Goal: Task Accomplishment & Management: Complete application form

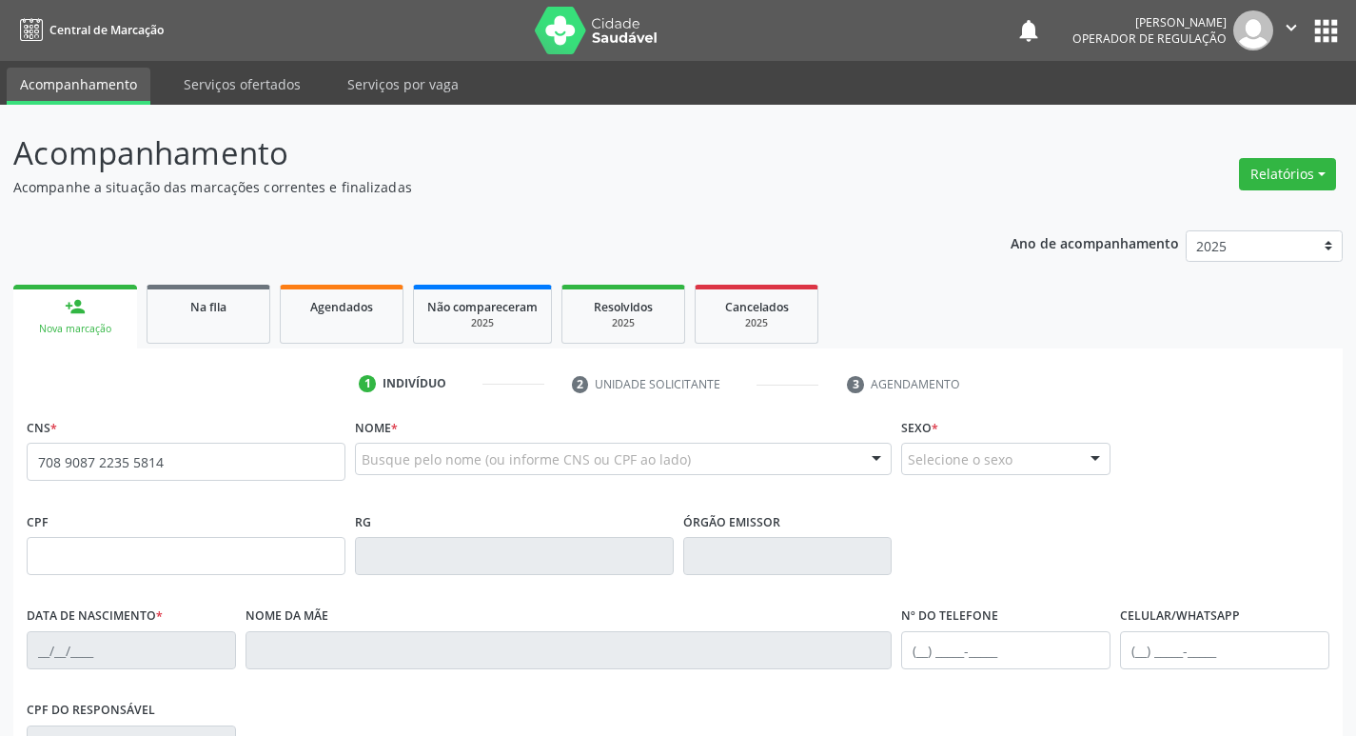
type input "708 9087 2235 5814"
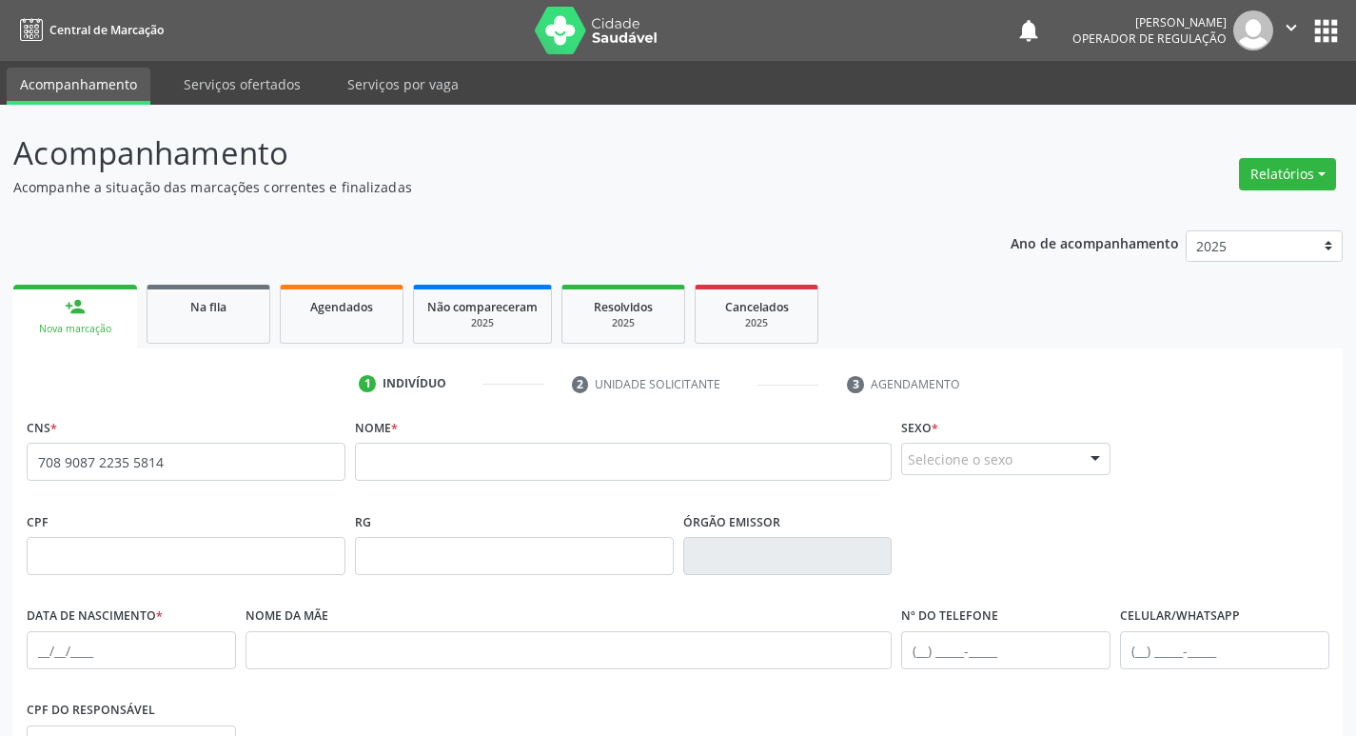
click at [261, 468] on span "none" at bounding box center [294, 458] width 84 height 21
click at [179, 455] on input "708 9087 2235 5814" at bounding box center [186, 462] width 319 height 38
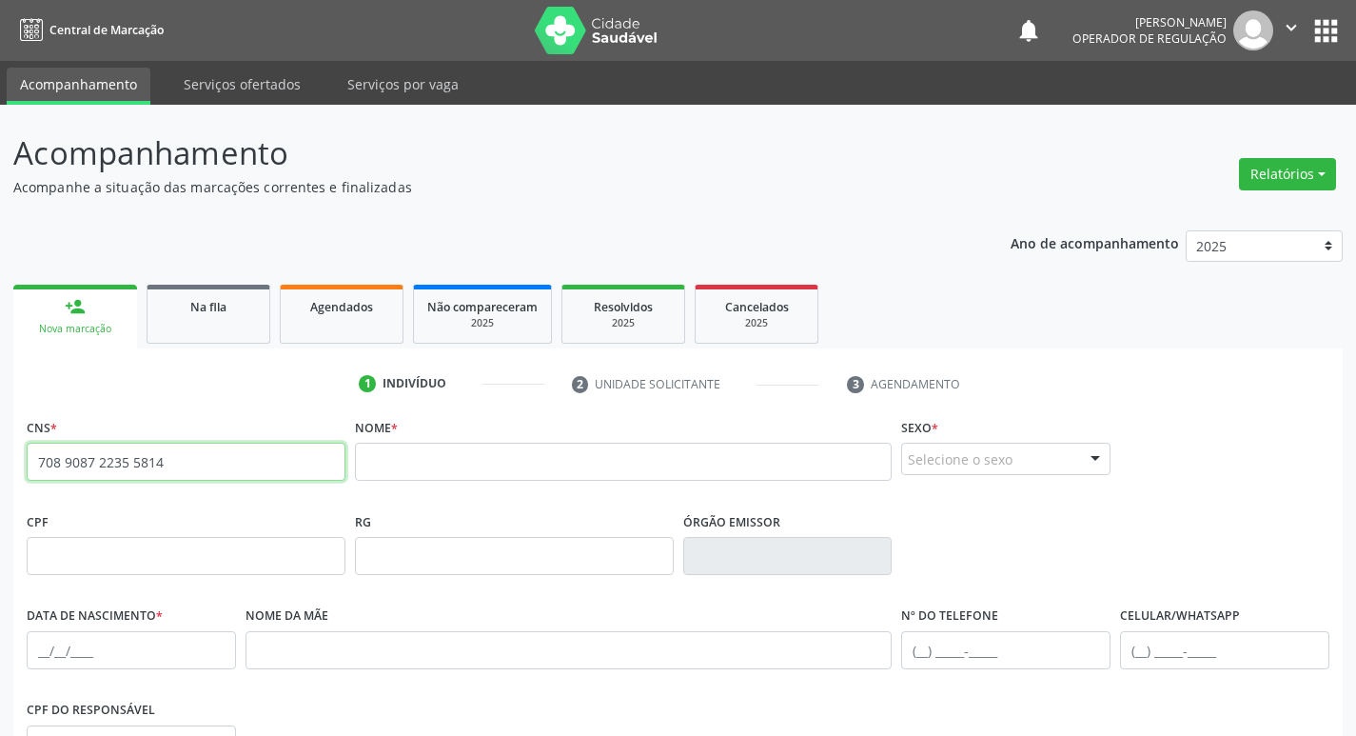
click at [179, 455] on input "708 9087 2235 5814" at bounding box center [186, 462] width 319 height 38
click at [178, 454] on input "708 9087 2235 5814" at bounding box center [186, 462] width 319 height 38
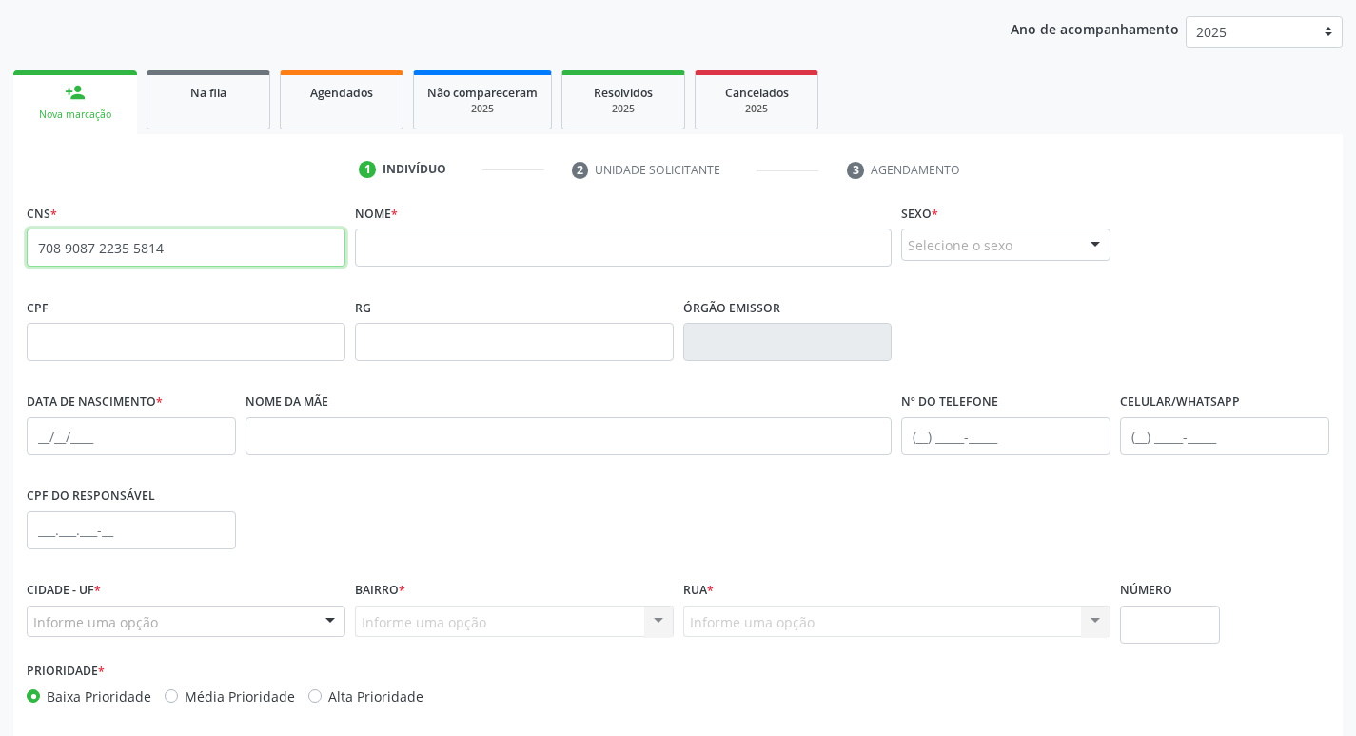
scroll to position [95, 0]
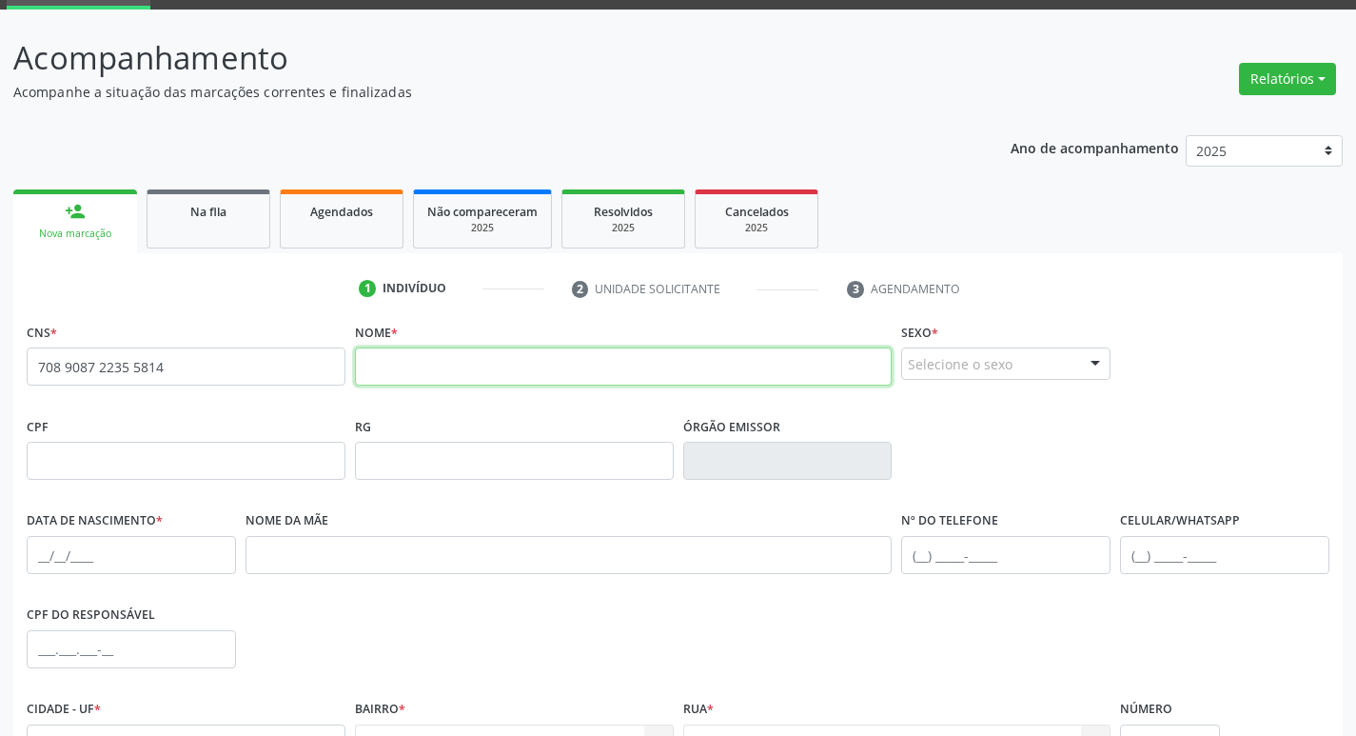
click at [429, 361] on input "text" at bounding box center [624, 366] width 538 height 38
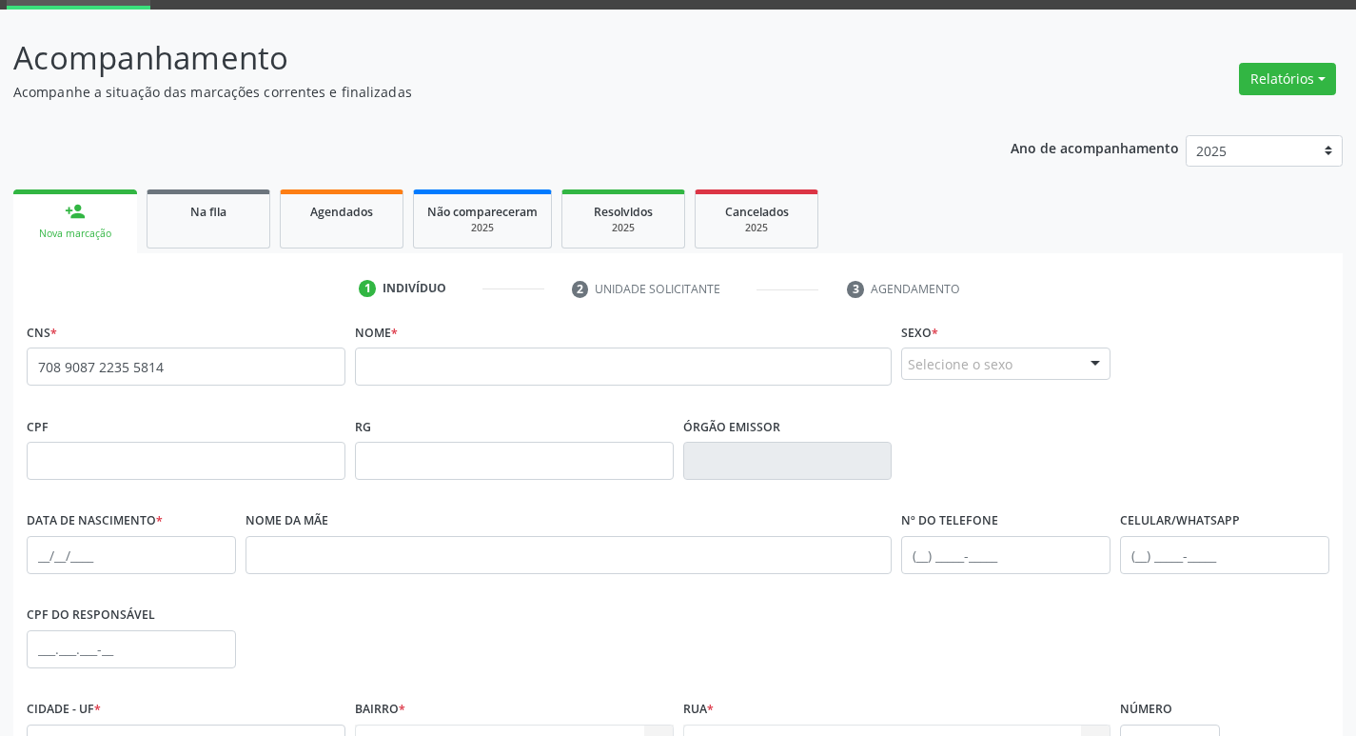
click at [101, 223] on link "person_add Nova marcação" at bounding box center [75, 221] width 124 height 64
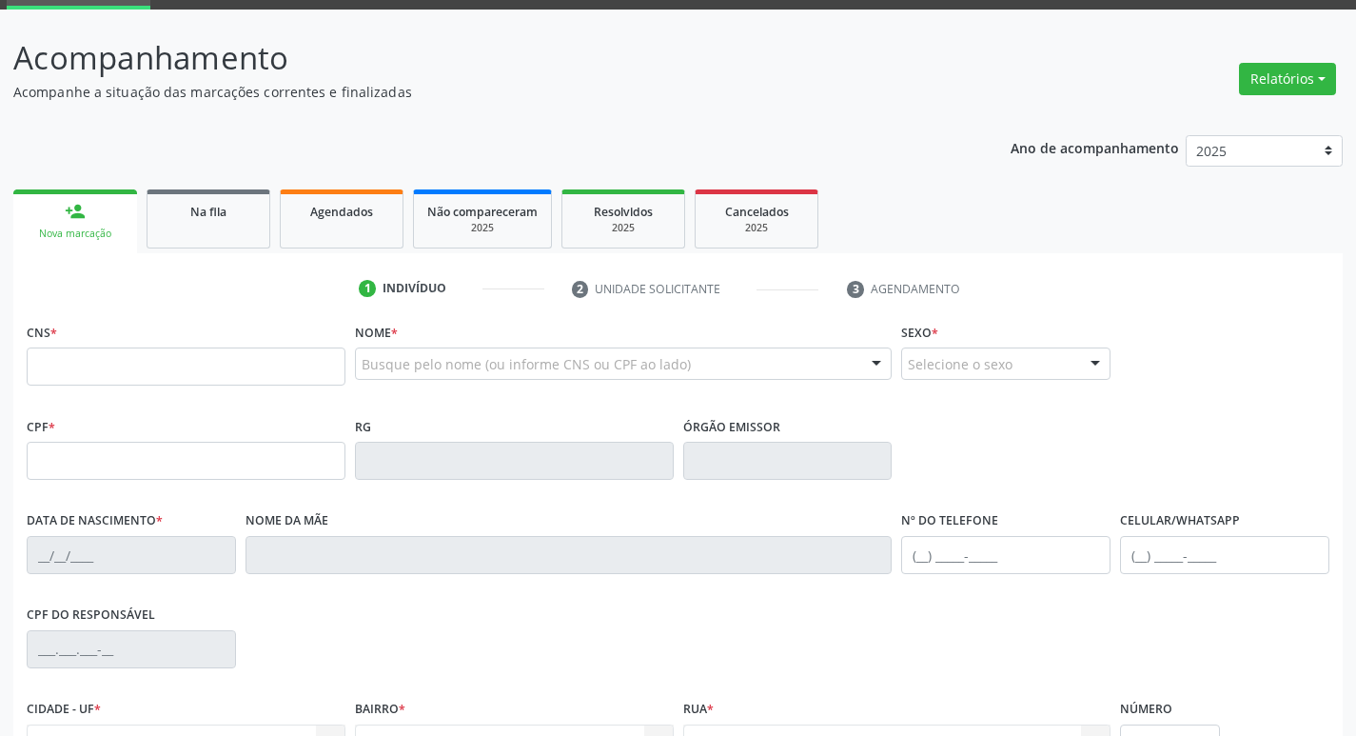
scroll to position [95, 0]
type input "708 9017 8718 2217"
type input "180.695.964-06"
type input "26/[DATE]"
type input "[PERSON_NAME]"
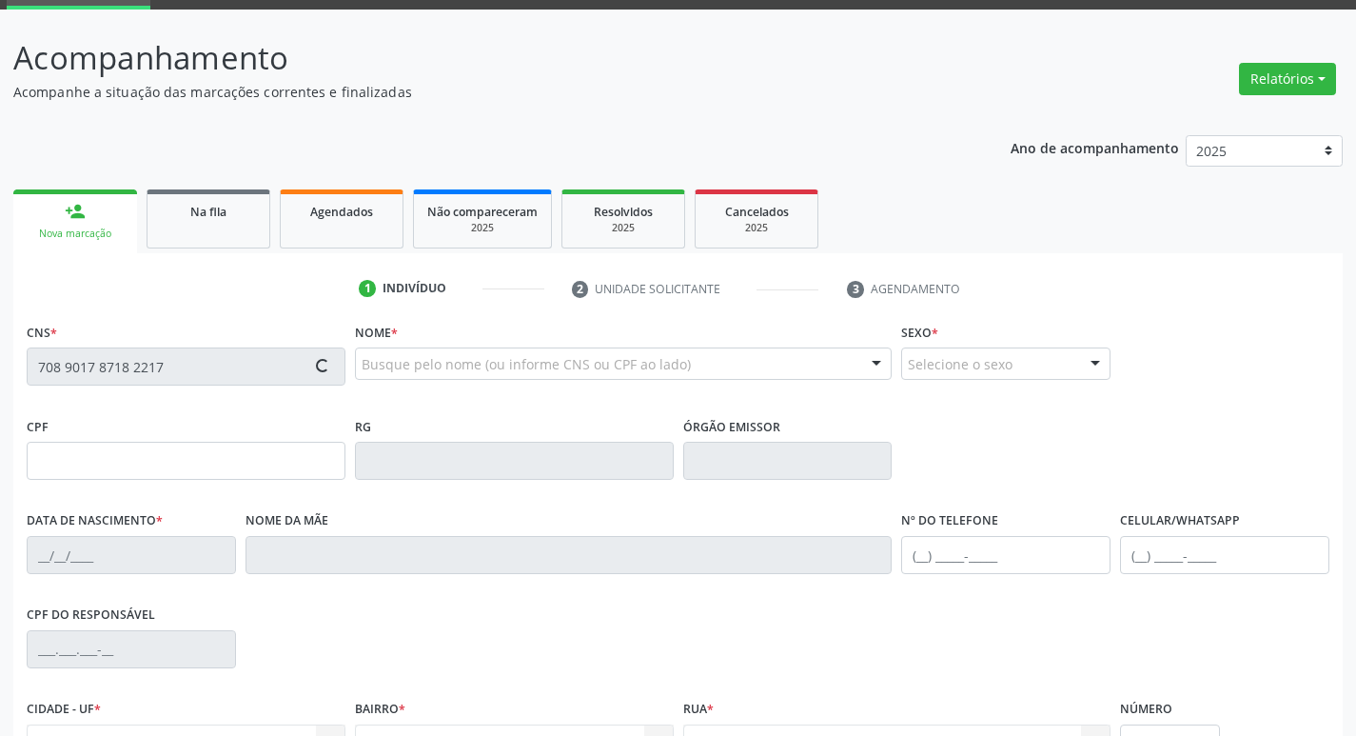
type input "[PHONE_NUMBER]"
type input "078.077.854-54"
type input "82"
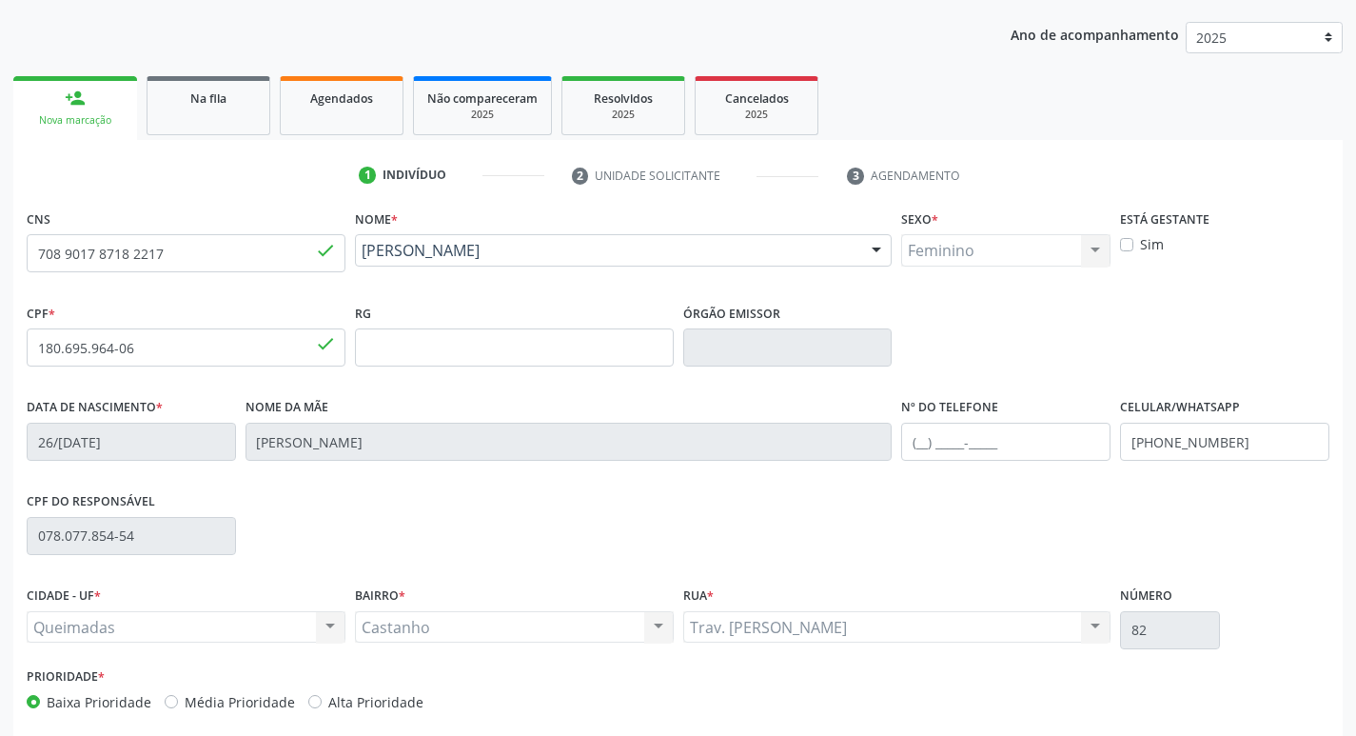
scroll to position [296, 0]
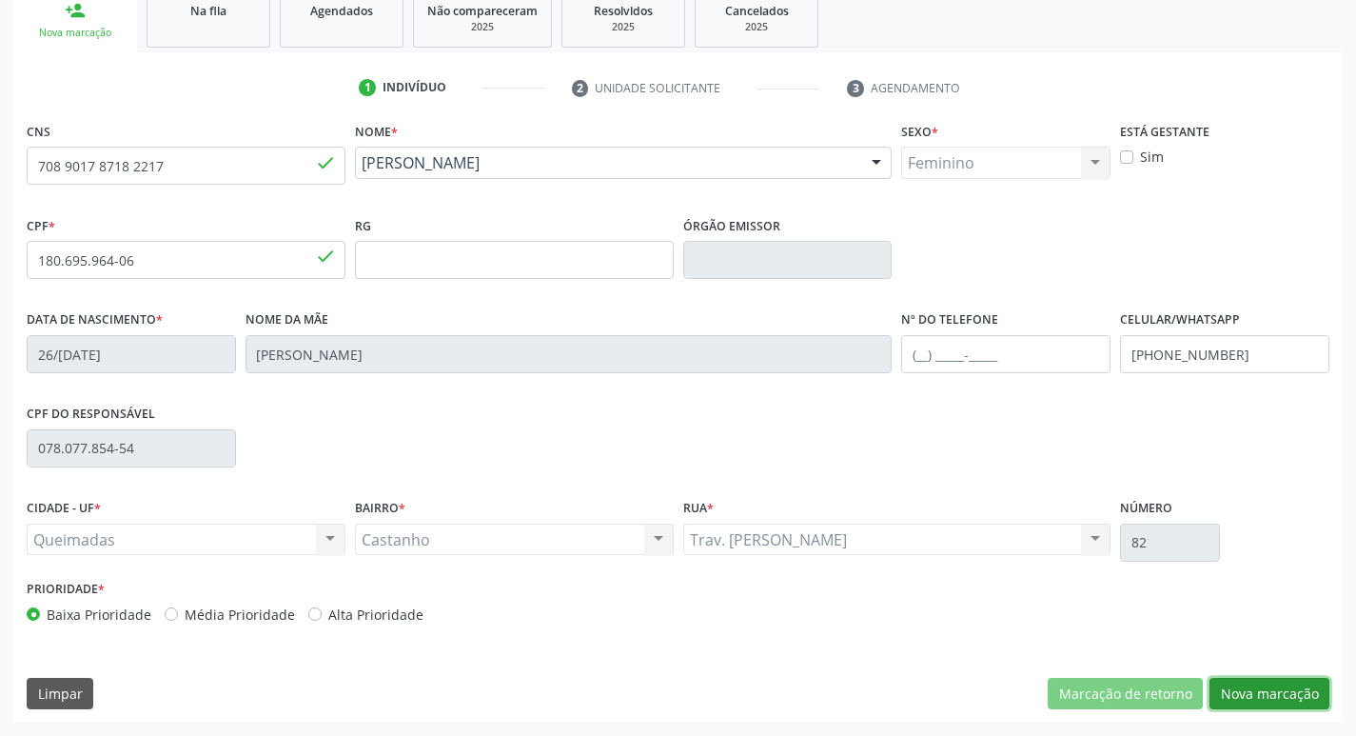
click at [1269, 683] on button "Nova marcação" at bounding box center [1270, 694] width 120 height 32
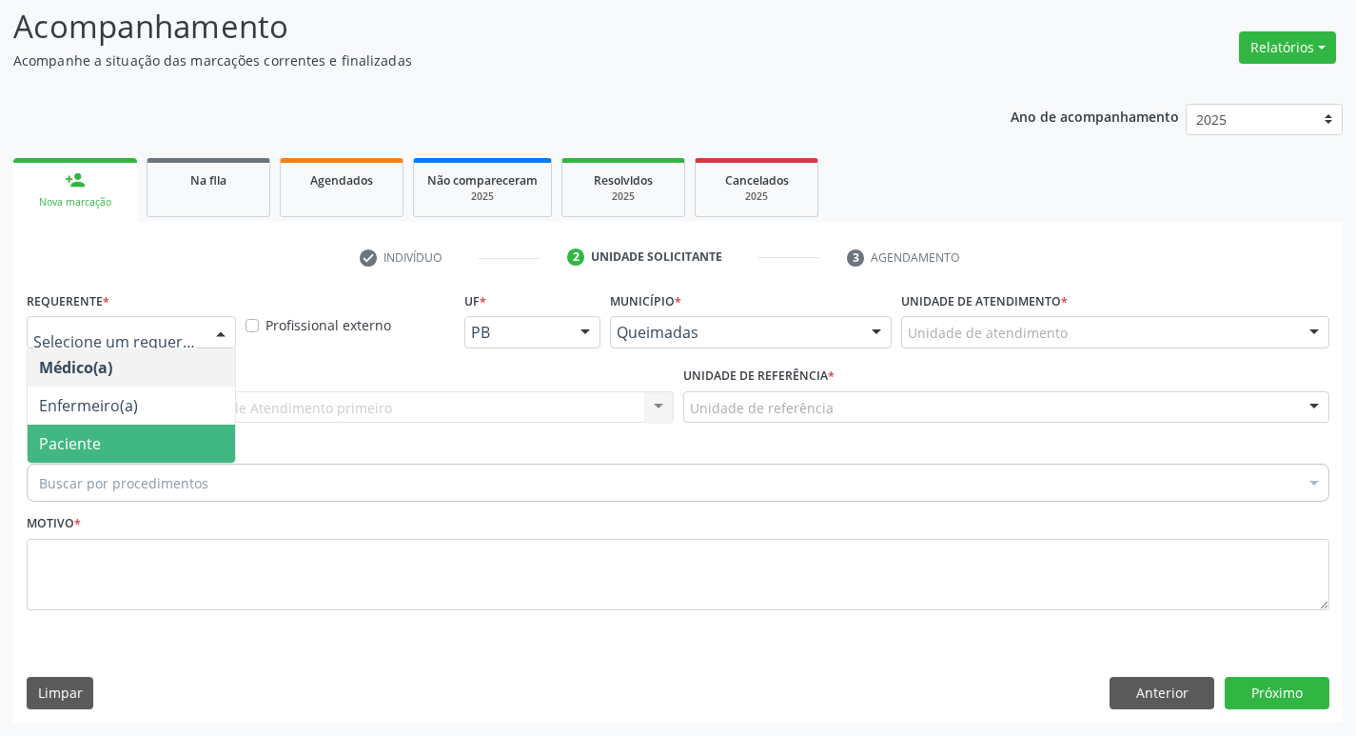
click at [133, 441] on span "Paciente" at bounding box center [131, 443] width 207 height 38
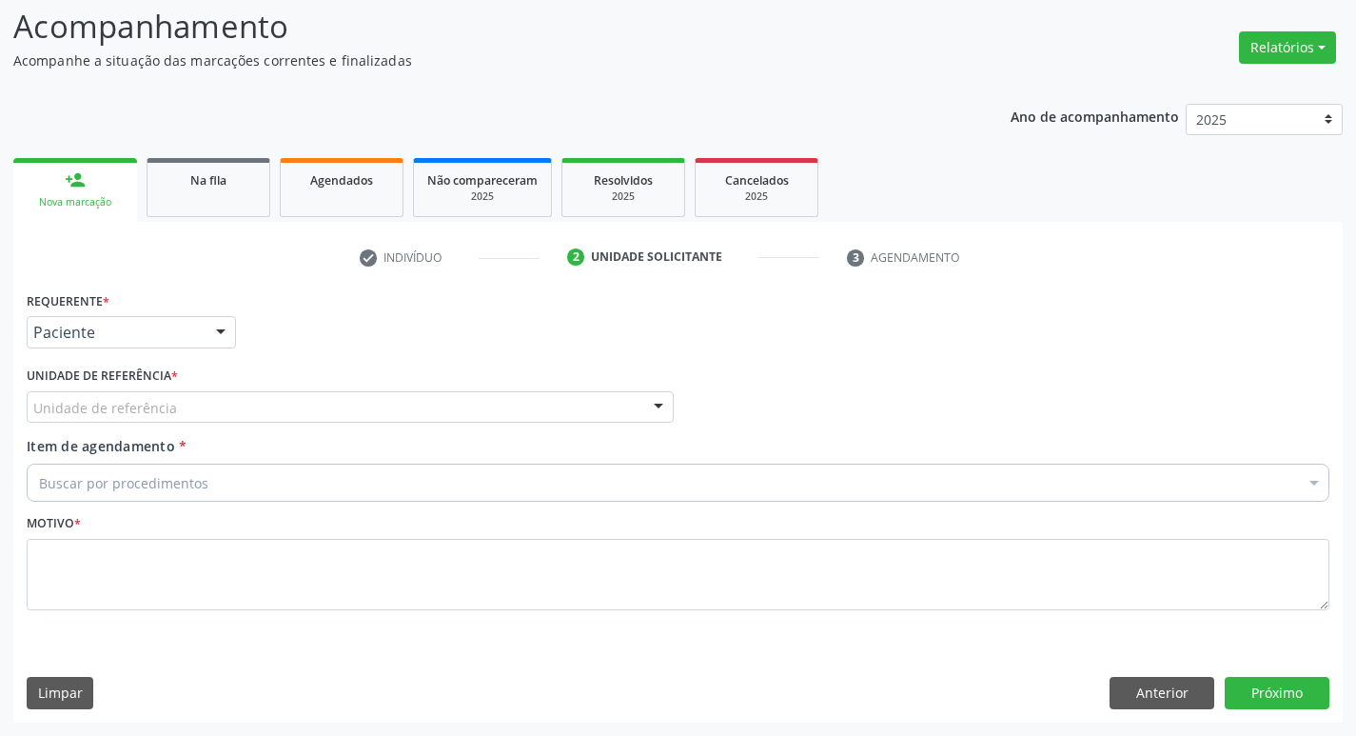
click at [148, 422] on div "Unidade de referência" at bounding box center [350, 407] width 647 height 32
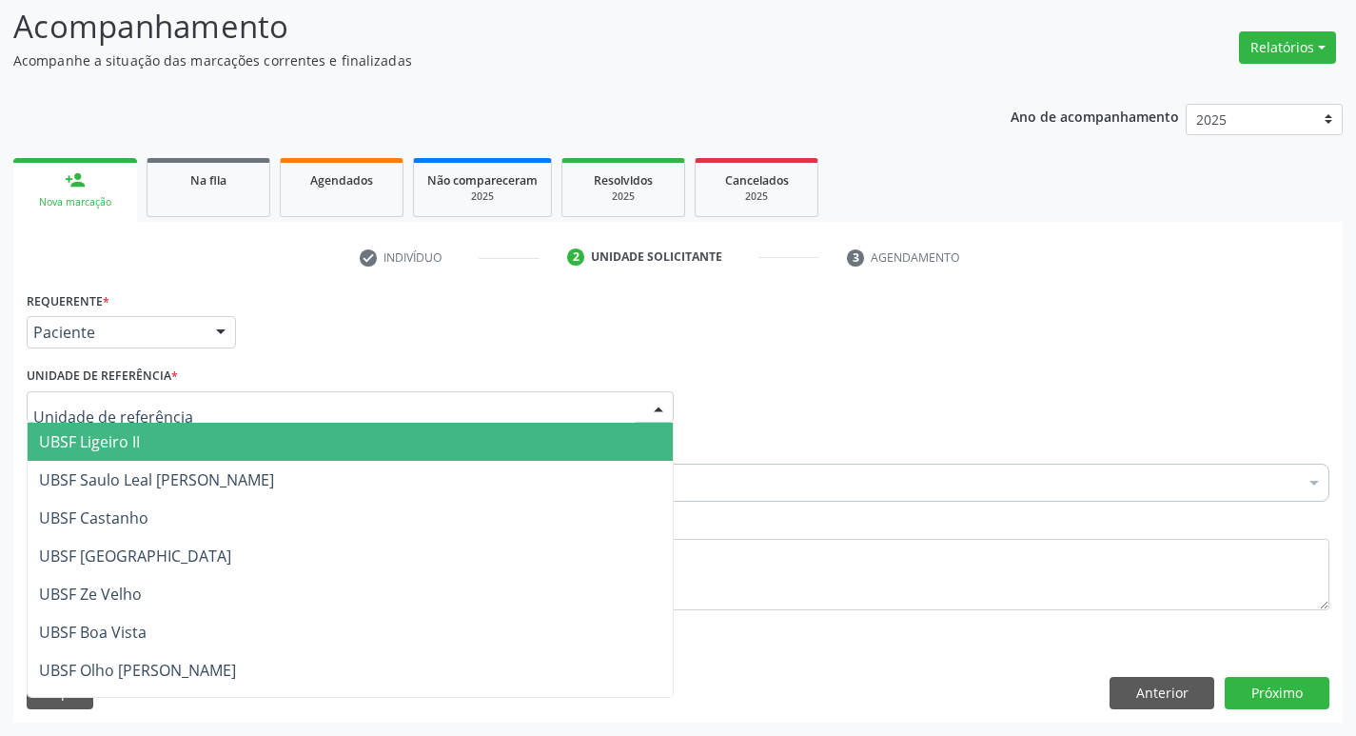
type input "C"
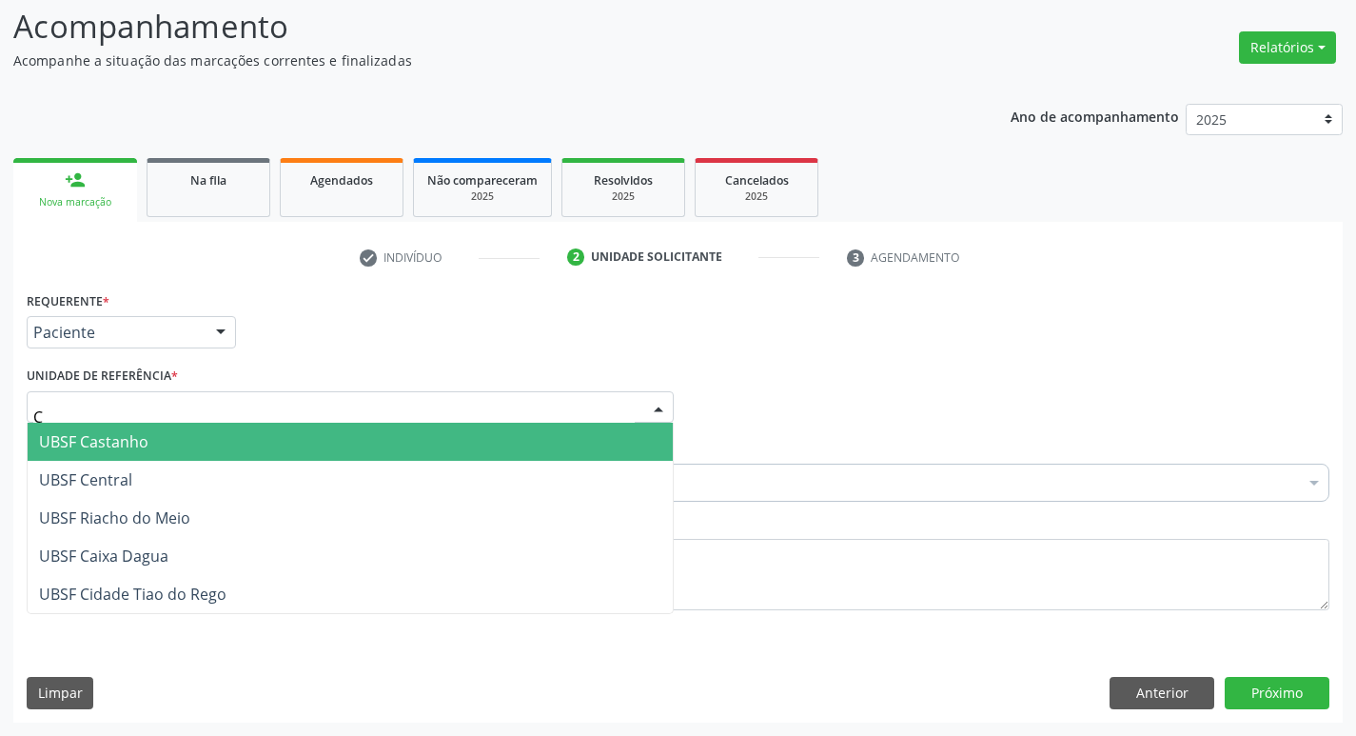
click at [157, 436] on span "UBSF Castanho" at bounding box center [350, 442] width 645 height 38
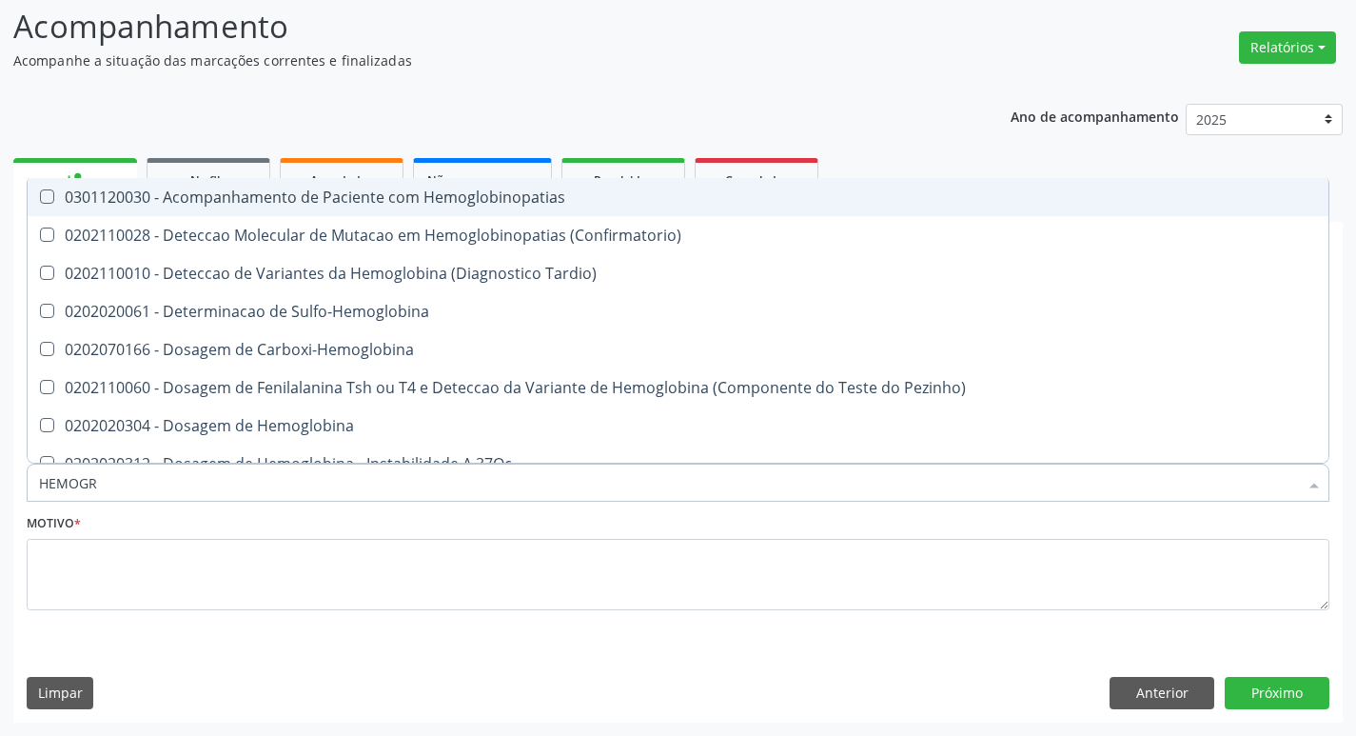
type input "HEMOGRA"
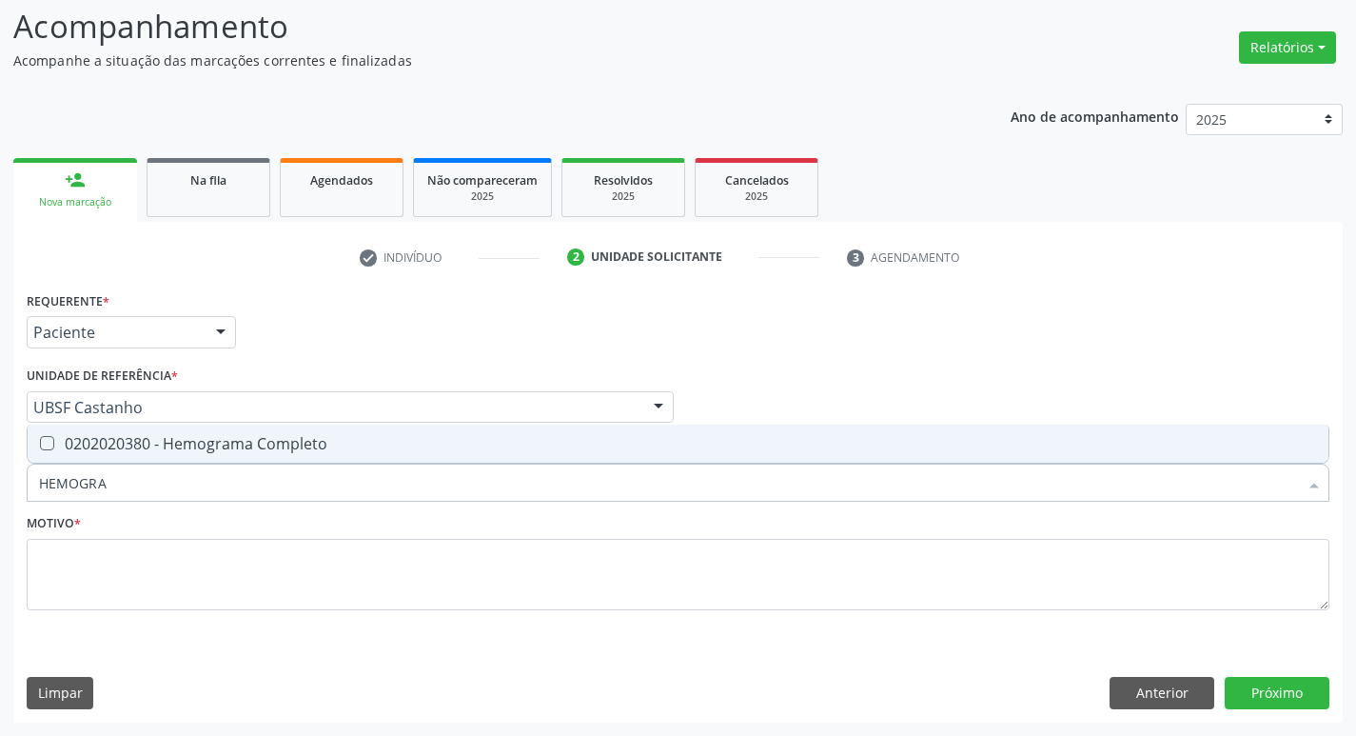
click at [180, 438] on div "0202020380 - Hemograma Completo" at bounding box center [678, 443] width 1278 height 15
checkbox Completo "true"
type input "H"
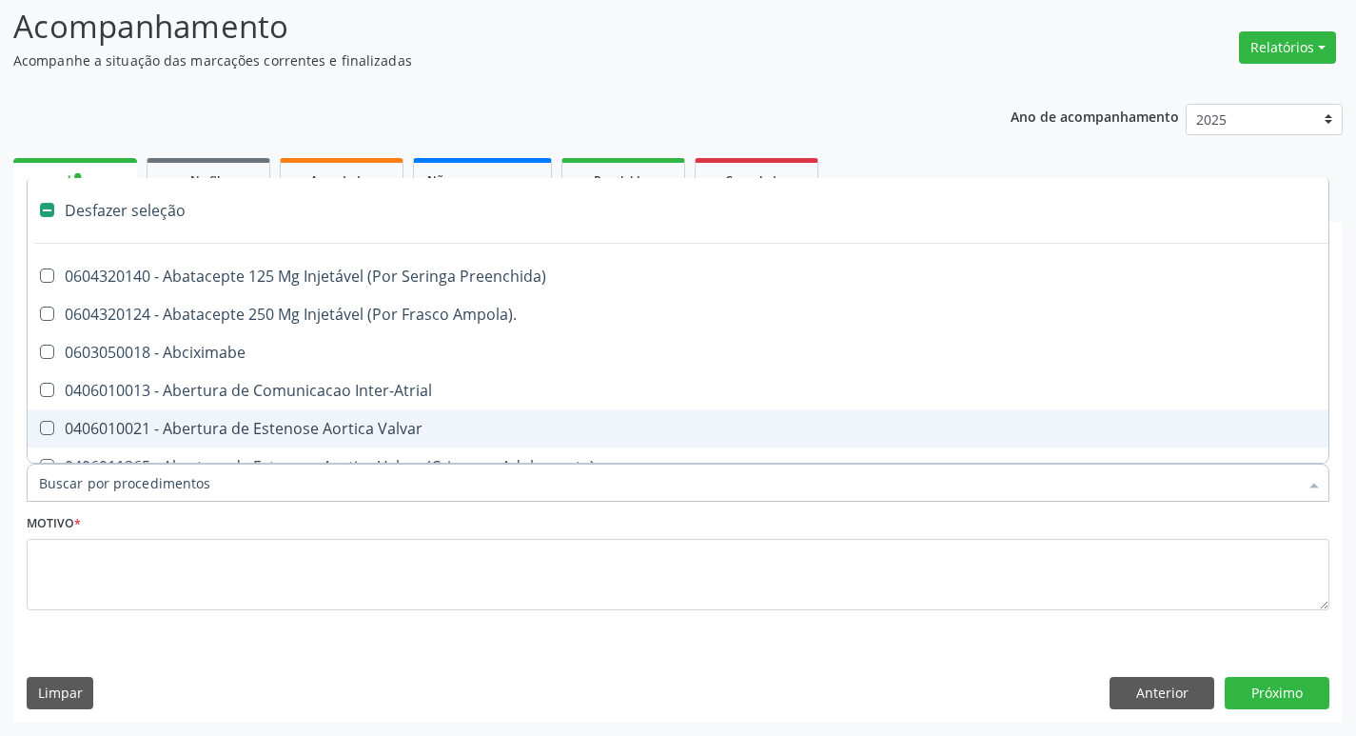
checkbox Preenchida\) "false"
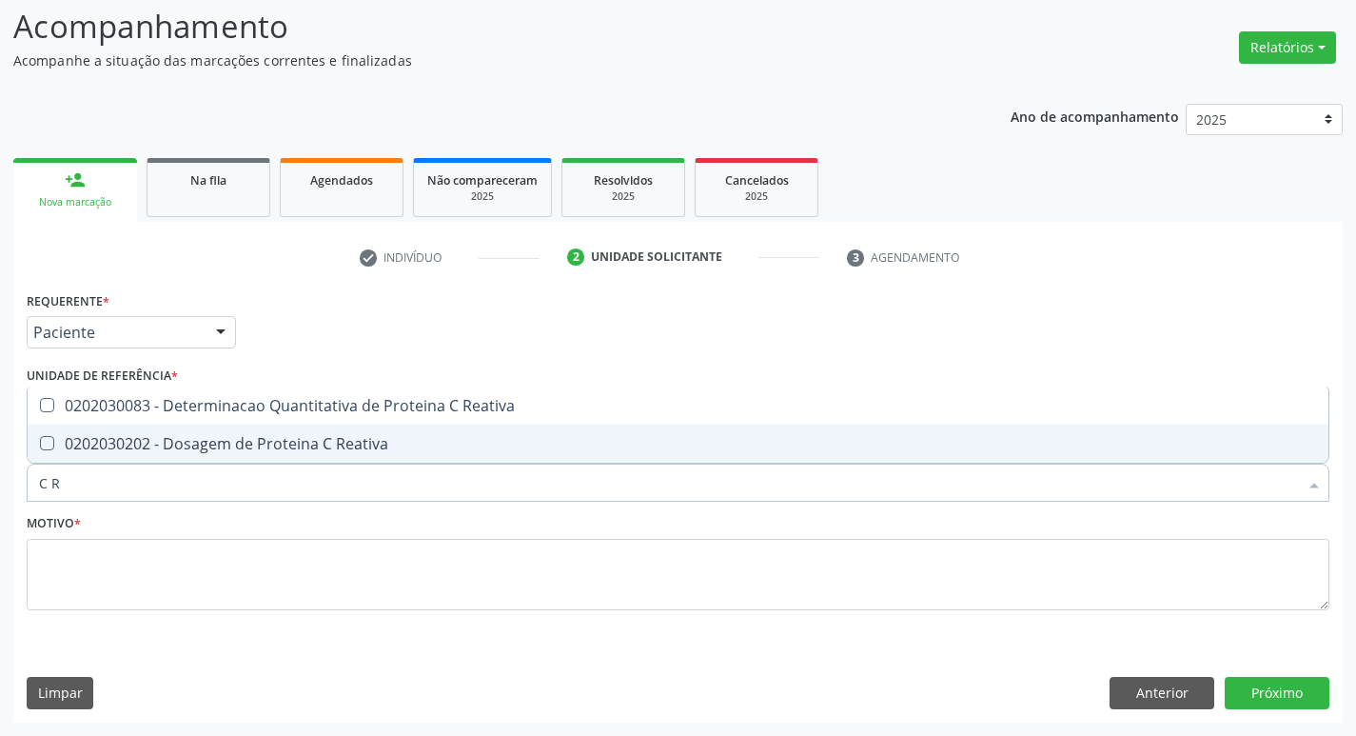
type input "C RE"
click at [180, 438] on div "0202030202 - Dosagem de Proteina C Reativa" at bounding box center [678, 443] width 1278 height 15
checkbox Reativa "true"
type input "C"
checkbox Reativa "false"
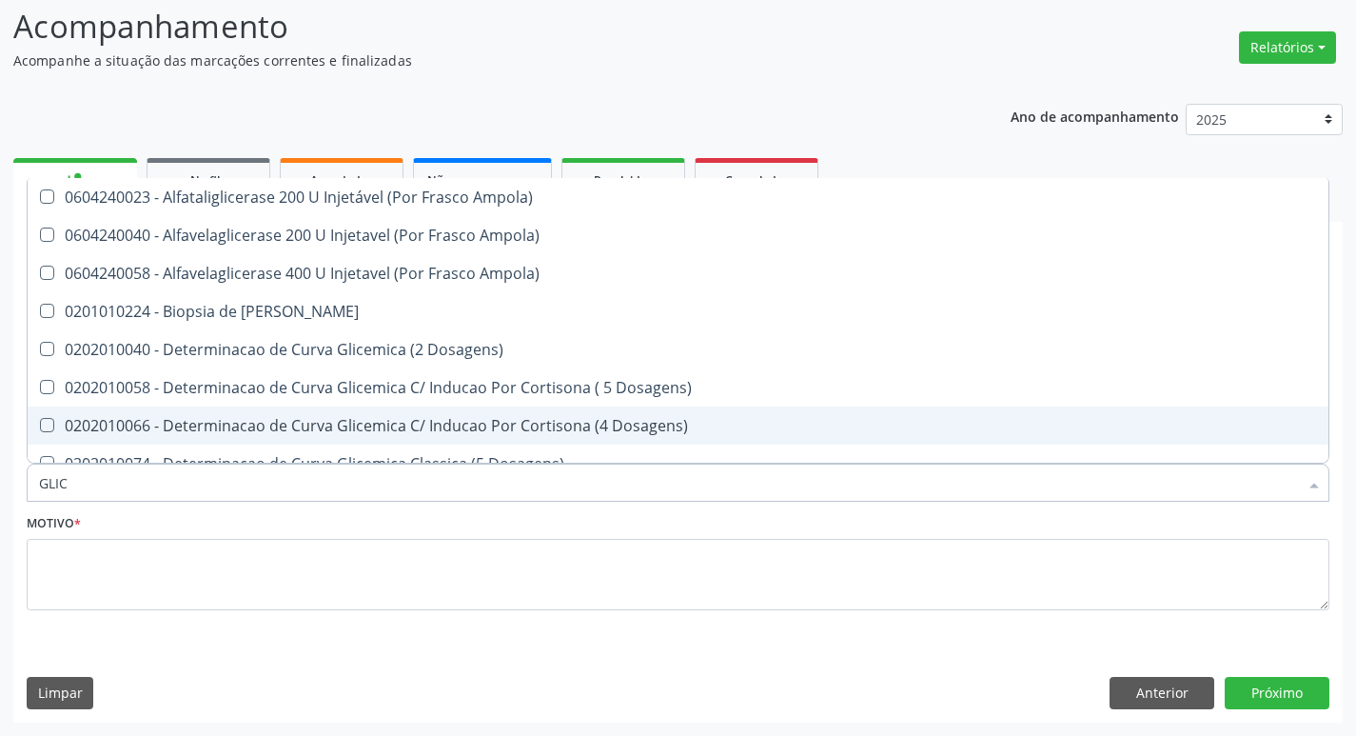
type input "GLICO"
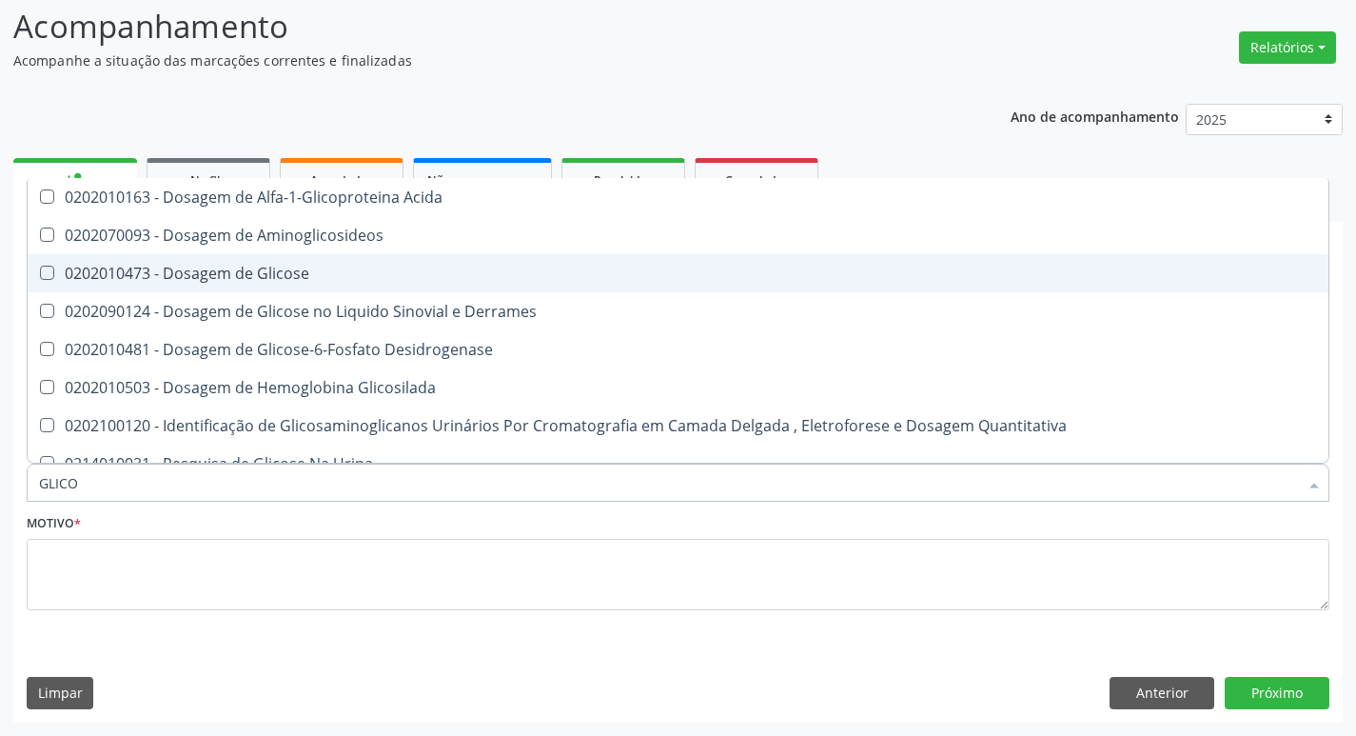
click at [237, 281] on div "0202010473 - Dosagem de Glicose" at bounding box center [678, 273] width 1278 height 15
checkbox Glicose "true"
type input "GLIC"
checkbox Glicose "false"
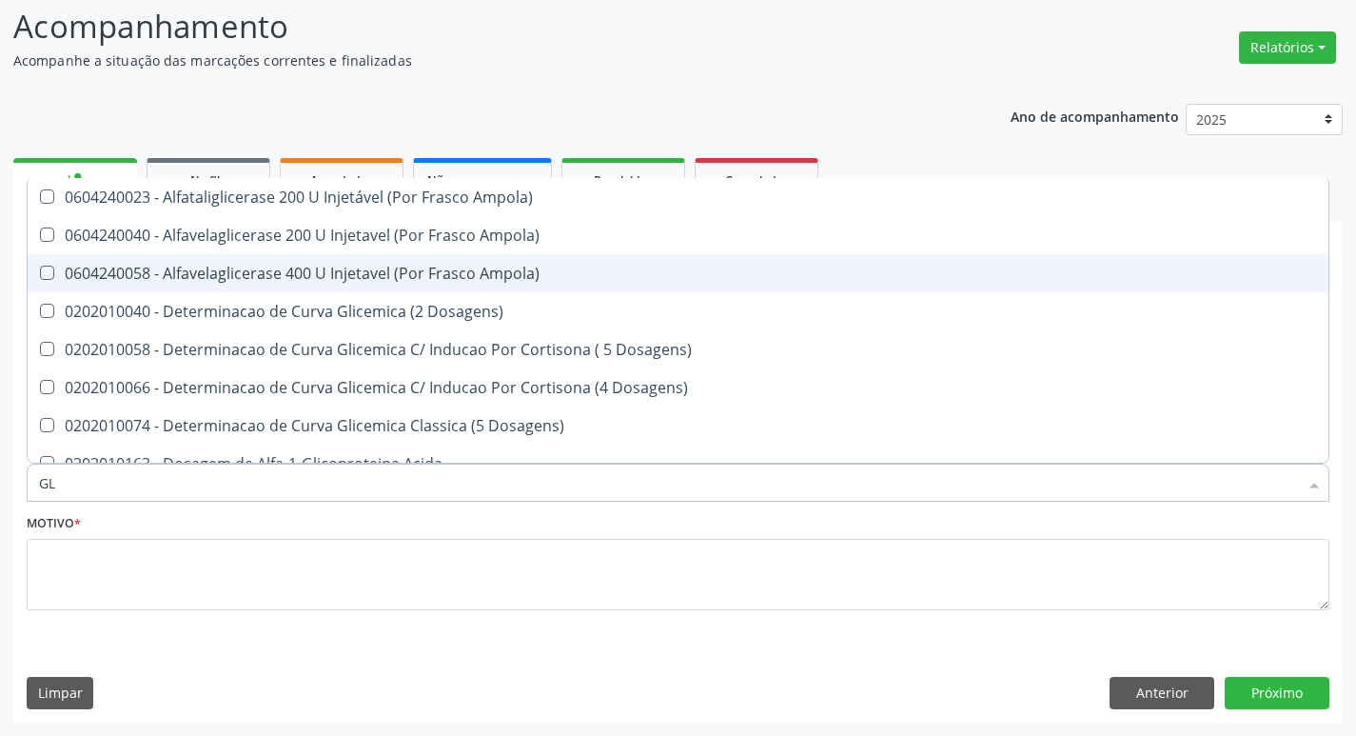
type input "G"
checkbox Glicose "false"
checkbox Derrames "false"
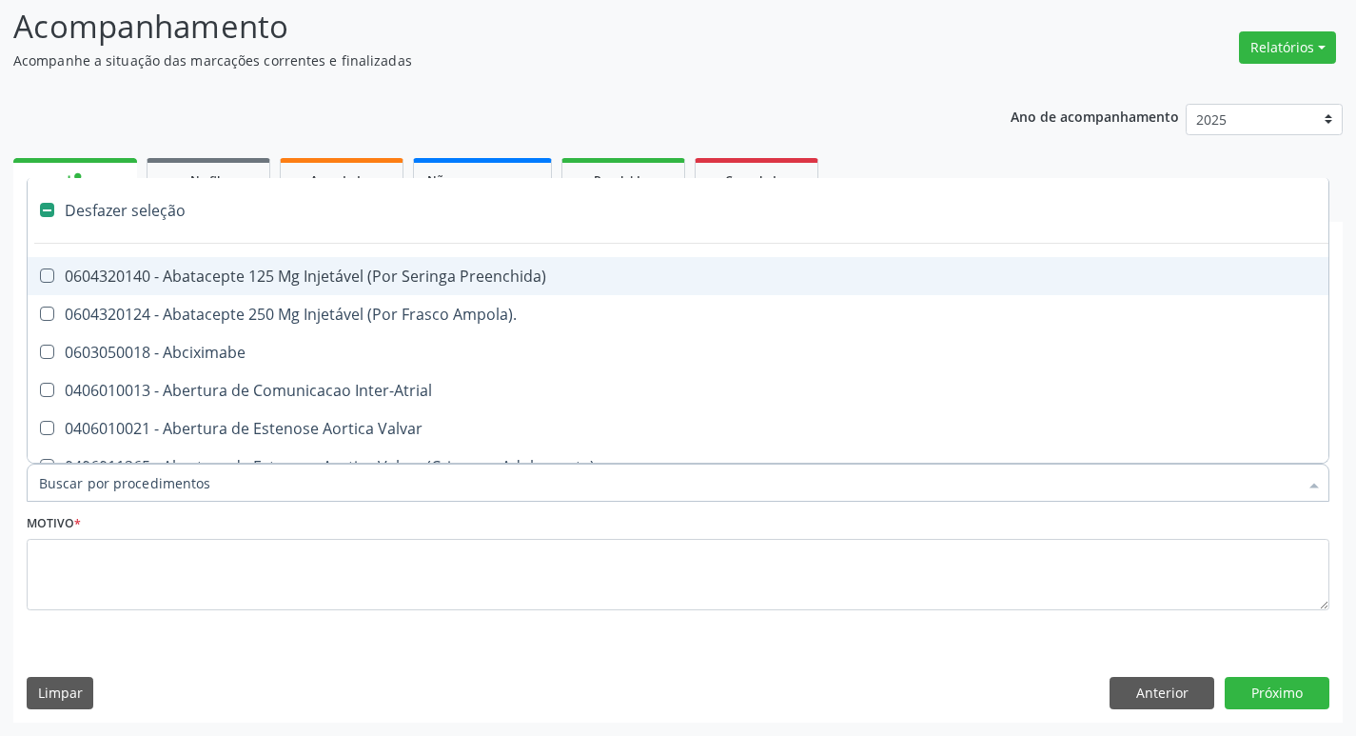
type input "V"
checkbox Escrotal "true"
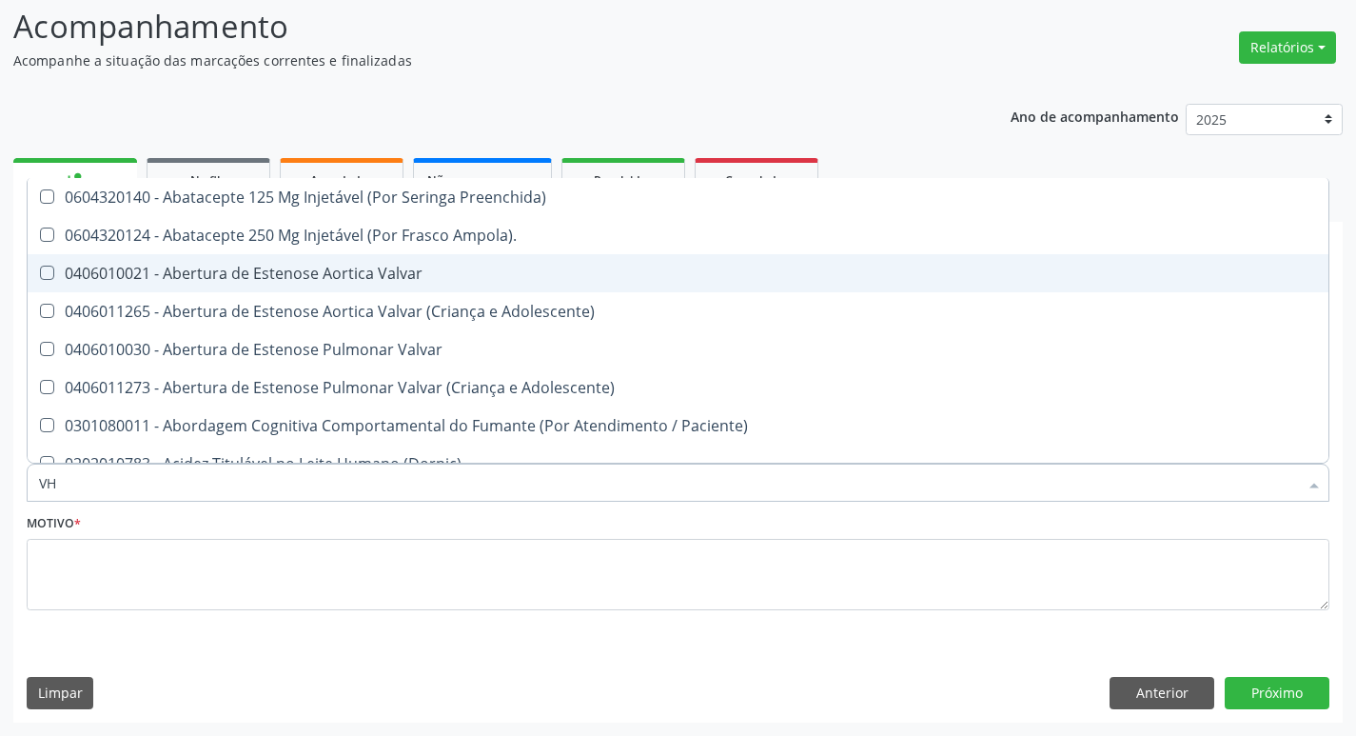
type input "VHS"
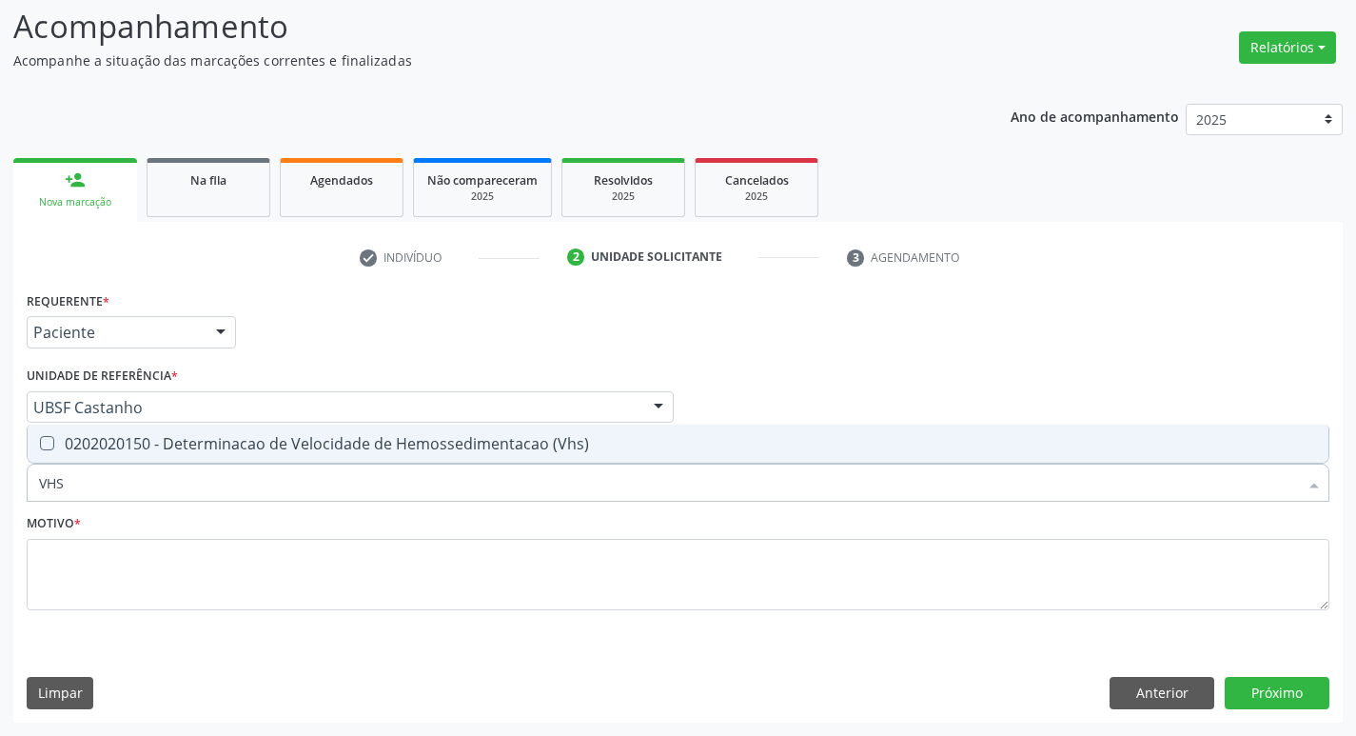
click at [296, 445] on div "0202020150 - Determinacao de Velocidade de Hemossedimentacao (Vhs)" at bounding box center [678, 443] width 1278 height 15
checkbox \(Vhs\) "true"
type input "V"
checkbox \(Vhs\) "false"
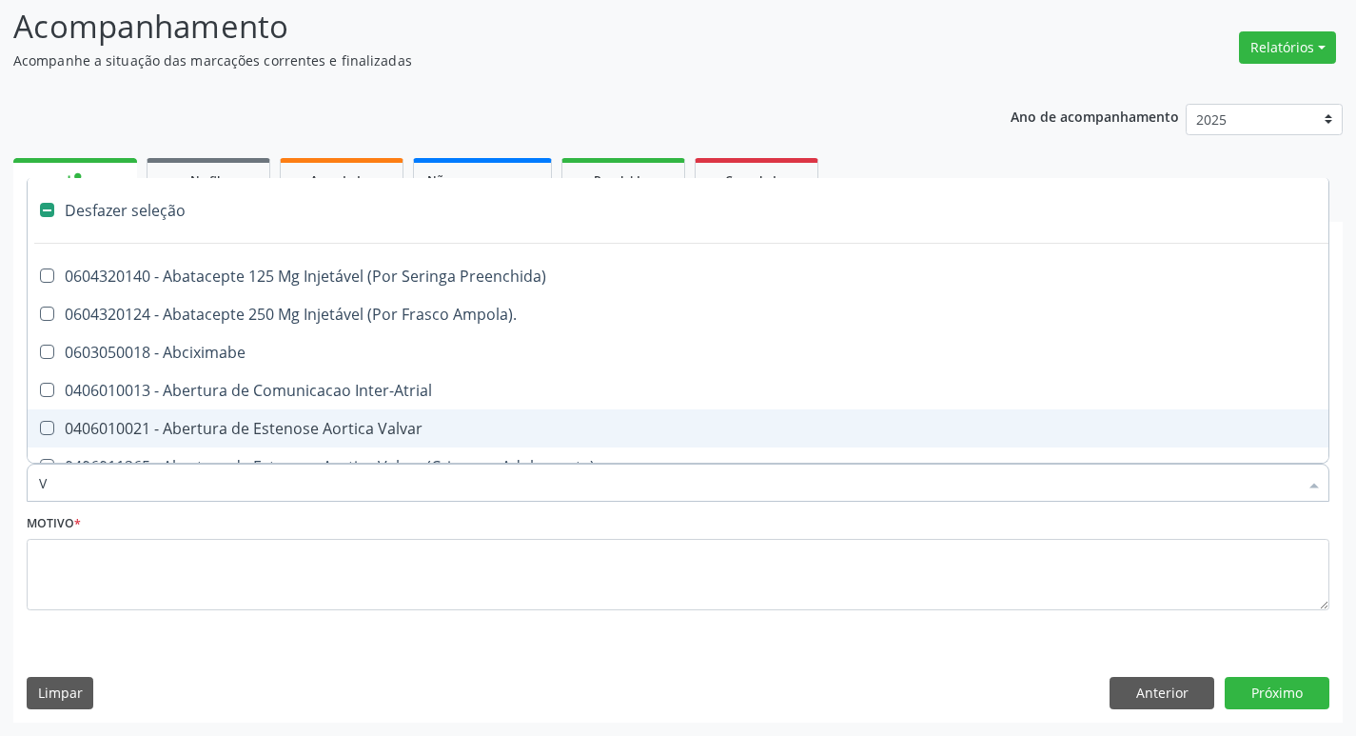
type input "VI"
checkbox Força "false"
checkbox Escrotal "false"
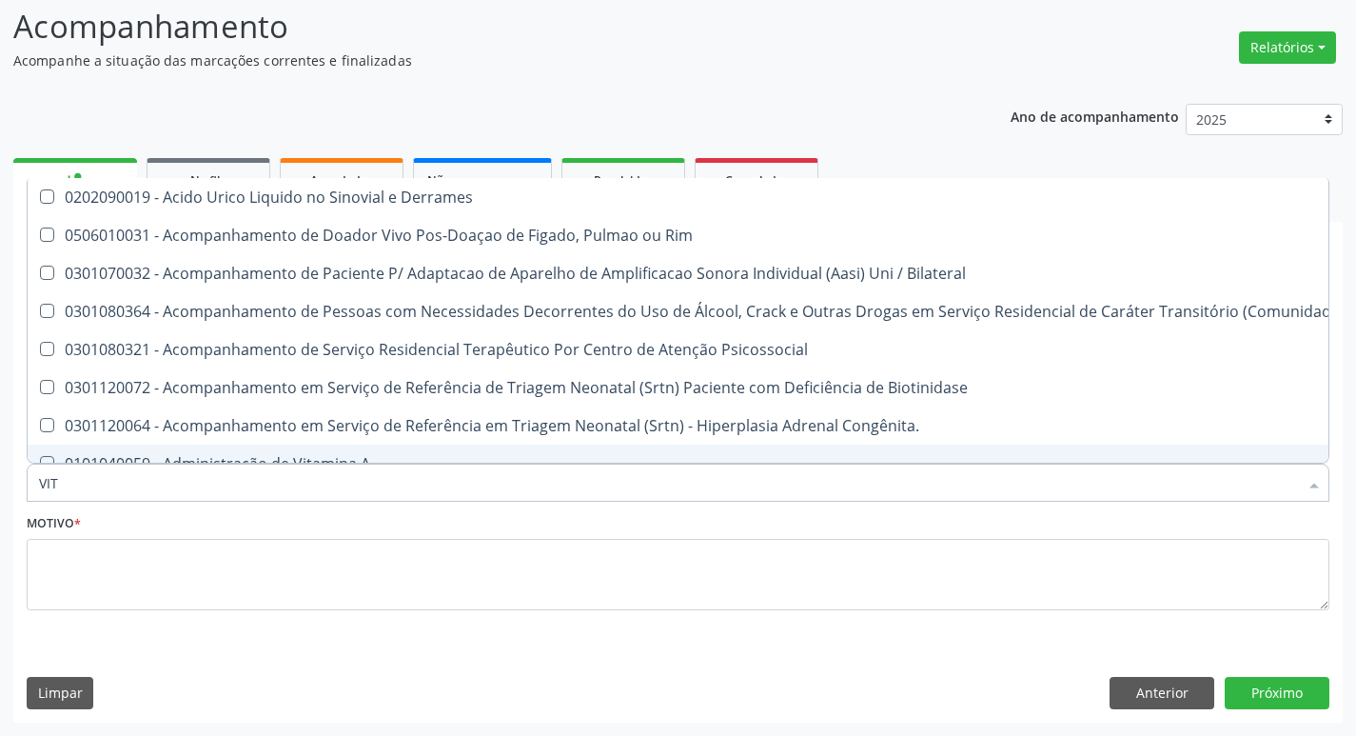
type input "VITA"
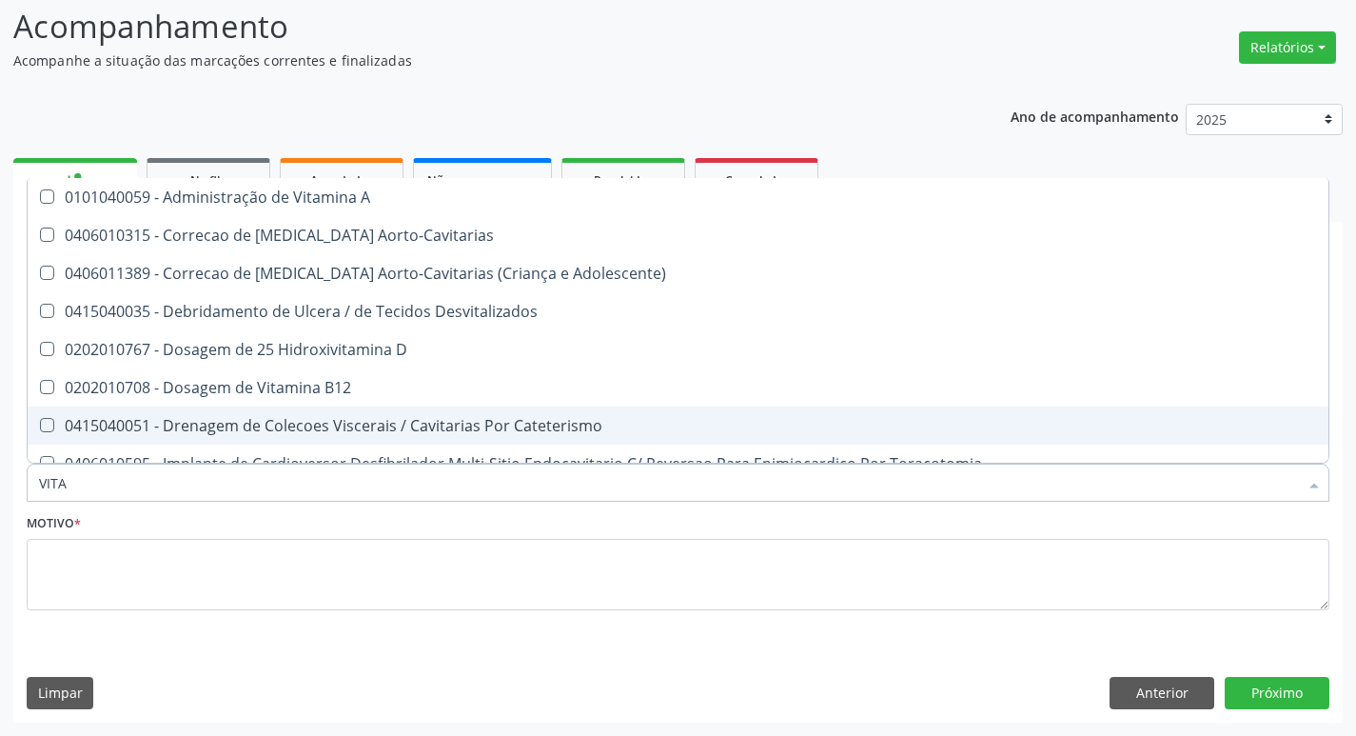
click at [302, 392] on div "0202010708 - Dosagem de Vitamina B12" at bounding box center [678, 387] width 1278 height 15
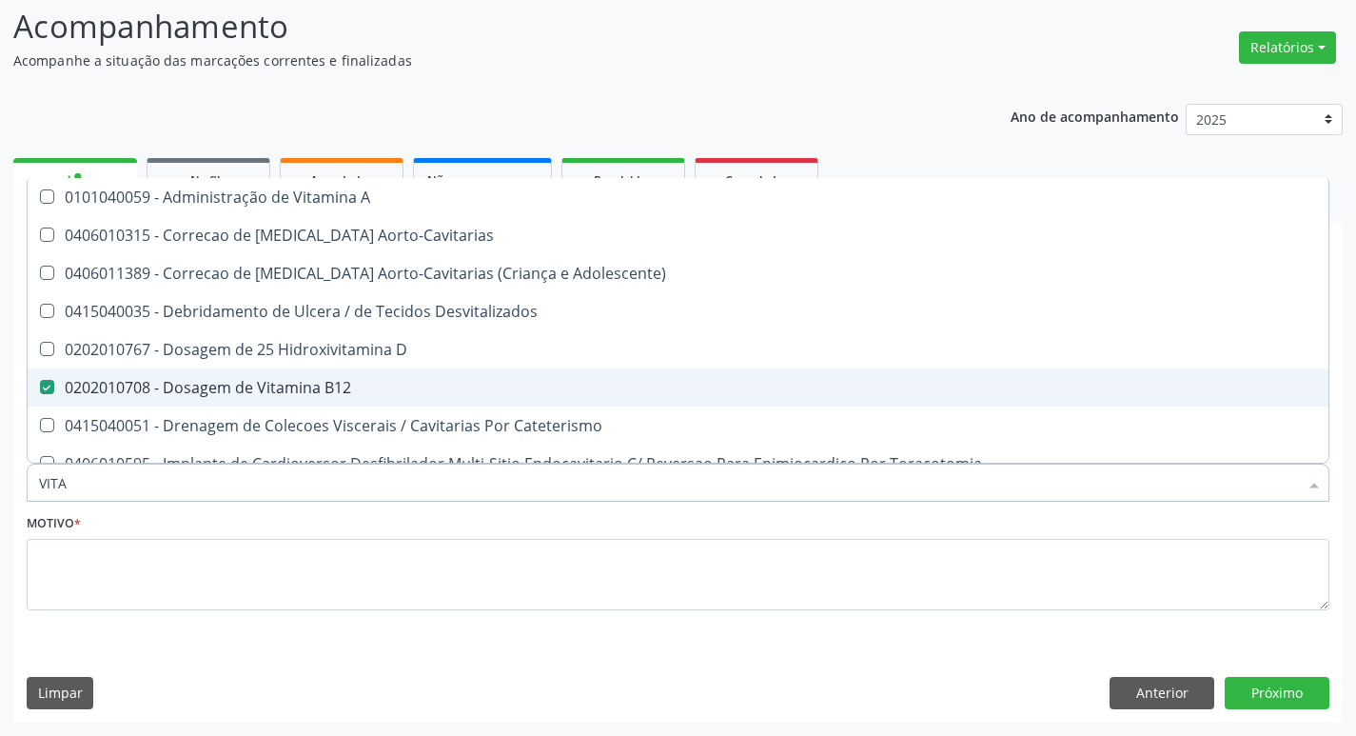
click at [308, 369] on span "0202010708 - Dosagem de Vitamina B12" at bounding box center [678, 387] width 1301 height 38
checkbox B12 "true"
click at [308, 336] on span "0202010767 - Dosagem de 25 Hidroxivitamina D" at bounding box center [678, 349] width 1301 height 38
checkbox D "true"
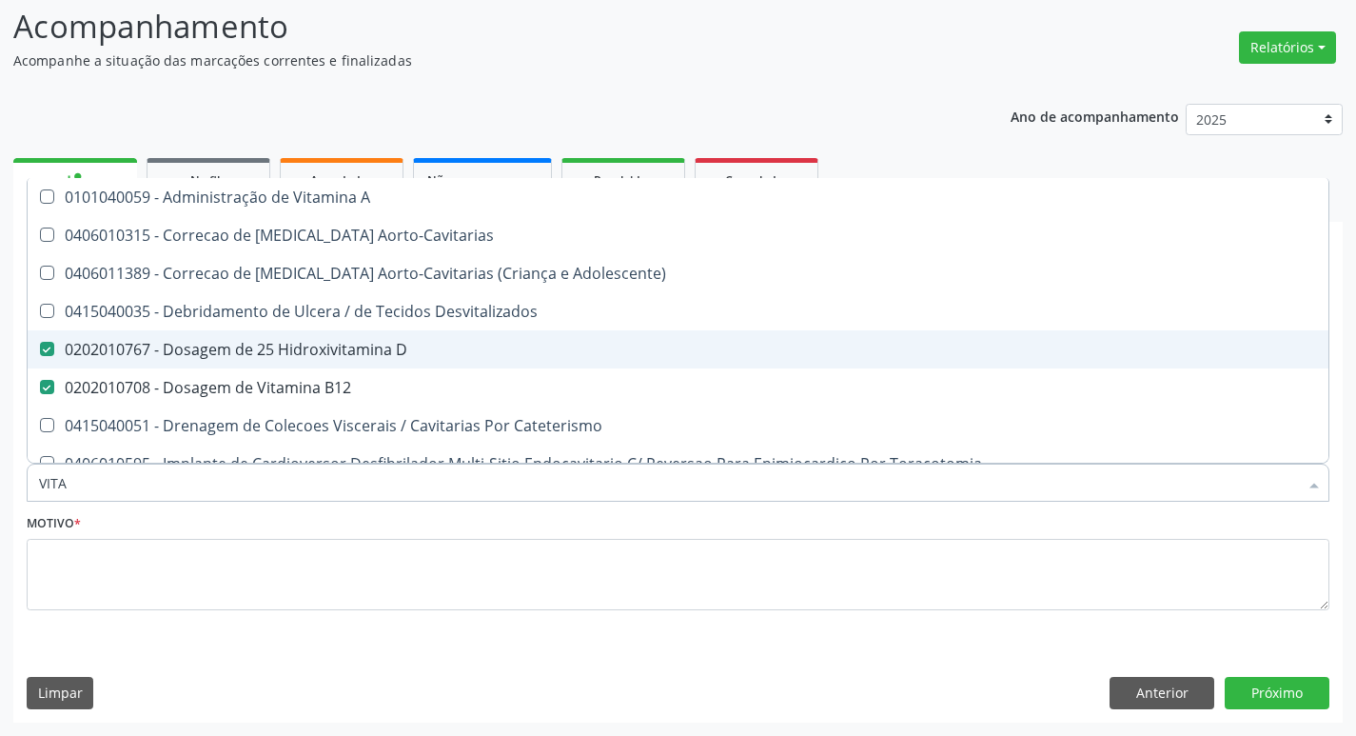
type input "VIT"
checkbox D "false"
checkbox Cateterismo "true"
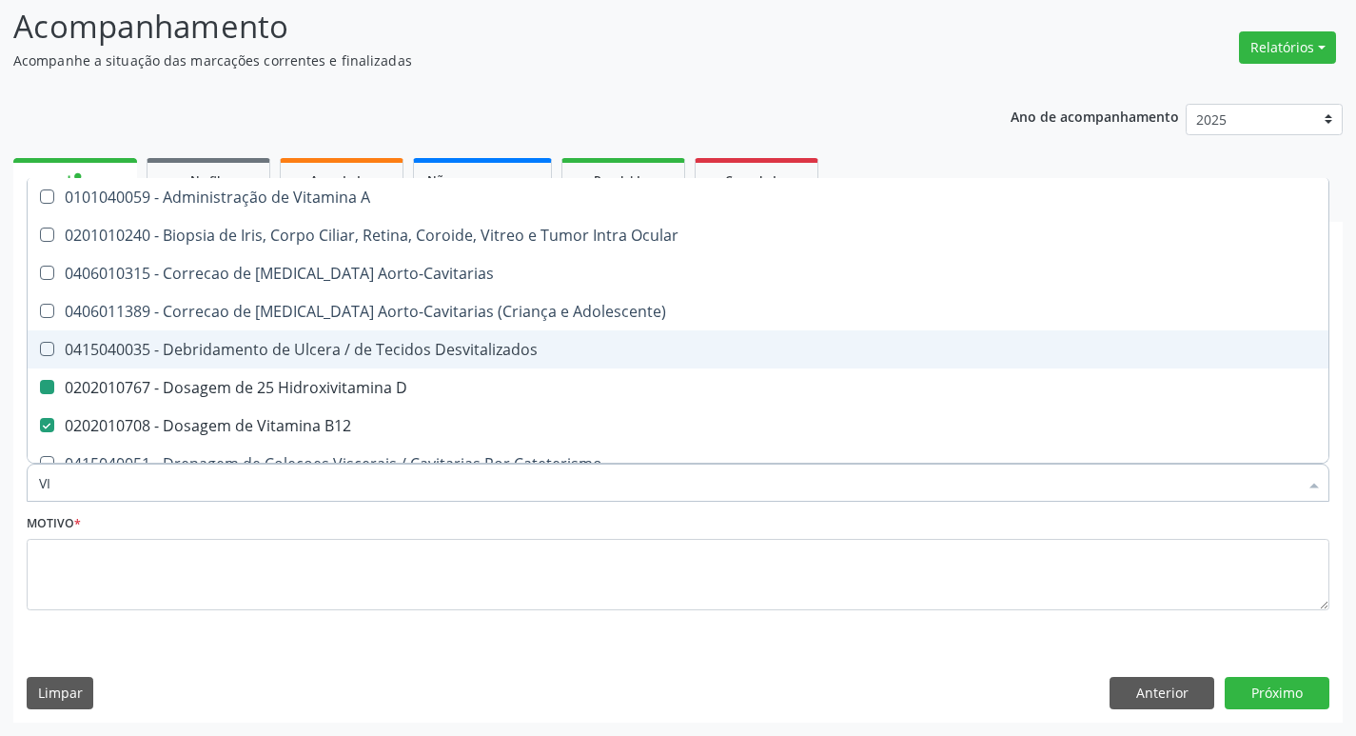
type input "V"
checkbox D "false"
checkbox B12 "false"
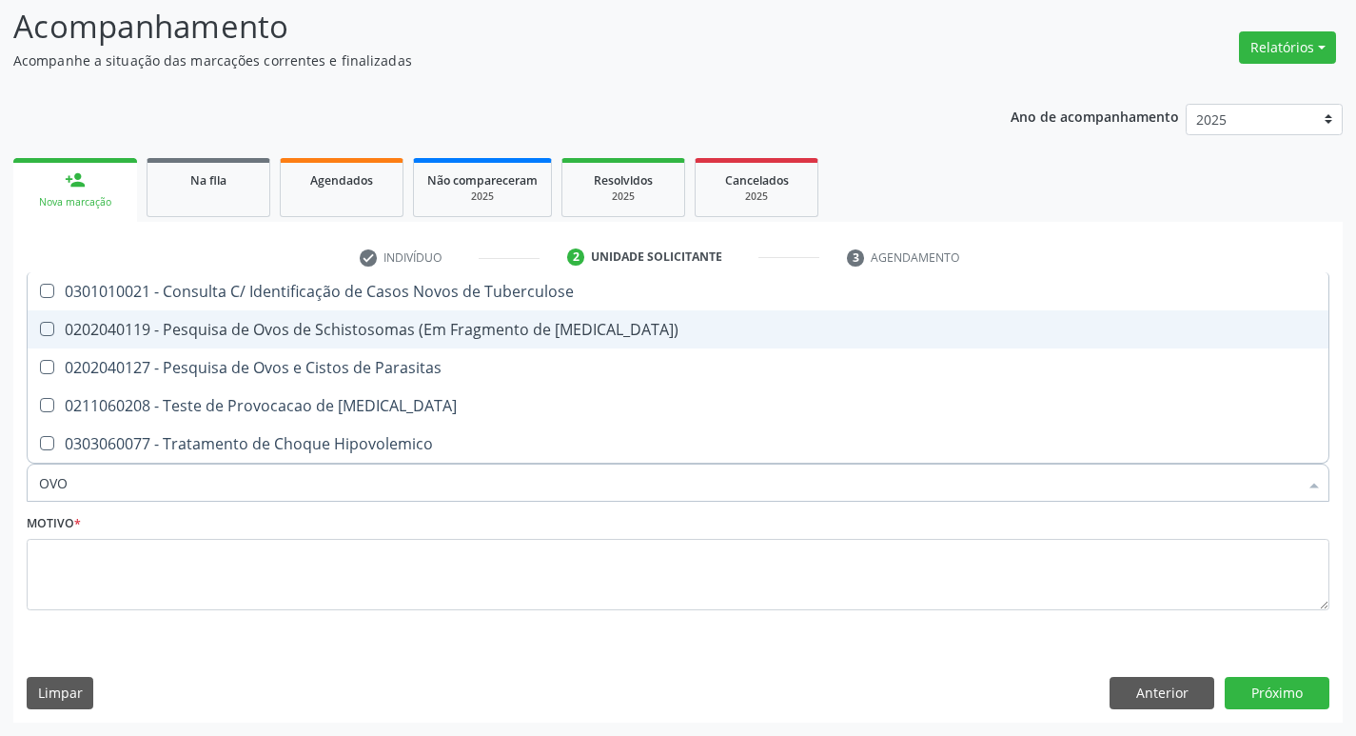
type input "OVOS"
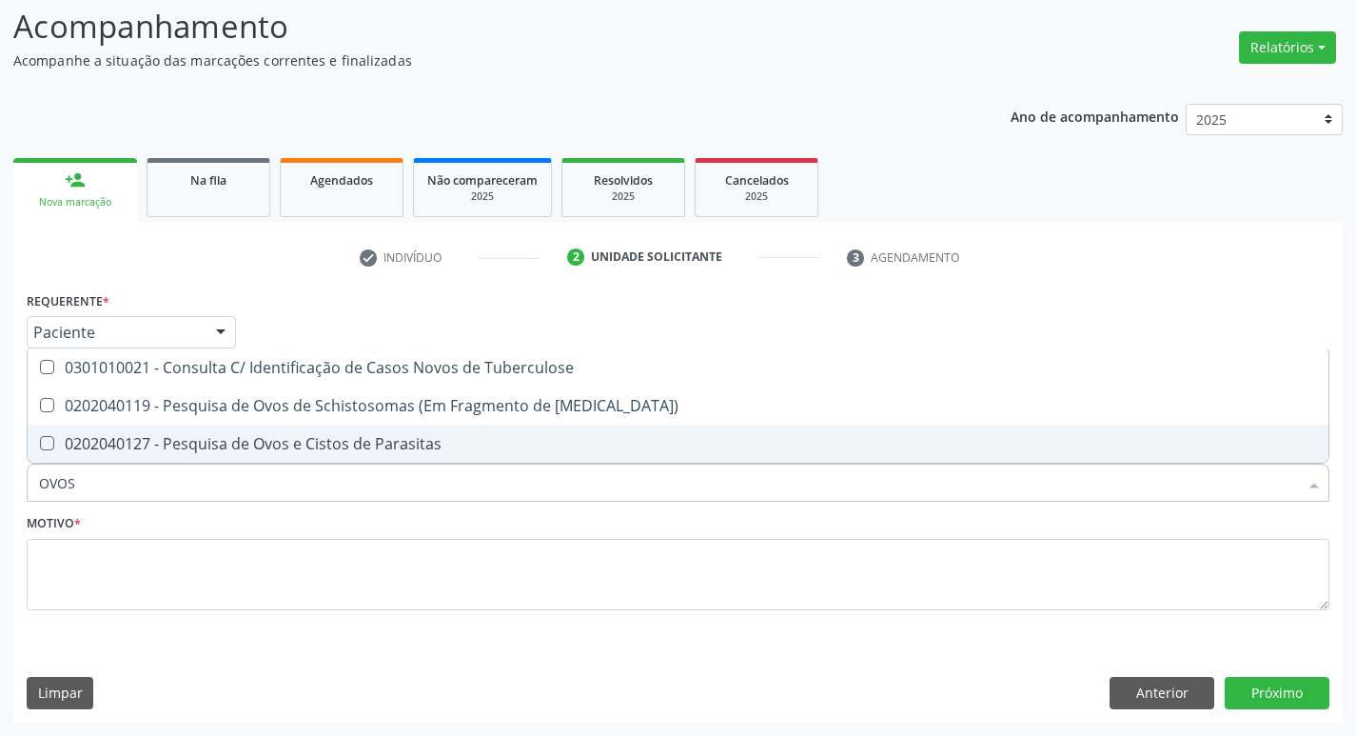
click at [279, 442] on div "0202040127 - Pesquisa de Ovos e Cistos de Parasitas" at bounding box center [678, 443] width 1278 height 15
checkbox Parasitas "true"
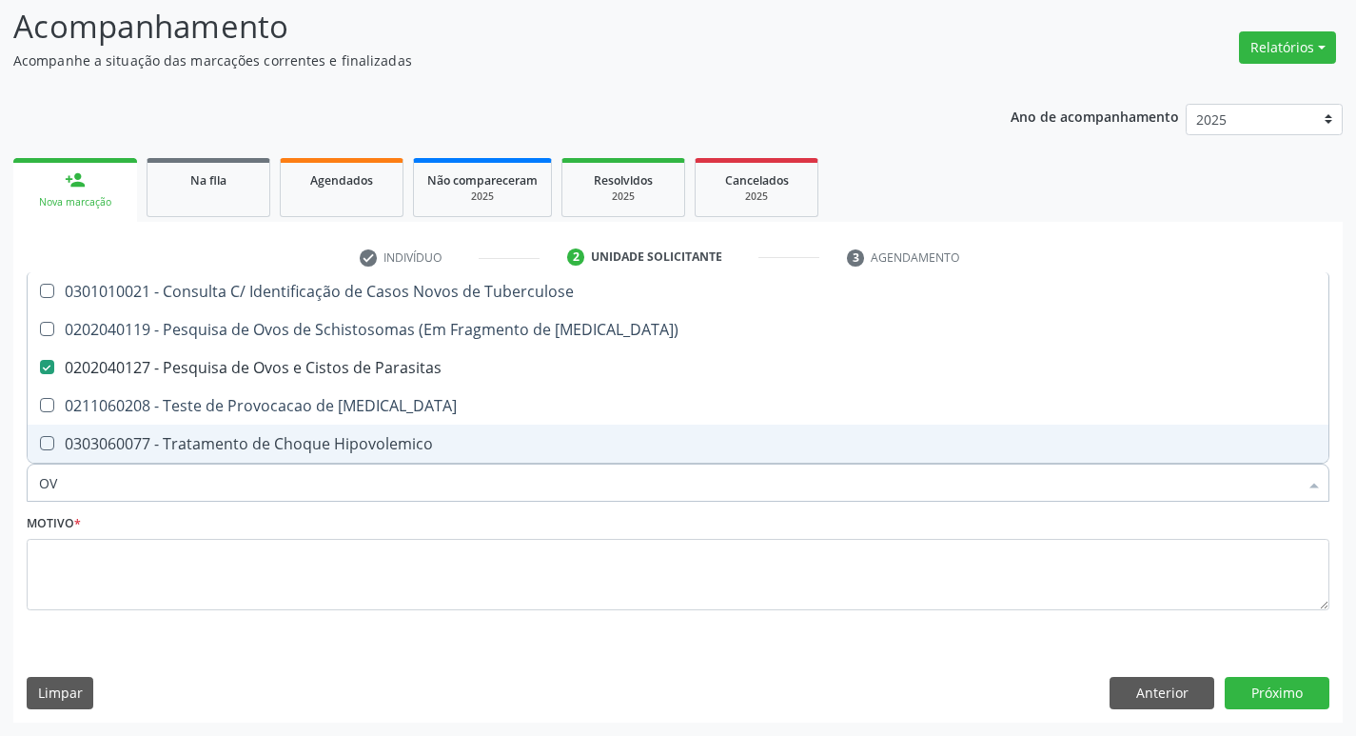
type input "O"
checkbox Parasitas "false"
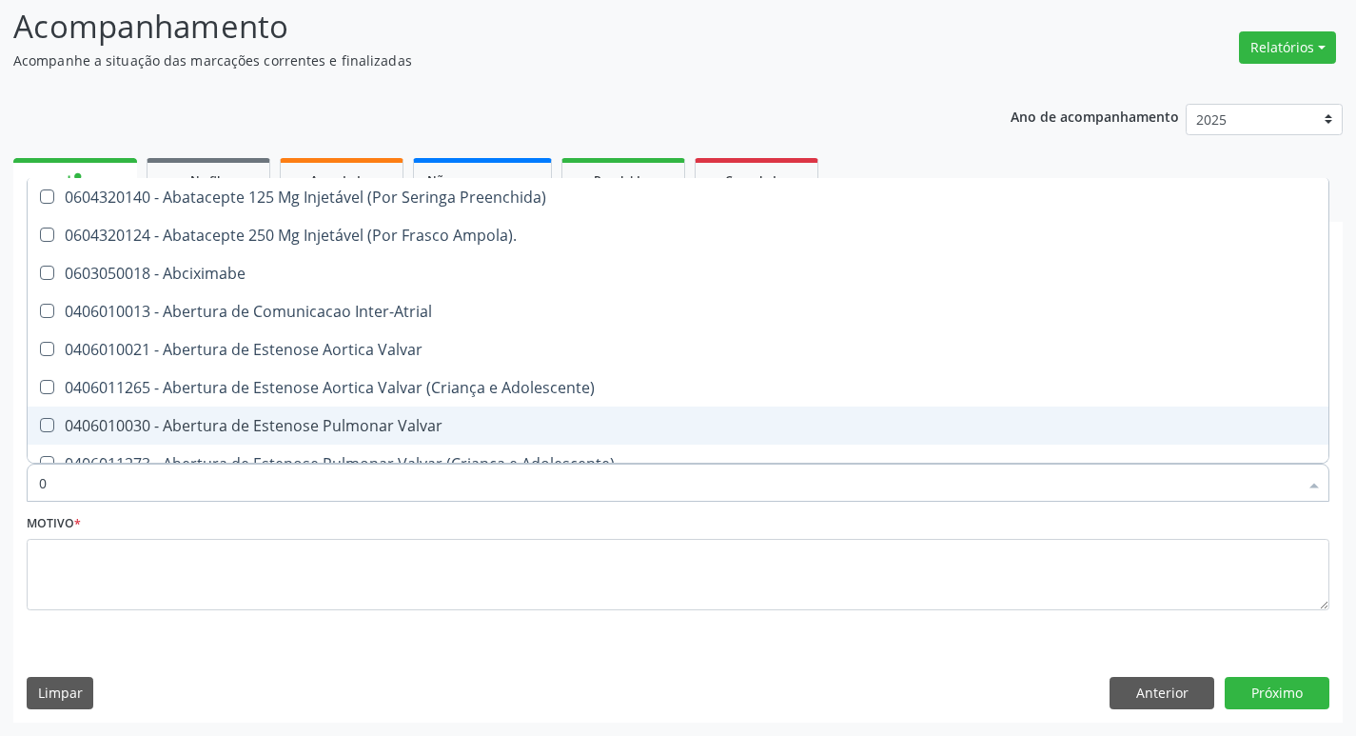
type input "02"
checkbox Renal "true"
checkbox \(Frasco\) "true"
checkbox Comprimido\) "true"
checkbox Transplante "true"
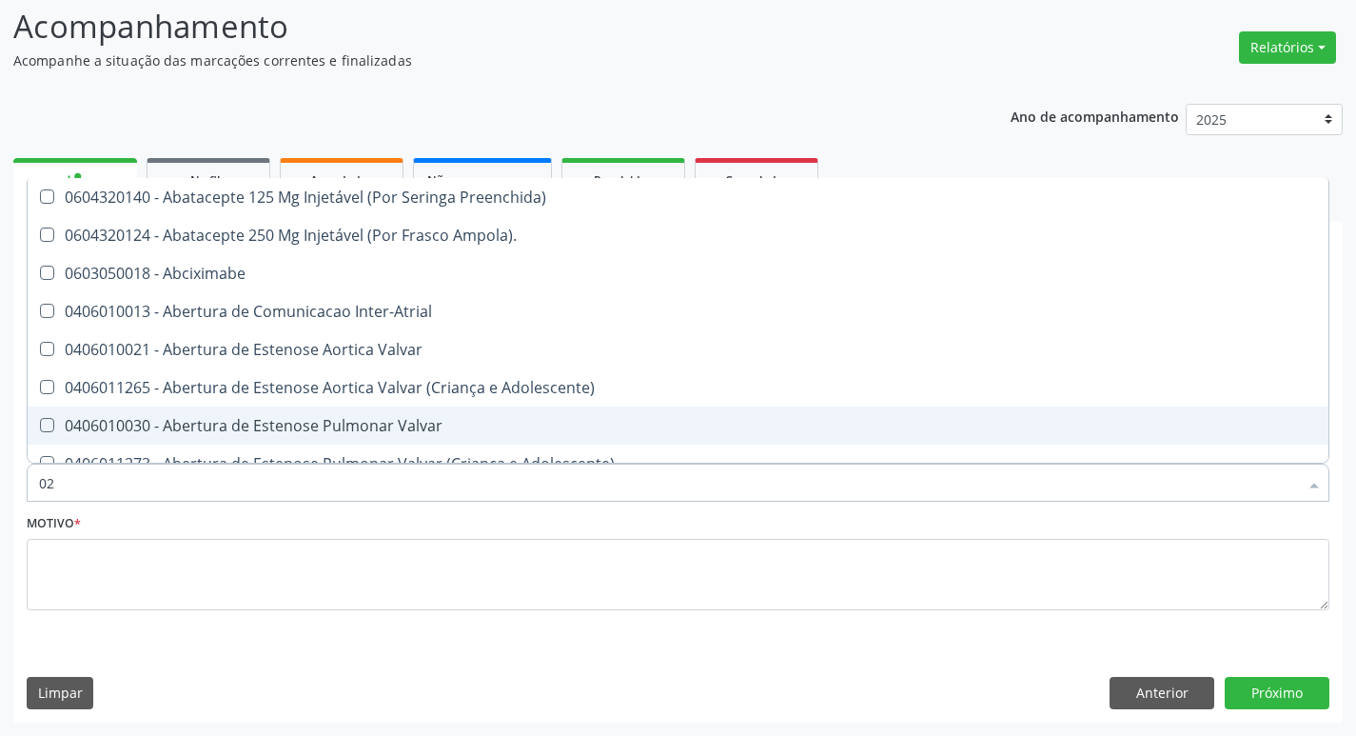
checkbox Revisao "true"
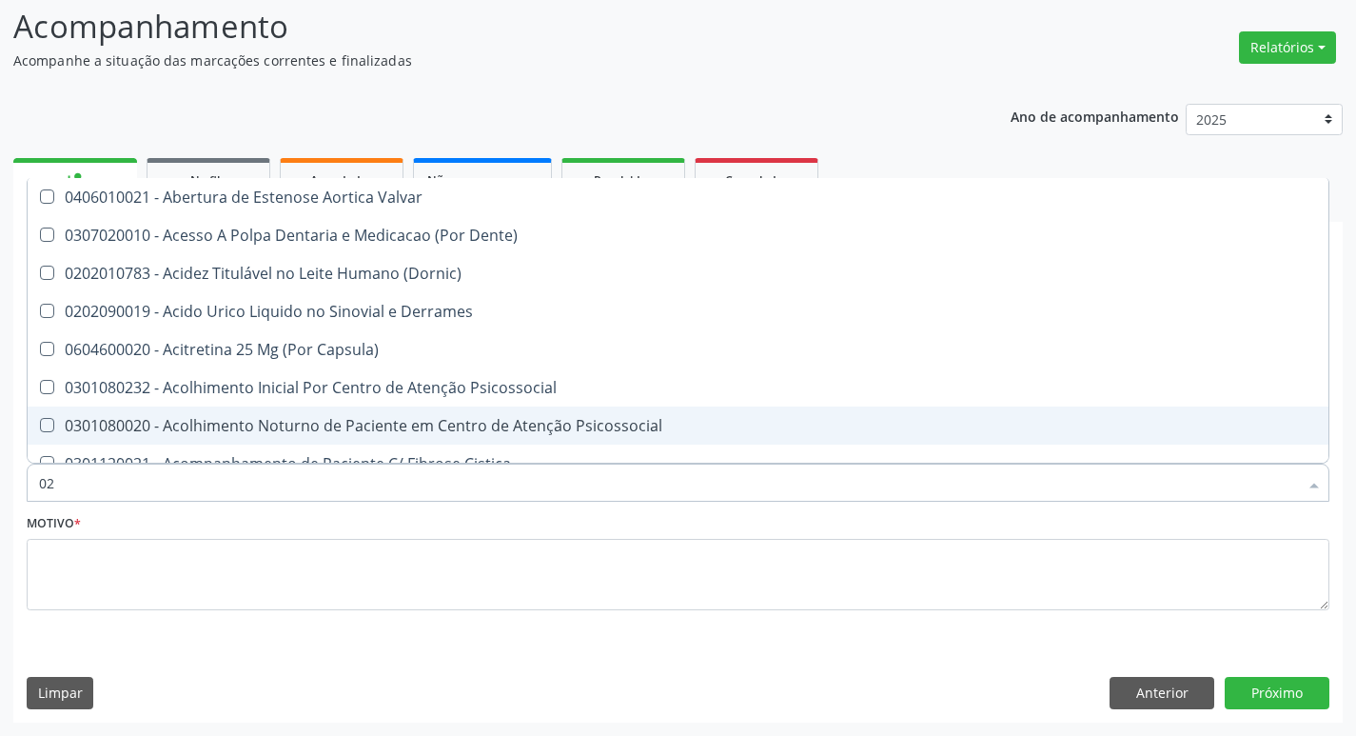
type input "020"
checkbox Colposcopia "true"
checkbox Cerebral "true"
checkbox Osmolaridade "true"
checkbox \(Vhs\) "false"
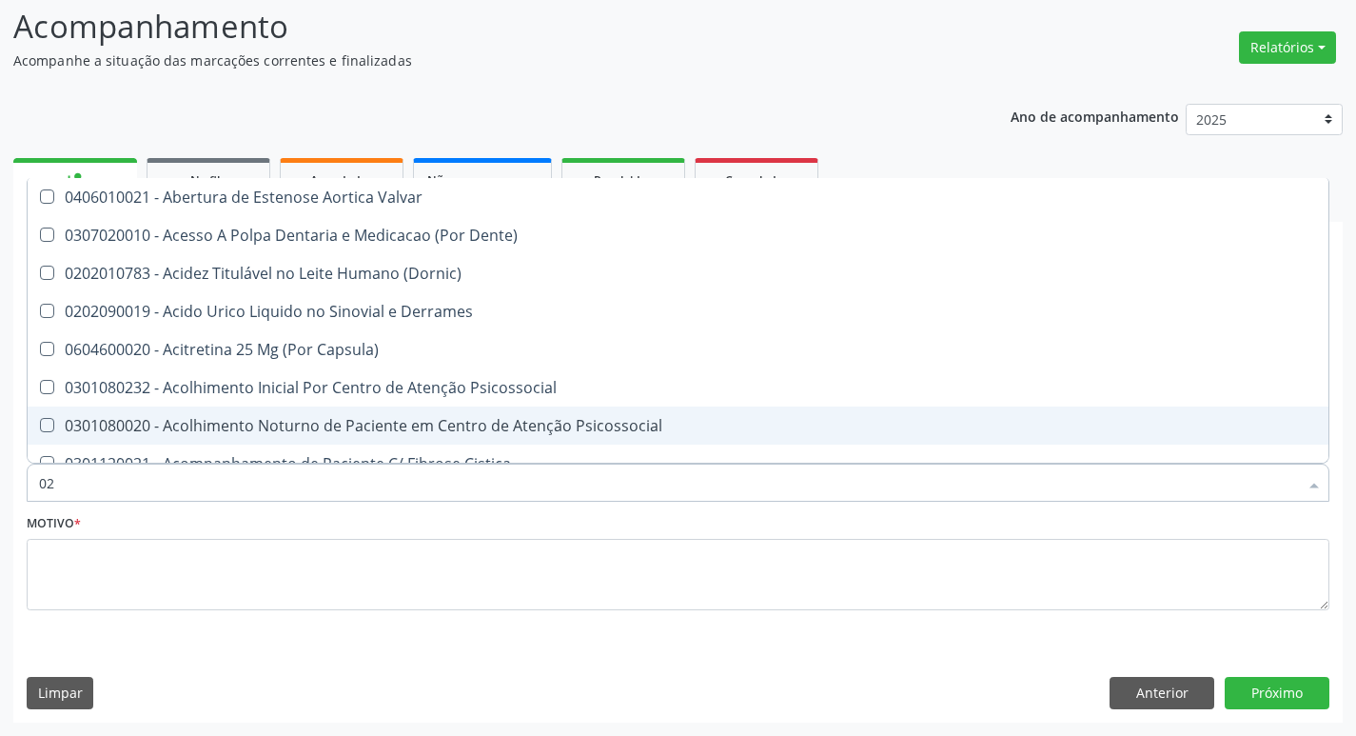
checkbox Maior "true"
checkbox D "false"
checkbox Urico "true"
checkbox Glicose "false"
checkbox Reativa "false"
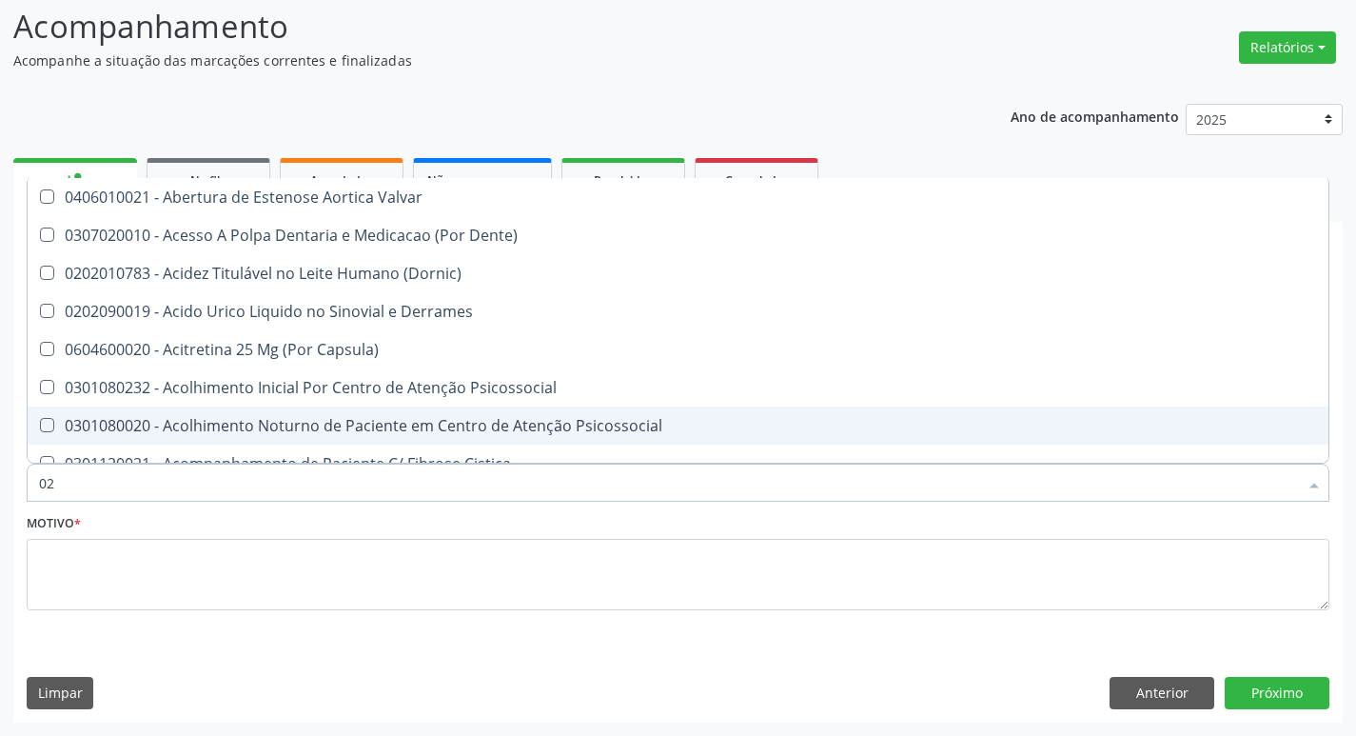
checkbox B12 "false"
checkbox Eletro-Oculografia "true"
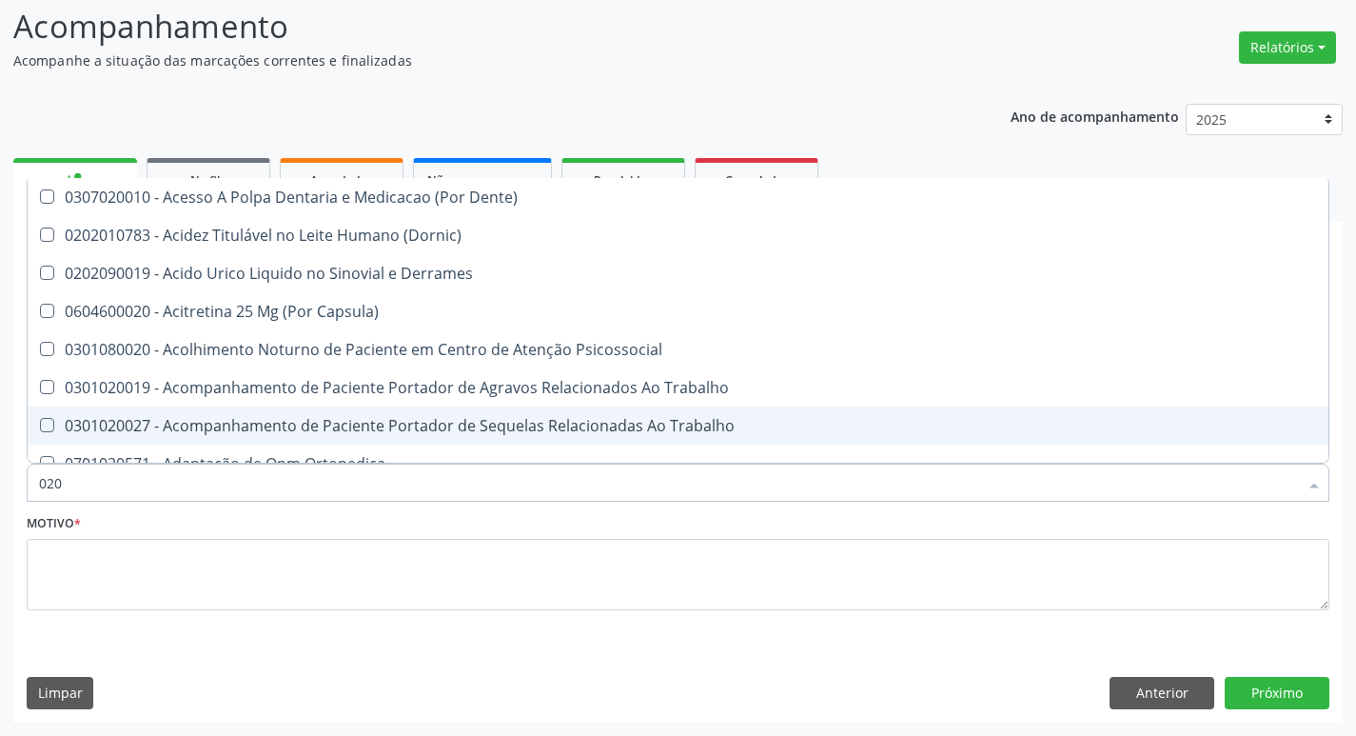
type input "0202"
checkbox Periféricas "true"
checkbox Esqueléticas "true"
checkbox Cortante "true"
checkbox Extracardiaco "true"
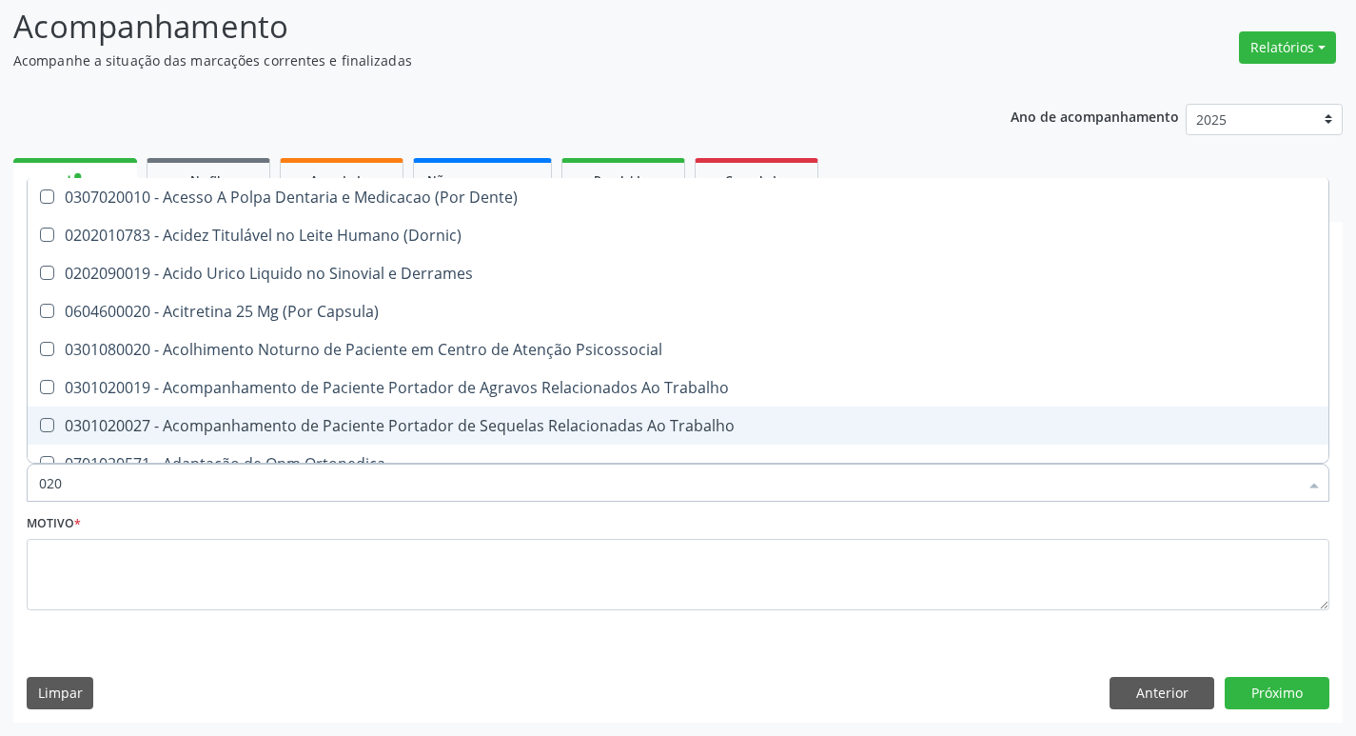
checkbox \(Cantoplastia\) "true"
checkbox Revisao "true"
checkbox \(Vhs\) "false"
checkbox Soro "true"
checkbox D "false"
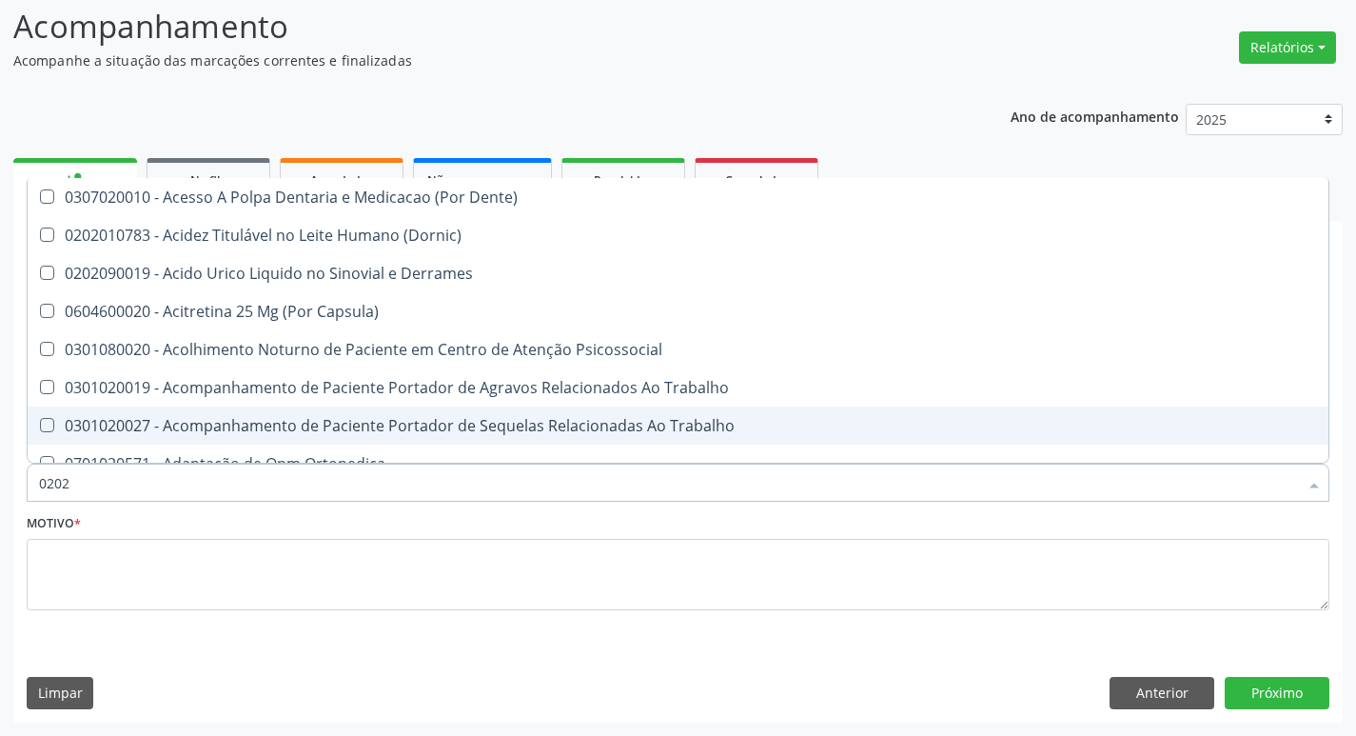
type input "02020"
checkbox Punho "true"
checkbox Queimado "true"
checkbox Periféricas "false"
checkbox Esqueléticas "false"
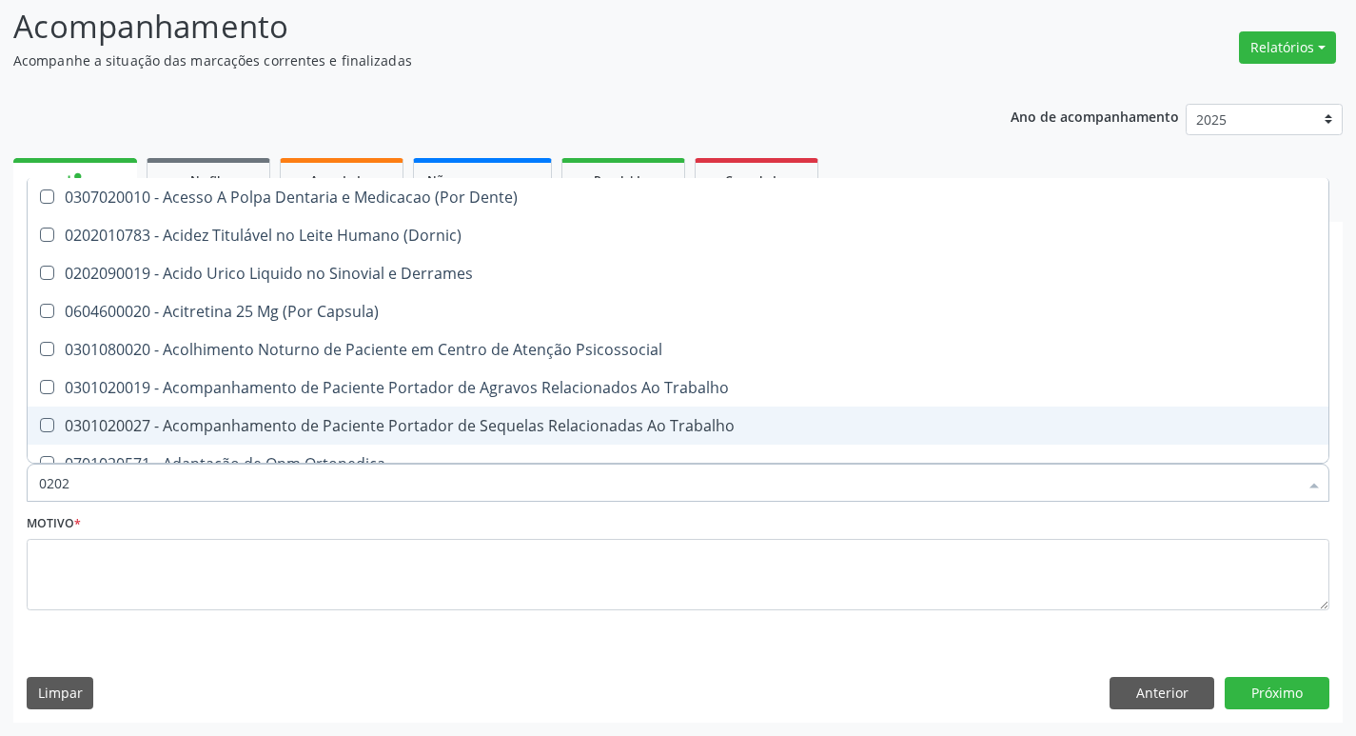
checkbox Assistida "true"
checkbox Cortante "false"
checkbox Pediatria "true"
checkbox Extracardiaco "false"
checkbox Neoplasias "true"
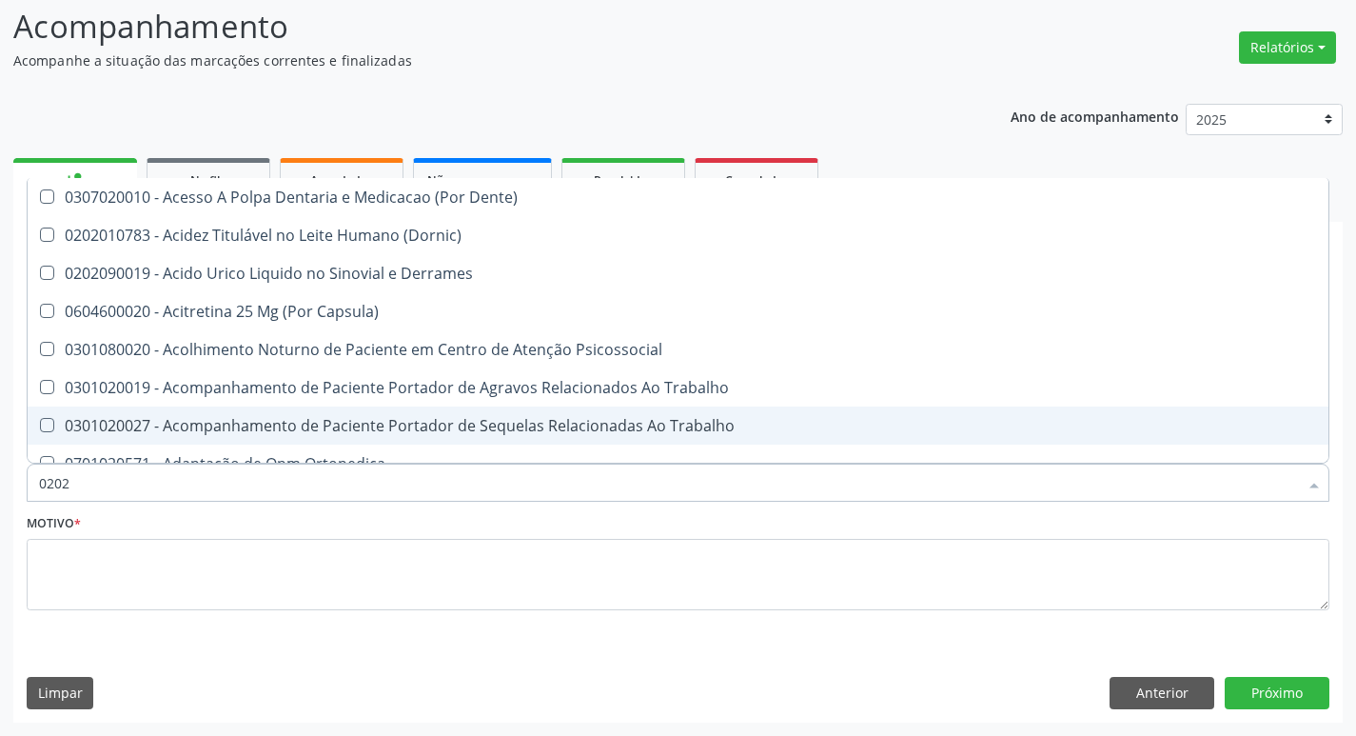
checkbox \(Cantoplastia\) "false"
checkbox Liquorico\) "true"
checkbox Revisao "false"
checkbox Ferro "true"
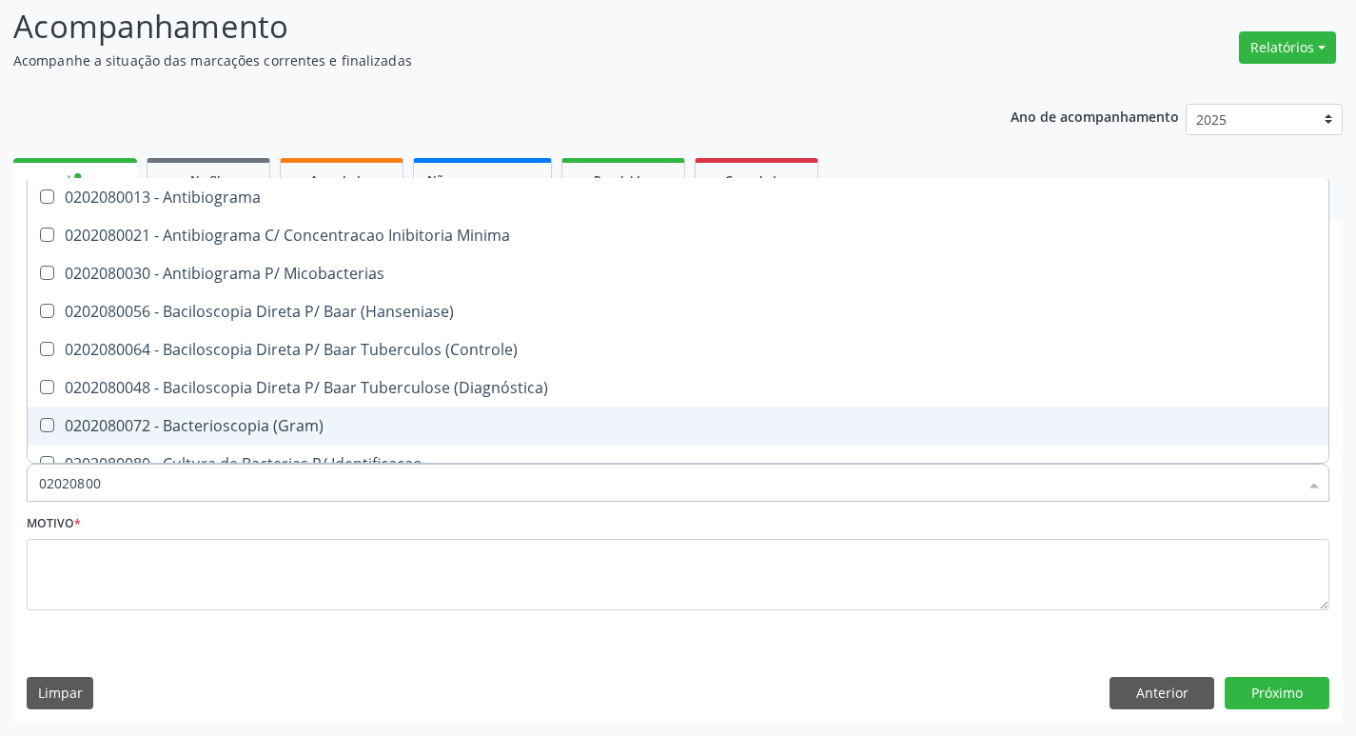
type input "020208008"
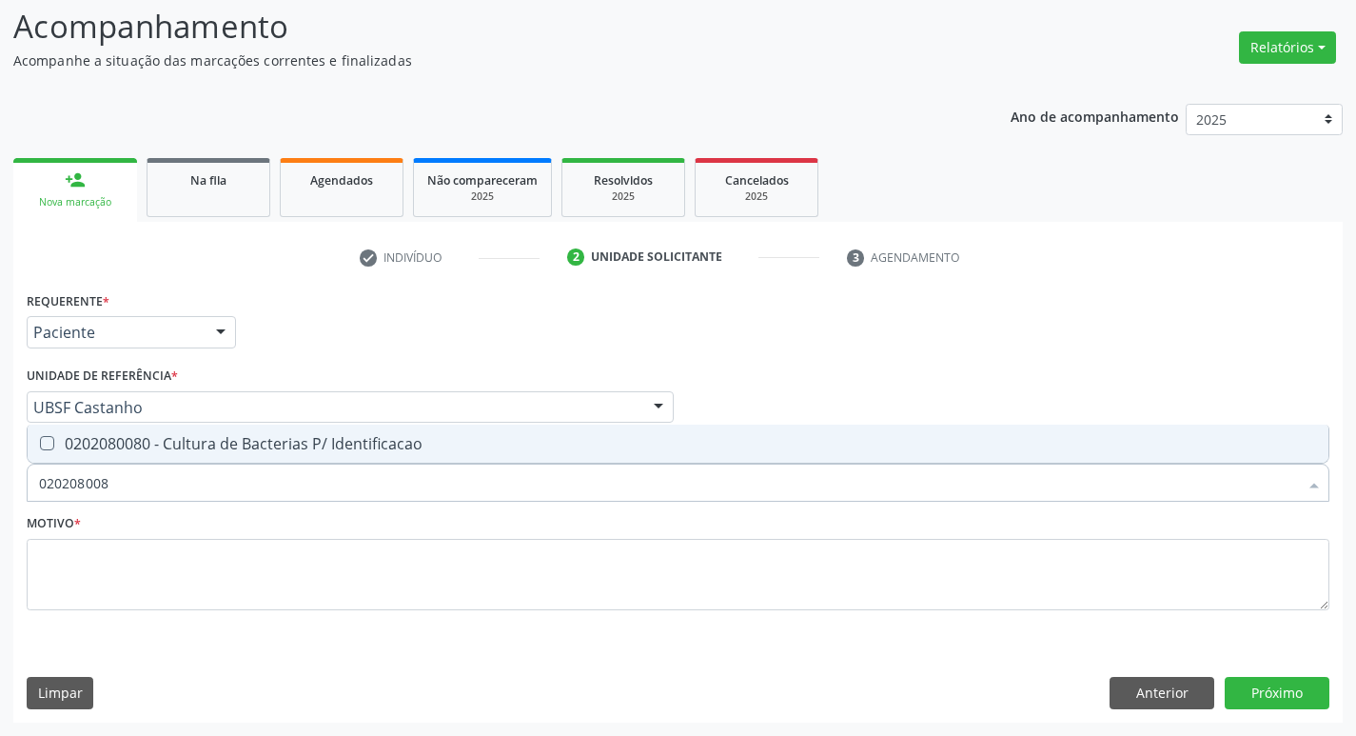
click at [279, 442] on div "0202080080 - Cultura de Bacterias P/ Identificacao" at bounding box center [678, 443] width 1278 height 15
checkbox Identificacao "true"
type input "02020800"
checkbox Identificacao "false"
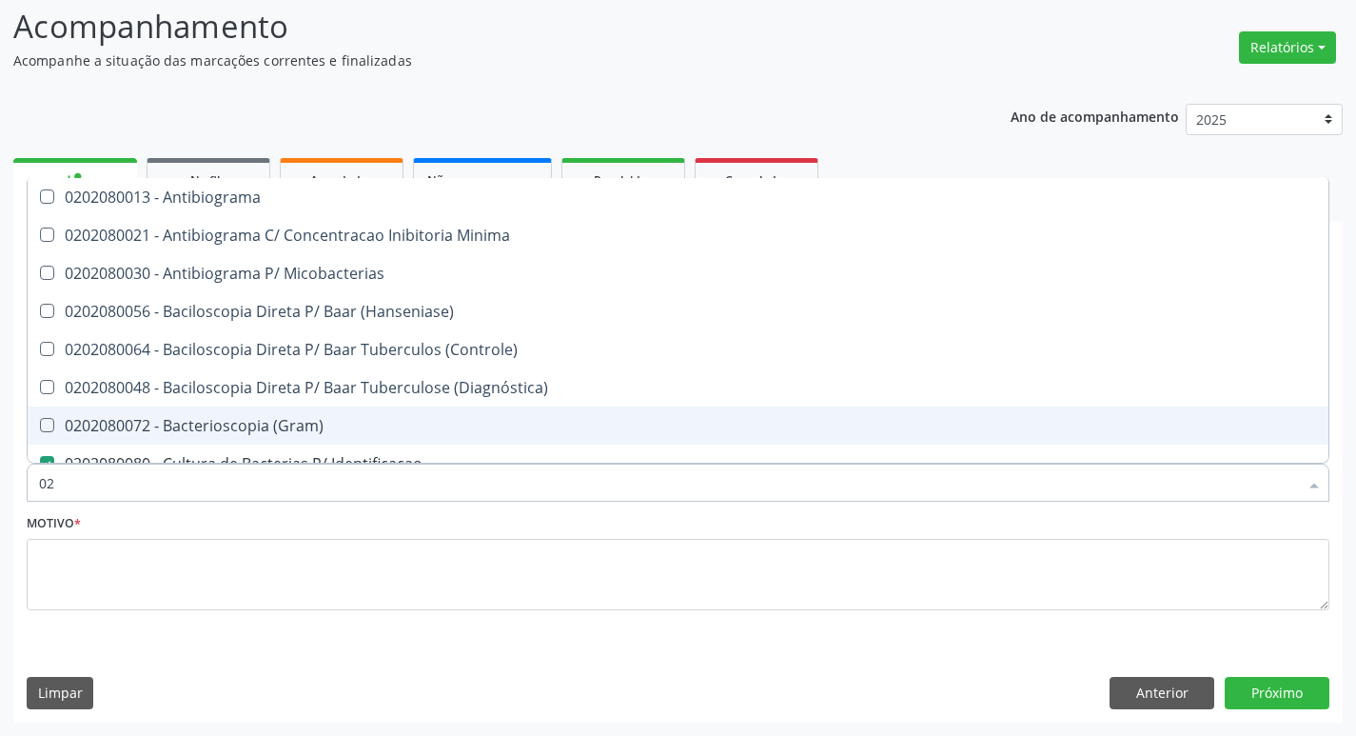
type input "0"
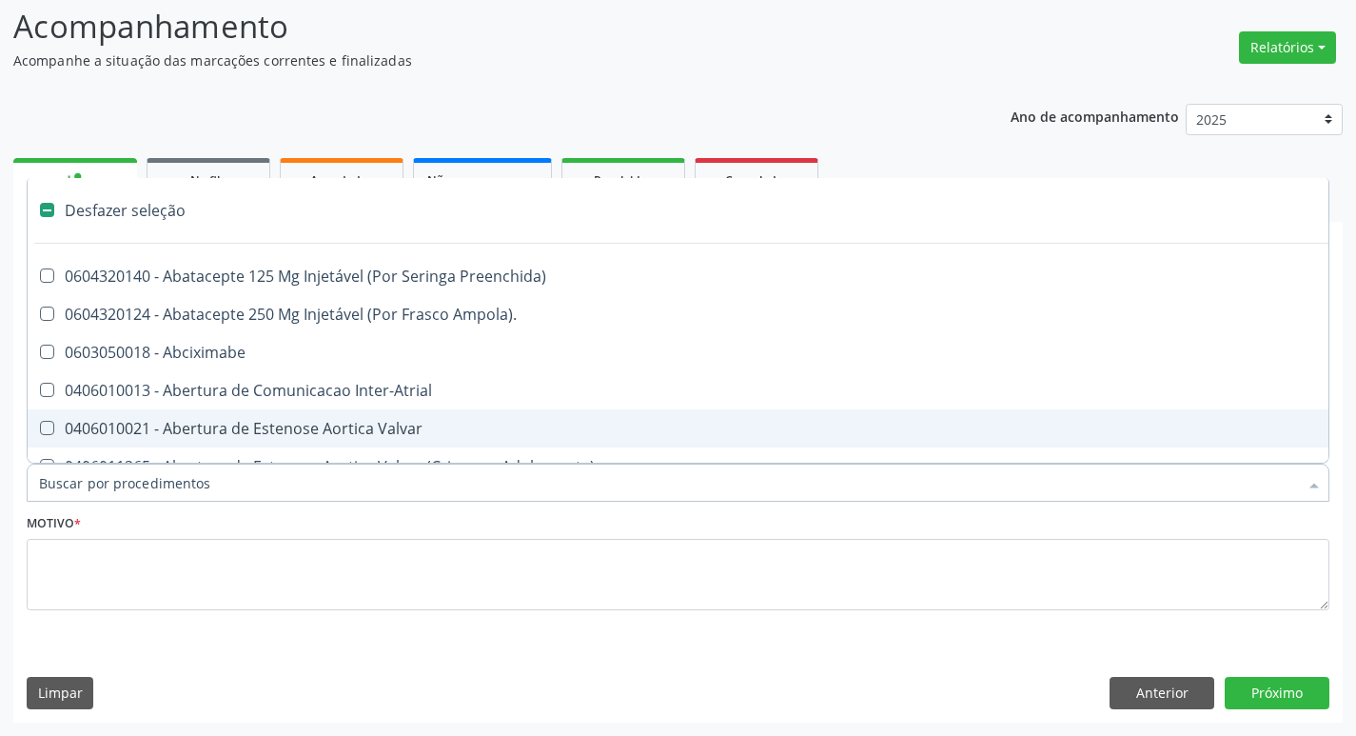
checkbox Adolescente\) "false"
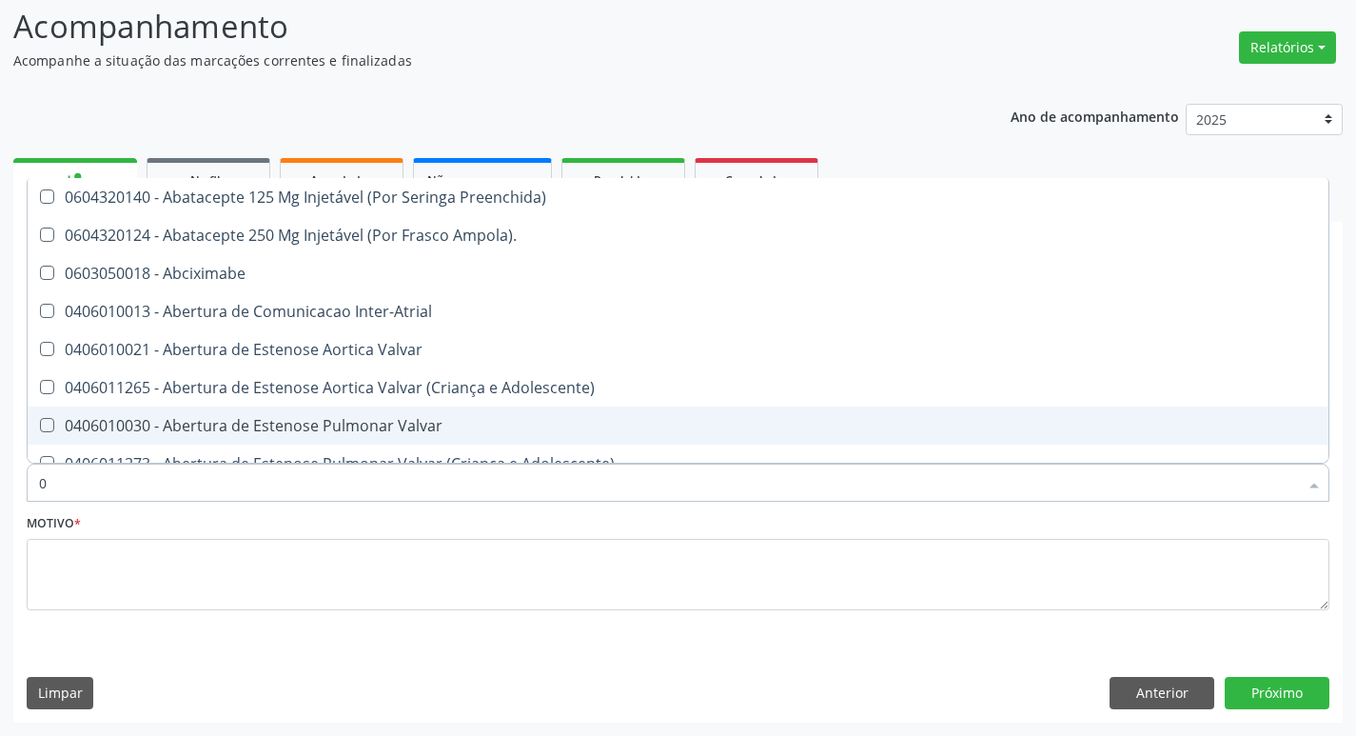
type input "02"
checkbox Uterino "true"
checkbox Renal "true"
checkbox \(Frasco\) "true"
checkbox Comprimido\) "true"
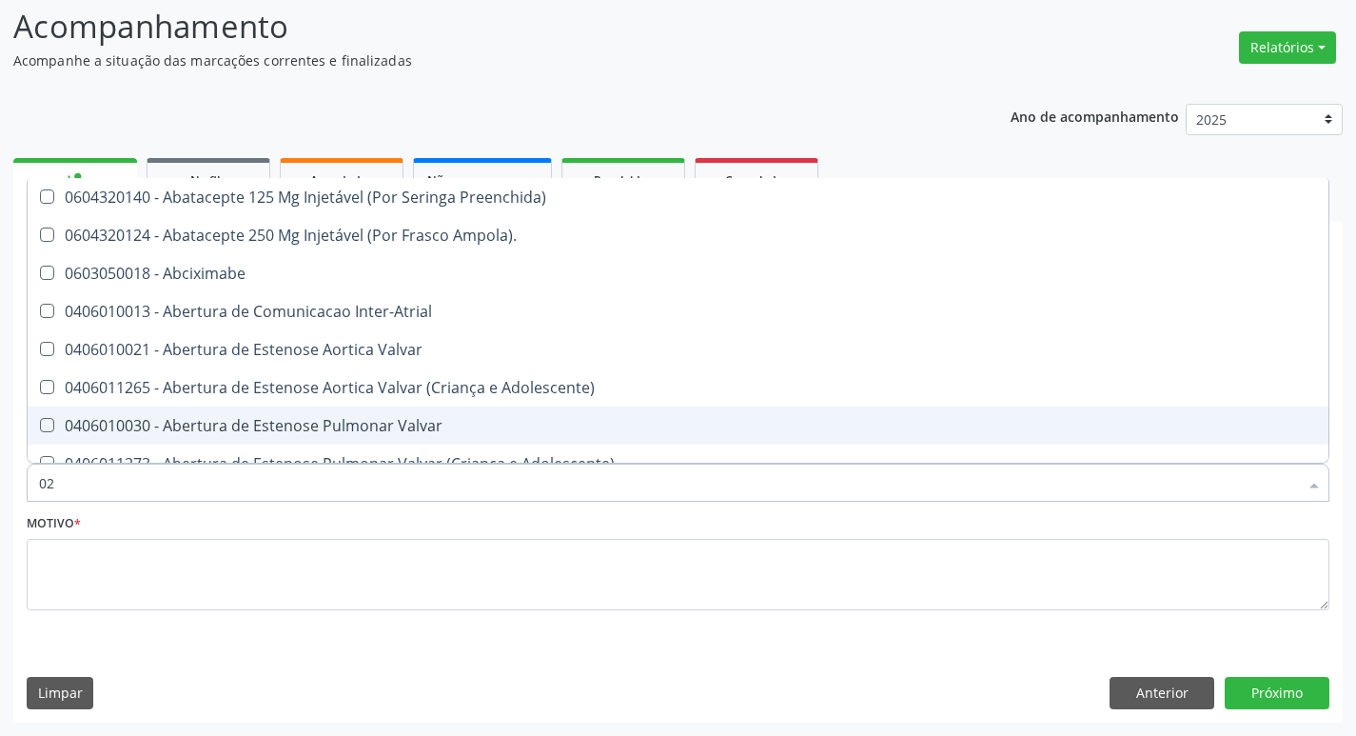
checkbox Transplante "true"
checkbox Revisao "true"
type input "020"
checkbox Especializada "true"
checkbox Visual "true"
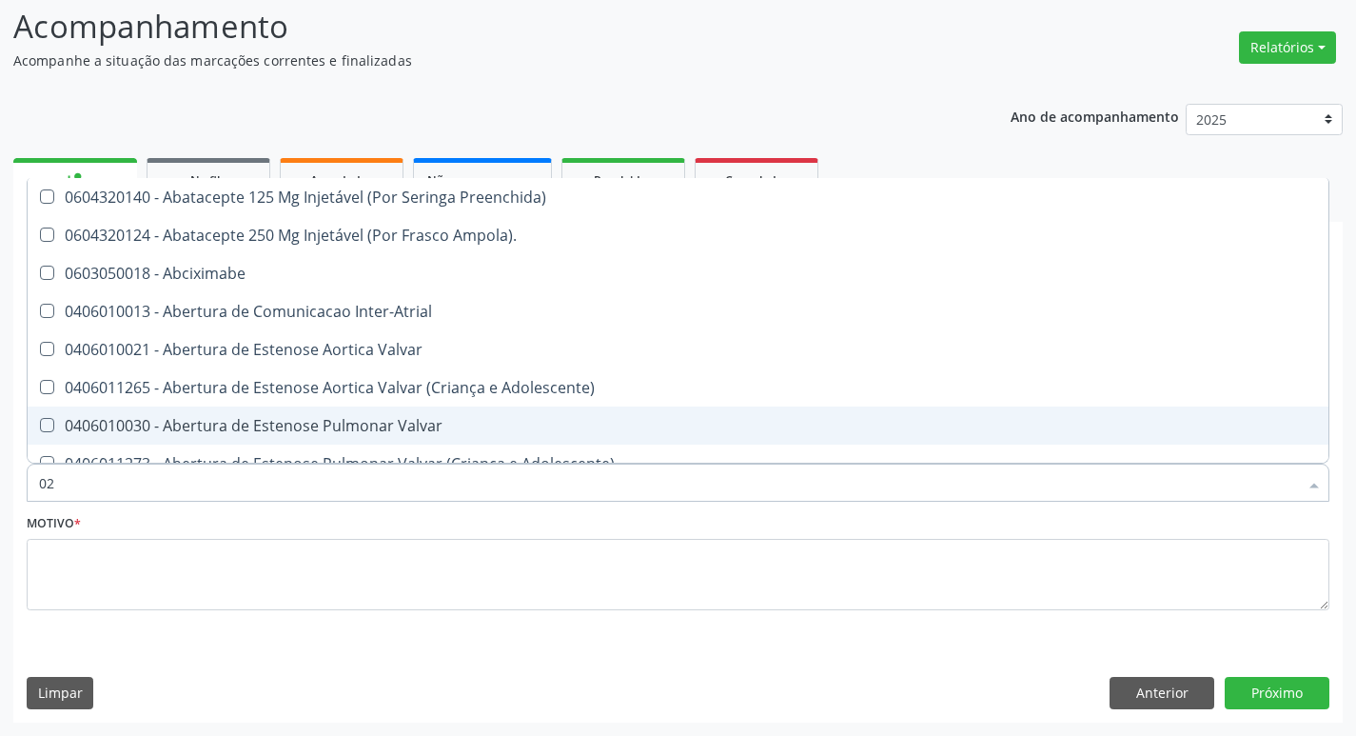
checkbox Olho "true"
checkbox Uterino "false"
checkbox Ampola\) "true"
checkbox Renal "false"
checkbox Isolado "true"
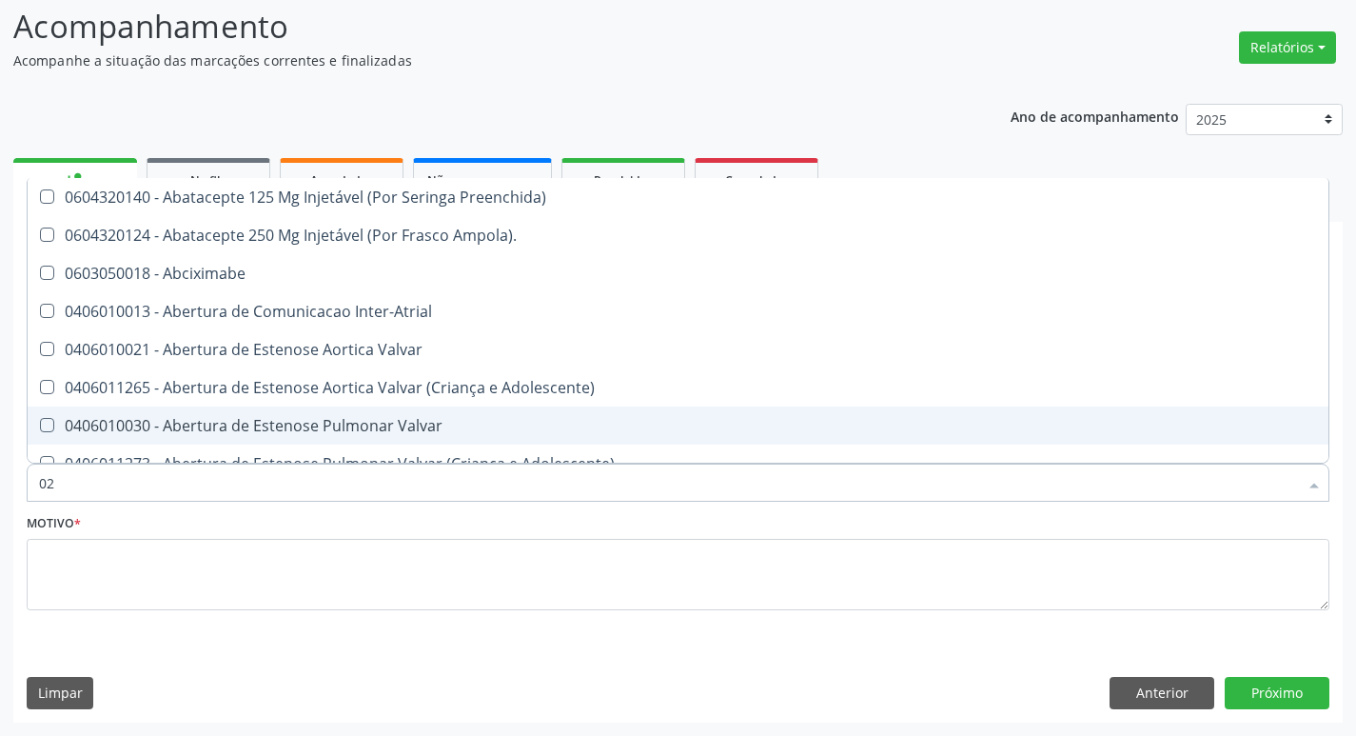
checkbox \(Frasco\) "false"
checkbox Capsula\) "true"
checkbox Comprimido\) "false"
checkbox Transplante "false"
checkbox Revisao "false"
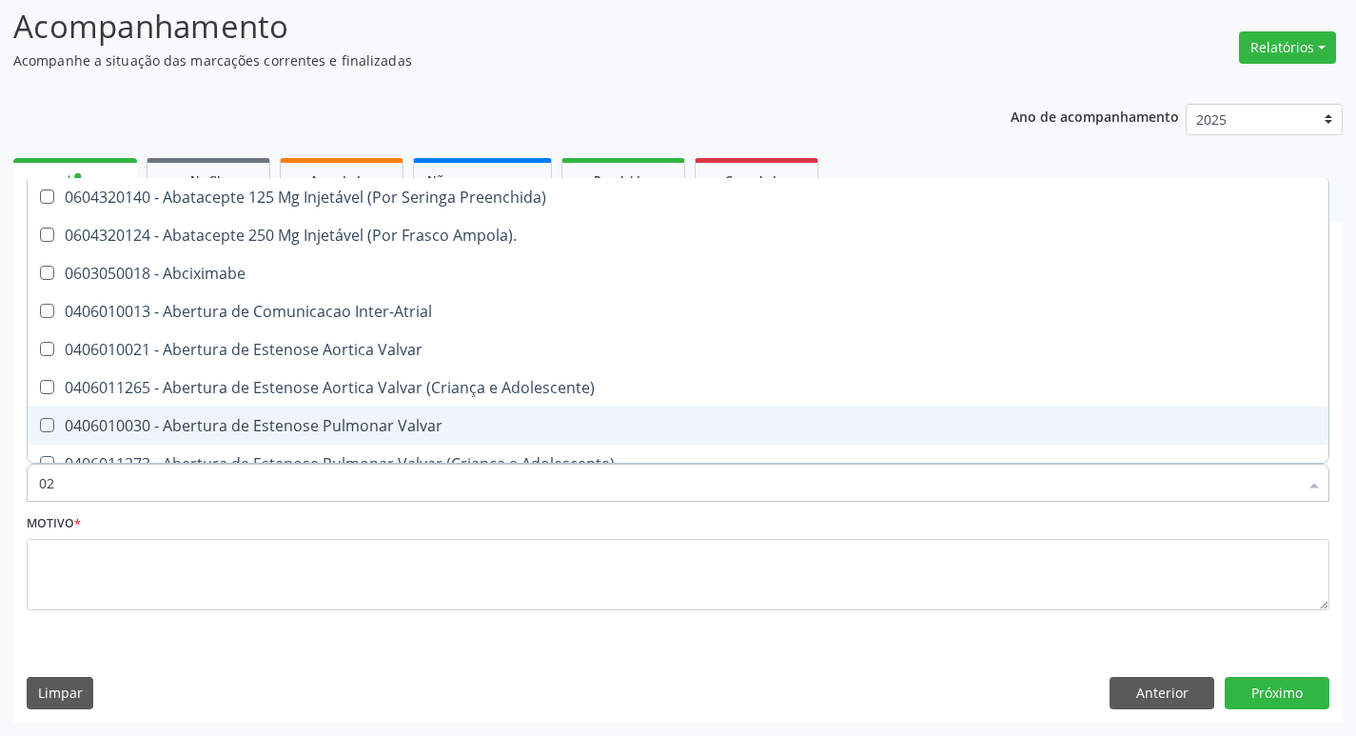
checkbox Revisao "true"
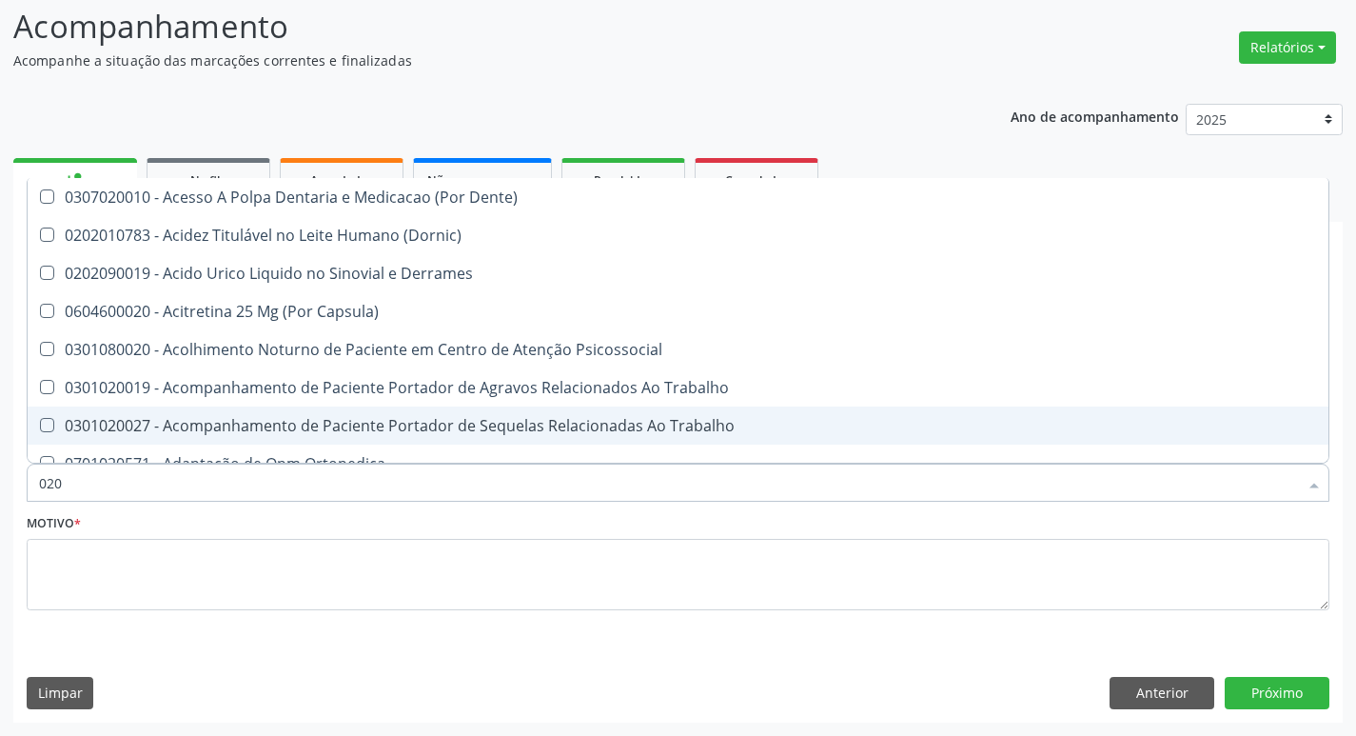
type input "0202"
checkbox Cerebral "true"
checkbox Periféricas "true"
checkbox Esqueléticas "true"
checkbox Cortante "true"
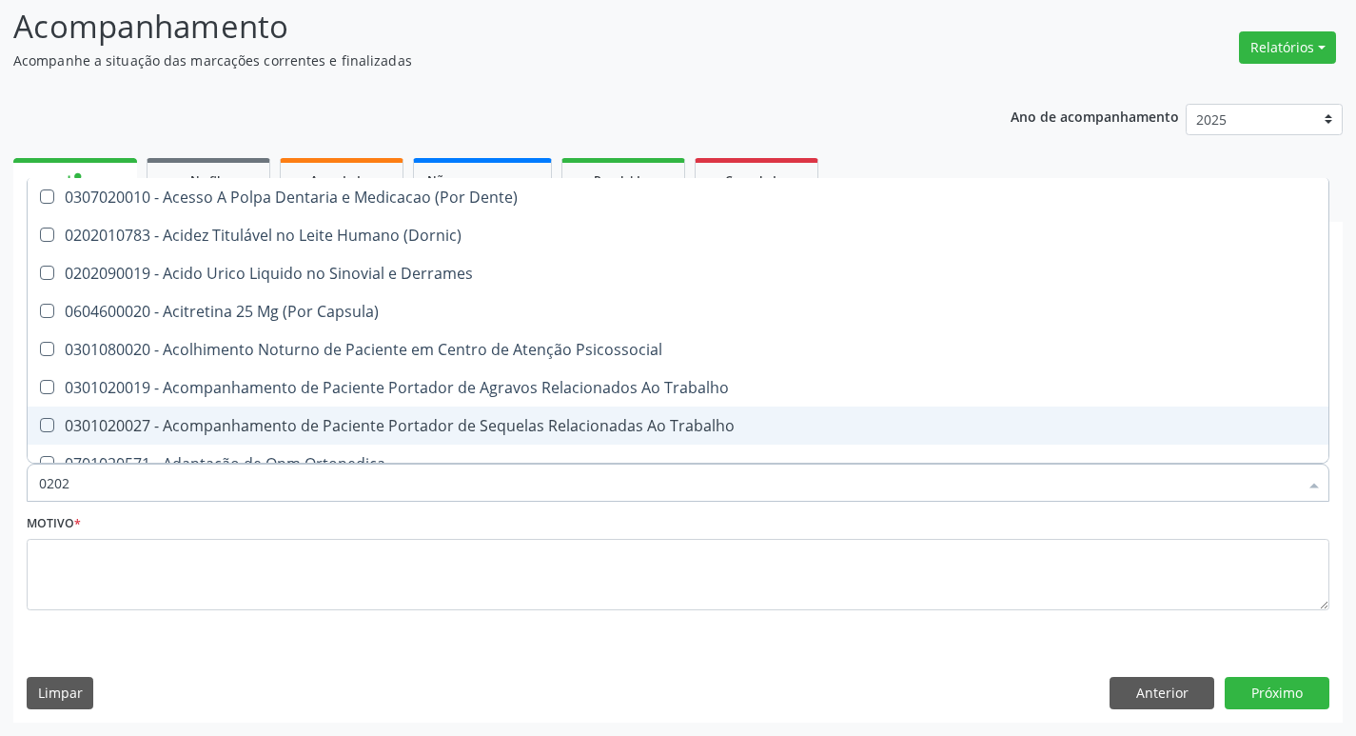
checkbox Extracardiaco "true"
checkbox \(Cantoplastia\) "true"
checkbox Revisao "true"
checkbox Identificacao "false"
checkbox \(Vhs\) "false"
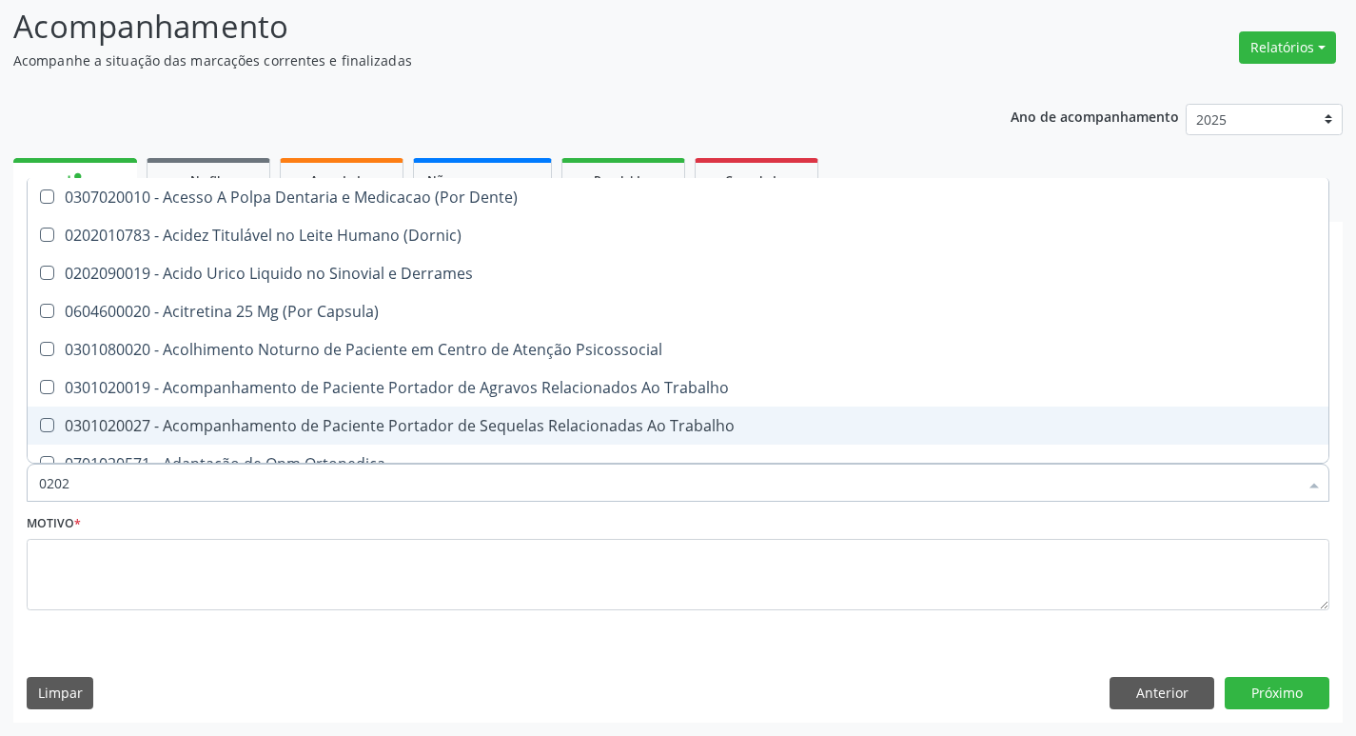
checkbox Soro "true"
checkbox D "false"
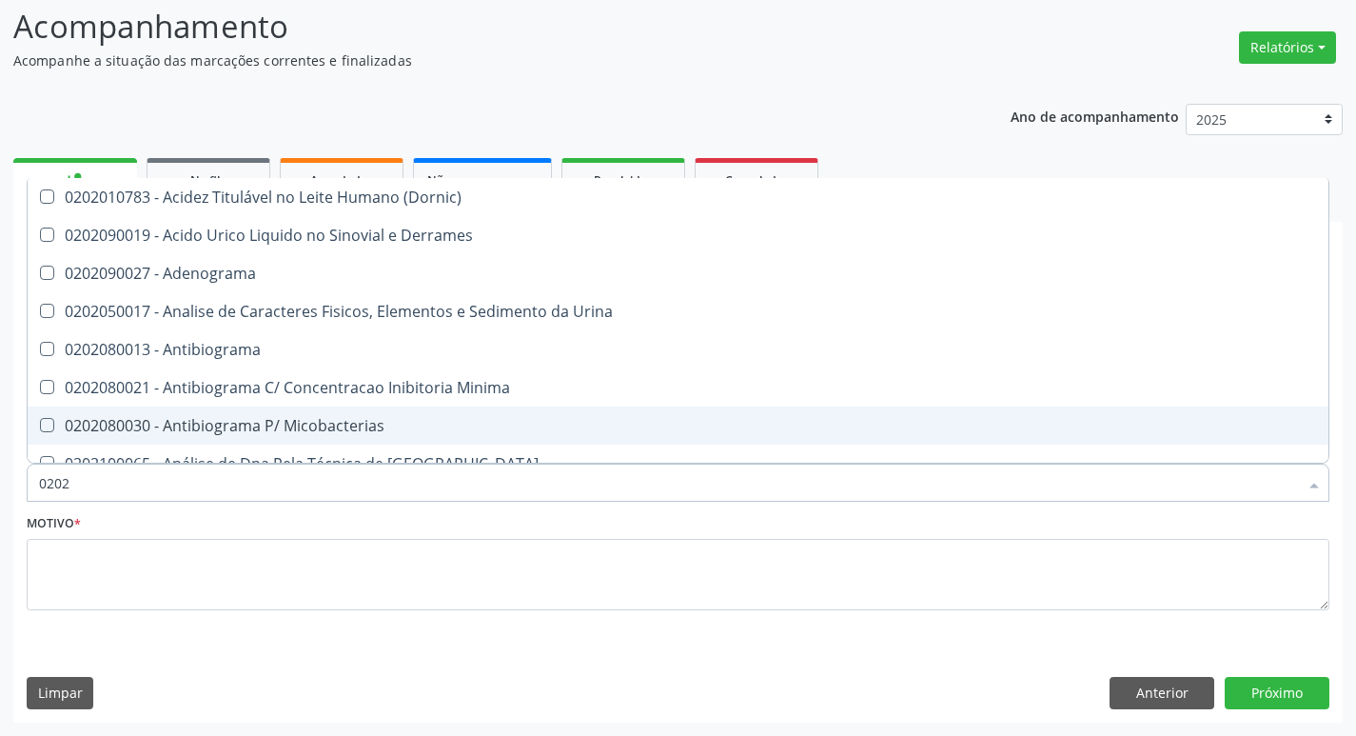
type input "02020"
checkbox Anaerobicas "true"
checkbox Identificacao "false"
checkbox Osmolaridade "true"
checkbox Ivy "true"
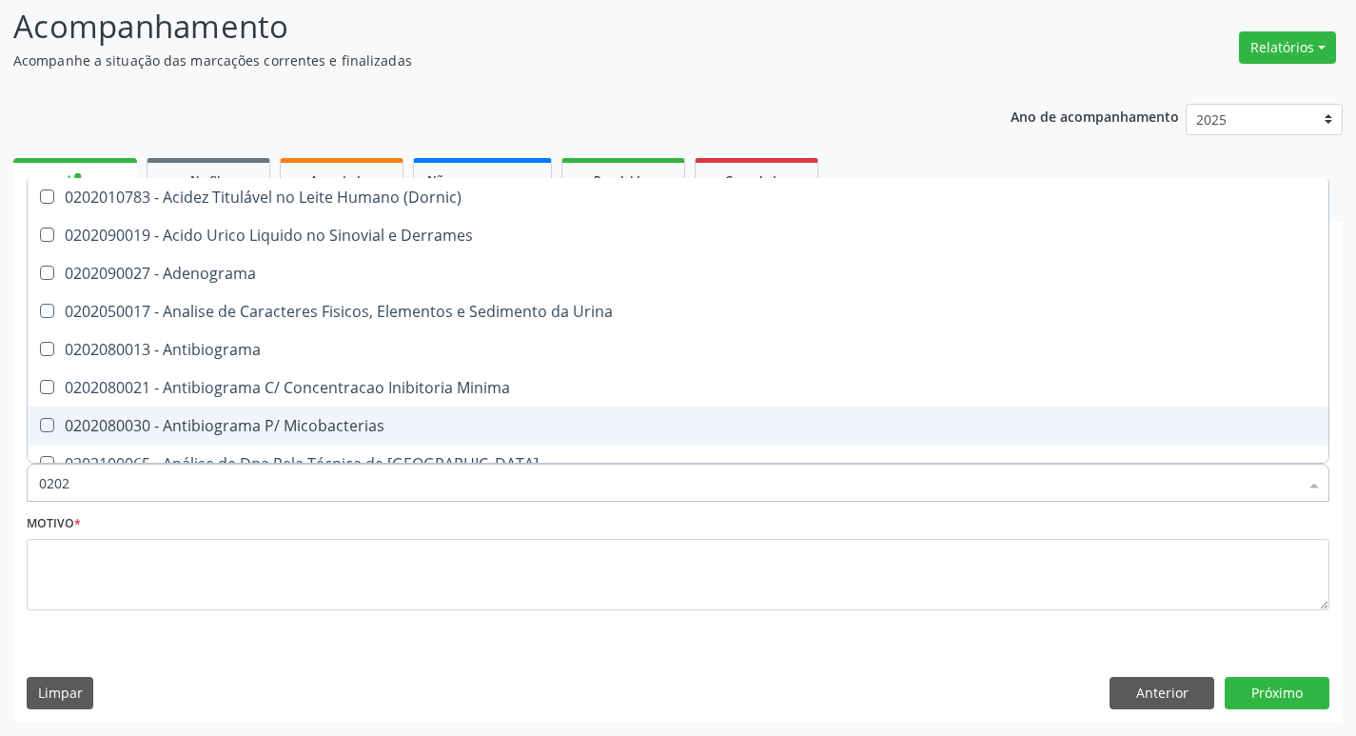
checkbox \(Vhs\) "false"
checkbox D "false"
checkbox Xiii "true"
checkbox Glicose "false"
checkbox Insulina "true"
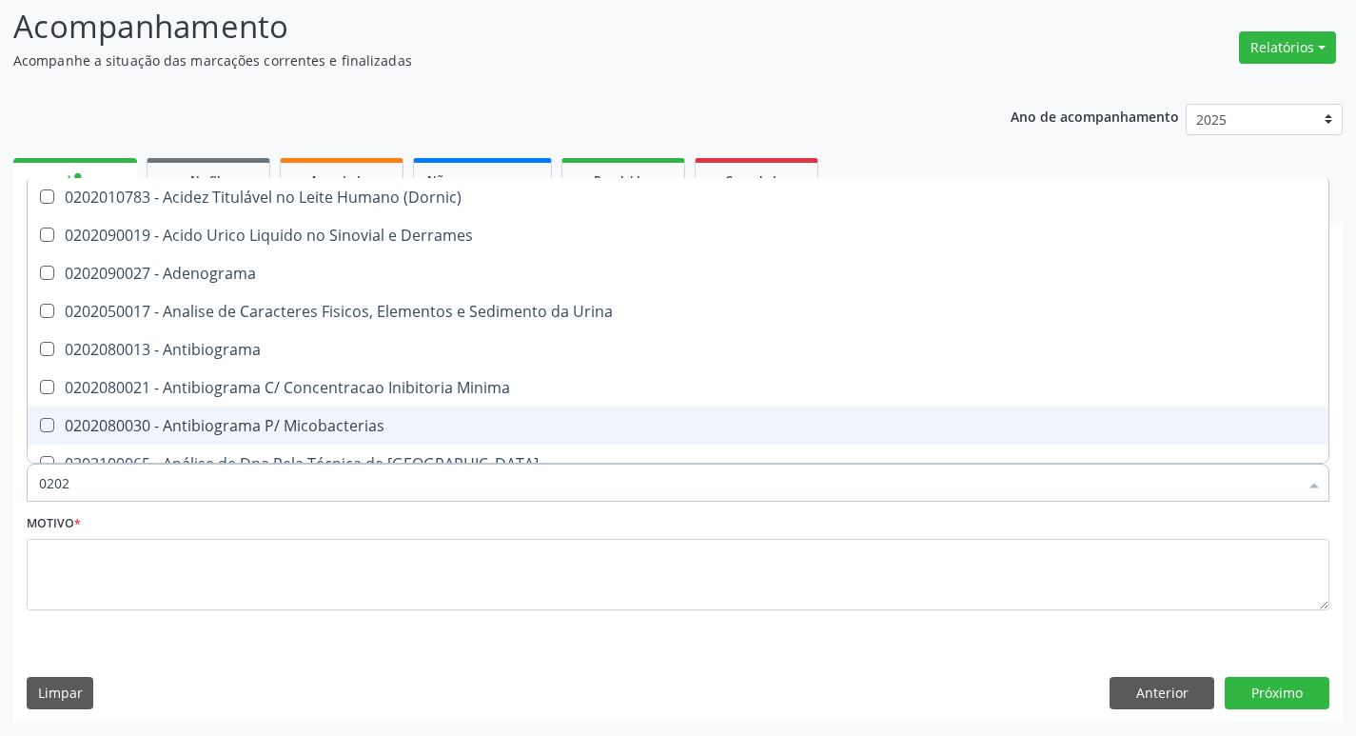
checkbox Reativa "false"
checkbox Renina "true"
checkbox B12 "false"
checkbox Zinco "true"
checkbox Completo "false"
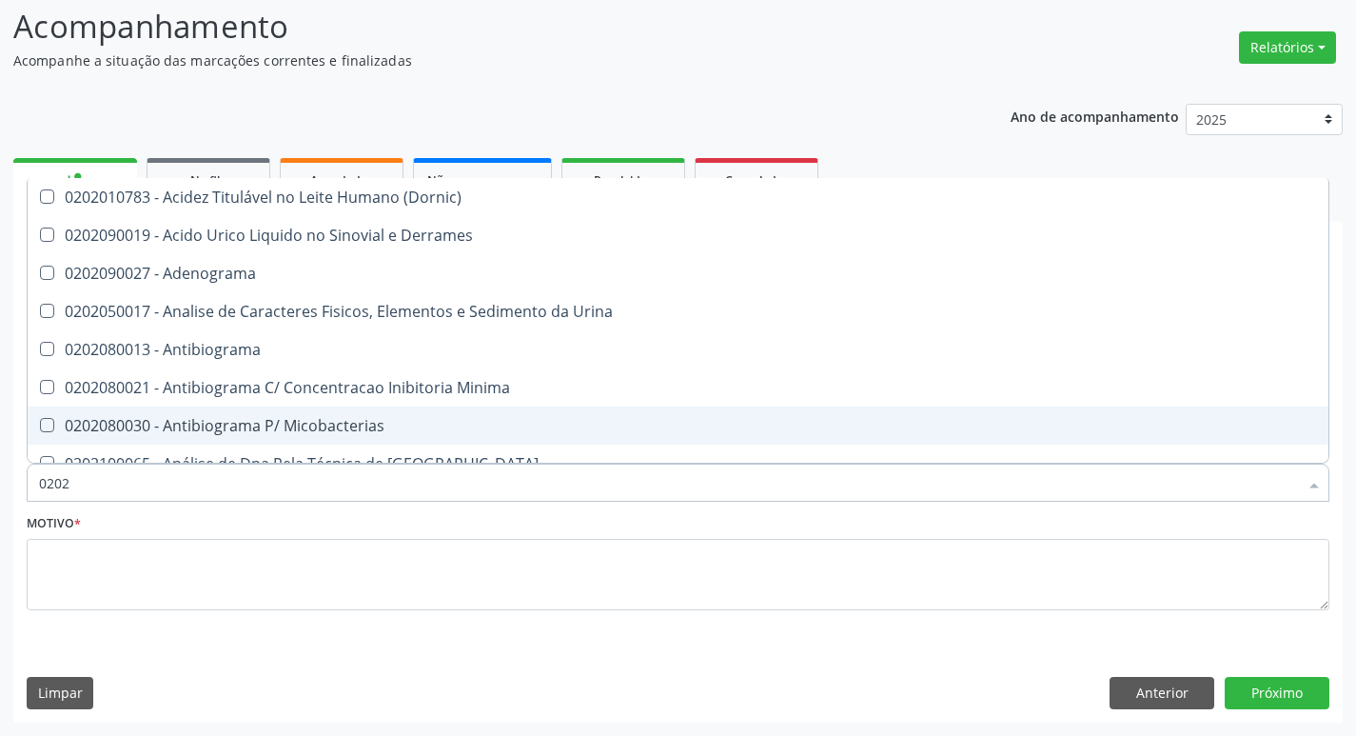
checkbox Anticitomegalovirus "true"
type input "020205"
checkbox Identificacao "false"
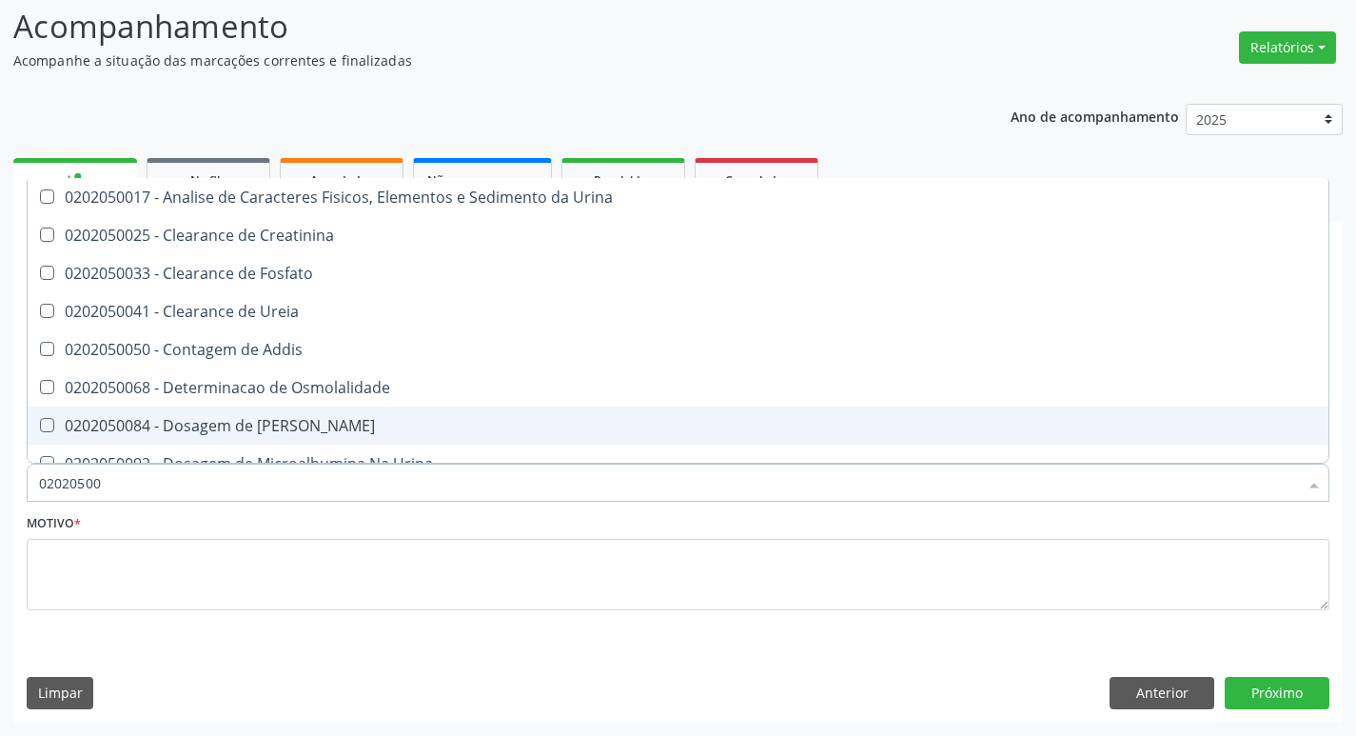
type input "020205001"
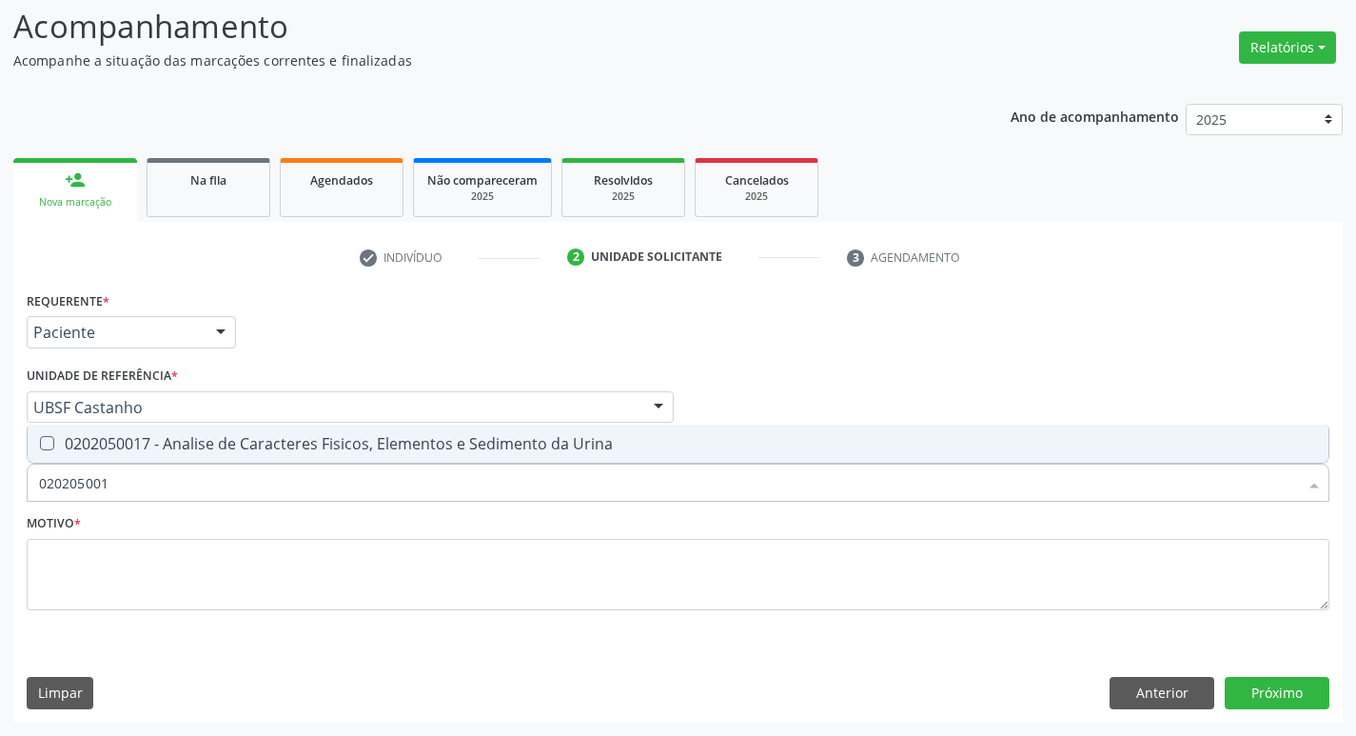
click at [279, 442] on div "0202050017 - Analise de Caracteres Fisicos, Elementos e Sedimento da Urina" at bounding box center [678, 443] width 1278 height 15
checkbox Urina "true"
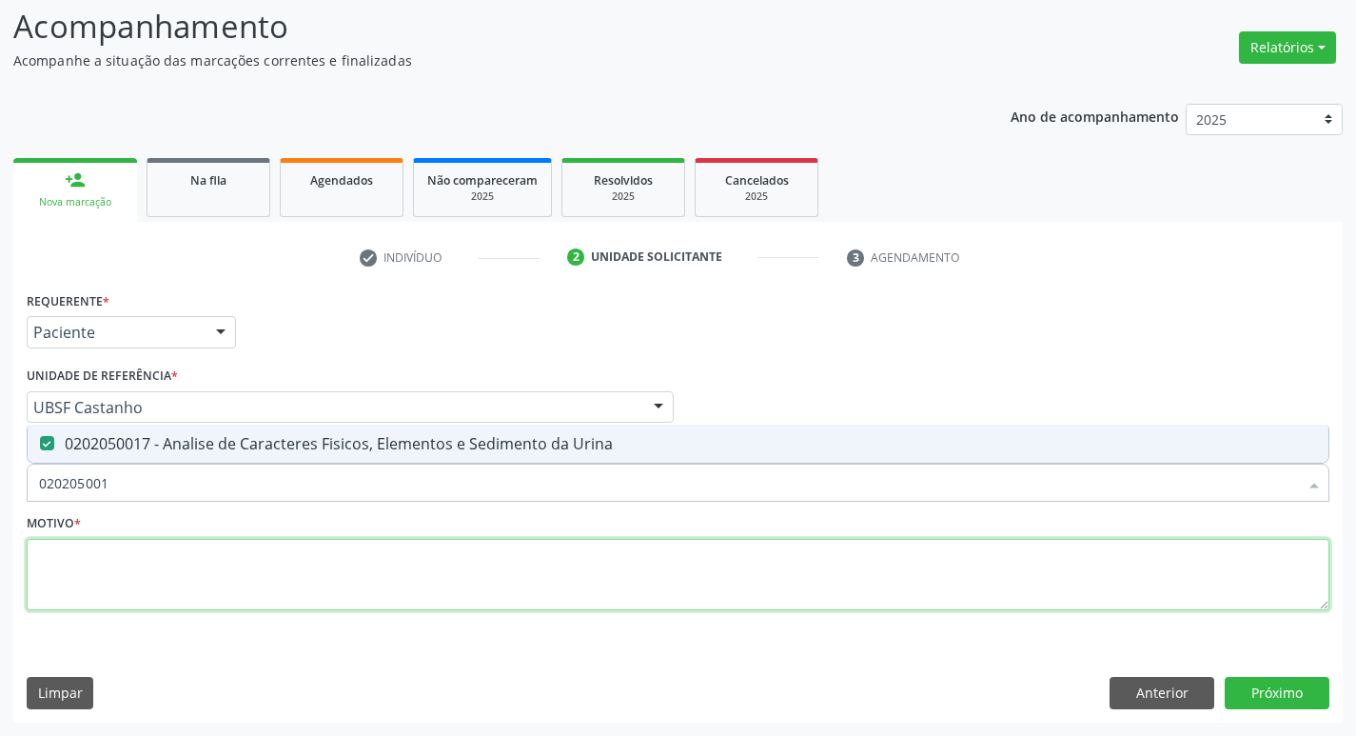
click at [249, 544] on textarea at bounding box center [678, 575] width 1303 height 72
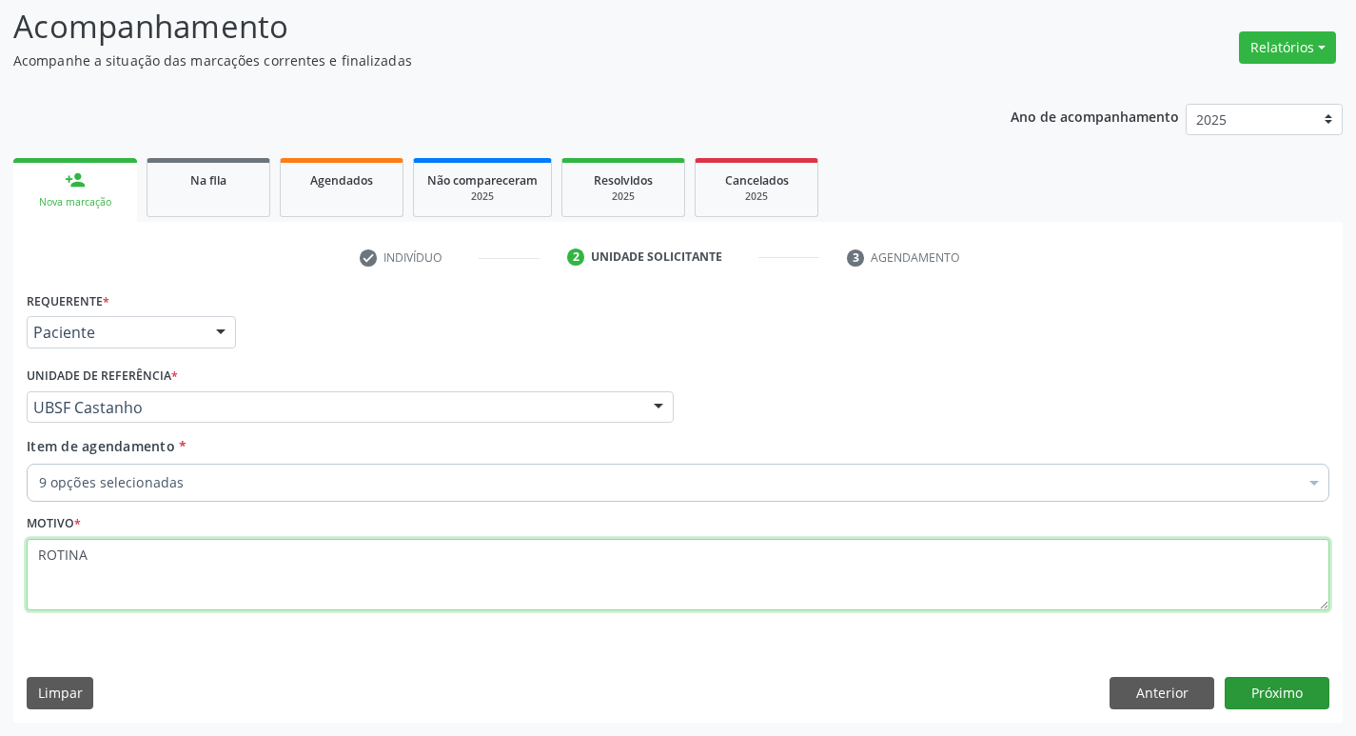
type textarea "ROTINA"
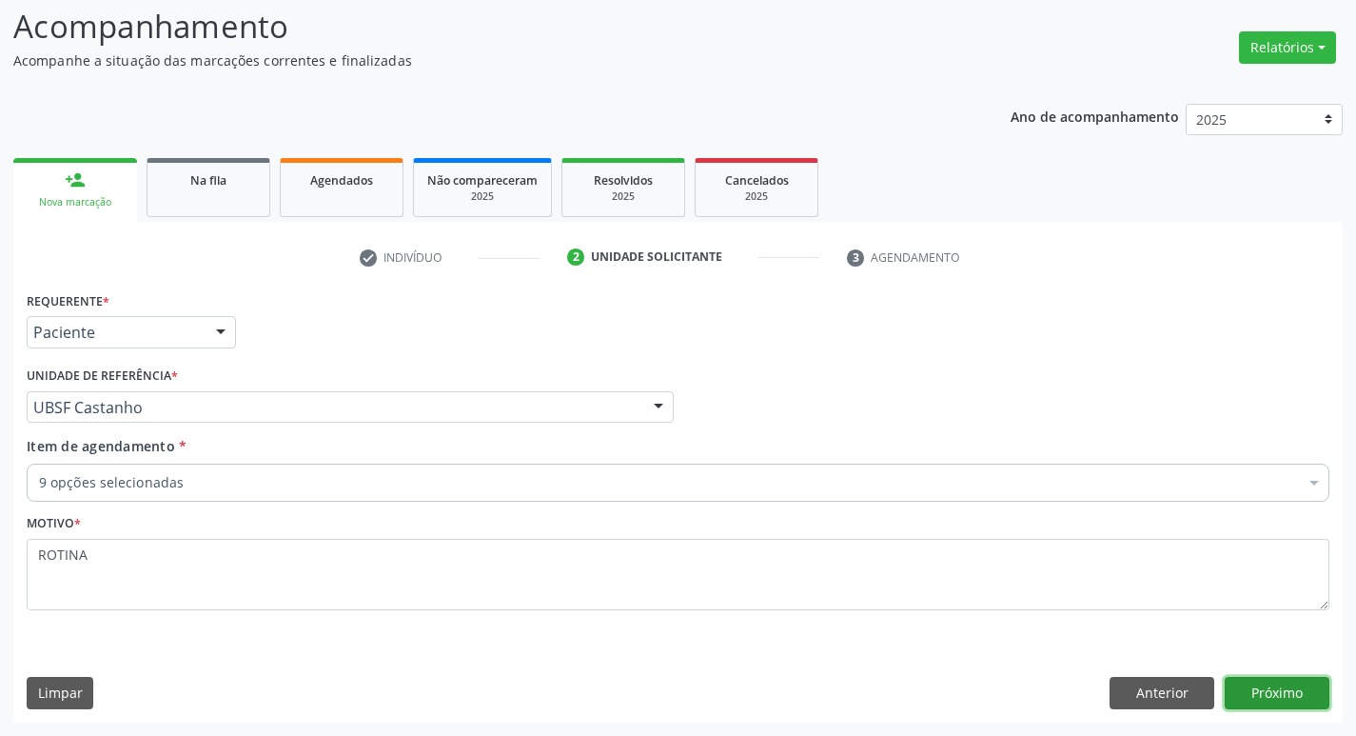
click at [1241, 685] on button "Próximo" at bounding box center [1277, 693] width 105 height 32
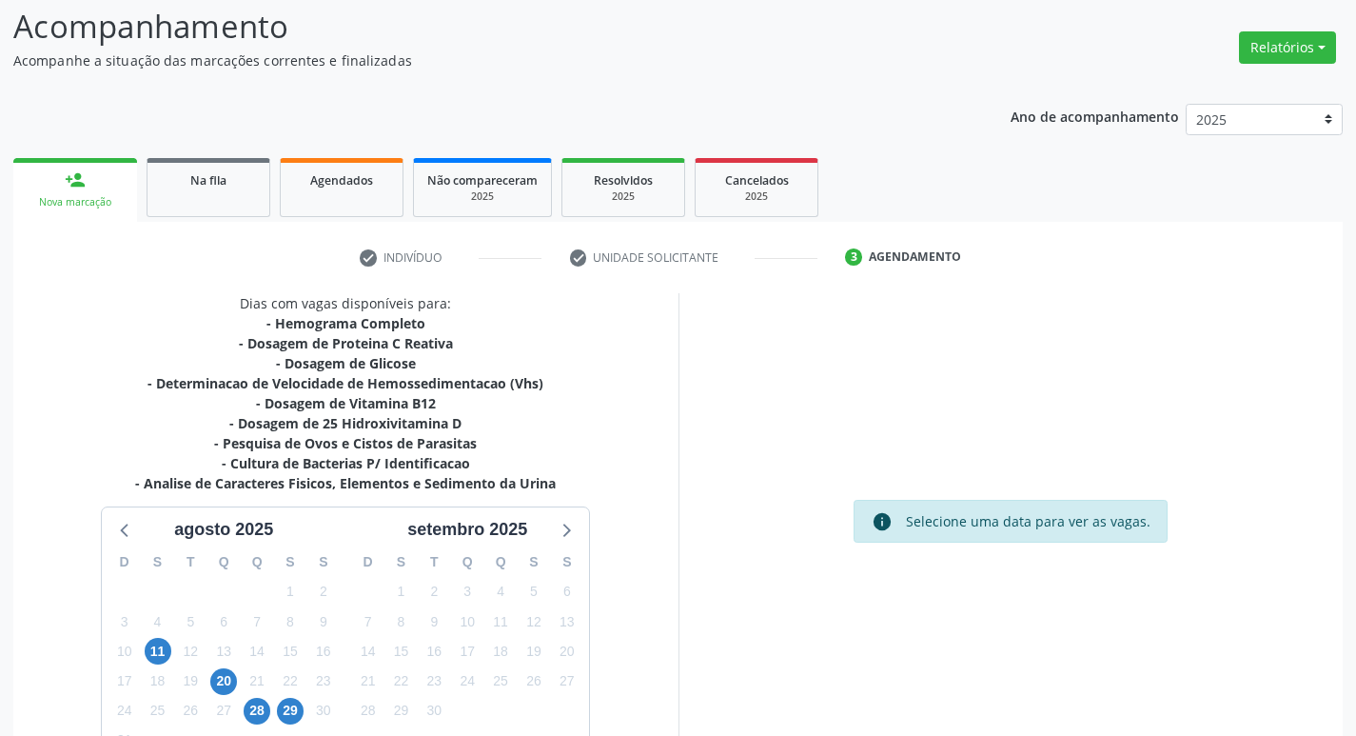
scroll to position [252, 0]
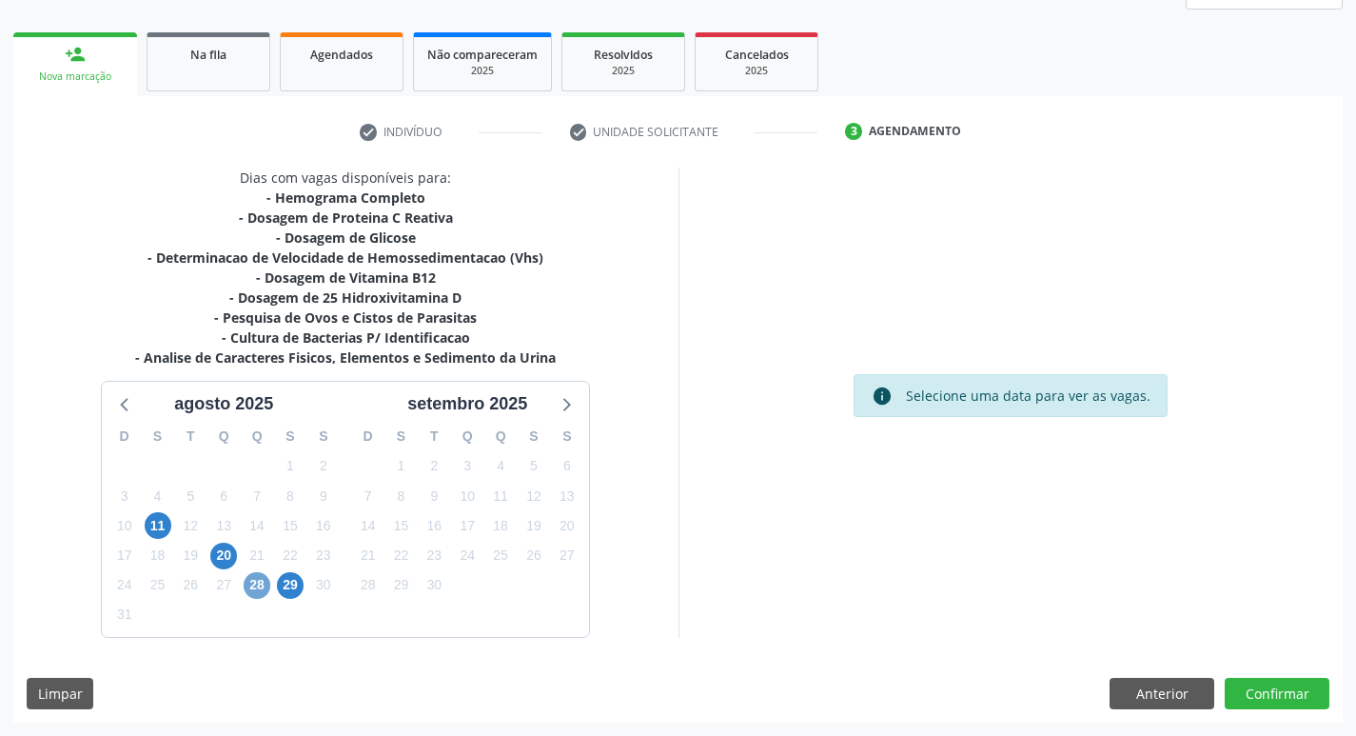
click at [253, 589] on span "28" at bounding box center [257, 585] width 27 height 27
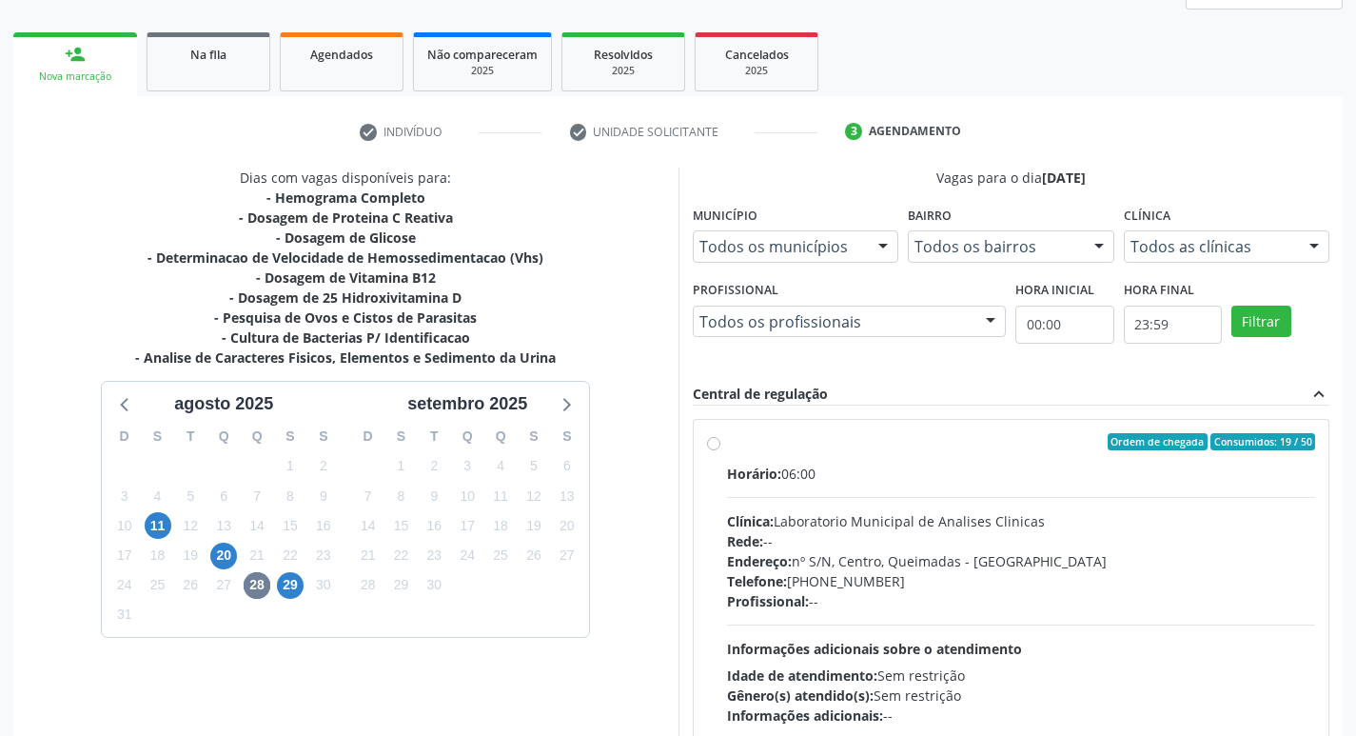
click at [965, 533] on div "Rede: --" at bounding box center [1021, 541] width 589 height 20
click at [720, 450] on input "Ordem de chegada Consumidos: 19 / 50 Horário: 06:00 Clínica: Laboratorio Munici…" at bounding box center [713, 441] width 13 height 17
radio input "true"
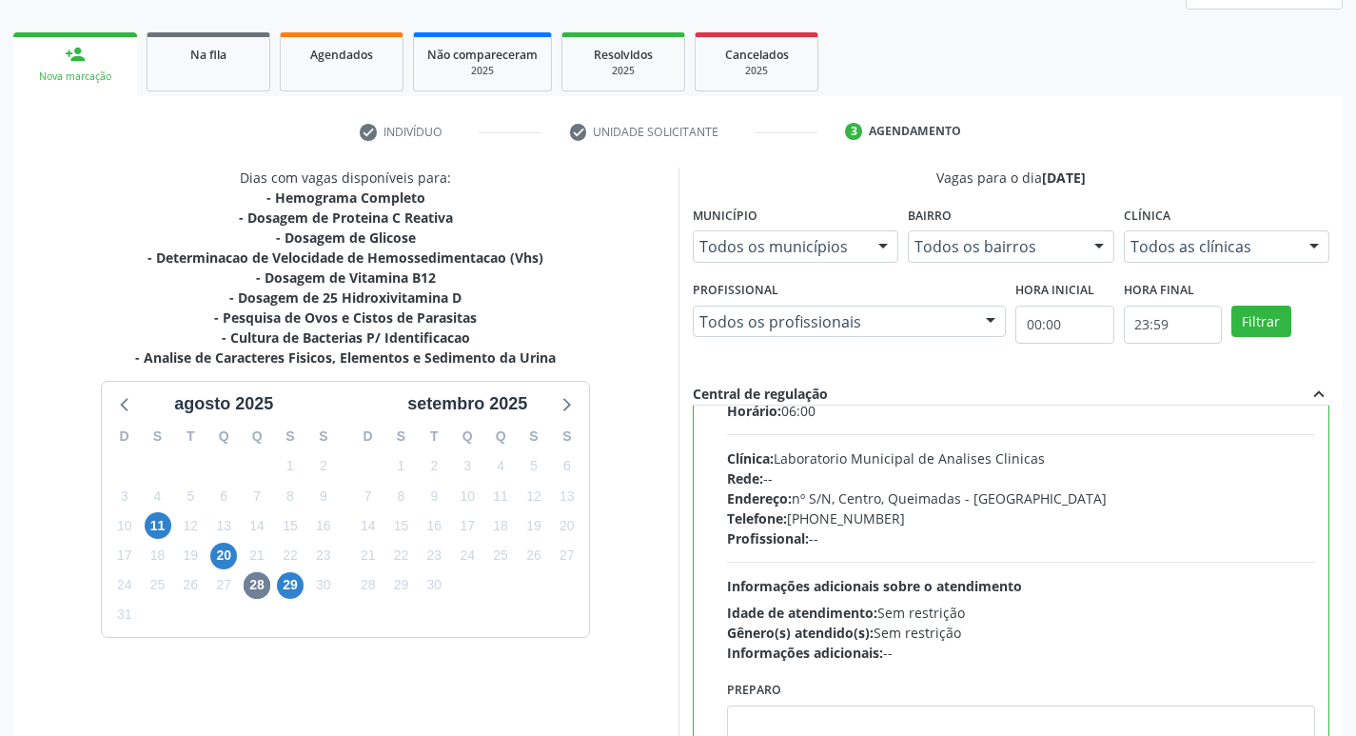
scroll to position [94, 0]
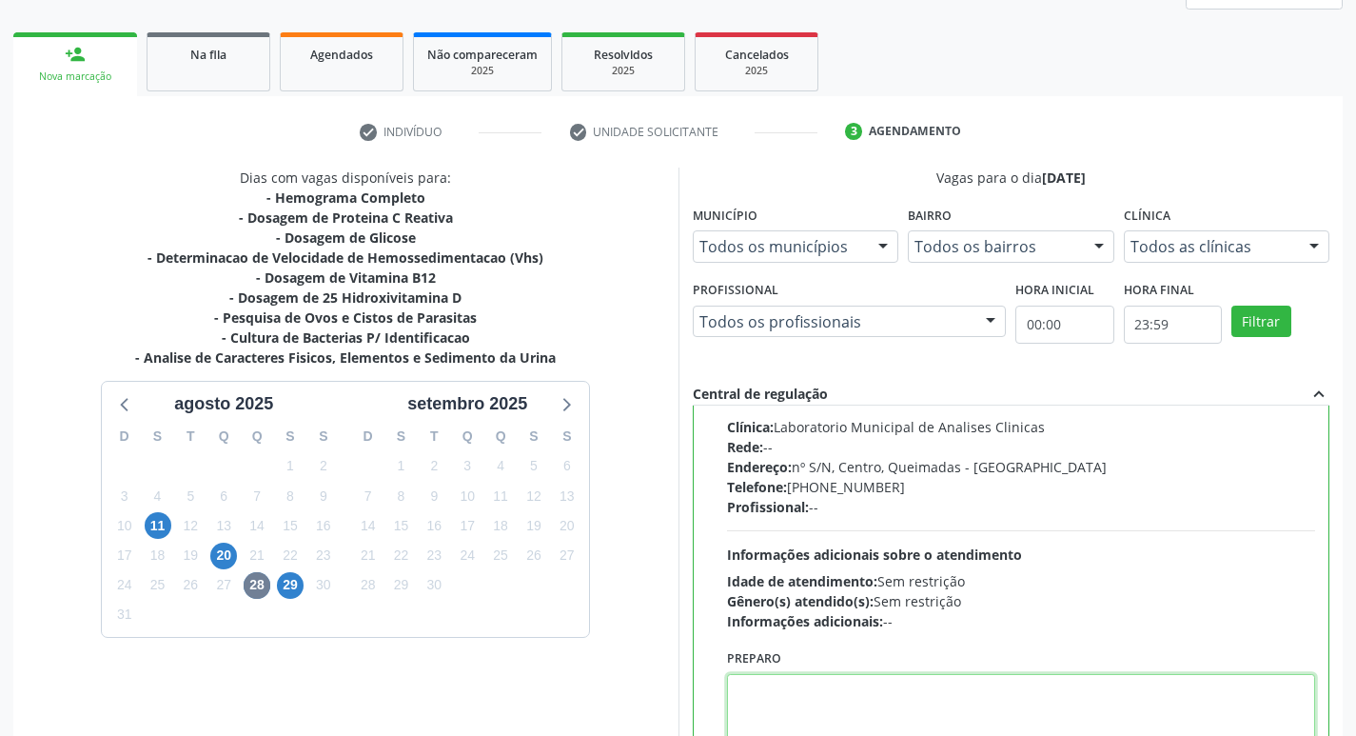
click at [832, 707] on textarea at bounding box center [1021, 710] width 589 height 72
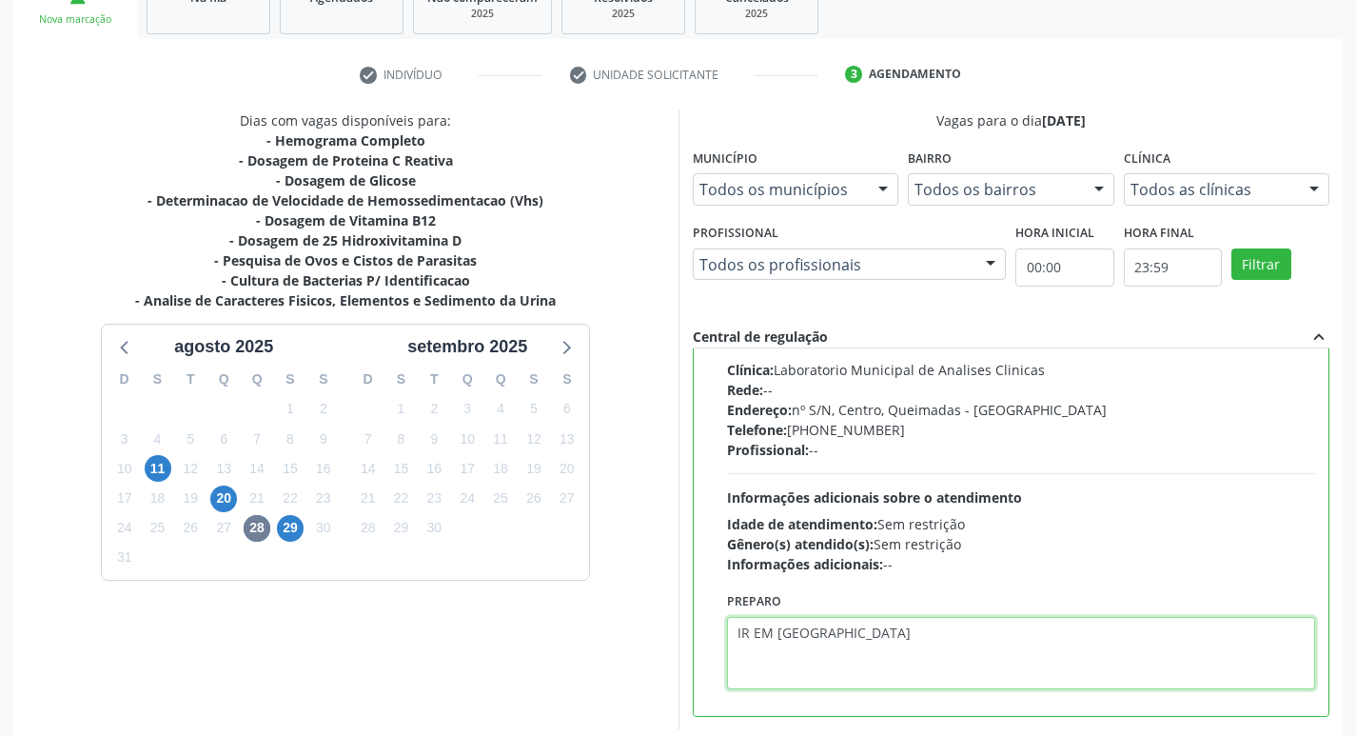
scroll to position [402, 0]
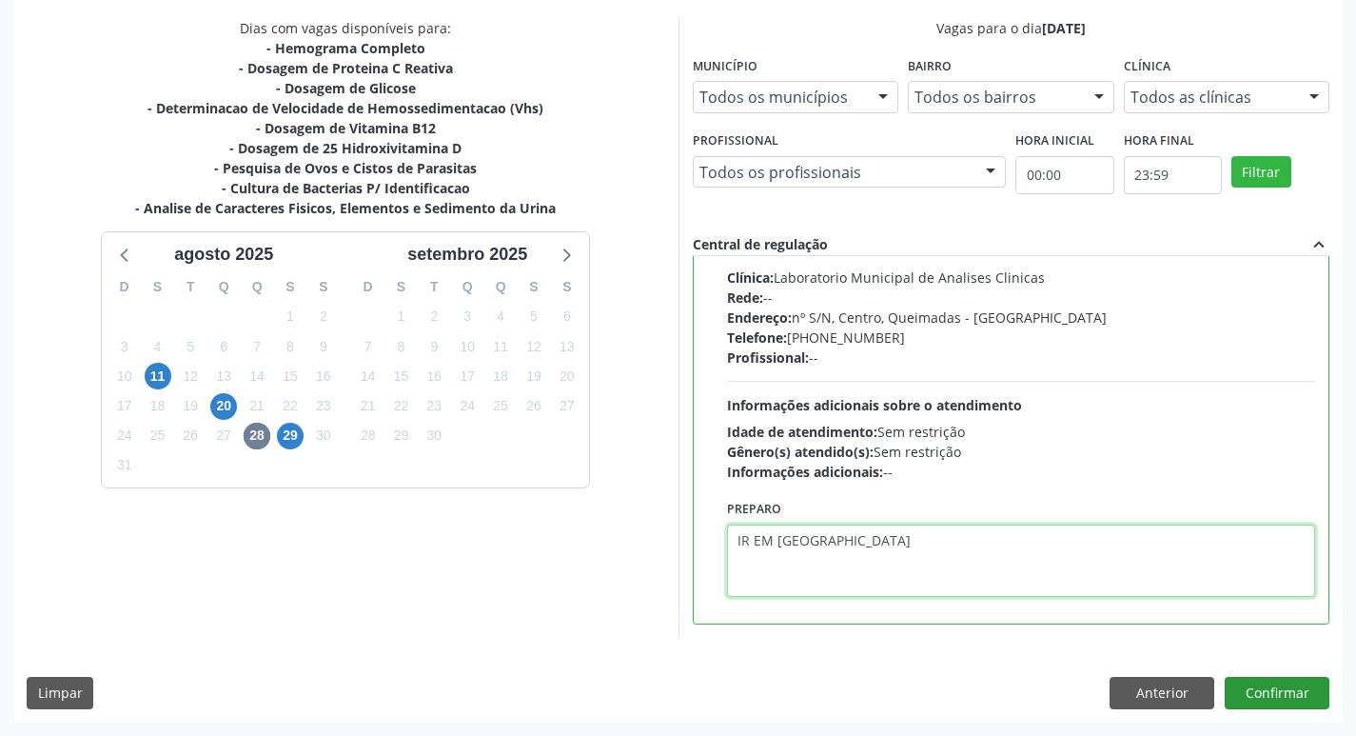
type textarea "IR EM [GEOGRAPHIC_DATA]"
click at [1285, 703] on button "Confirmar" at bounding box center [1277, 693] width 105 height 32
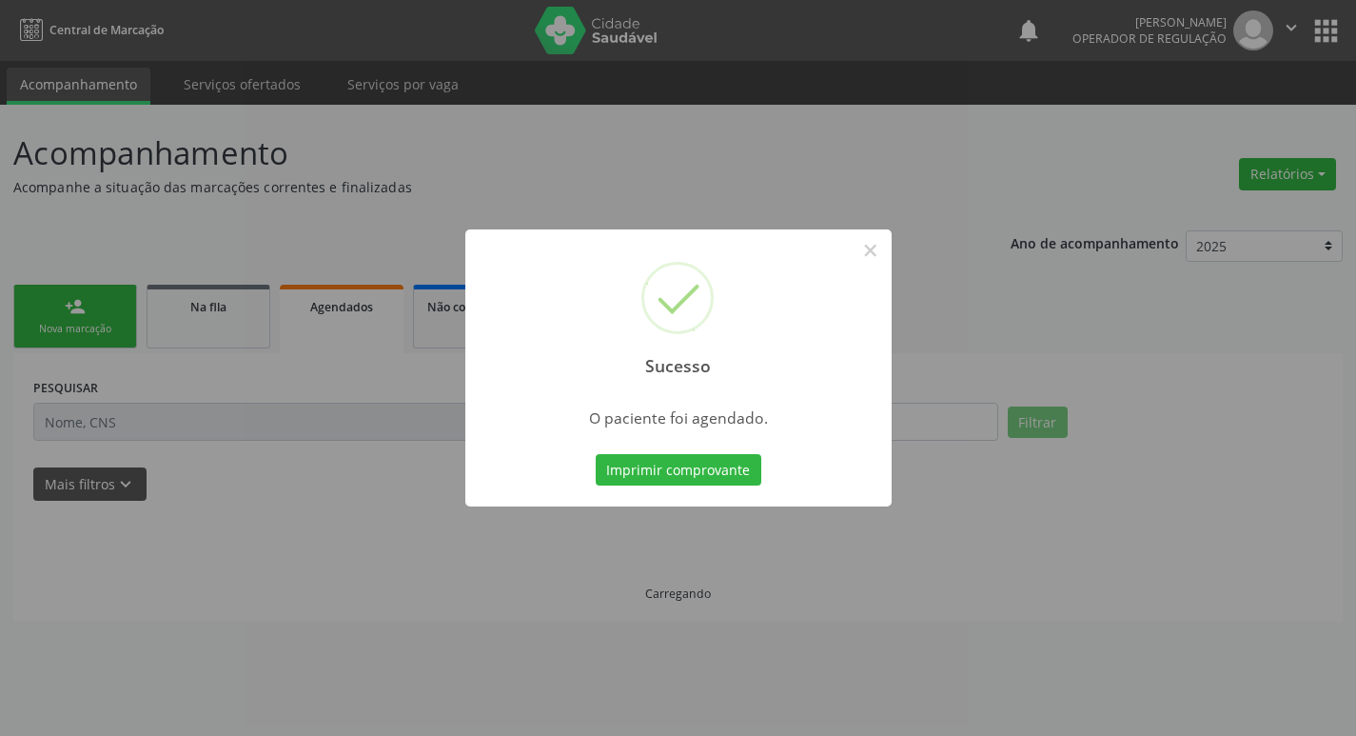
scroll to position [0, 0]
click at [715, 466] on button "Imprimir comprovante" at bounding box center [685, 470] width 166 height 32
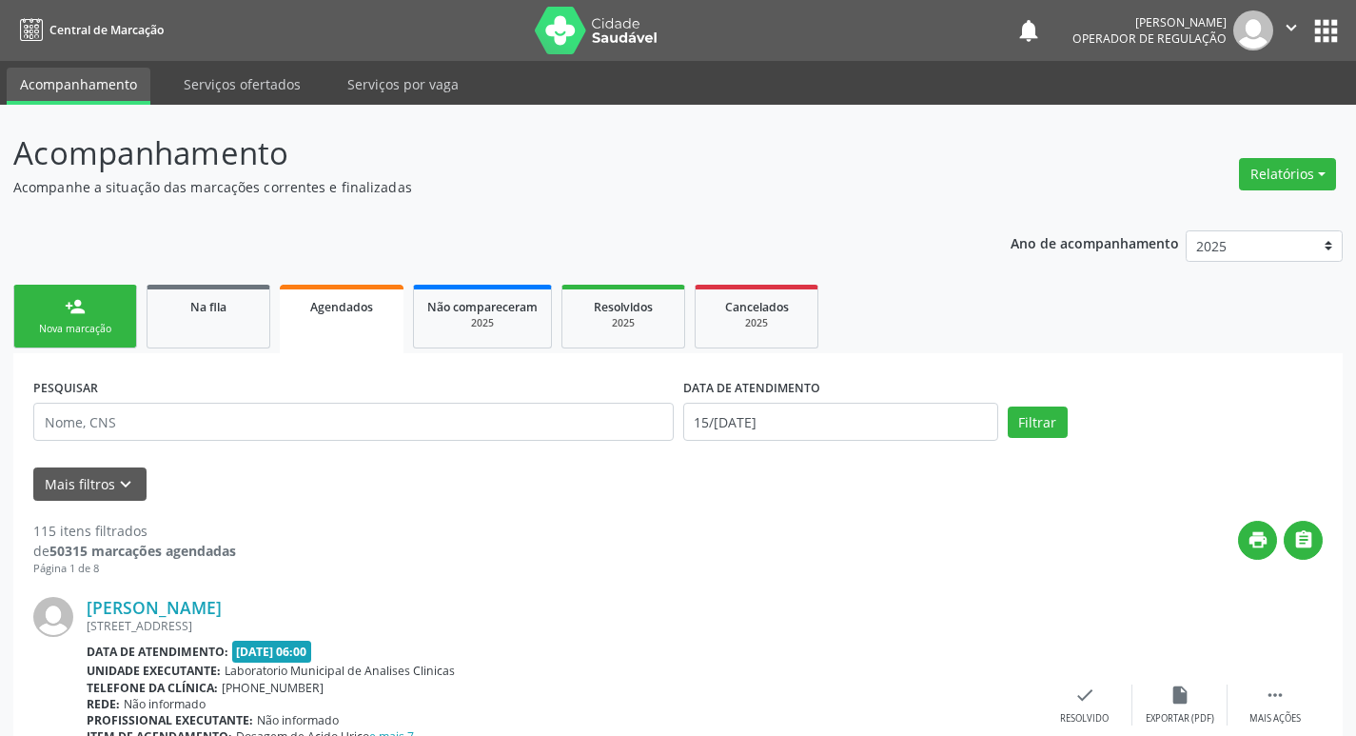
click at [132, 339] on link "person_add Nova marcação" at bounding box center [75, 317] width 124 height 64
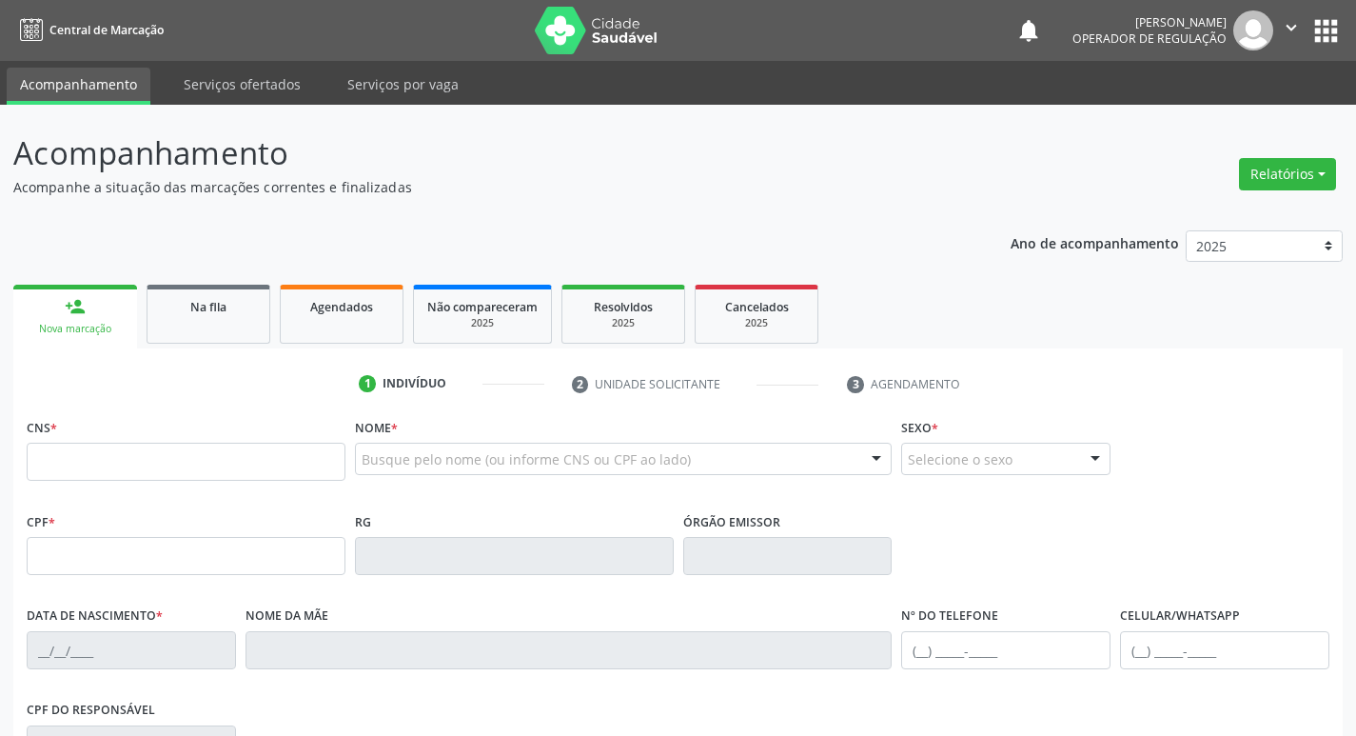
click at [179, 436] on div "CNS *" at bounding box center [186, 447] width 319 height 68
click at [187, 449] on input "text" at bounding box center [186, 462] width 319 height 38
type input "701 4086 3310 2233"
type input "087.547.454-38"
type input "[DATE]"
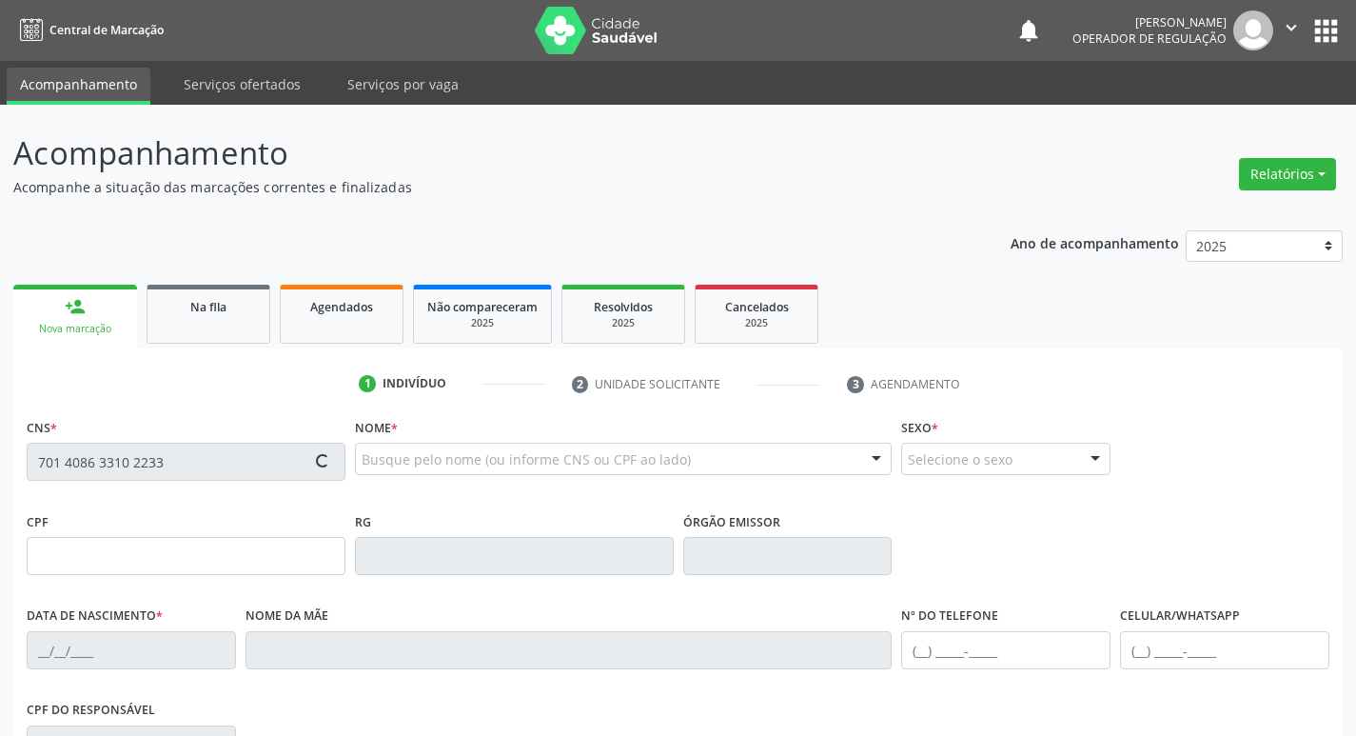
type input "Regina Antônia [GEOGRAPHIC_DATA]"
type input "[PHONE_NUMBER]"
type input "18"
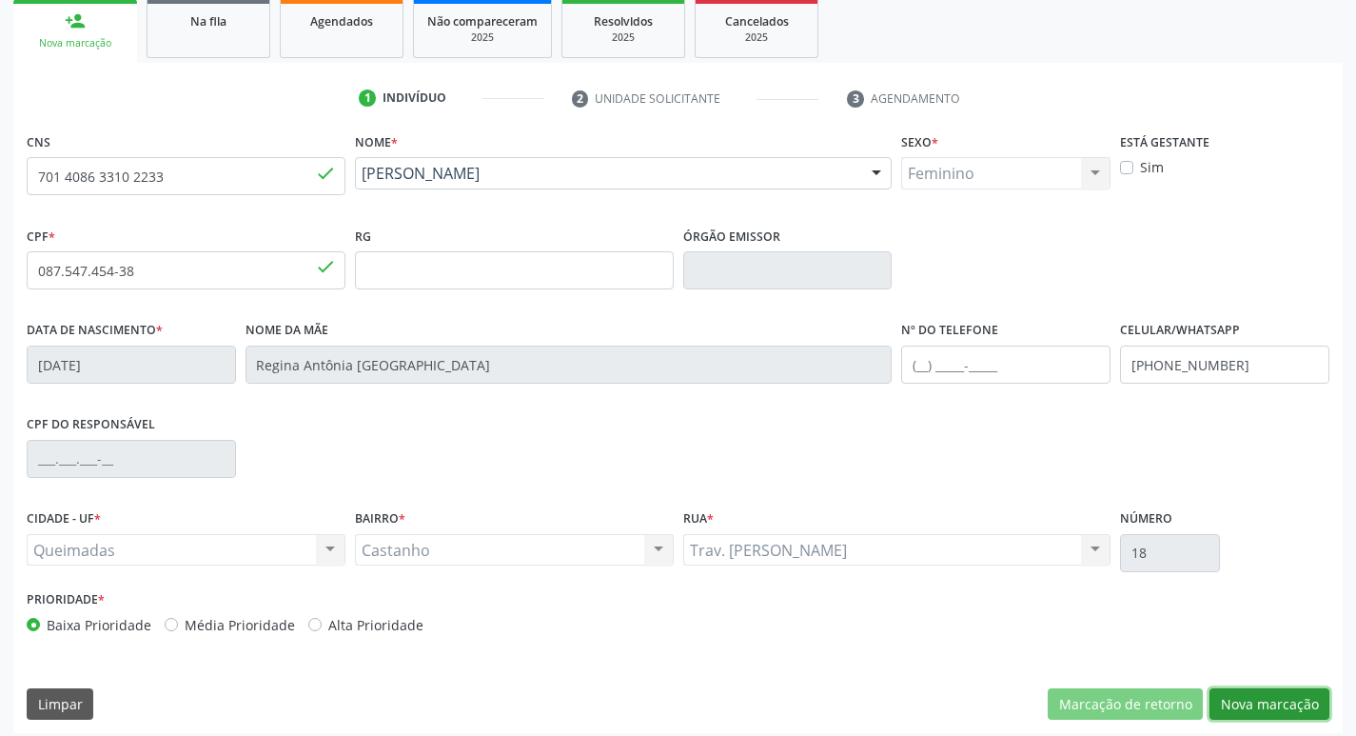
click at [1252, 706] on button "Nova marcação" at bounding box center [1270, 704] width 120 height 32
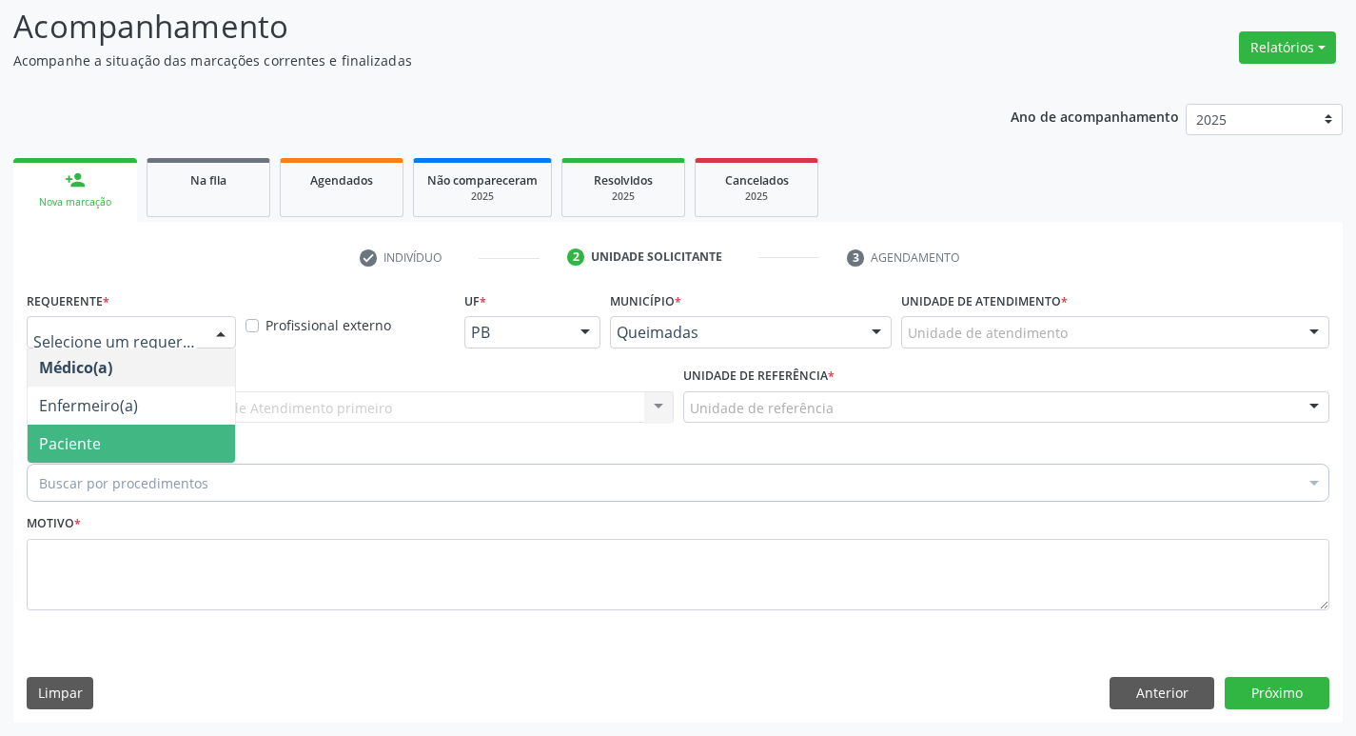
click at [127, 443] on span "Paciente" at bounding box center [131, 443] width 207 height 38
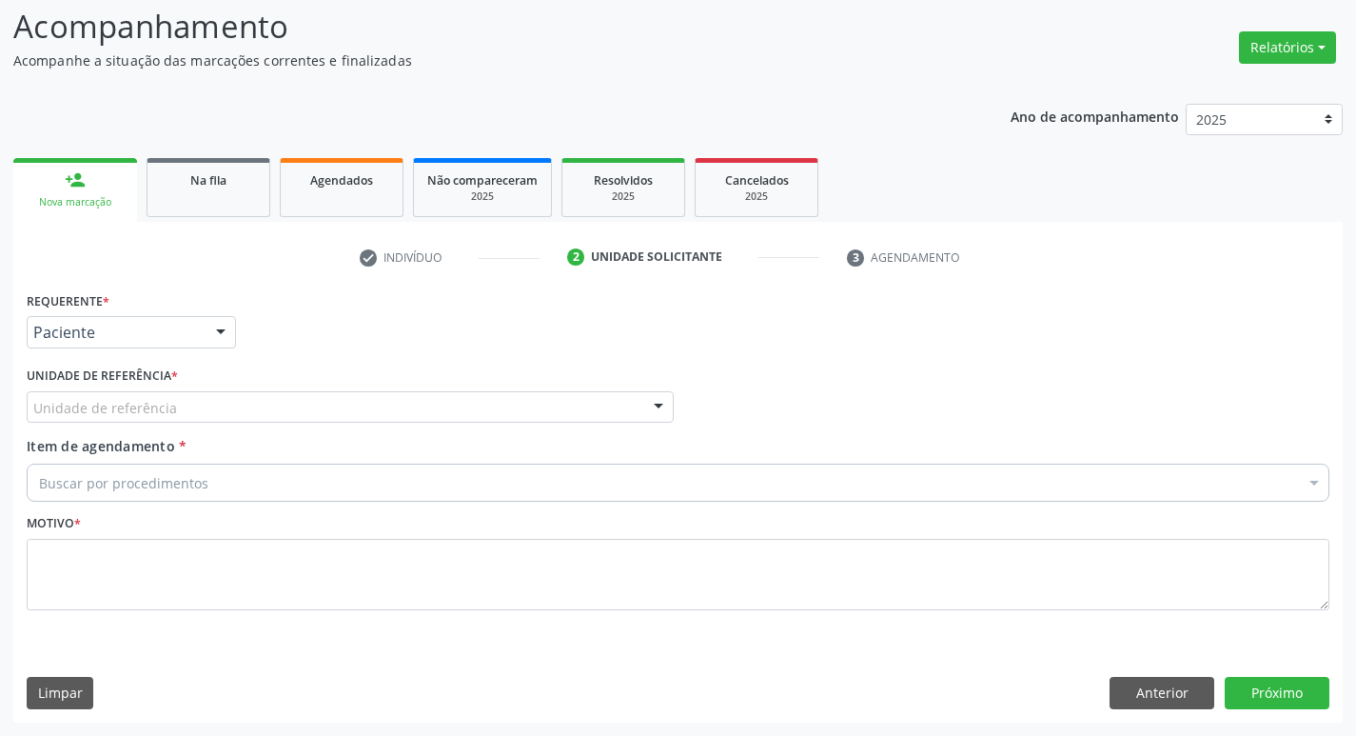
click at [184, 410] on div "Unidade de referência" at bounding box center [350, 407] width 647 height 32
type input "C"
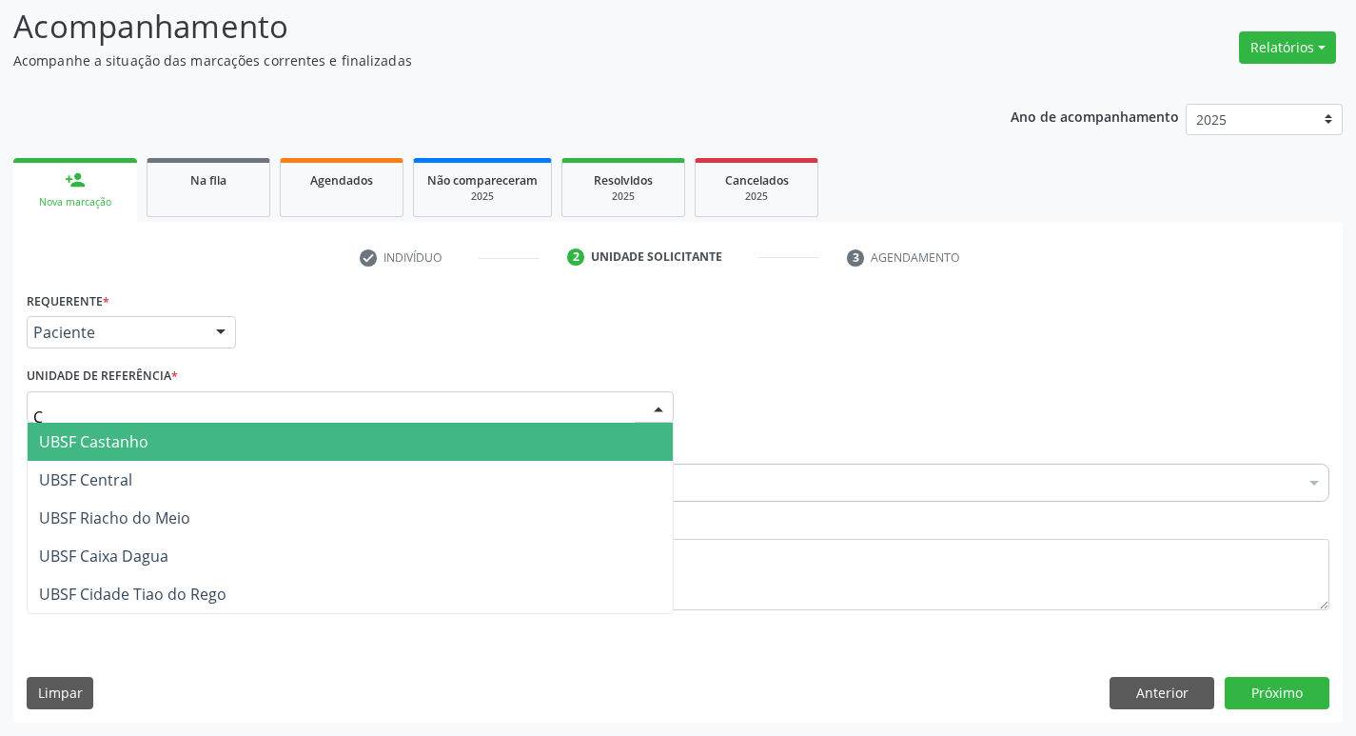
click at [201, 437] on span "UBSF Castanho" at bounding box center [350, 442] width 645 height 38
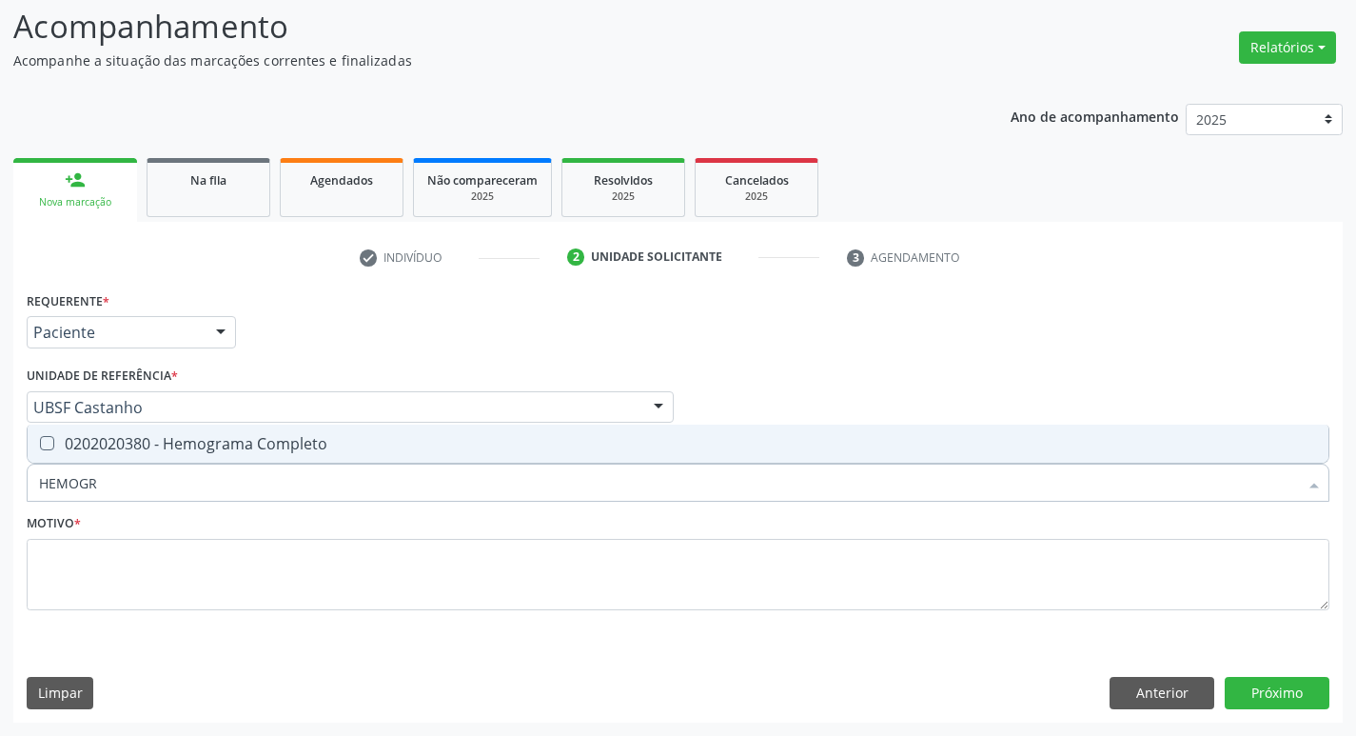
type input "HEMOGRA"
click at [204, 439] on div "0202020380 - Hemograma Completo" at bounding box center [678, 443] width 1278 height 15
checkbox Completo "true"
type input "H"
checkbox Completo "false"
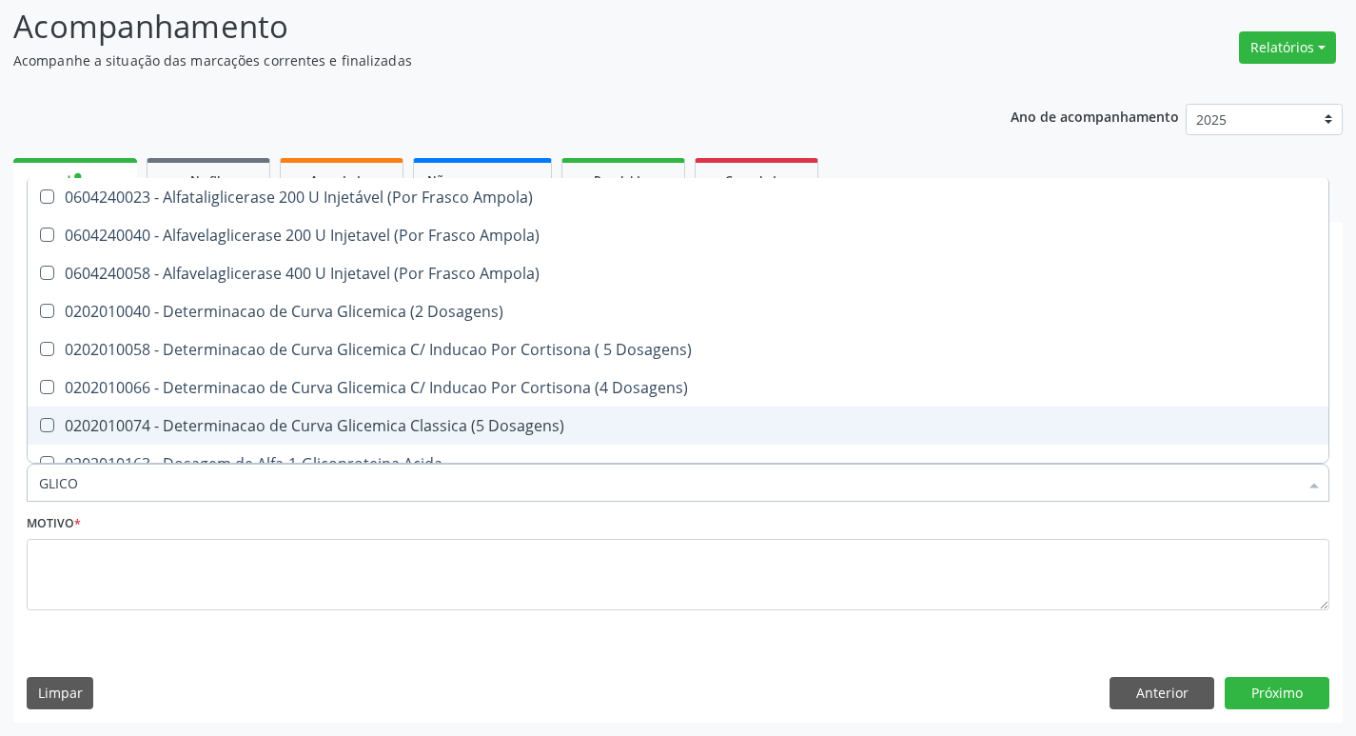
type input "GLICOS"
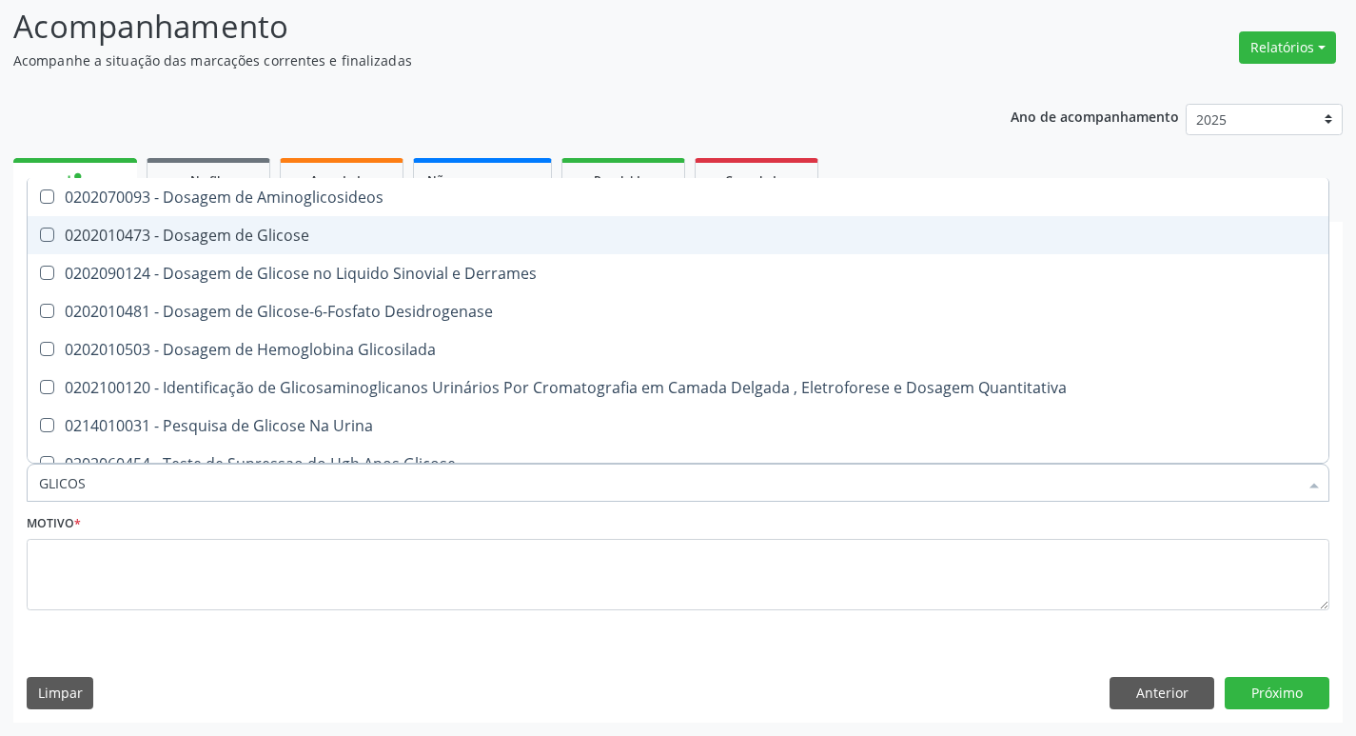
drag, startPoint x: 260, startPoint y: 239, endPoint x: 274, endPoint y: 278, distance: 41.5
click at [261, 239] on div "0202010473 - Dosagem de Glicose" at bounding box center [678, 234] width 1278 height 15
checkbox Glicose "true"
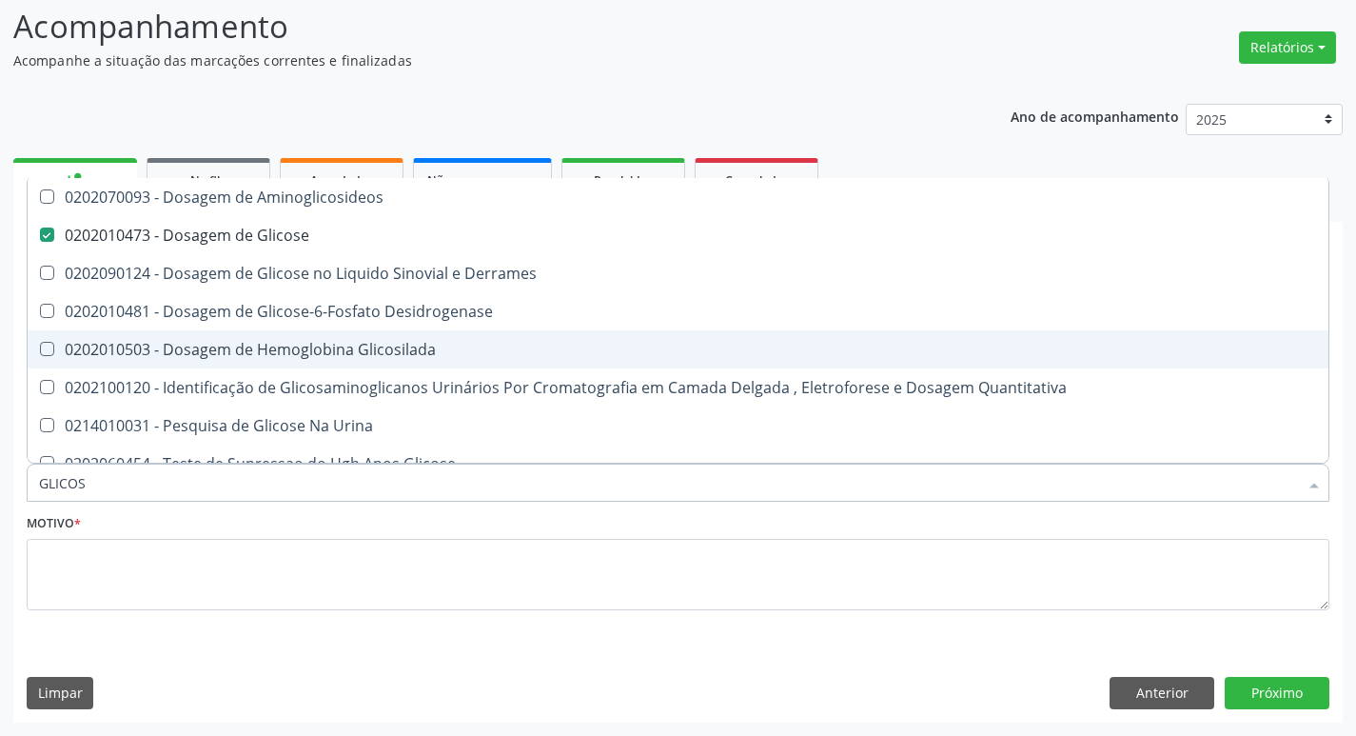
click at [292, 342] on div "0202010503 - Dosagem de Hemoglobina Glicosilada" at bounding box center [678, 349] width 1278 height 15
checkbox Glicosilada "true"
type input "GLICO"
checkbox Glicose "false"
checkbox Derrames "true"
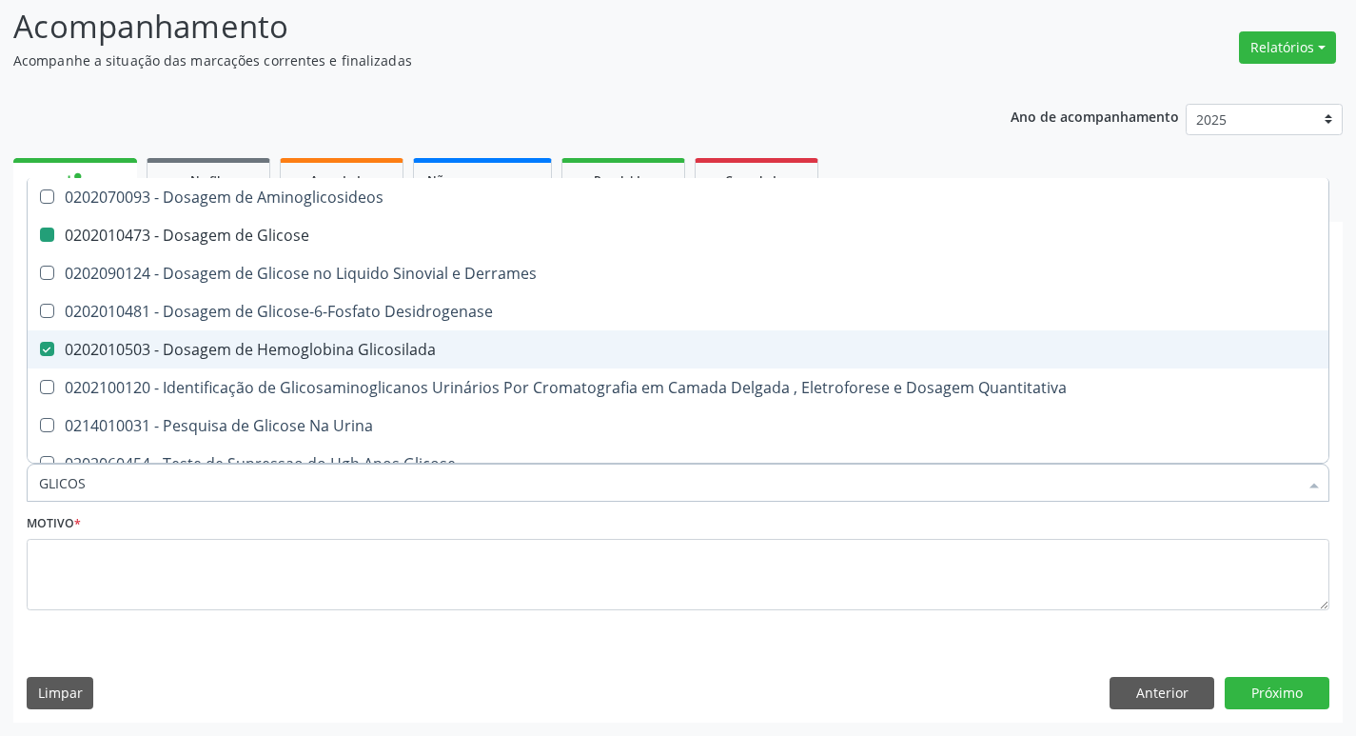
checkbox Glicosilada "false"
checkbox Quantitativa "true"
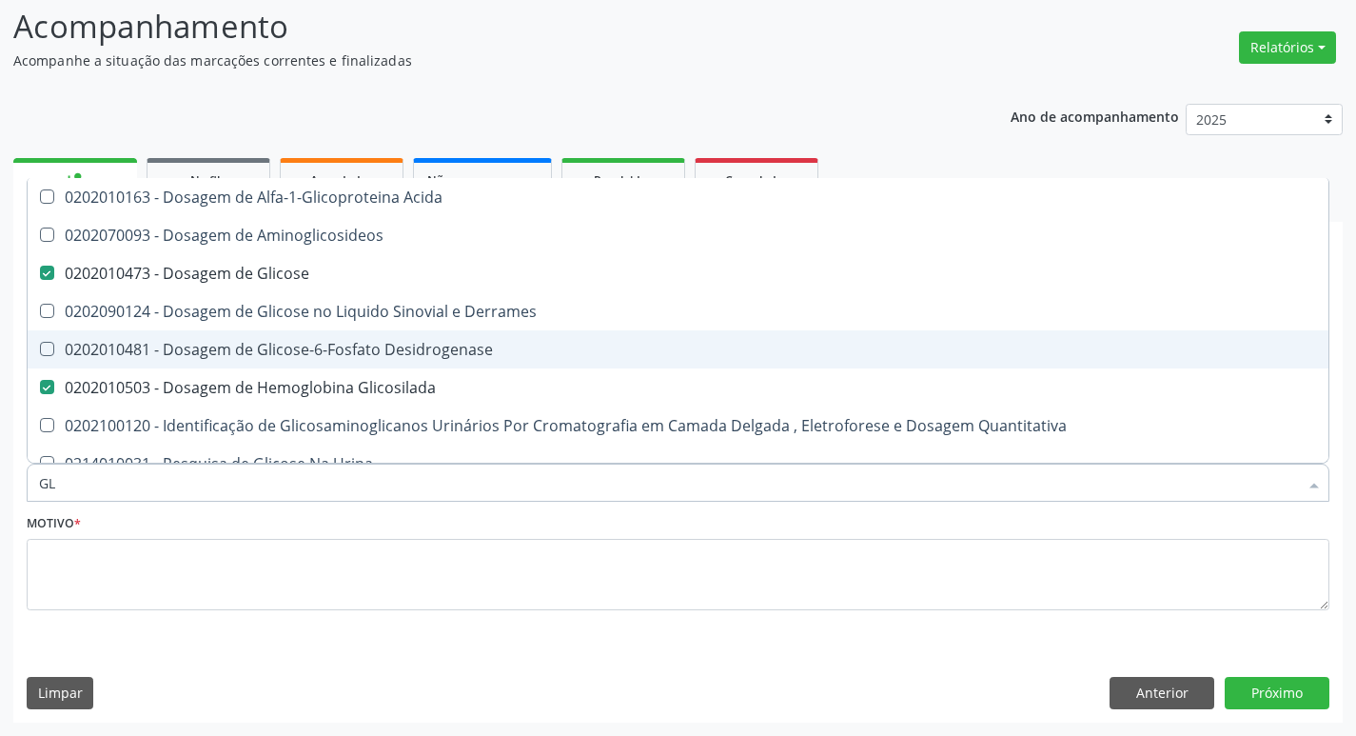
type input "G"
checkbox Glicose "false"
checkbox Glicosilada "false"
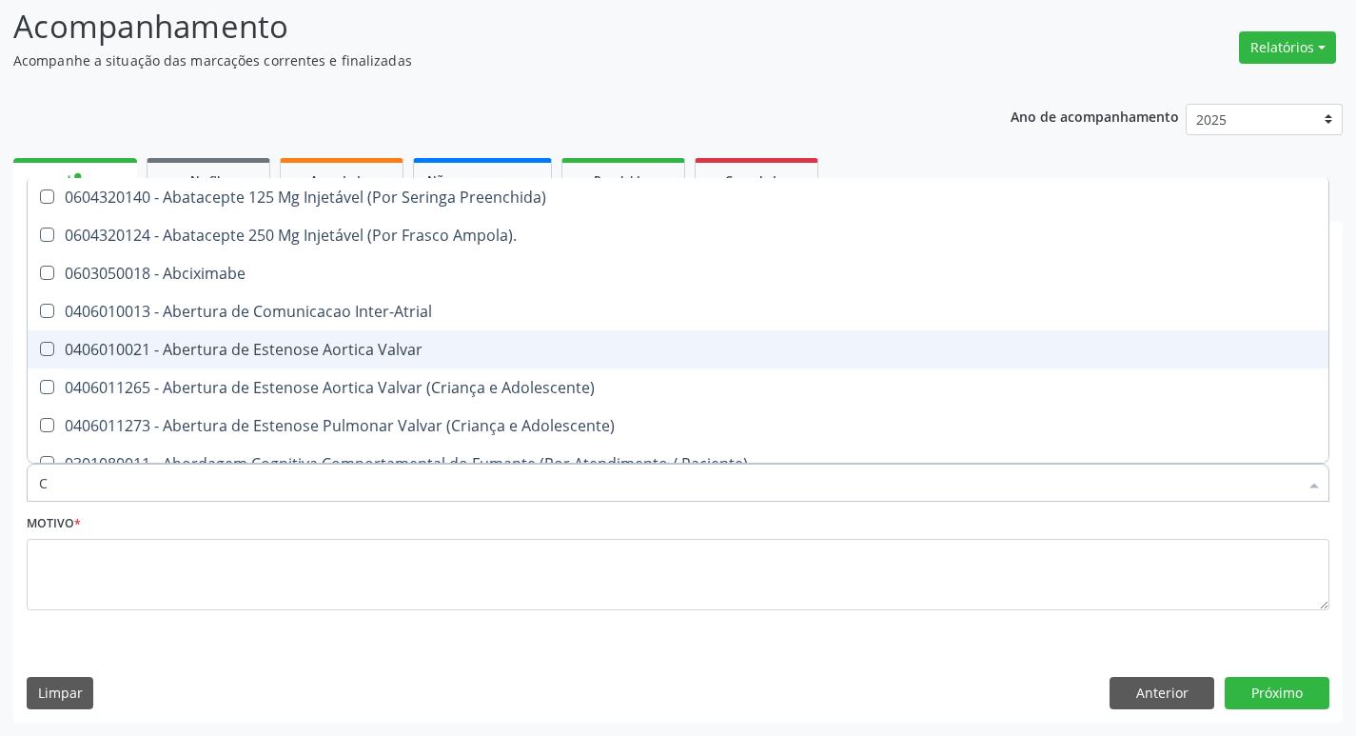
type input "CO"
checkbox Comprimido\) "true"
checkbox Transcutanea "true"
checkbox Osseo "true"
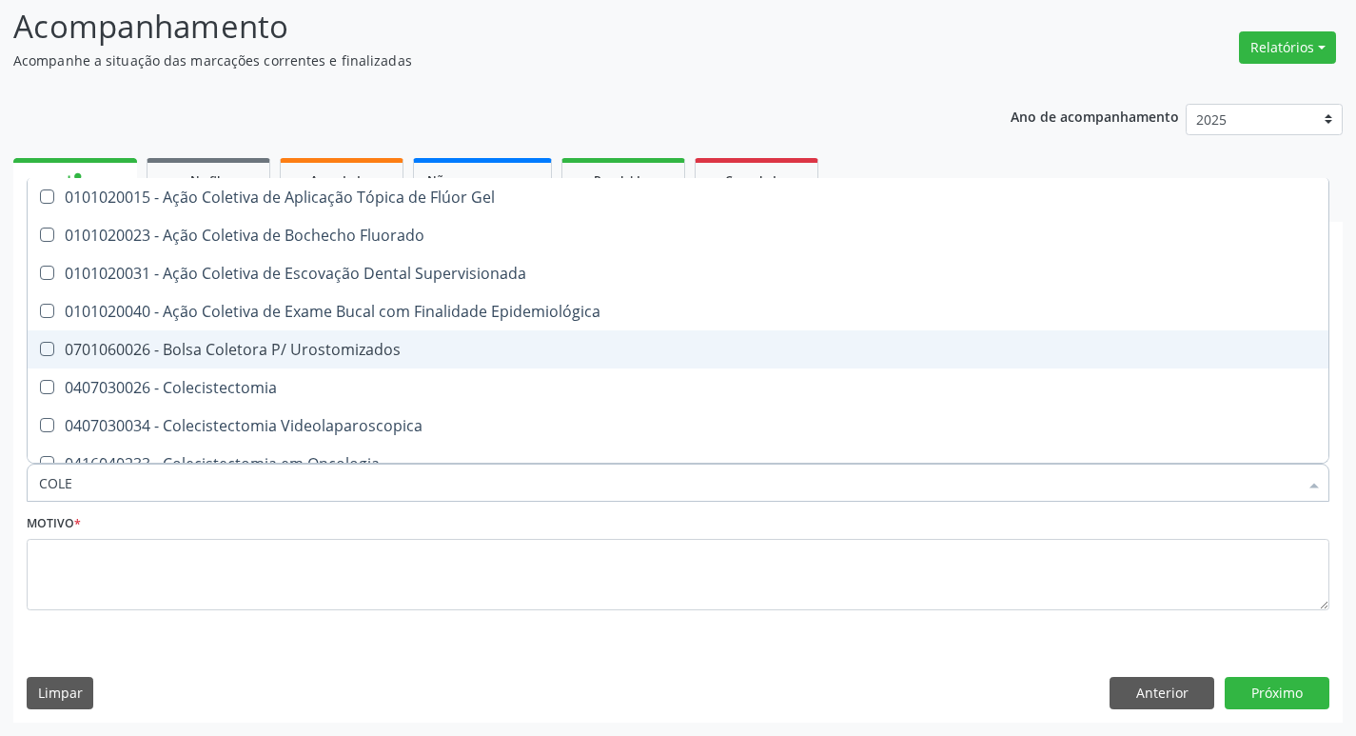
type input "COLES"
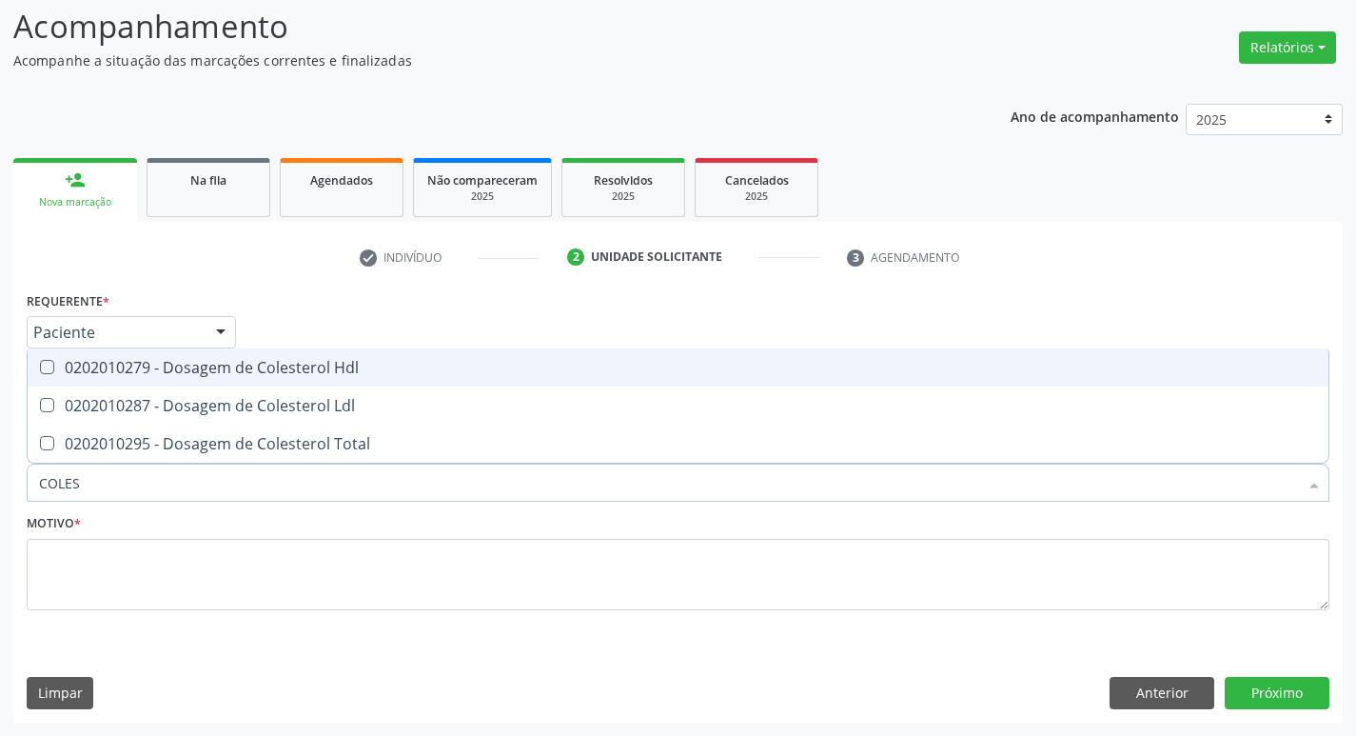
click at [292, 360] on div "0202010279 - Dosagem de Colesterol Hdl" at bounding box center [678, 367] width 1278 height 15
checkbox Hdl "true"
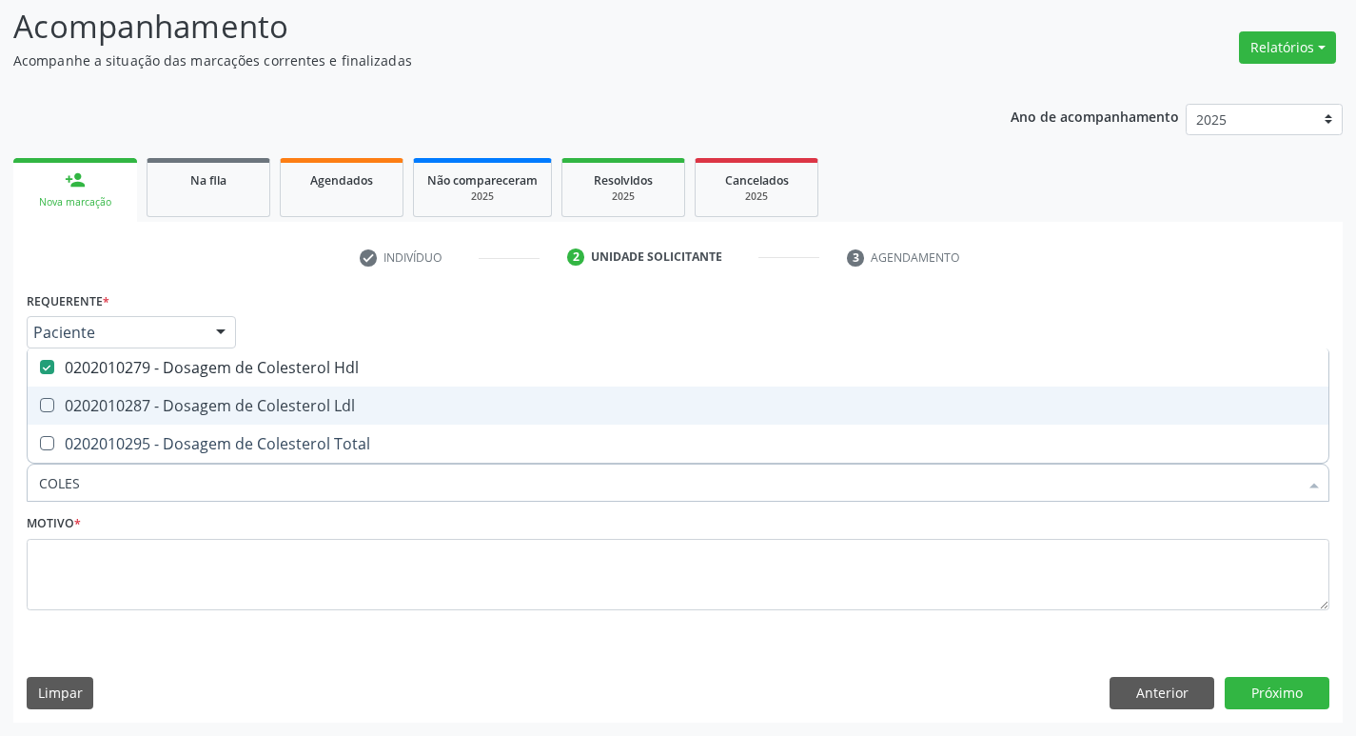
click at [292, 405] on div "0202010287 - Dosagem de Colesterol Ldl" at bounding box center [678, 405] width 1278 height 15
checkbox Ldl "true"
type input "COLE"
checkbox Hdl "false"
checkbox Ldl "false"
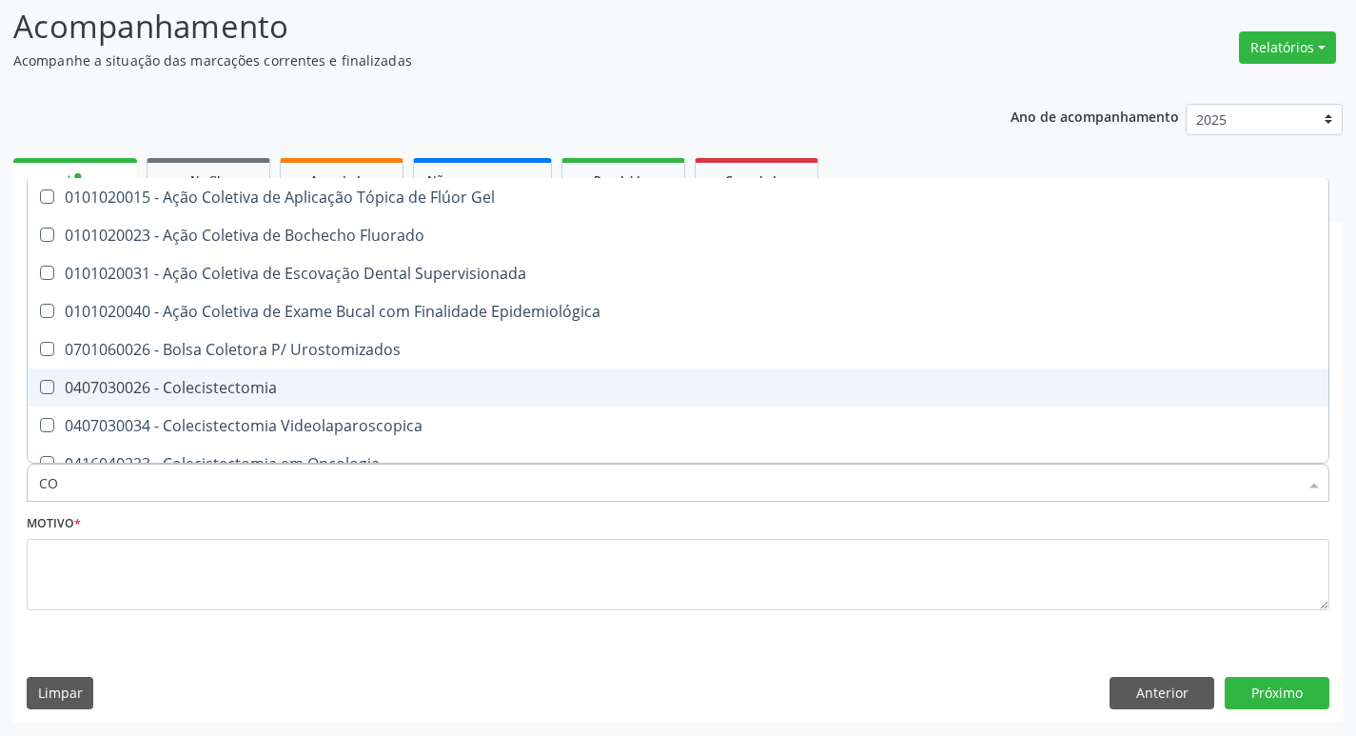
type input "C"
checkbox Hdl "false"
checkbox Ldl "false"
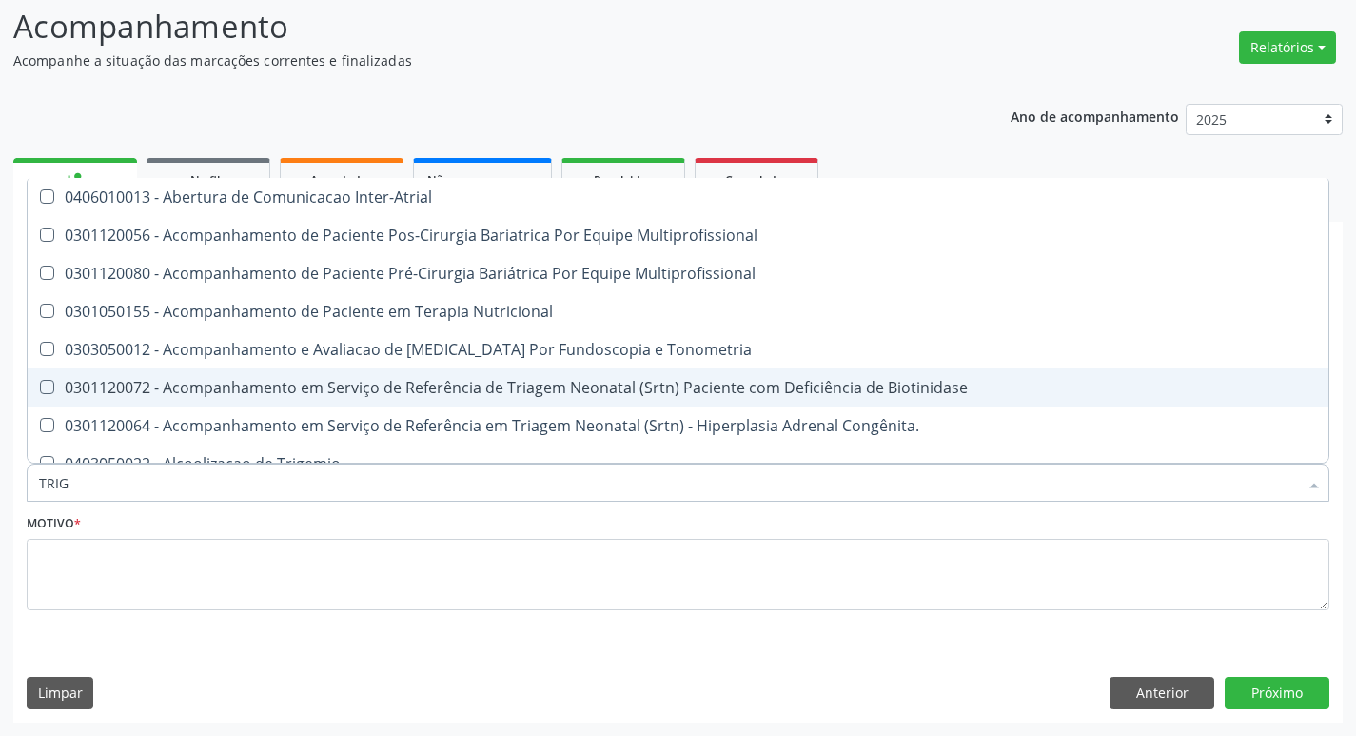
type input "TRIGL"
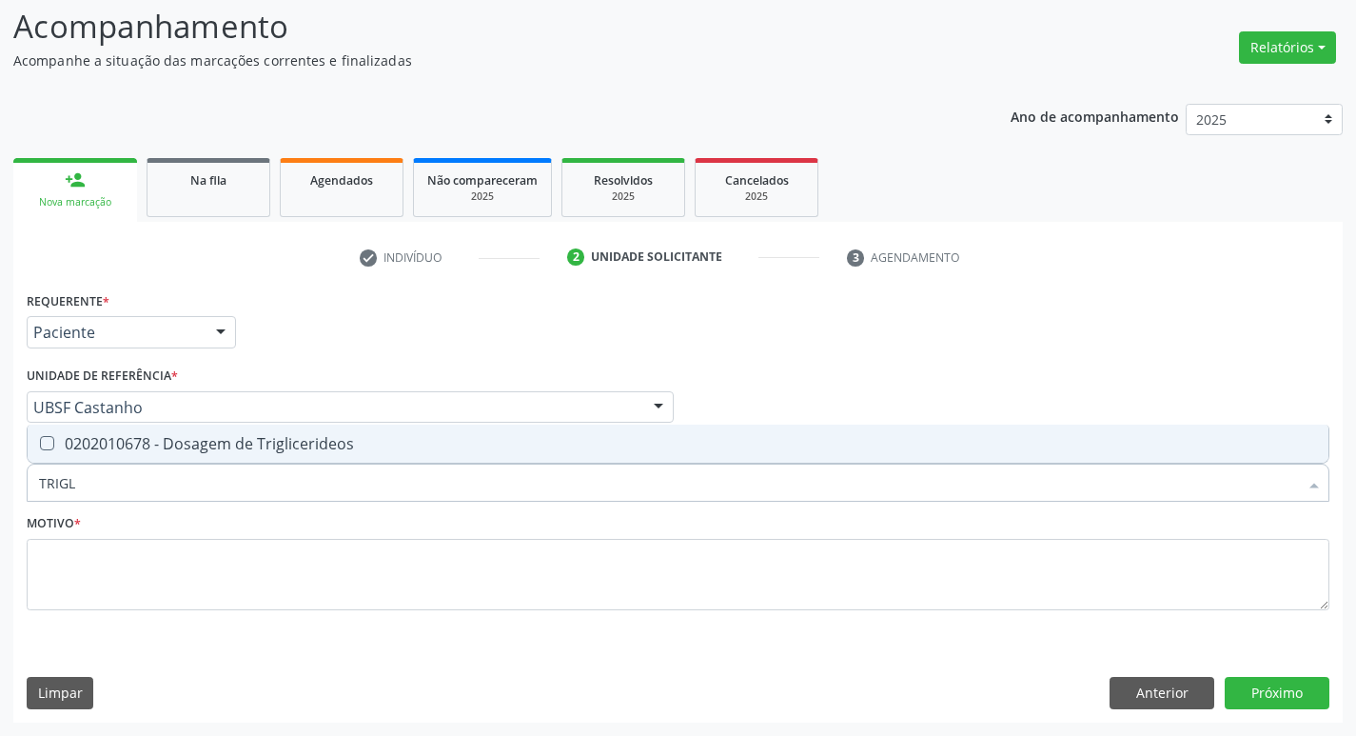
click at [278, 455] on span "0202010678 - Dosagem de Triglicerideos" at bounding box center [678, 443] width 1301 height 38
checkbox Triglicerideos "true"
type input "TRIG"
checkbox Triglicerideos "false"
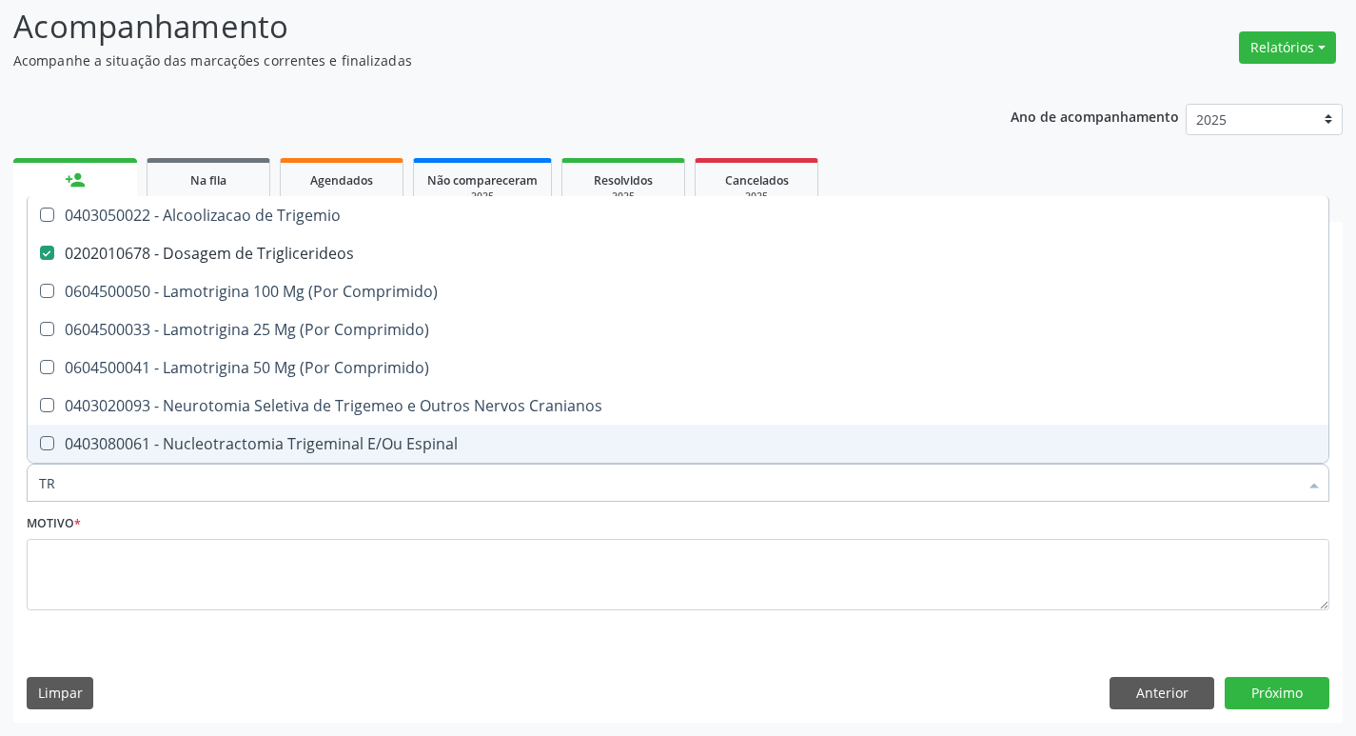
type input "T"
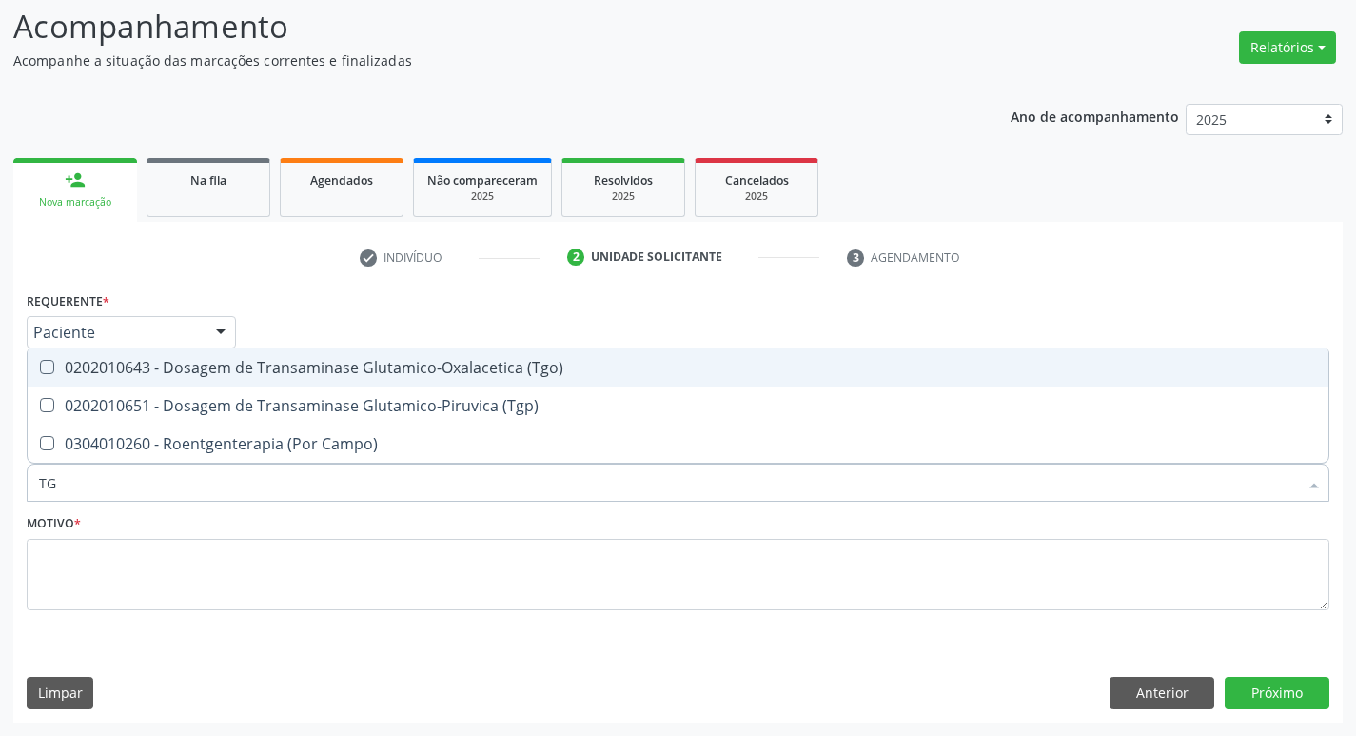
click at [315, 378] on span "0202010643 - Dosagem de Transaminase Glutamico-Oxalacetica (Tgo)" at bounding box center [678, 367] width 1301 height 38
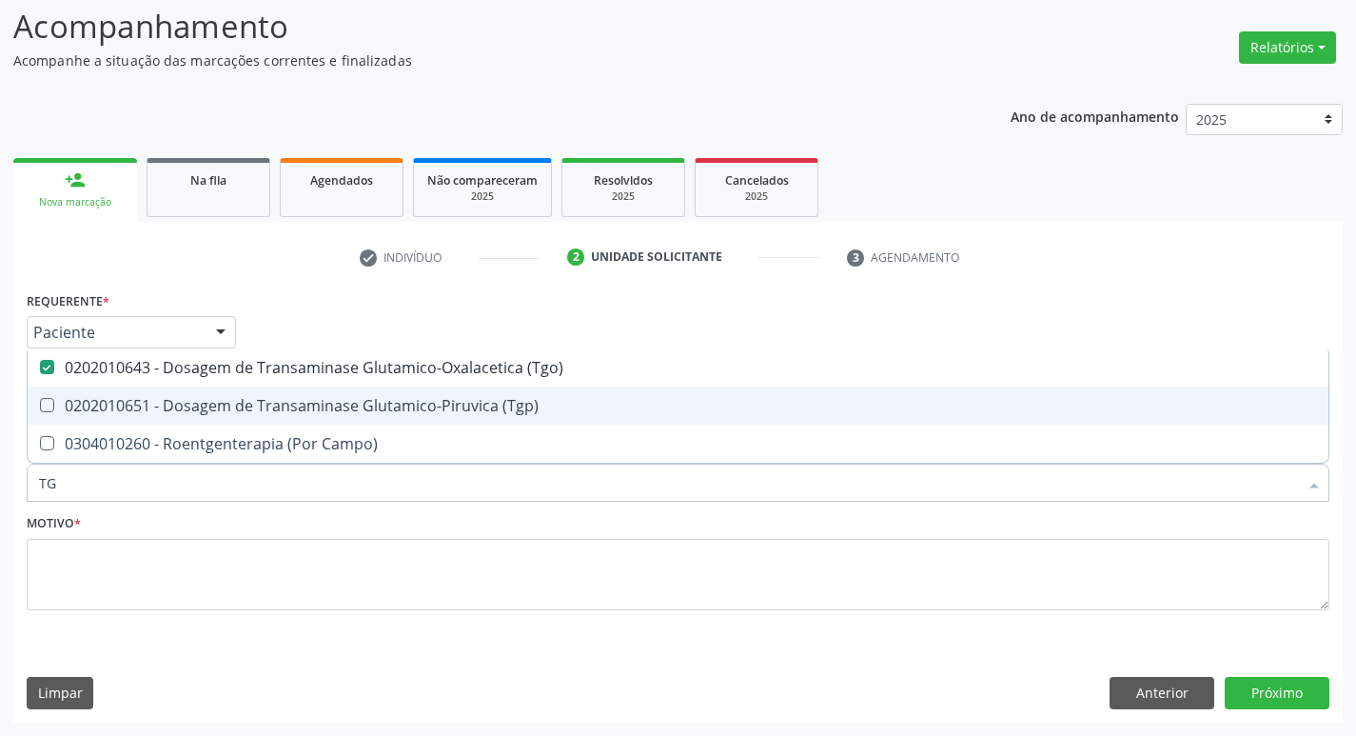
click at [315, 391] on span "0202010651 - Dosagem de Transaminase Glutamico-Piruvica (Tgp)" at bounding box center [678, 405] width 1301 height 38
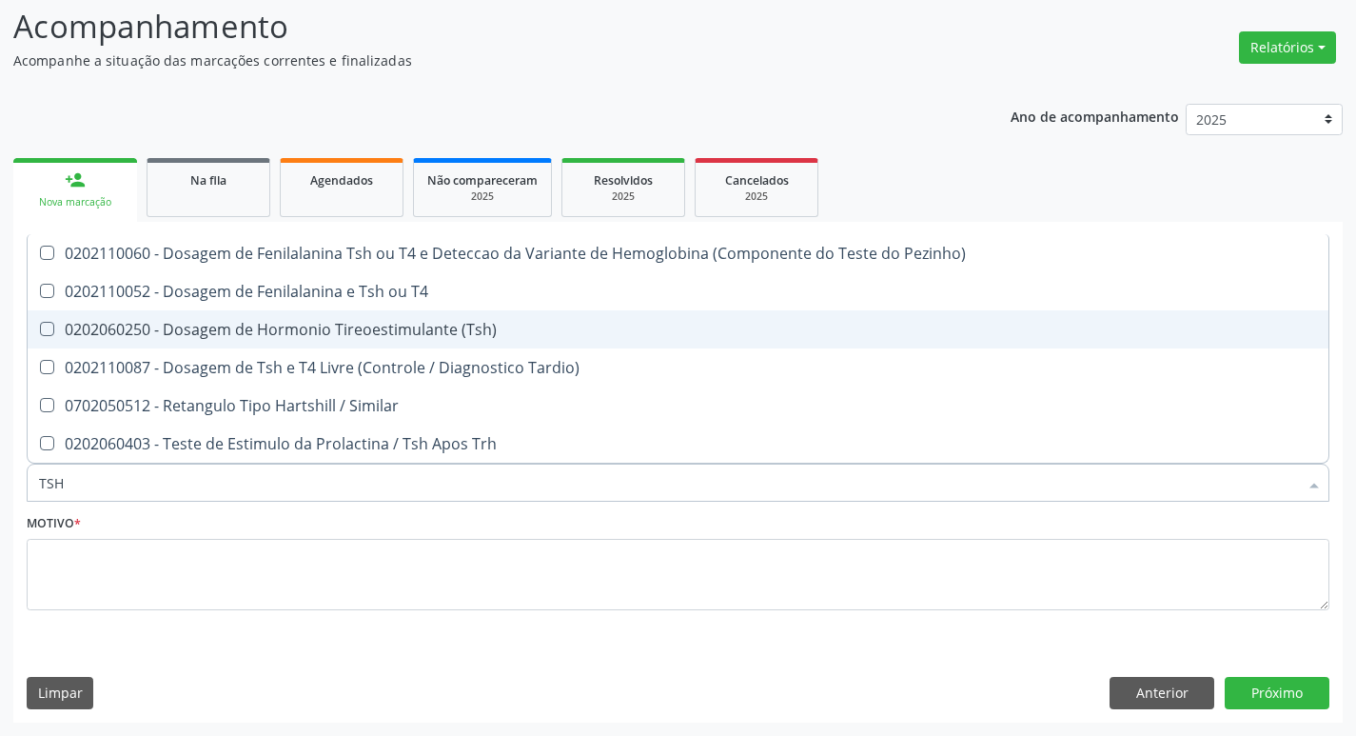
click at [360, 332] on div "0202060250 - Dosagem de Hormonio Tireoestimulante (Tsh)" at bounding box center [678, 329] width 1278 height 15
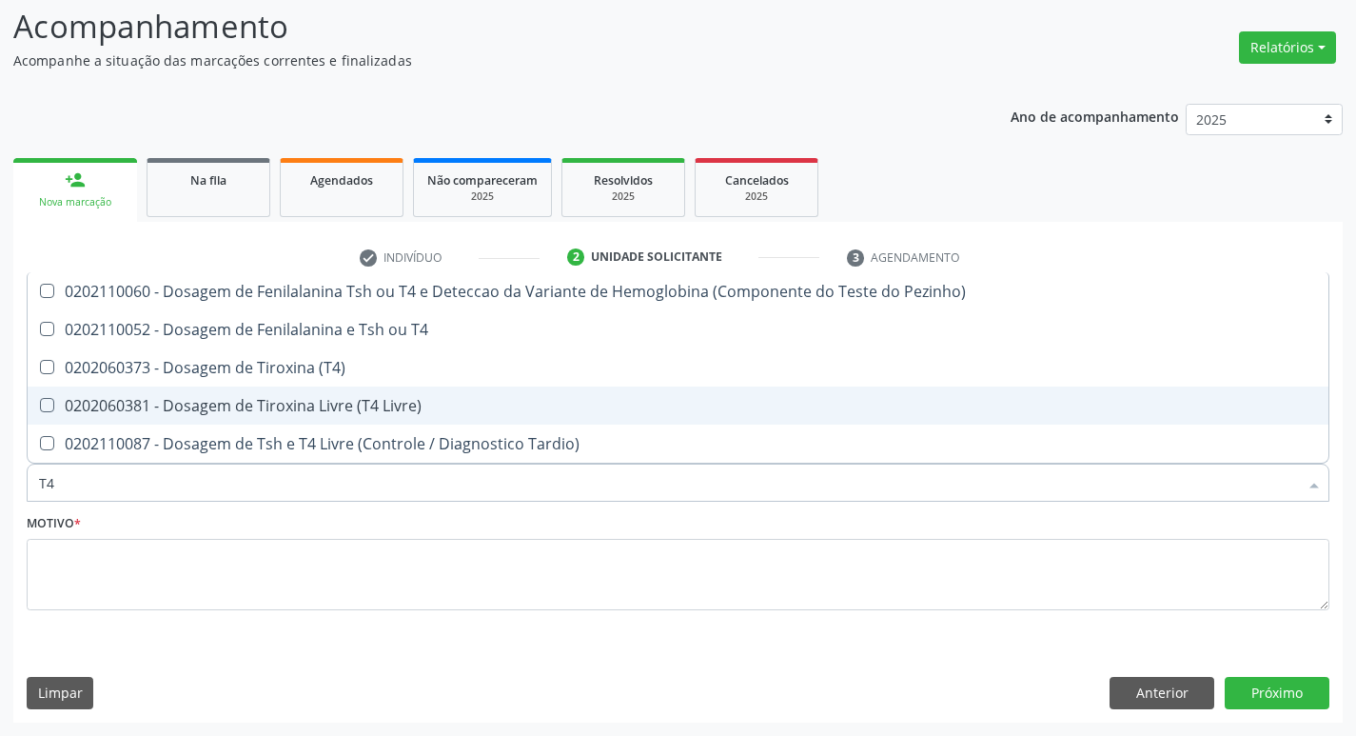
click at [417, 398] on div "0202060381 - Dosagem de Tiroxina Livre (T4 Livre)" at bounding box center [678, 405] width 1278 height 15
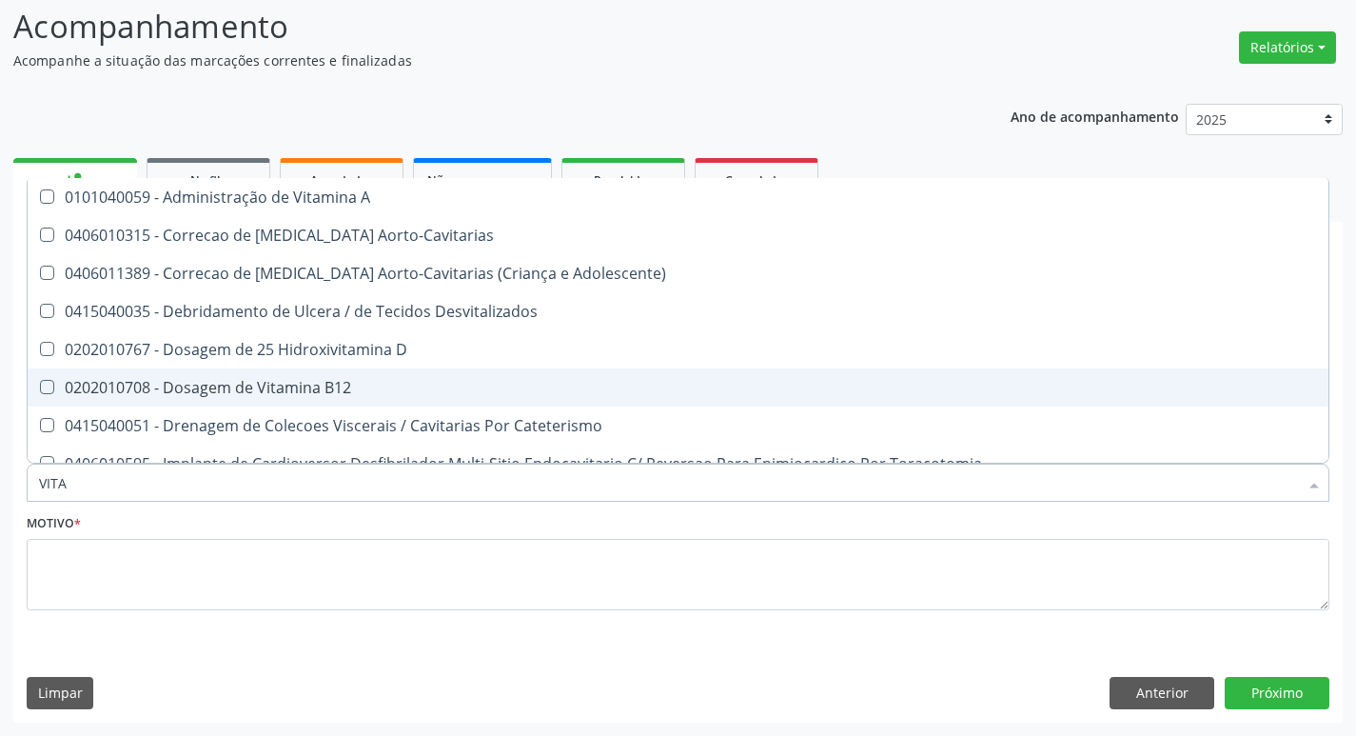
click at [436, 397] on span "0202010708 - Dosagem de Vitamina B12" at bounding box center [678, 387] width 1301 height 38
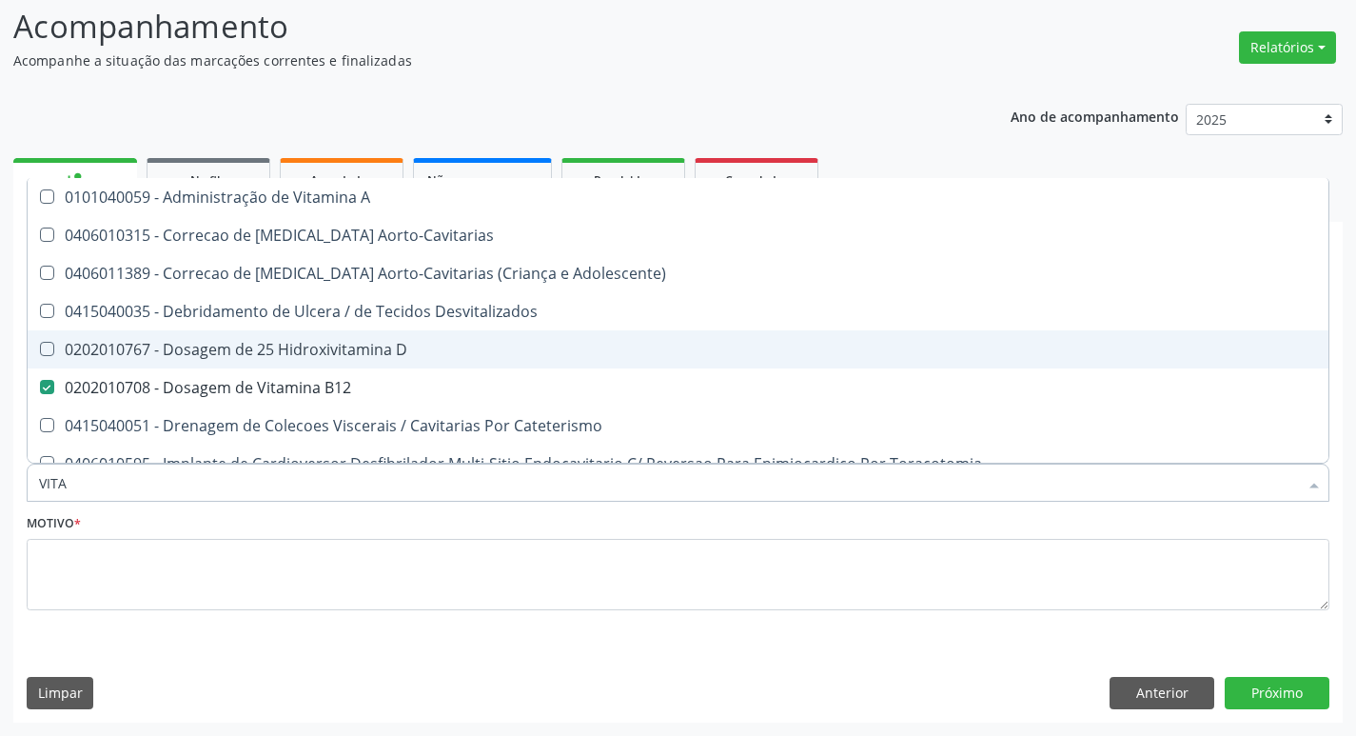
click at [437, 359] on span "0202010767 - Dosagem de 25 Hidroxivitamina D" at bounding box center [678, 349] width 1301 height 38
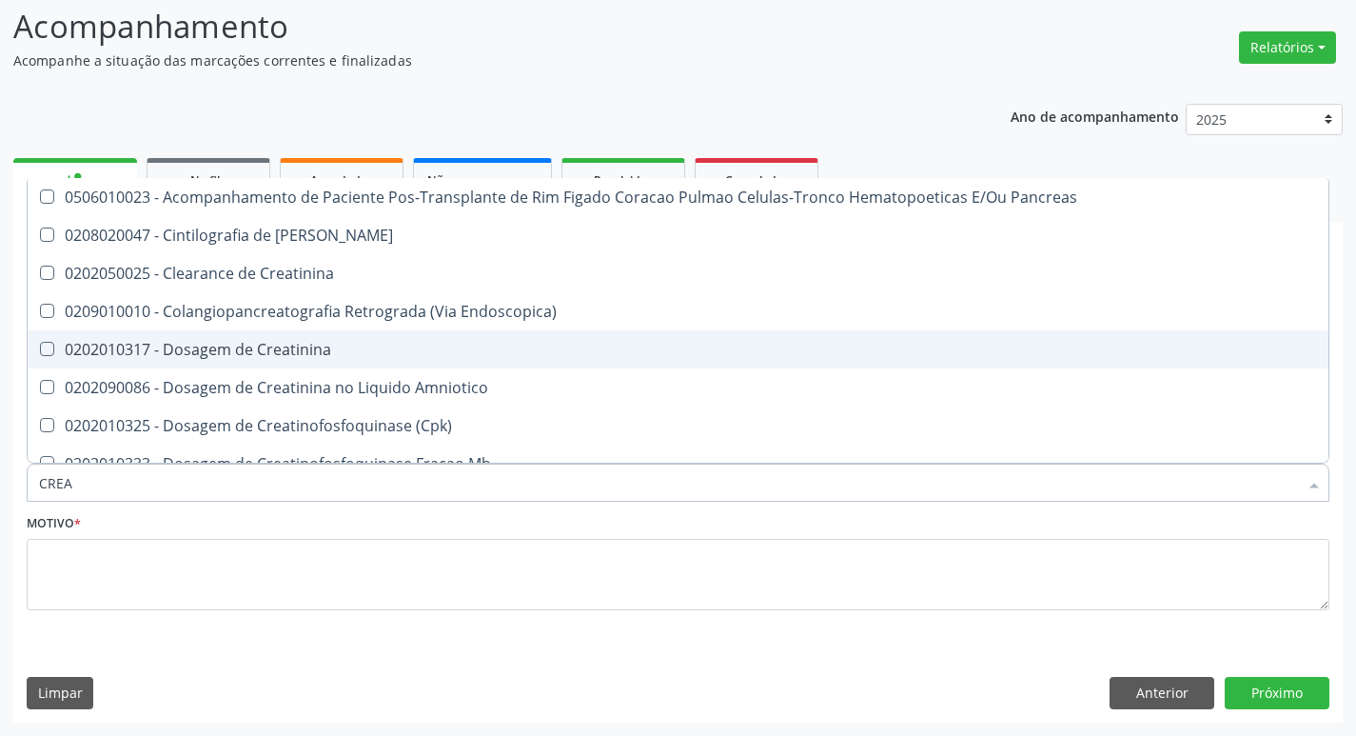
click at [437, 359] on span "0202010317 - Dosagem de Creatinina" at bounding box center [678, 349] width 1301 height 38
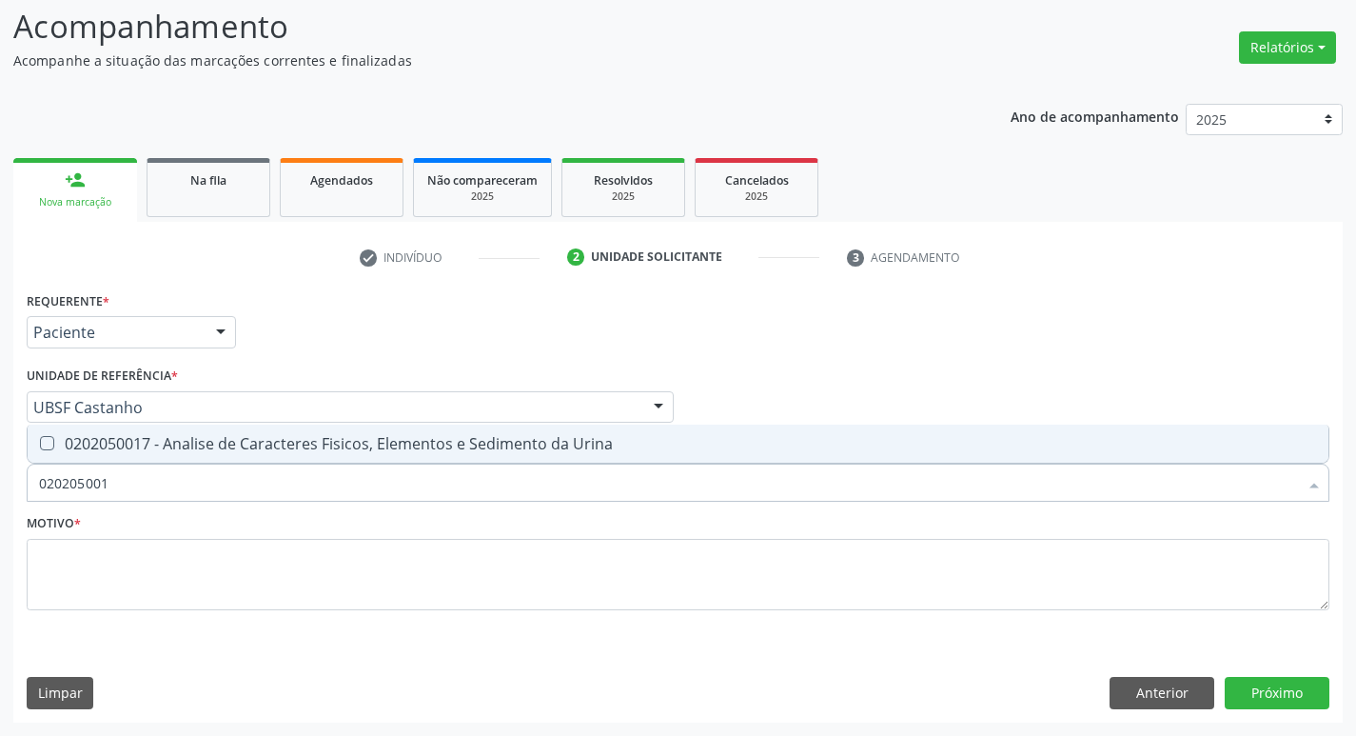
click at [403, 441] on div "0202050017 - Analise de Caracteres Fisicos, Elementos e Sedimento da Urina" at bounding box center [678, 443] width 1278 height 15
click at [403, 441] on div "0202080080 - Cultura de Bacterias P/ Identificacao" at bounding box center [678, 443] width 1278 height 15
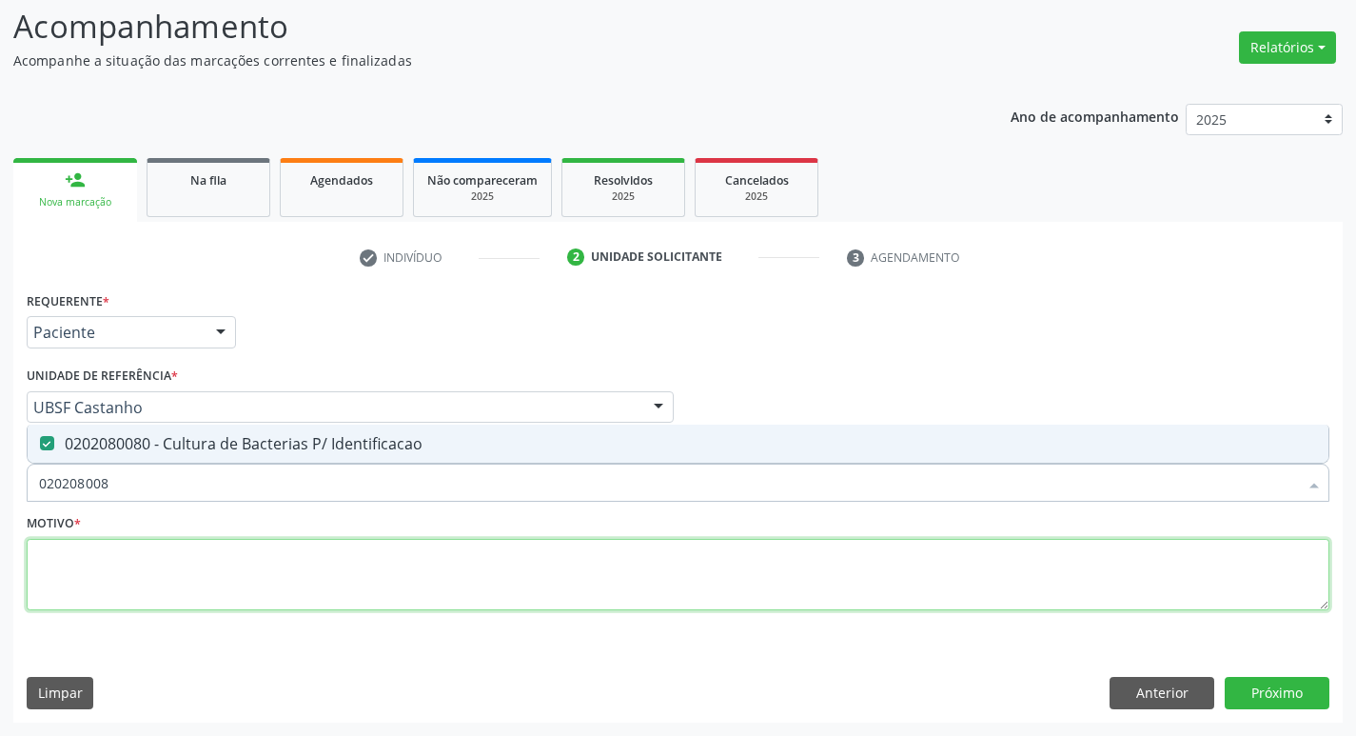
click at [369, 608] on textarea at bounding box center [678, 575] width 1303 height 72
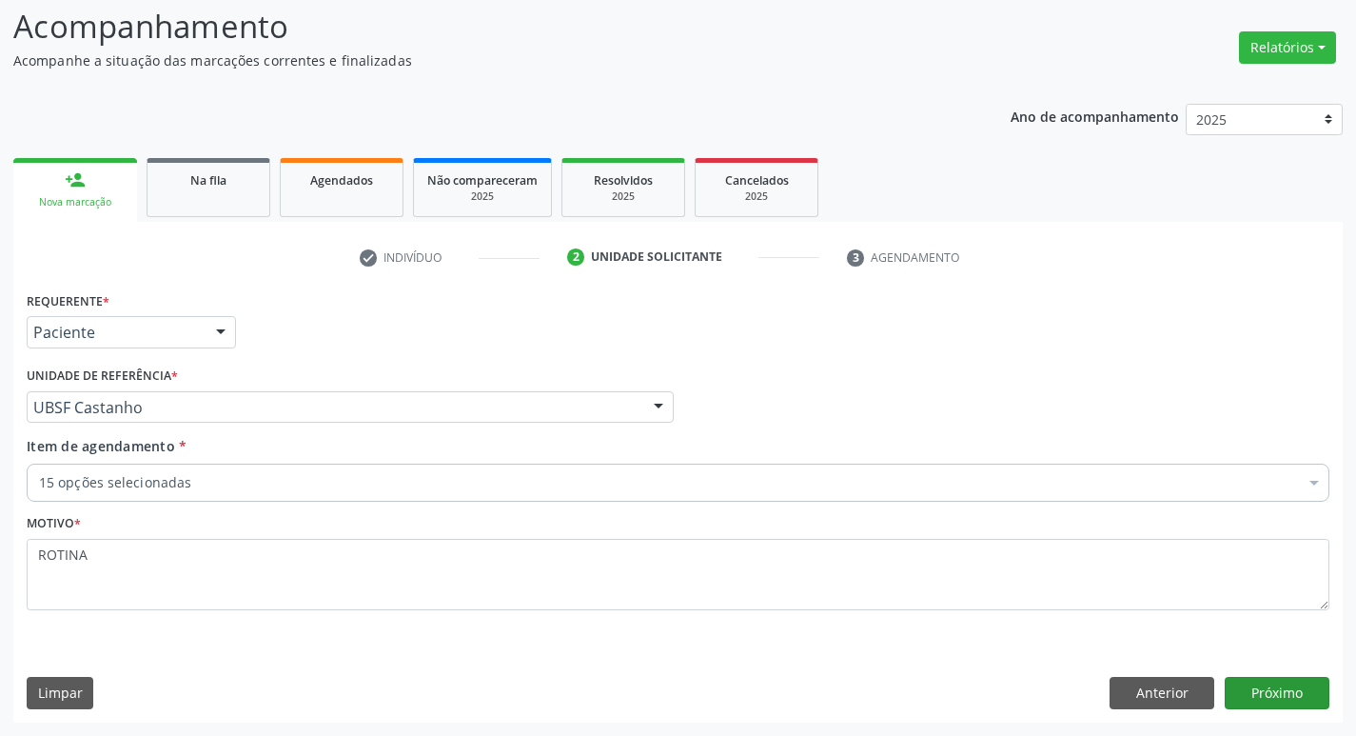
drag, startPoint x: 1253, startPoint y: 669, endPoint x: 1250, endPoint y: 680, distance: 11.8
click at [1253, 671] on div "Requerente * Paciente Médico(a) Enfermeiro(a) Paciente Nenhum resultado encontr…" at bounding box center [677, 503] width 1329 height 435
click at [1250, 680] on button "Próximo" at bounding box center [1277, 693] width 105 height 32
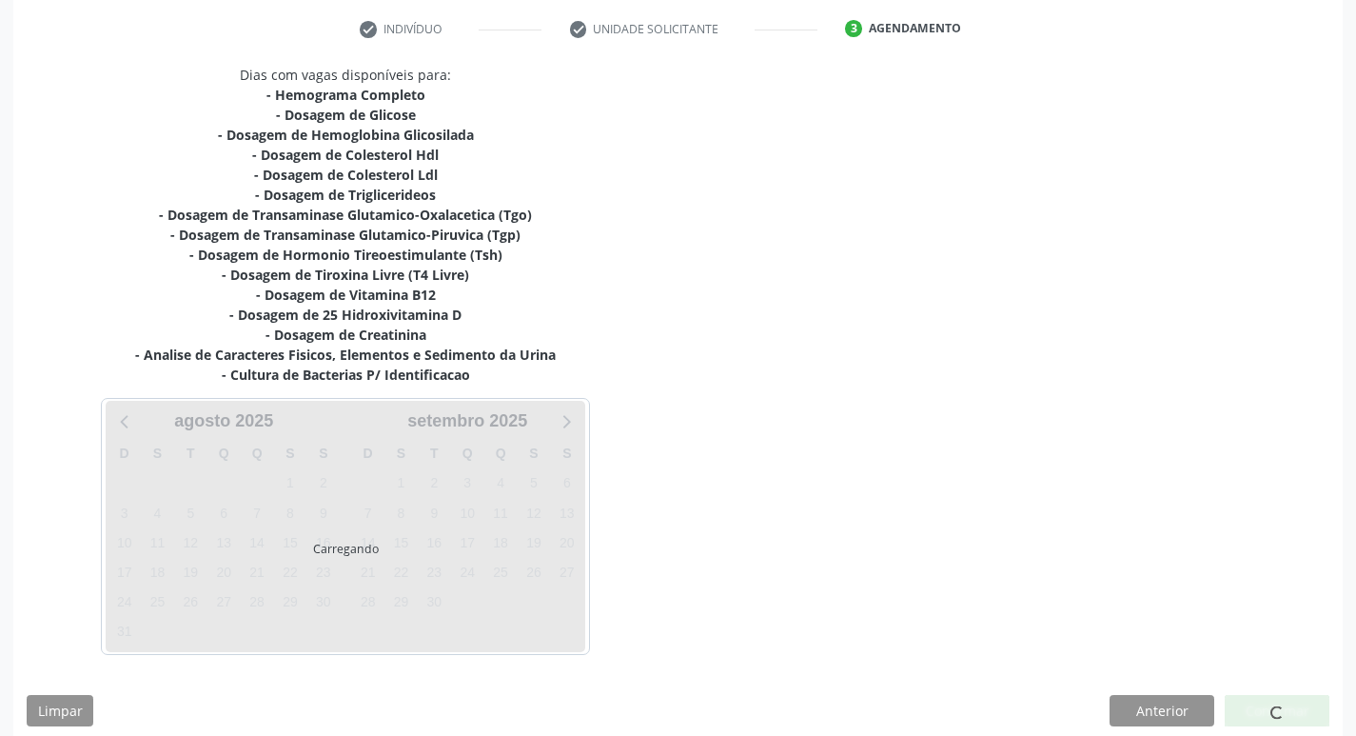
scroll to position [372, 0]
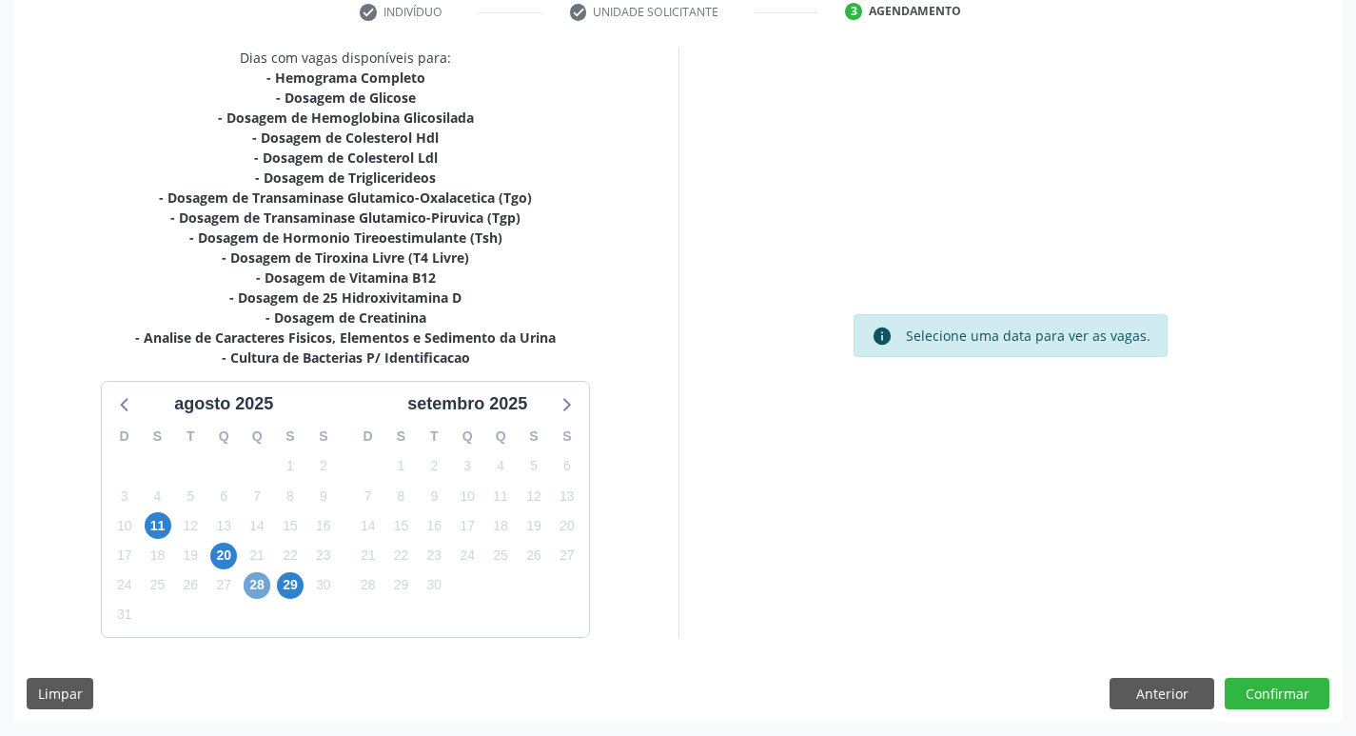
click at [255, 580] on span "28" at bounding box center [257, 585] width 27 height 27
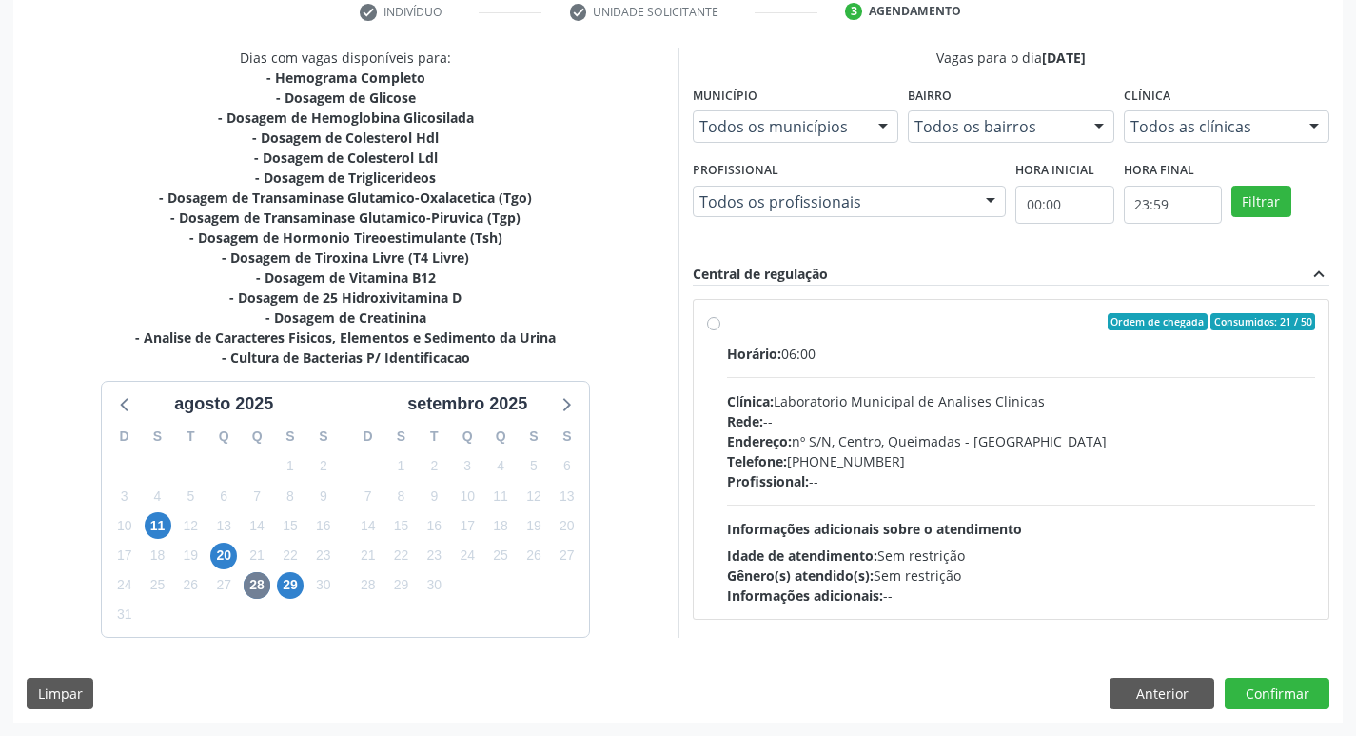
click at [1140, 465] on div "Telefone: [PHONE_NUMBER]" at bounding box center [1021, 461] width 589 height 20
click at [720, 330] on input "Ordem de chegada Consumidos: 21 / 50 Horário: 06:00 Clínica: Laboratorio Munici…" at bounding box center [713, 321] width 13 height 17
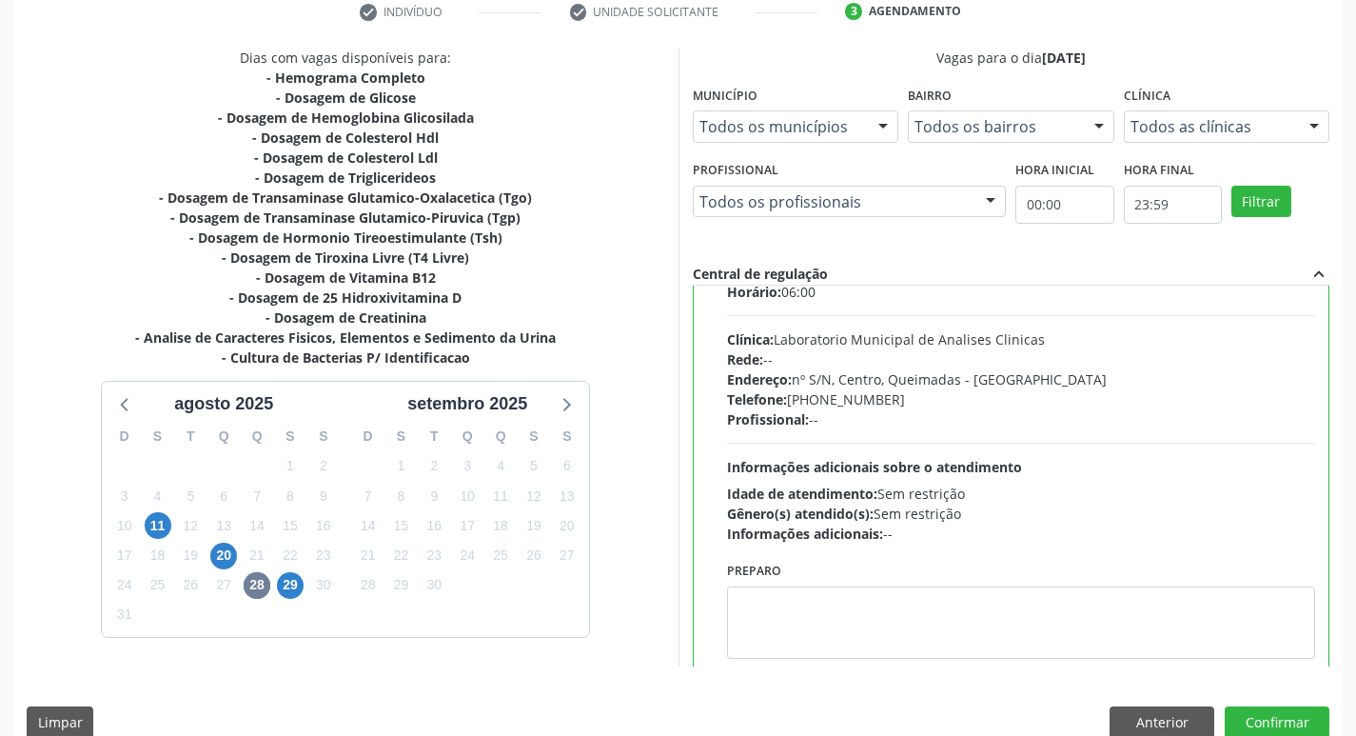
scroll to position [94, 0]
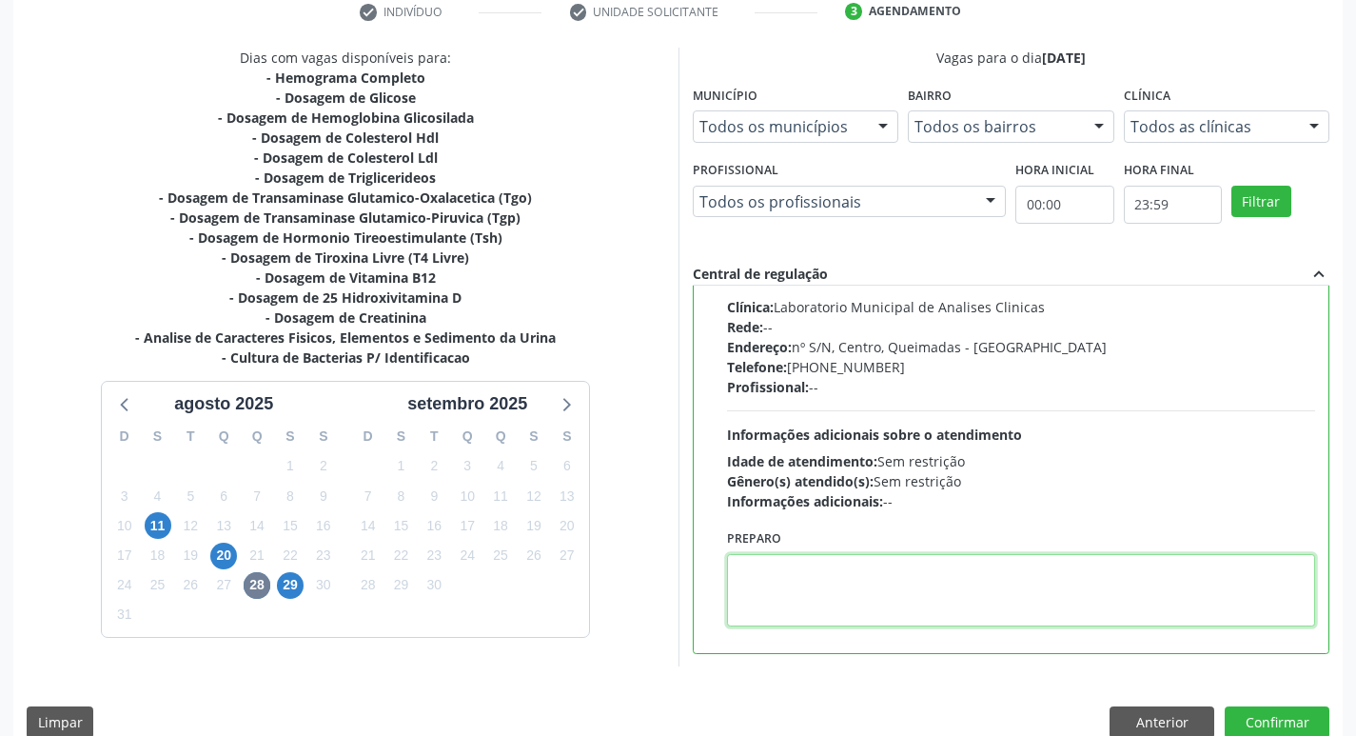
click at [846, 578] on textarea at bounding box center [1021, 590] width 589 height 72
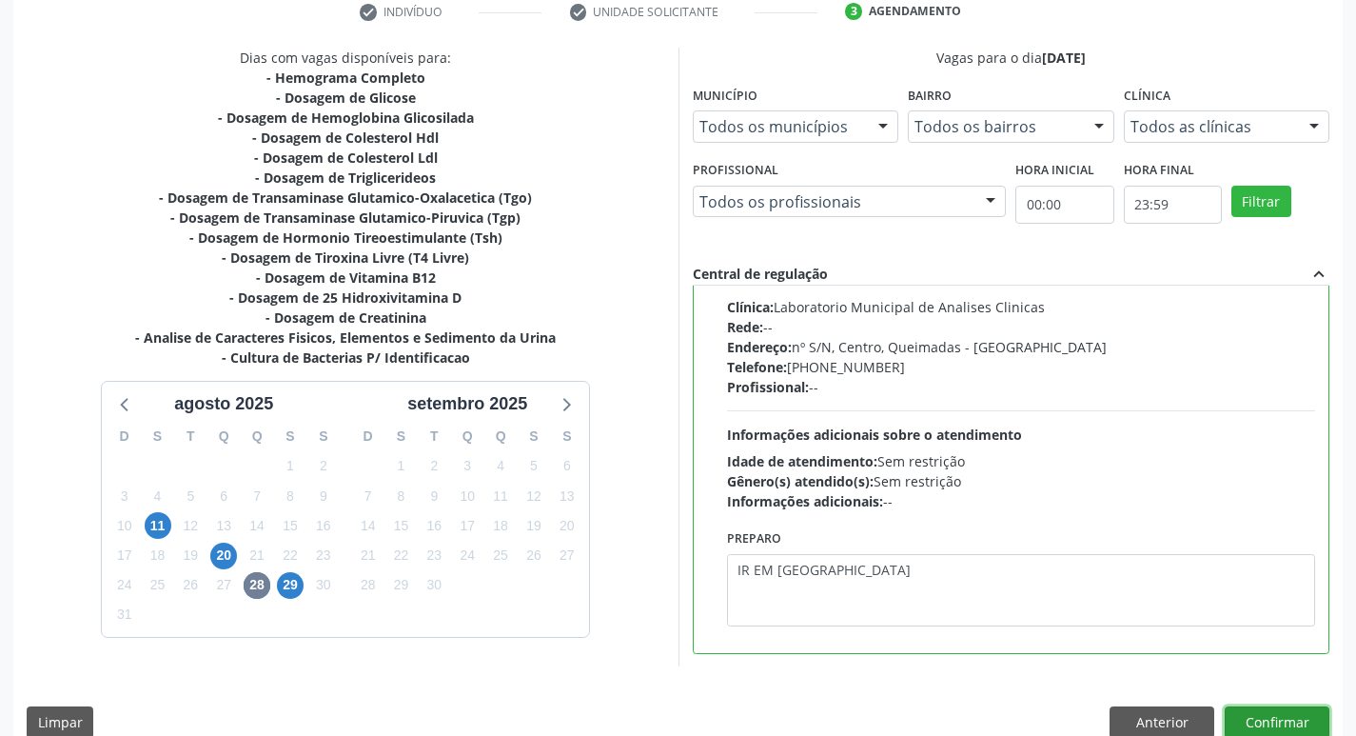
click at [1292, 710] on button "Confirmar" at bounding box center [1277, 722] width 105 height 32
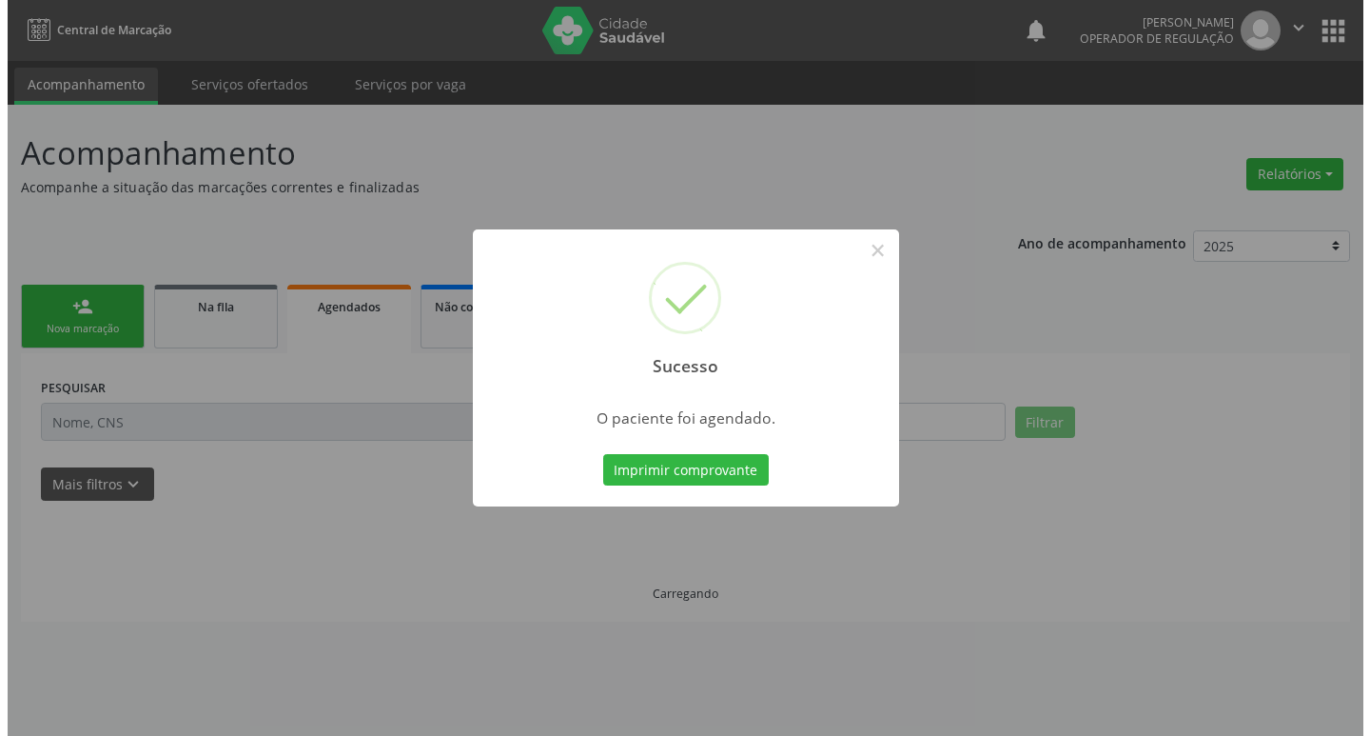
scroll to position [0, 0]
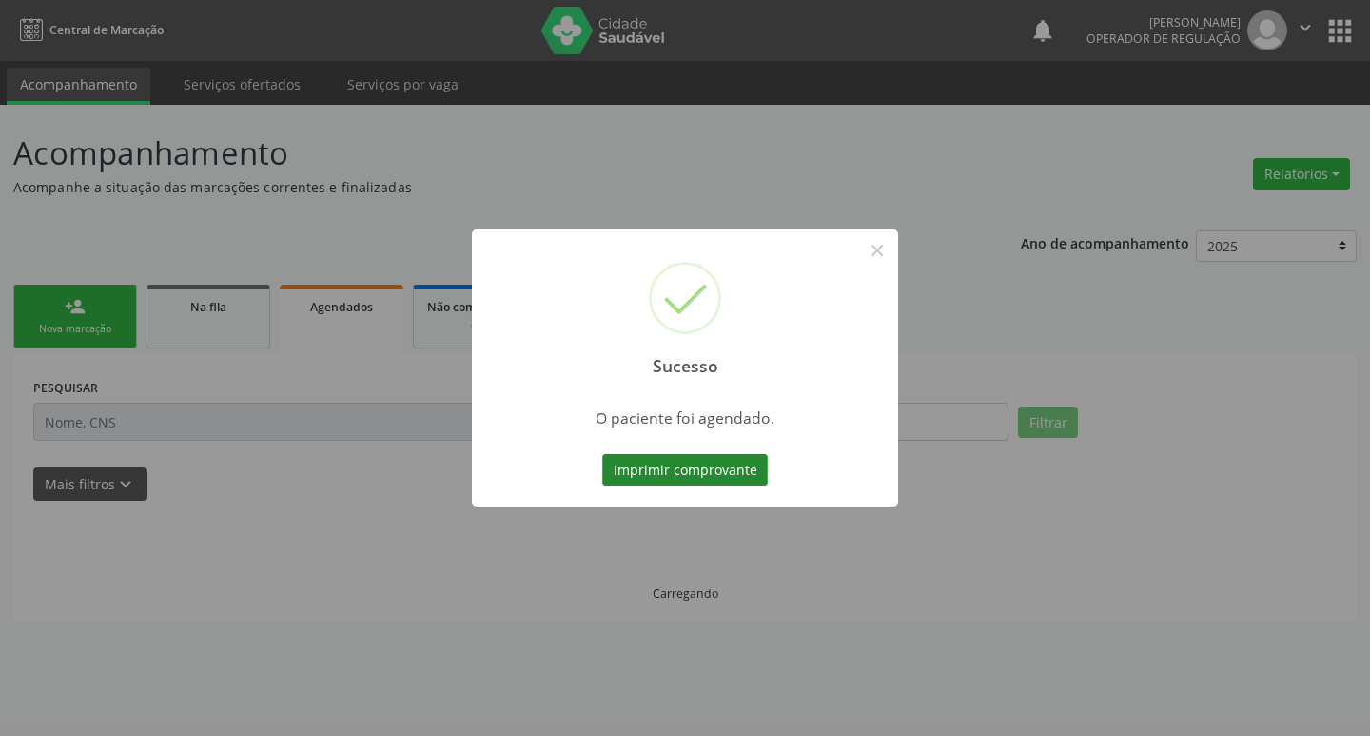
click at [715, 468] on button "Imprimir comprovante" at bounding box center [685, 470] width 166 height 32
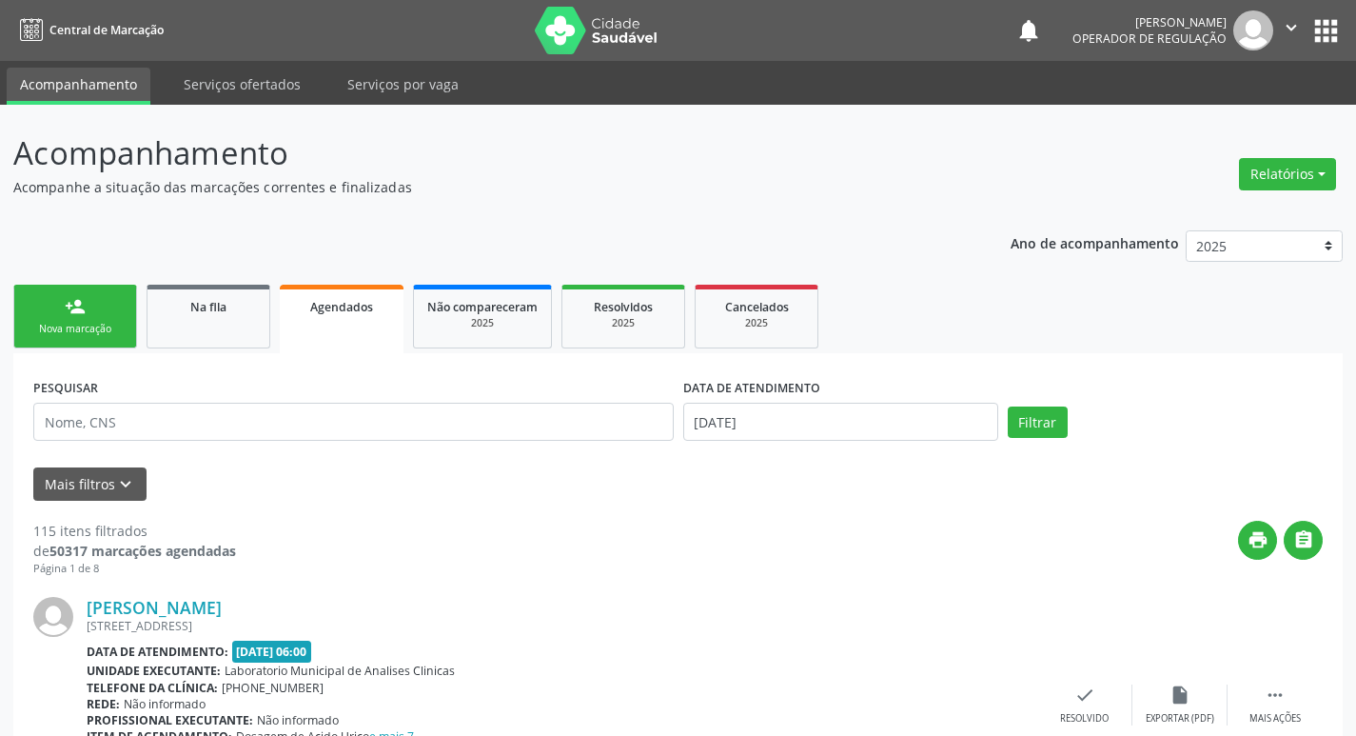
click at [88, 321] on link "person_add Nova marcação" at bounding box center [75, 317] width 124 height 64
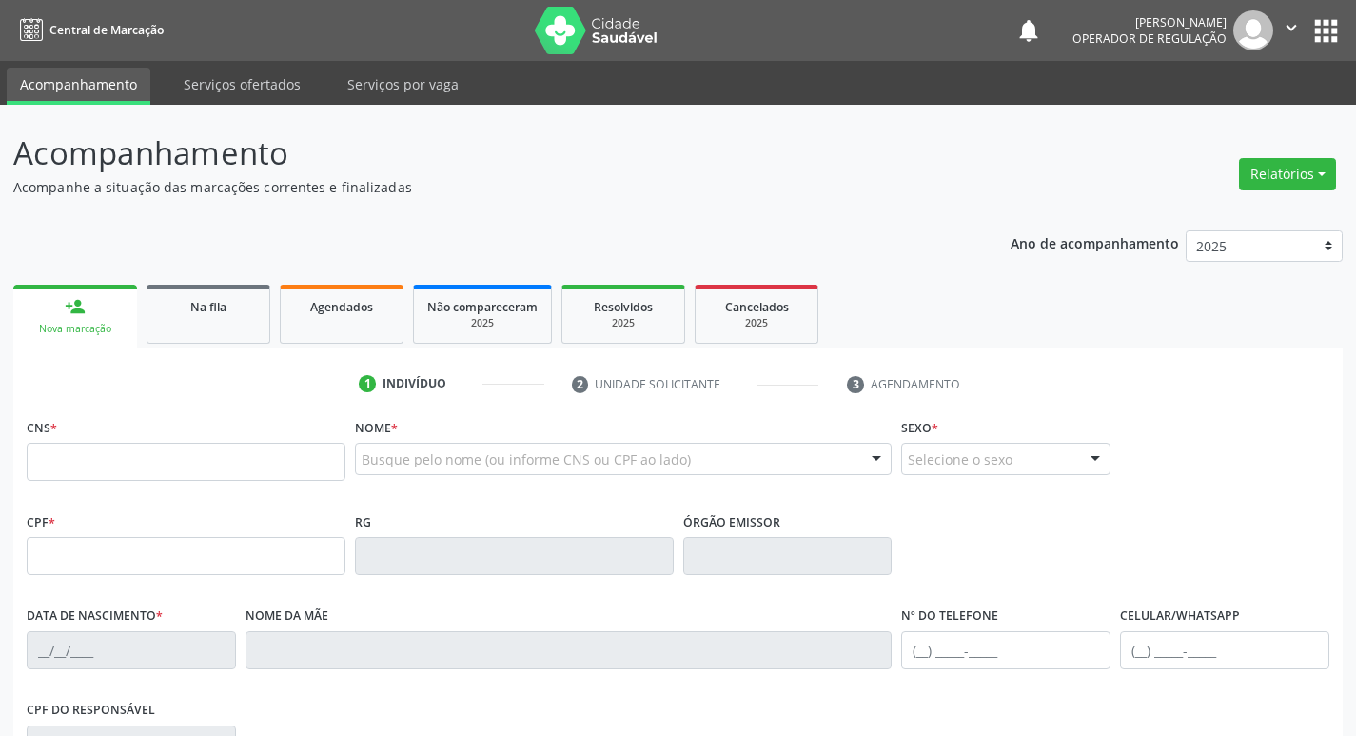
click at [119, 486] on fieldset "CNS *" at bounding box center [186, 453] width 319 height 81
click at [127, 458] on input "text" at bounding box center [186, 462] width 319 height 38
type input "704 2092 1877 9686"
type input "754.537.544-00"
type input "1[DATE]"
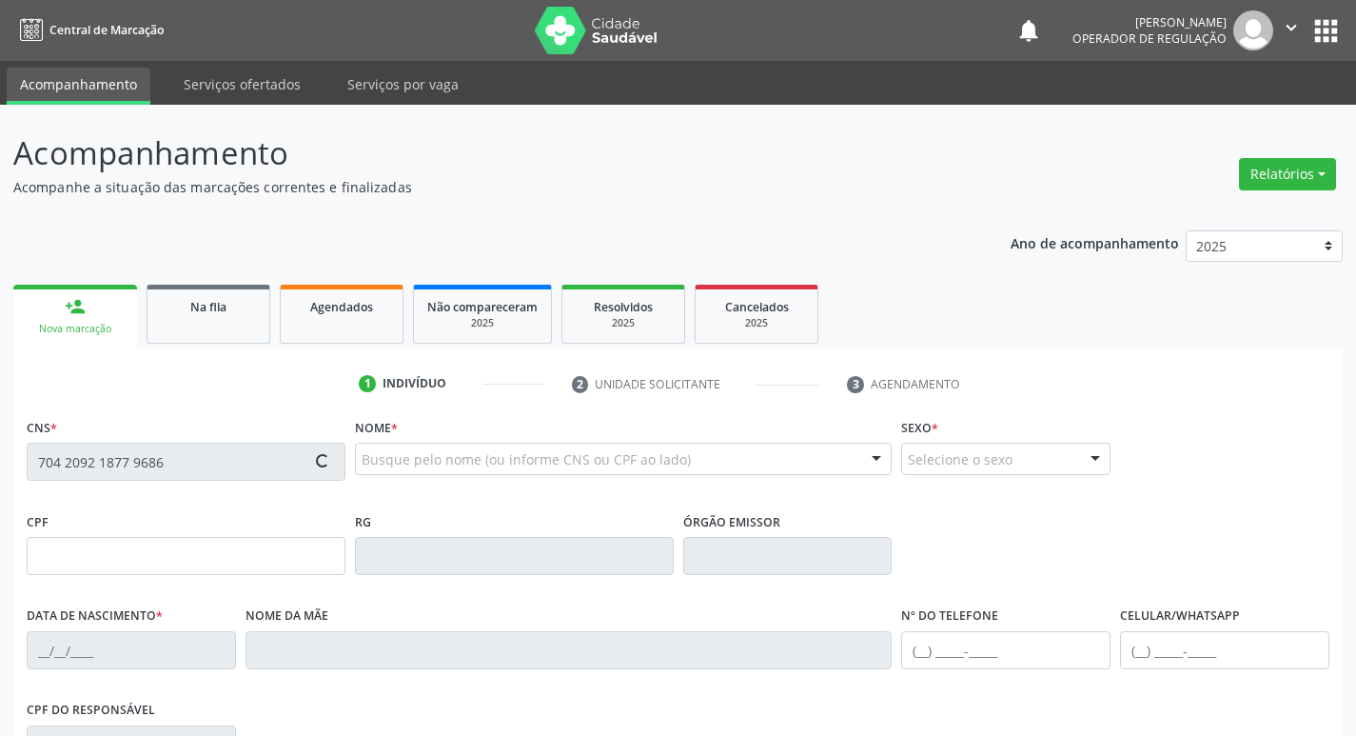
type input "[PERSON_NAME]"
type input "[PHONE_NUMBER]"
type input "39"
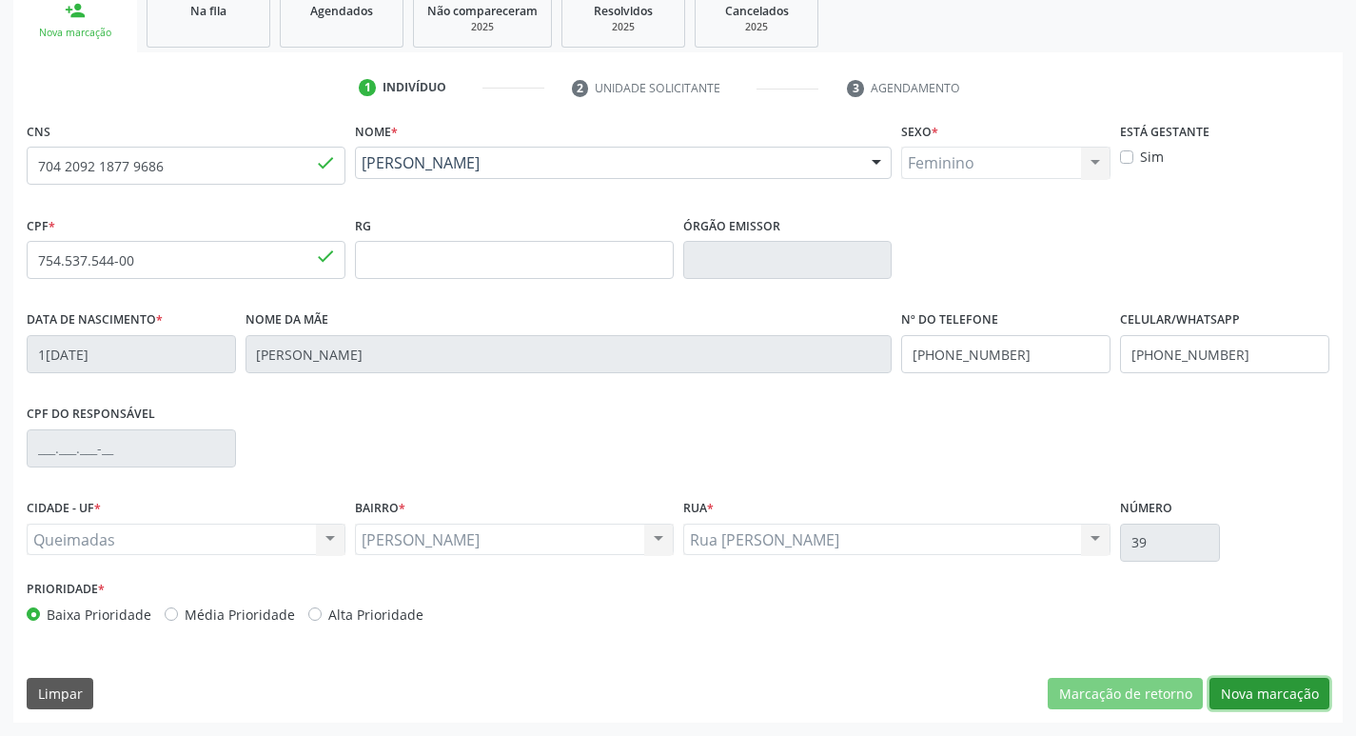
click at [1239, 687] on button "Nova marcação" at bounding box center [1270, 694] width 120 height 32
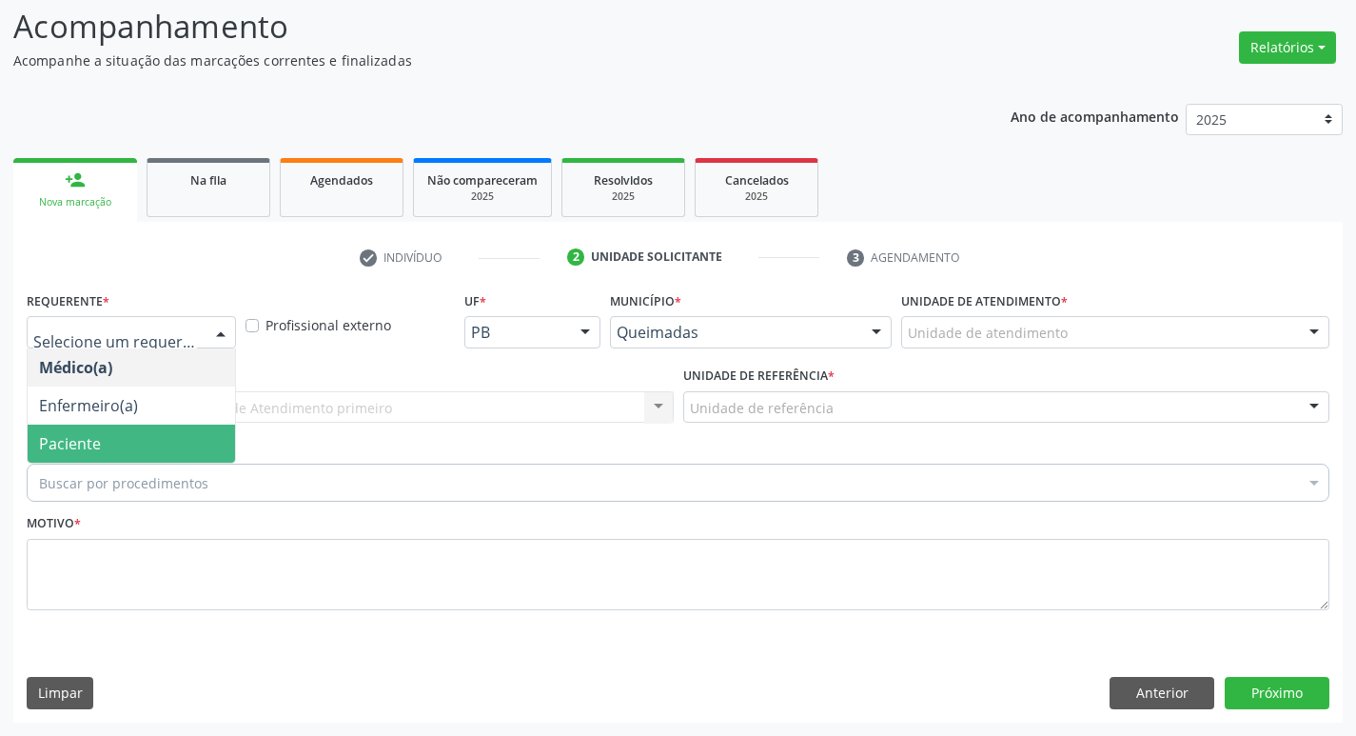
click at [143, 458] on span "Paciente" at bounding box center [131, 443] width 207 height 38
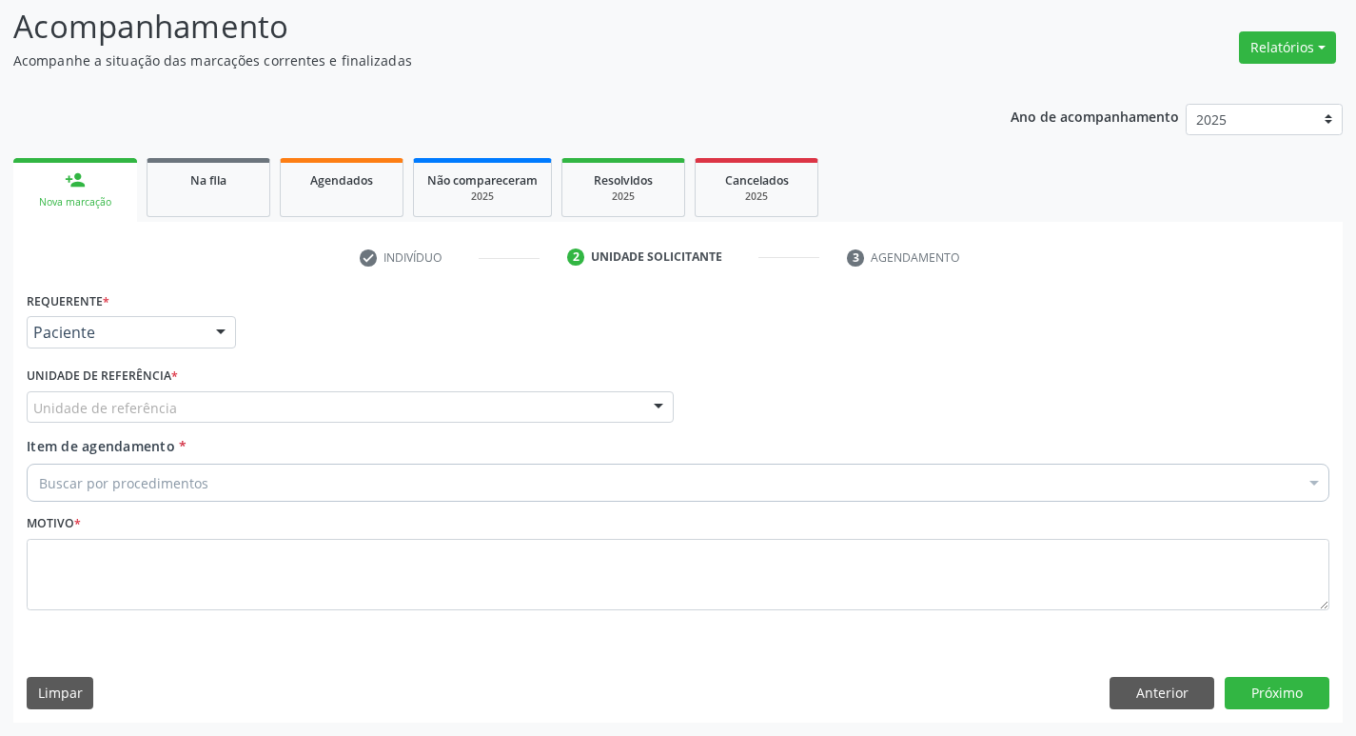
click at [219, 422] on div "Unidade de referência" at bounding box center [350, 407] width 647 height 32
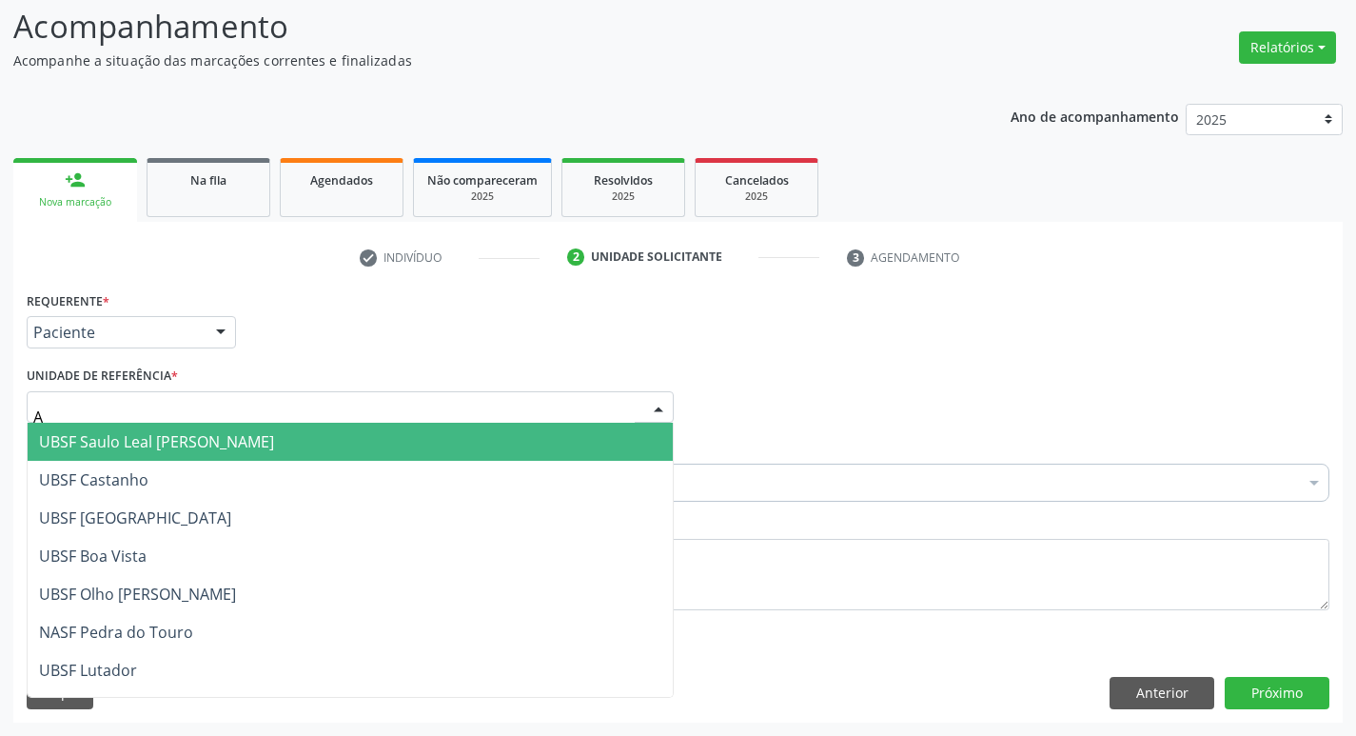
type input "AN"
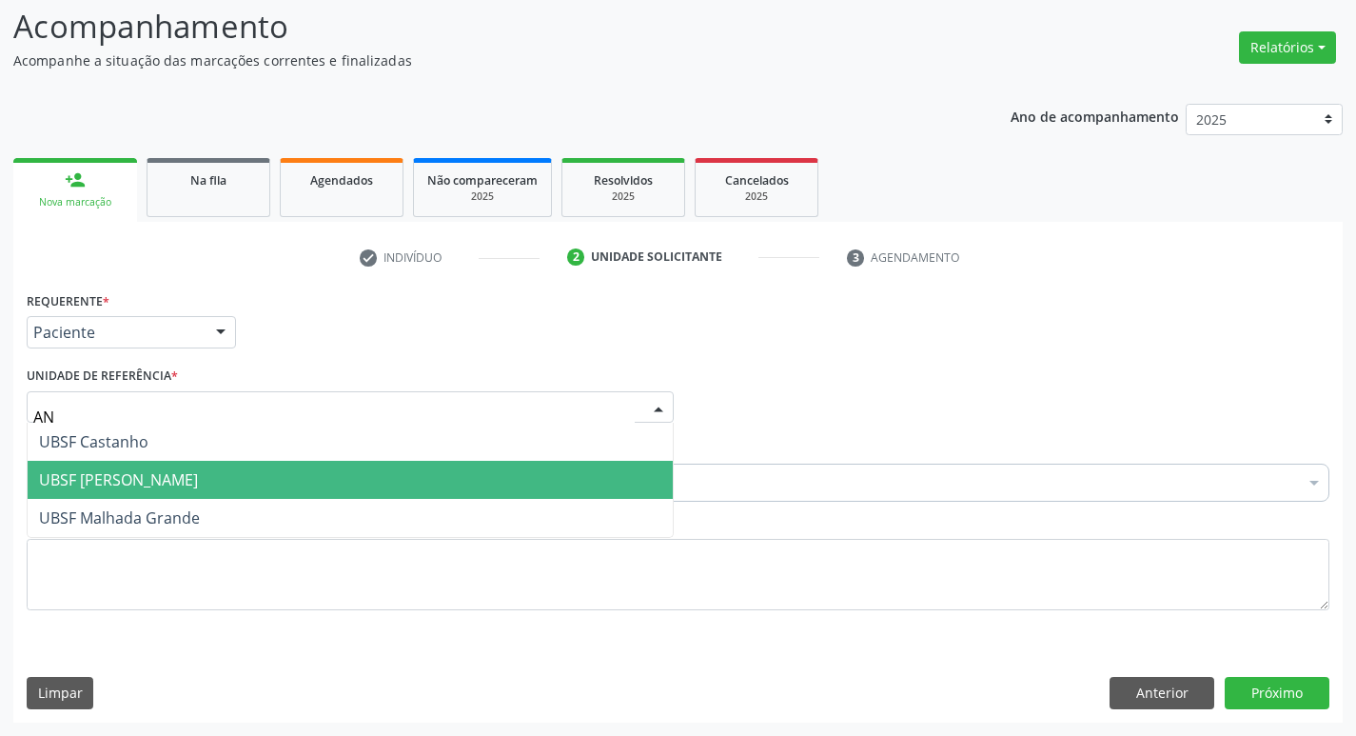
click at [167, 488] on span "UBSF [PERSON_NAME]" at bounding box center [118, 479] width 159 height 21
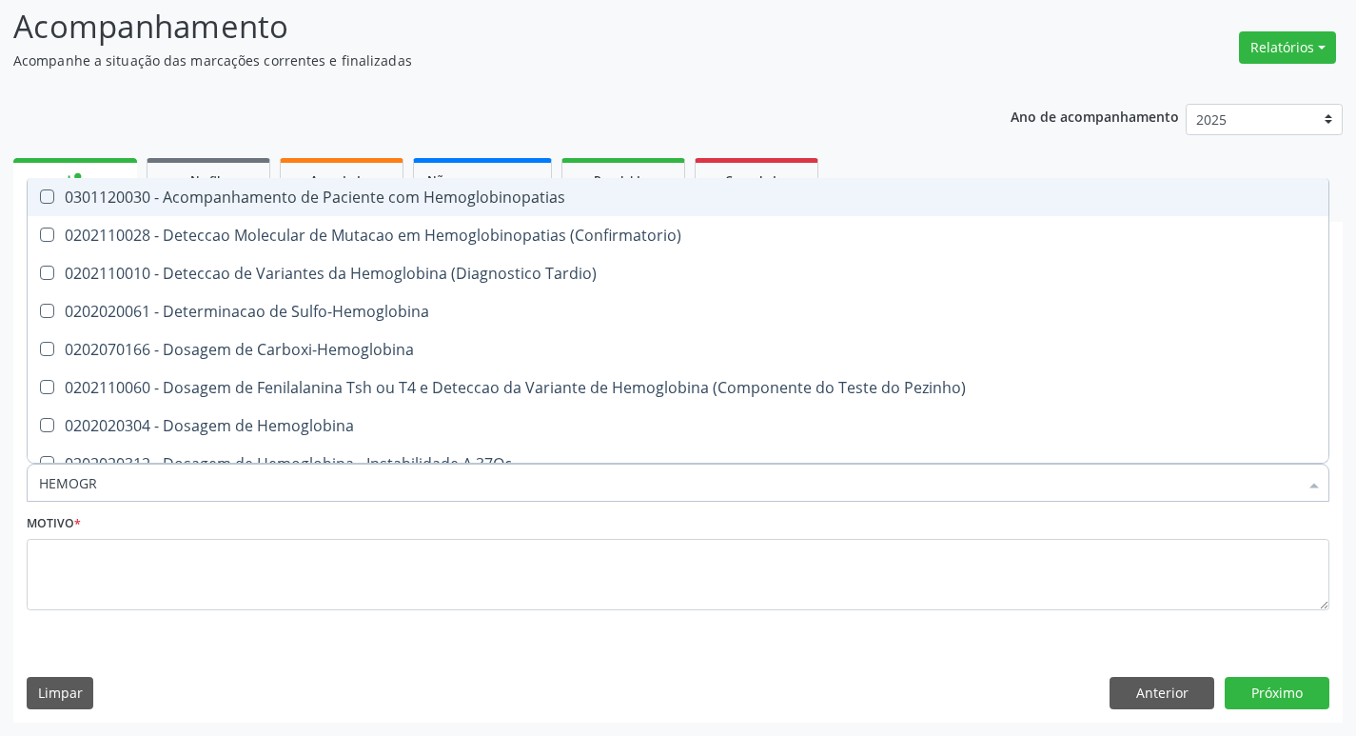
type input "HEMOGRA"
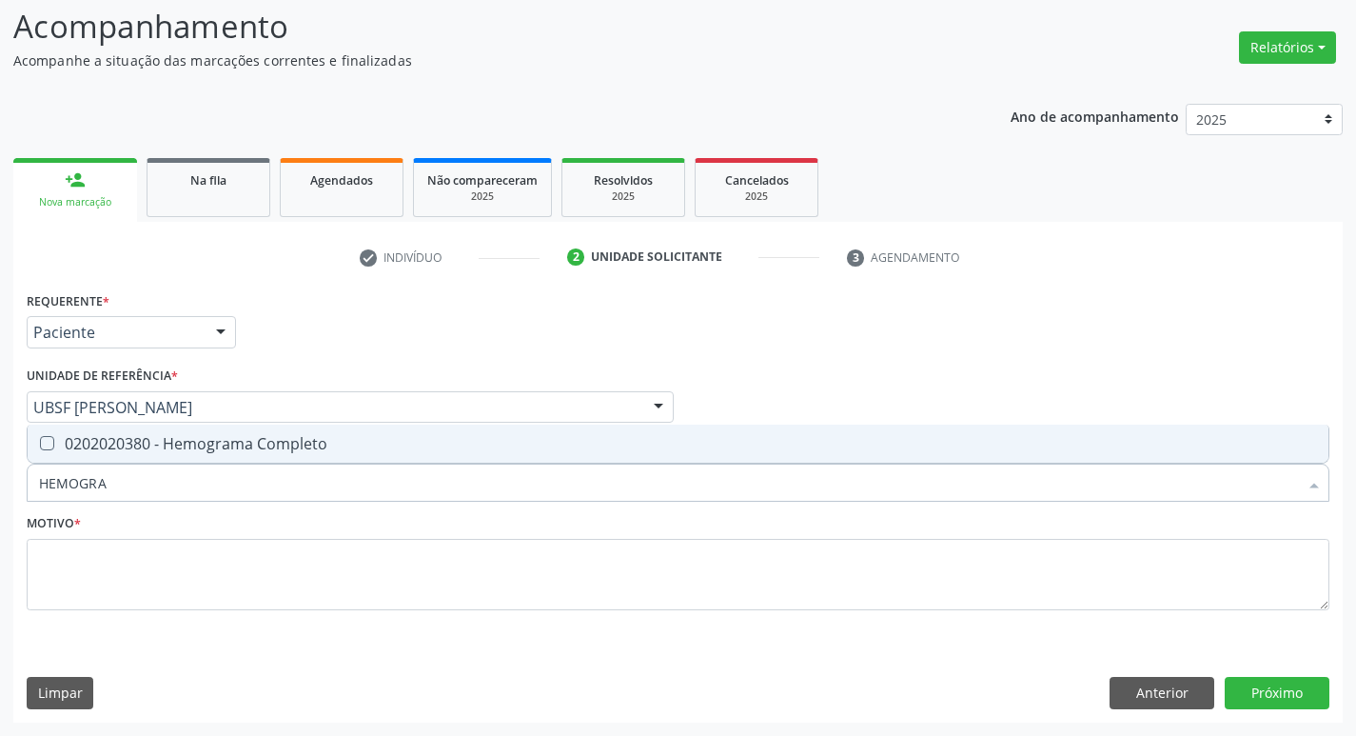
click at [198, 444] on div "0202020380 - Hemograma Completo" at bounding box center [678, 443] width 1278 height 15
checkbox Completo "true"
type input "H"
checkbox Completo "false"
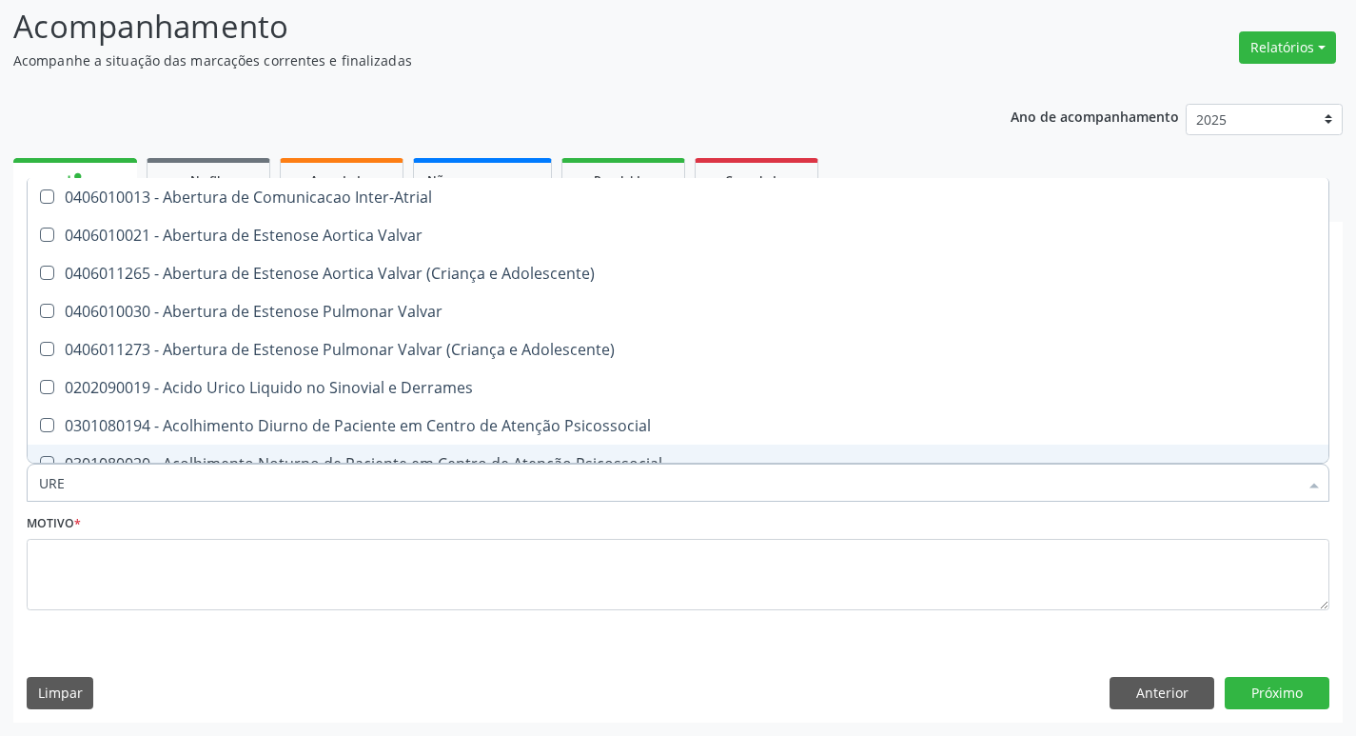
type input "UREI"
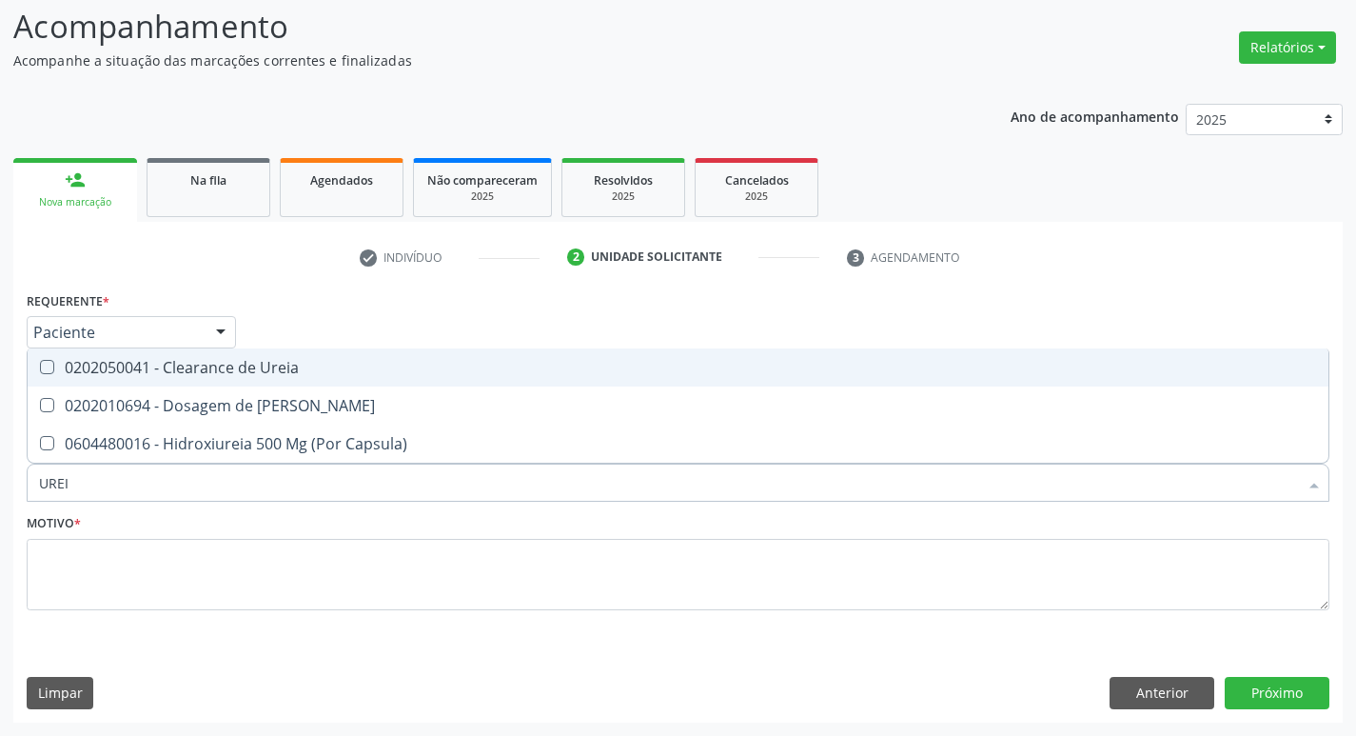
click at [218, 375] on div "0202050041 - Clearance de Ureia" at bounding box center [678, 367] width 1278 height 15
drag, startPoint x: 219, startPoint y: 375, endPoint x: 225, endPoint y: 424, distance: 49.8
click at [220, 378] on span "0202050041 - Clearance de Ureia" at bounding box center [678, 367] width 1301 height 38
checkbox Ureia "false"
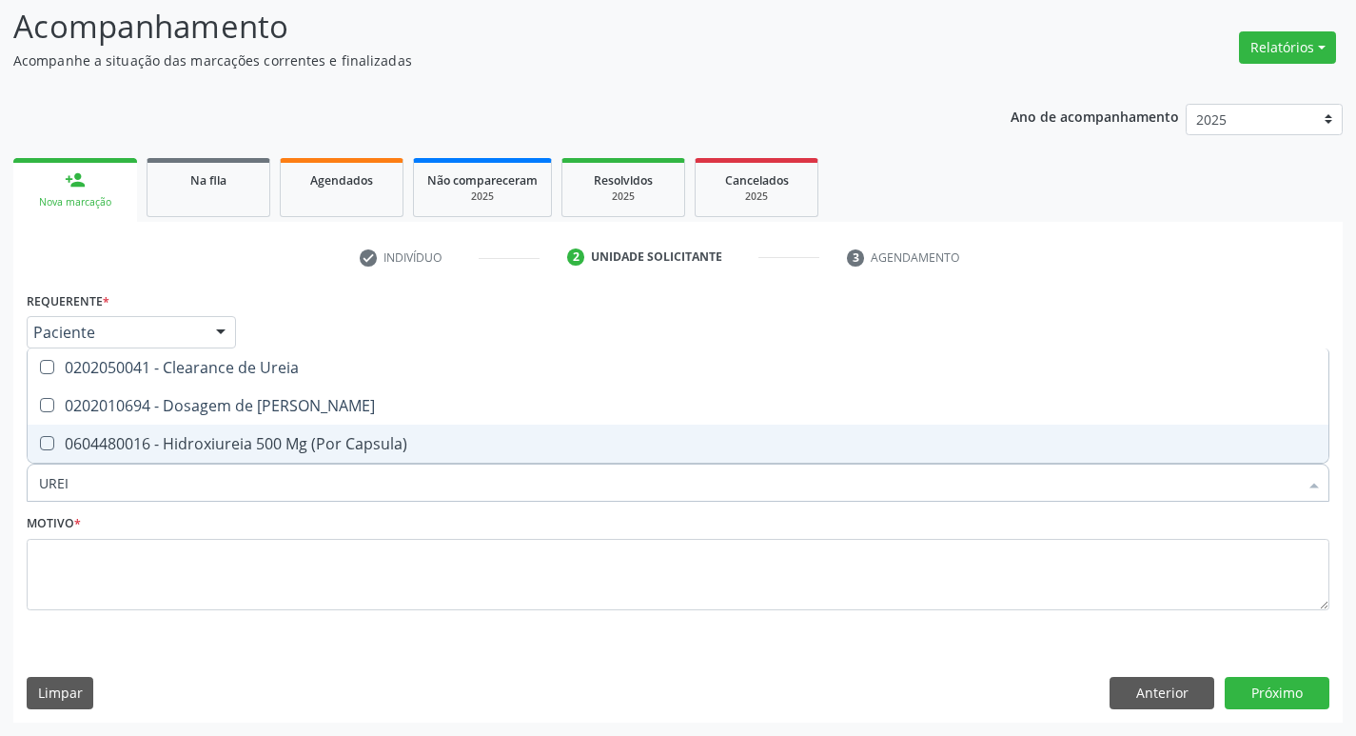
click at [225, 425] on span "0604480016 - Hidroxiureia 500 Mg (Por Capsula)" at bounding box center [678, 443] width 1301 height 38
checkbox Capsula\) "false"
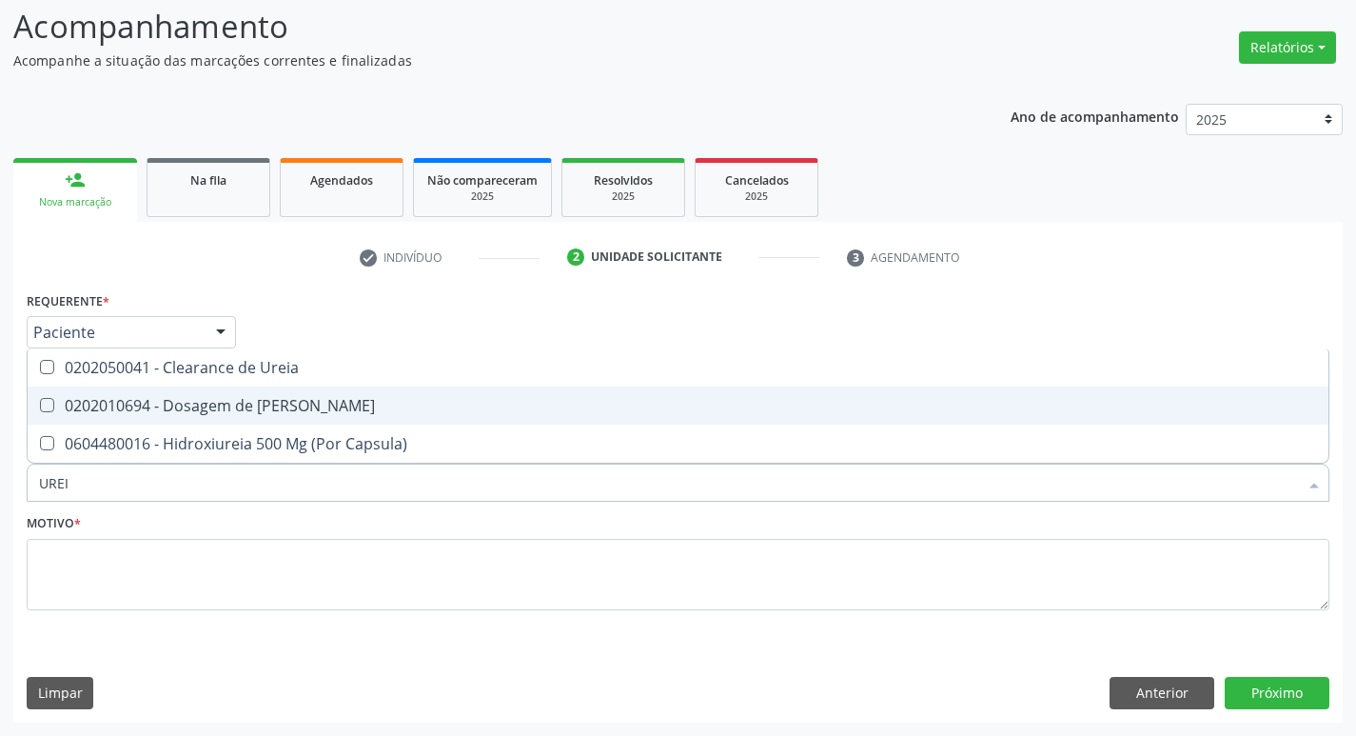
click at [227, 416] on span "0202010694 - Dosagem de [PERSON_NAME]" at bounding box center [678, 405] width 1301 height 38
checkbox Ureia "true"
type input "URE"
checkbox Ureia "false"
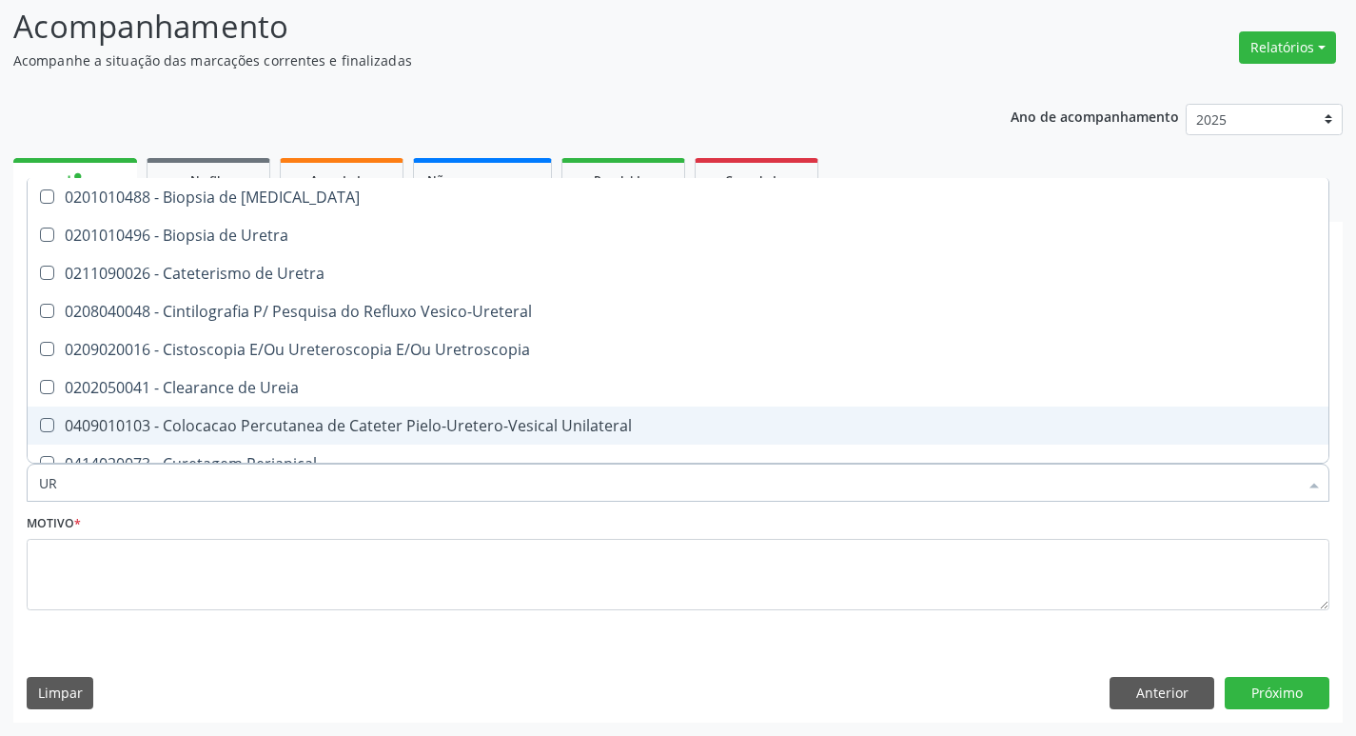
type input "U"
type input "C"
checkbox Ureia "false"
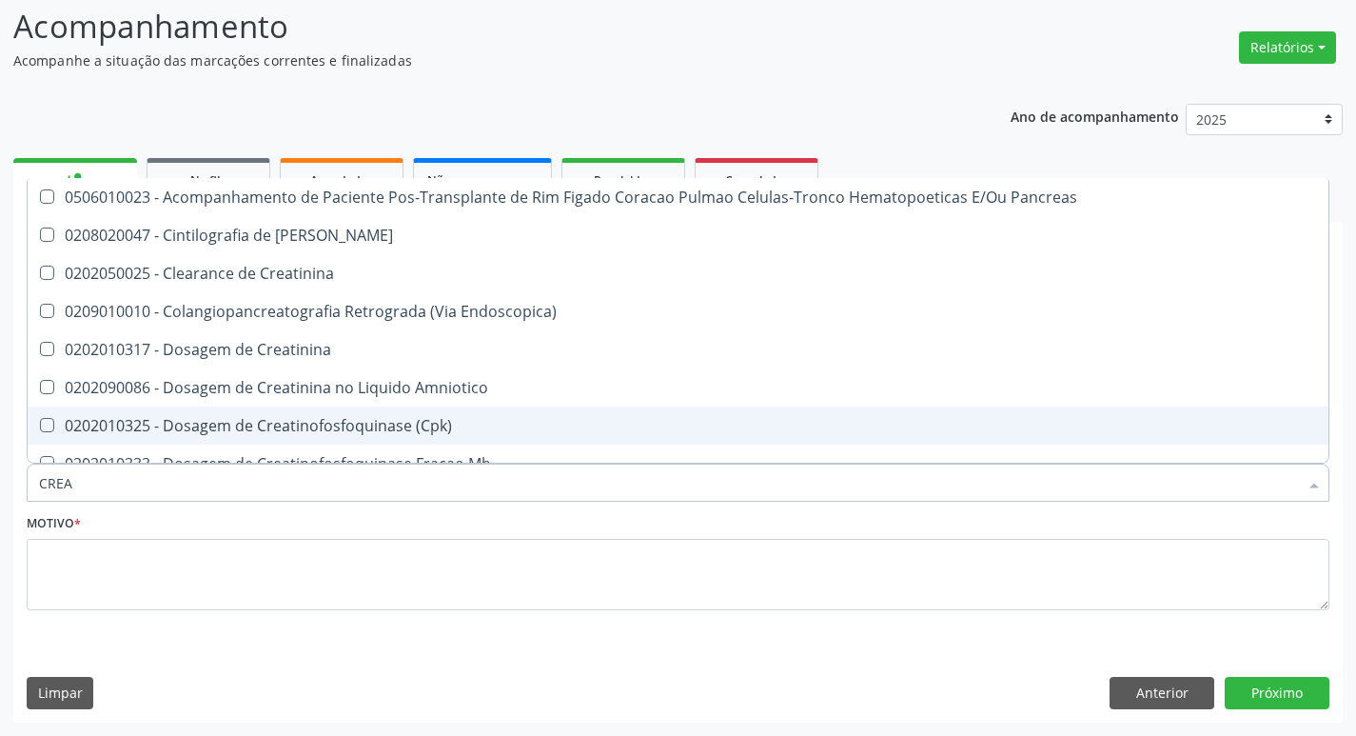
type input "CREAT"
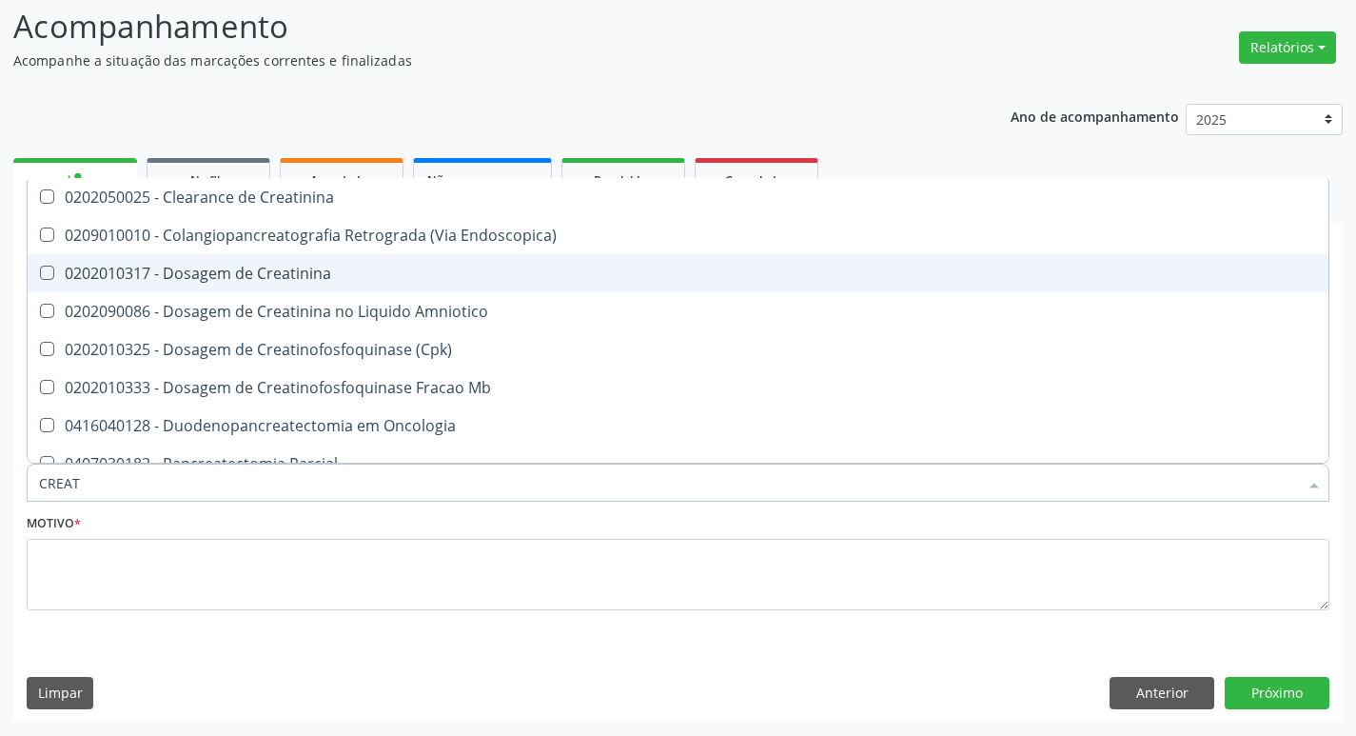
click at [287, 285] on span "0202010317 - Dosagem de Creatinina" at bounding box center [678, 273] width 1301 height 38
checkbox Creatinina "true"
type input "CREA"
checkbox Creatinina "false"
checkbox \(Cpk\) "true"
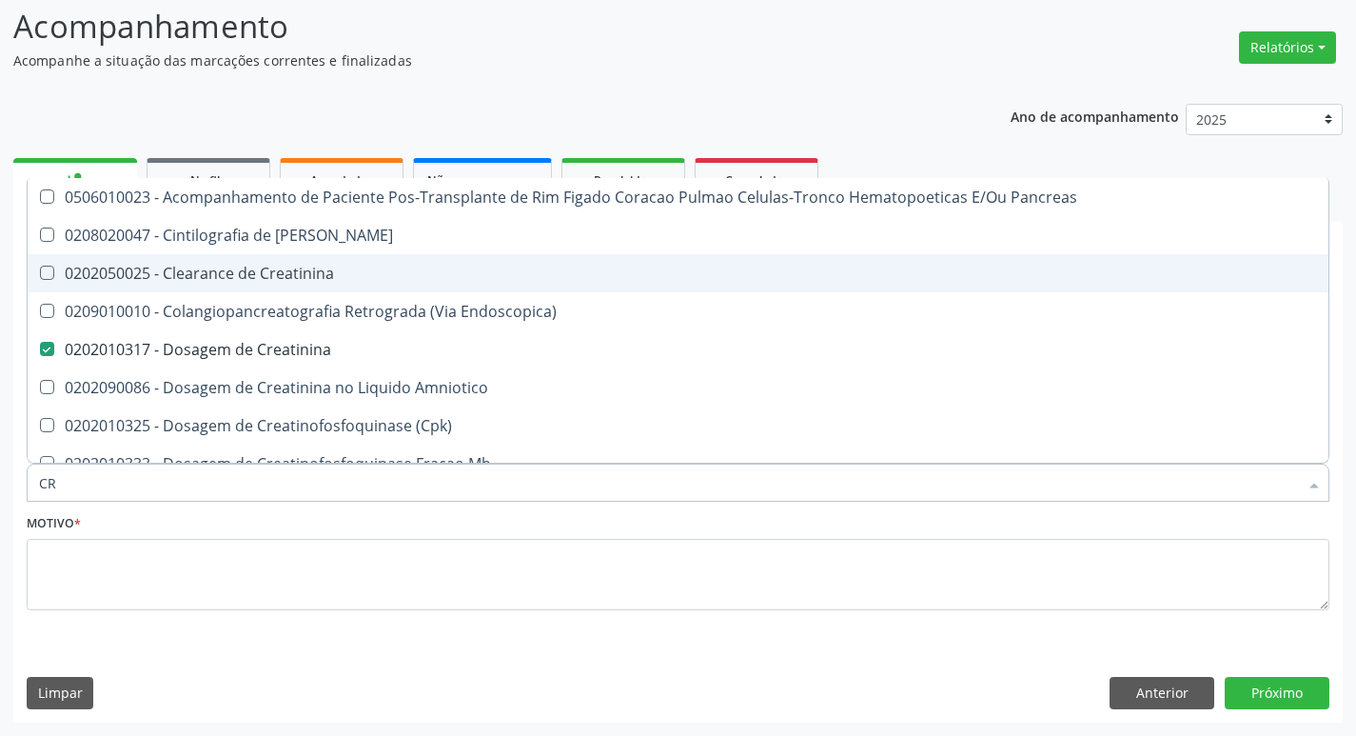
type input "C"
checkbox Creatinina "false"
checkbox Oncologia "false"
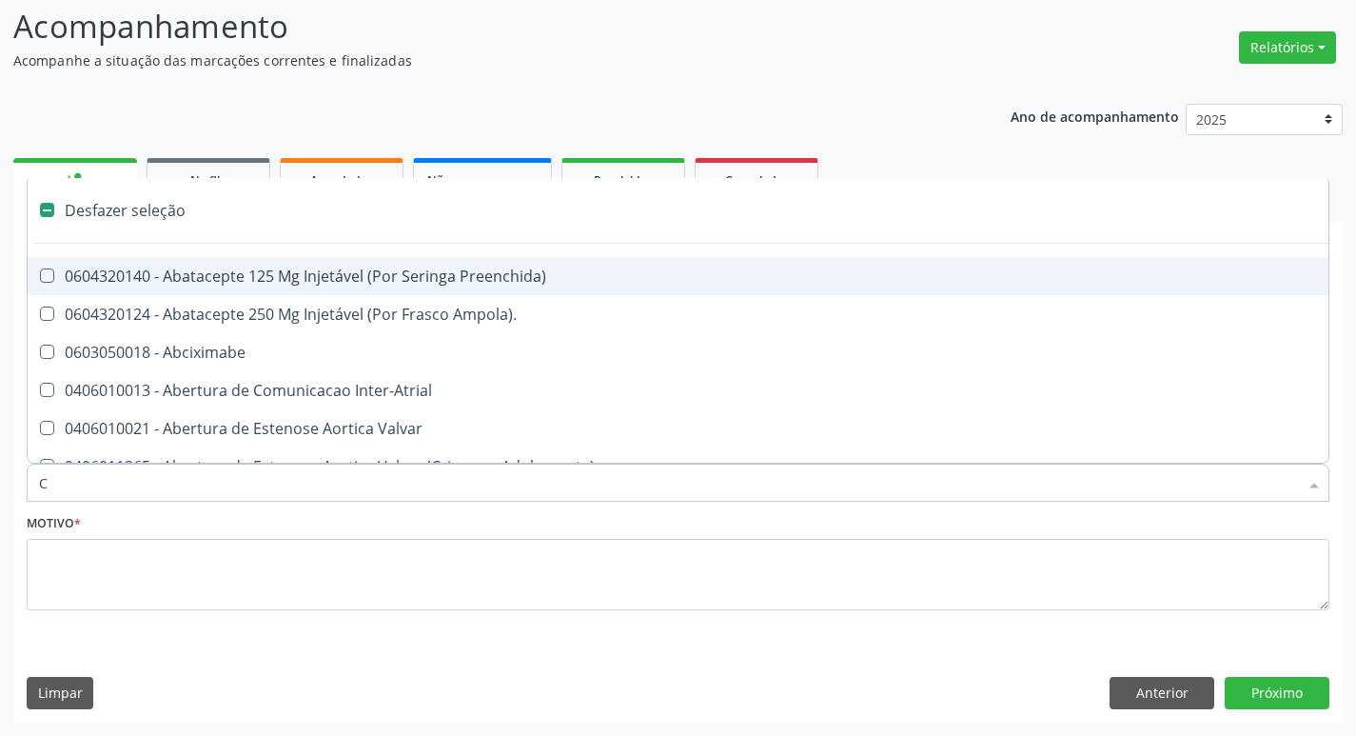
type input "CO"
checkbox Direito "true"
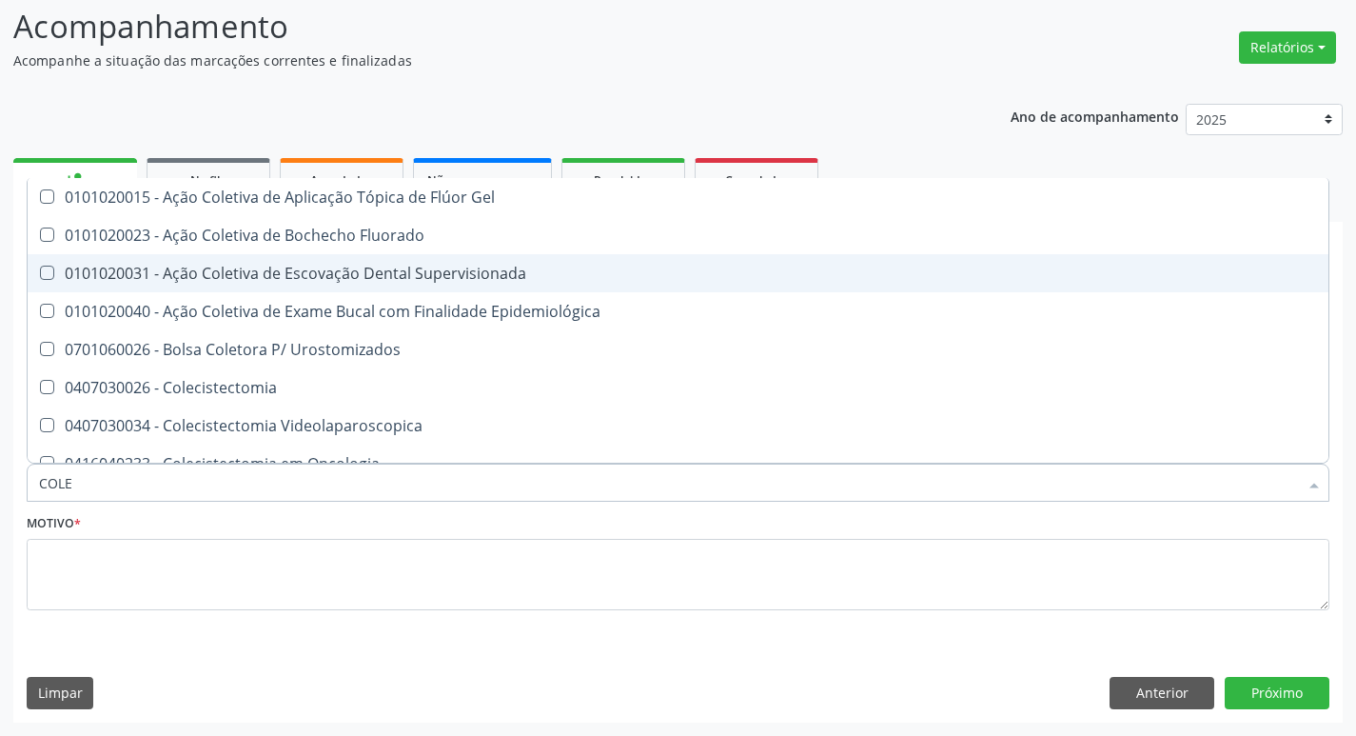
type input "COLES"
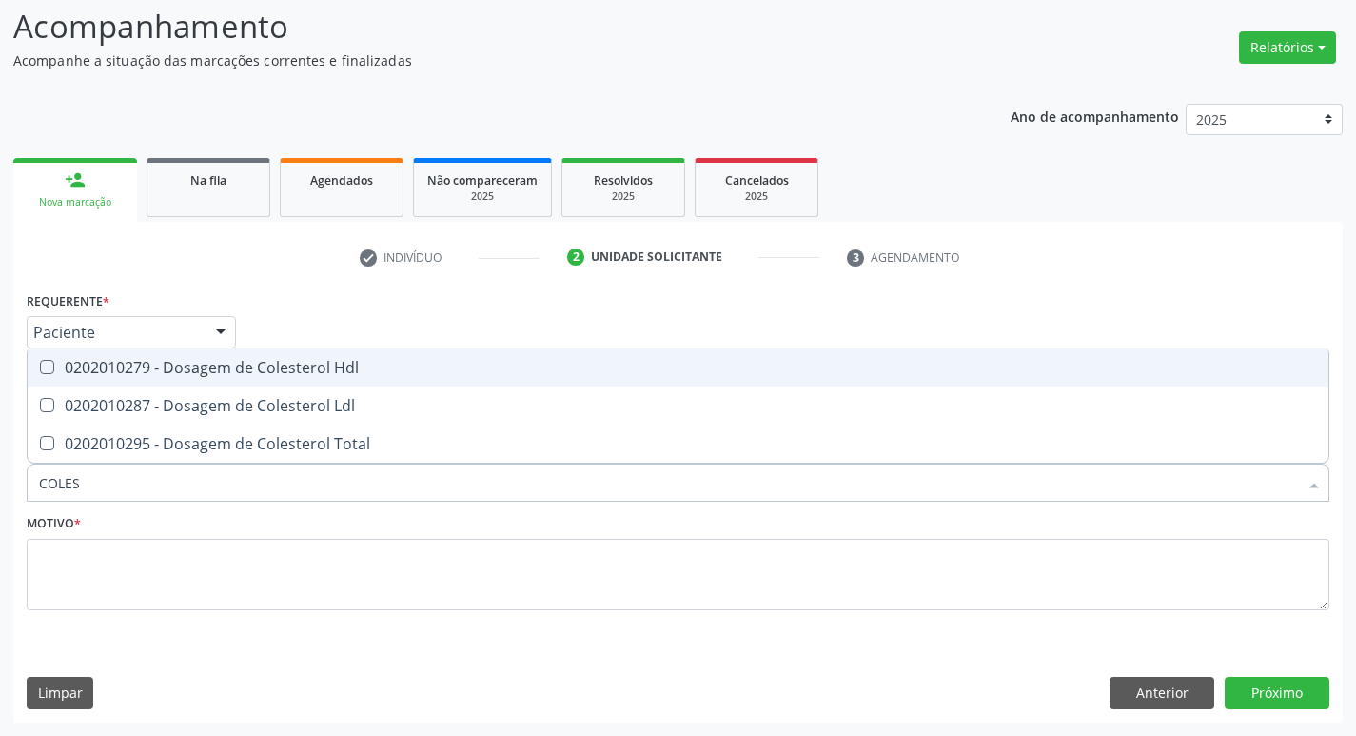
click at [280, 372] on div "0202010279 - Dosagem de Colesterol Hdl" at bounding box center [678, 367] width 1278 height 15
checkbox Hdl "true"
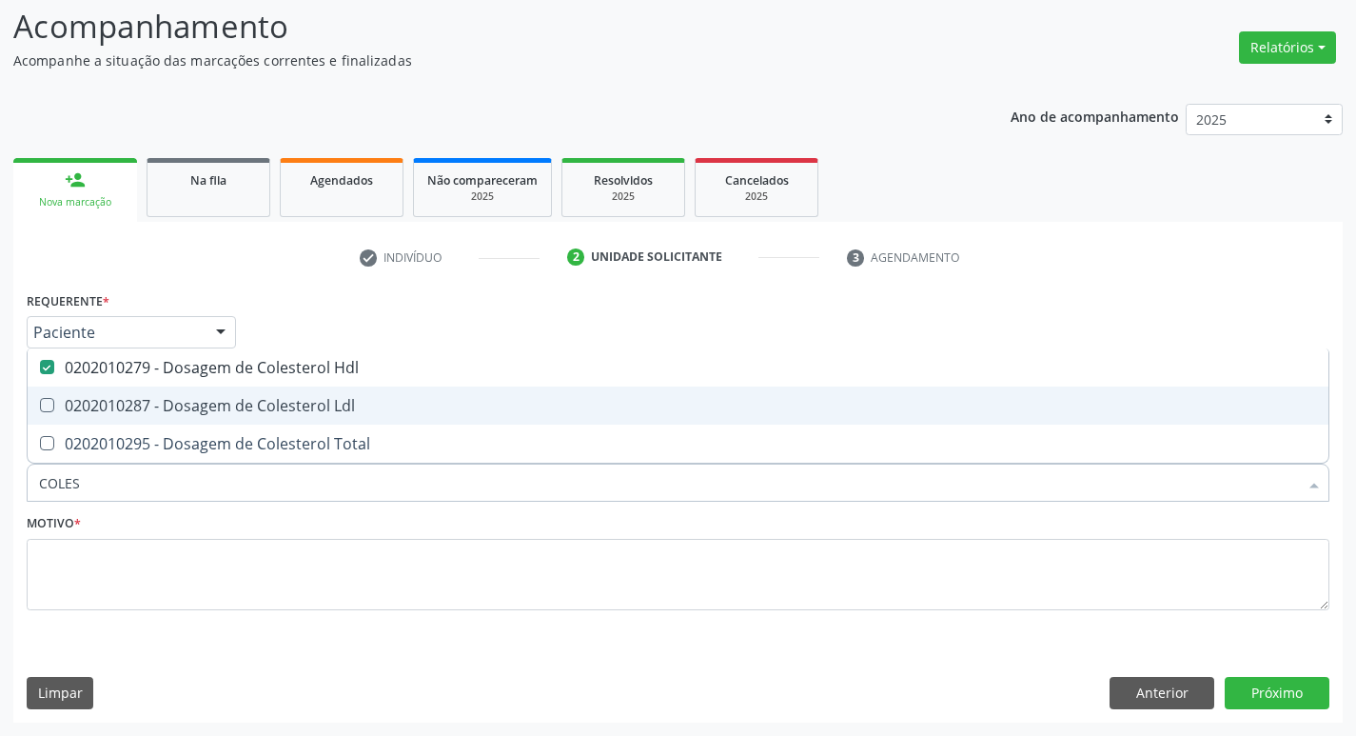
click at [276, 408] on div "0202010287 - Dosagem de Colesterol Ldl" at bounding box center [678, 405] width 1278 height 15
checkbox Ldl "true"
type input "COLE"
checkbox Hdl "false"
checkbox Ldl "false"
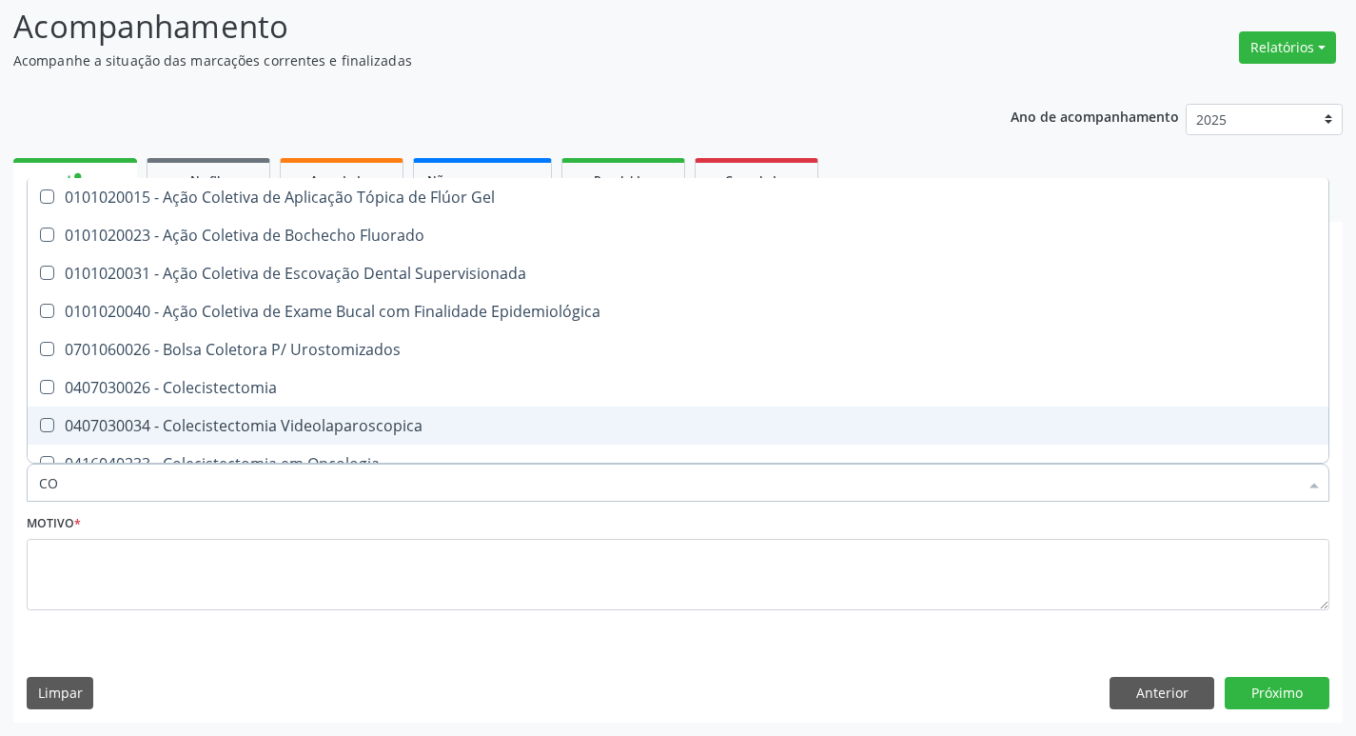
type input "C"
checkbox Hdl "false"
checkbox Ldl "false"
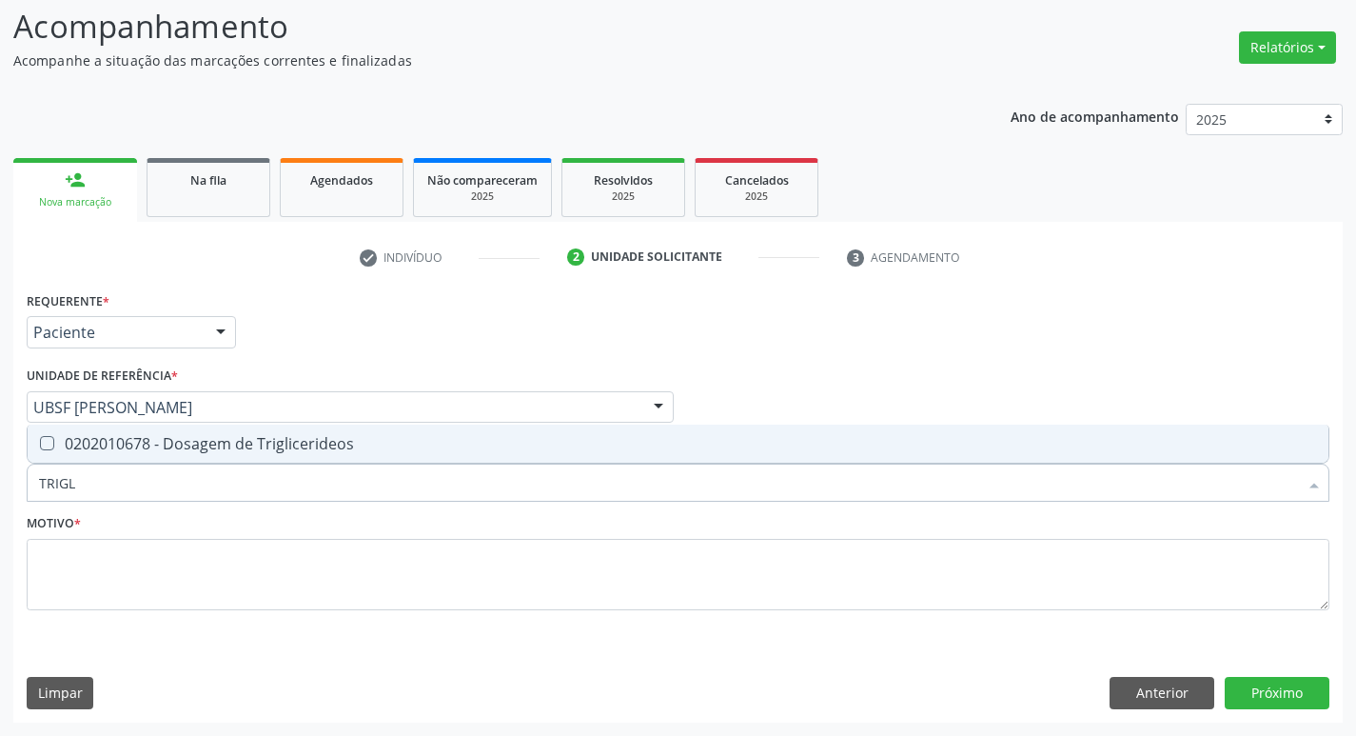
click at [274, 421] on div "Requerente * Paciente Médico(a) Enfermeiro(a) Paciente Nenhum resultado encontr…" at bounding box center [678, 461] width 1303 height 350
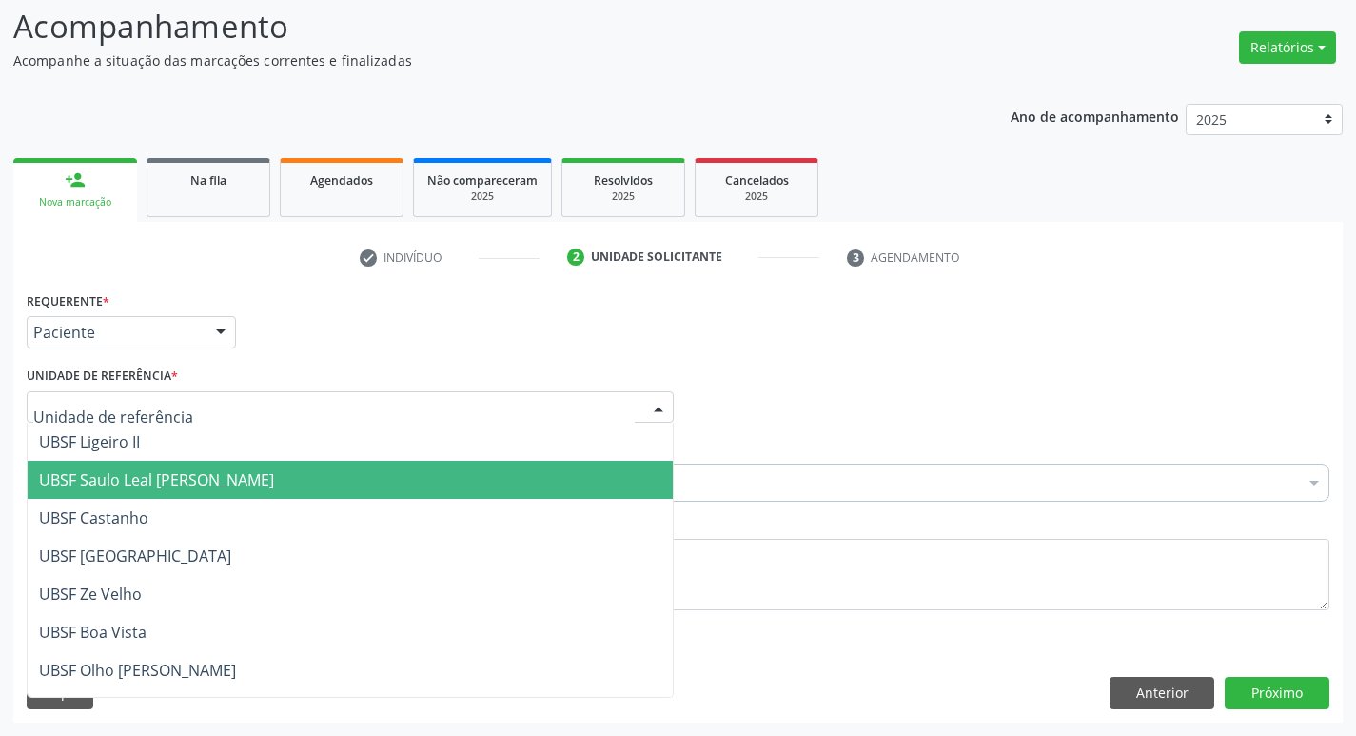
click at [305, 357] on div "Requerente * Paciente Médico(a) Enfermeiro(a) Paciente Nenhum resultado encontr…" at bounding box center [678, 323] width 1312 height 74
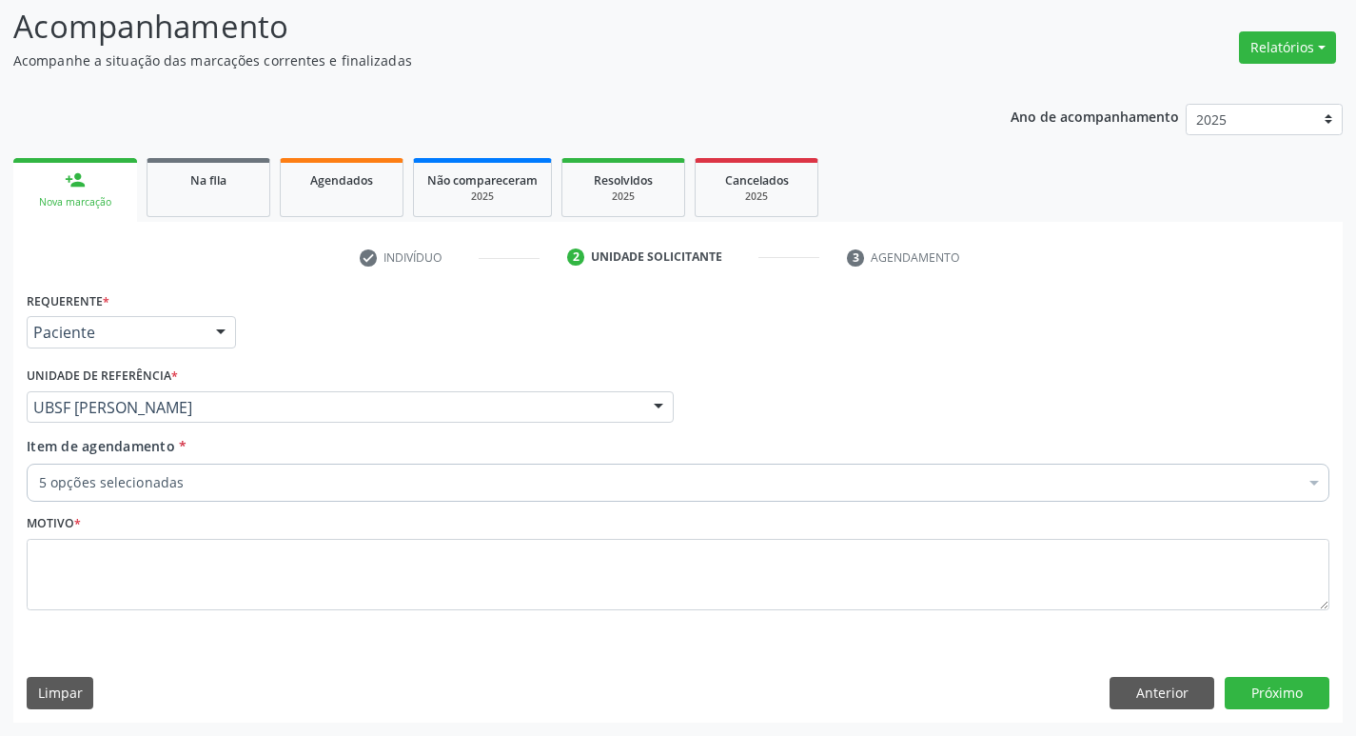
click at [270, 502] on div "5 opções selecionadas" at bounding box center [678, 482] width 1303 height 38
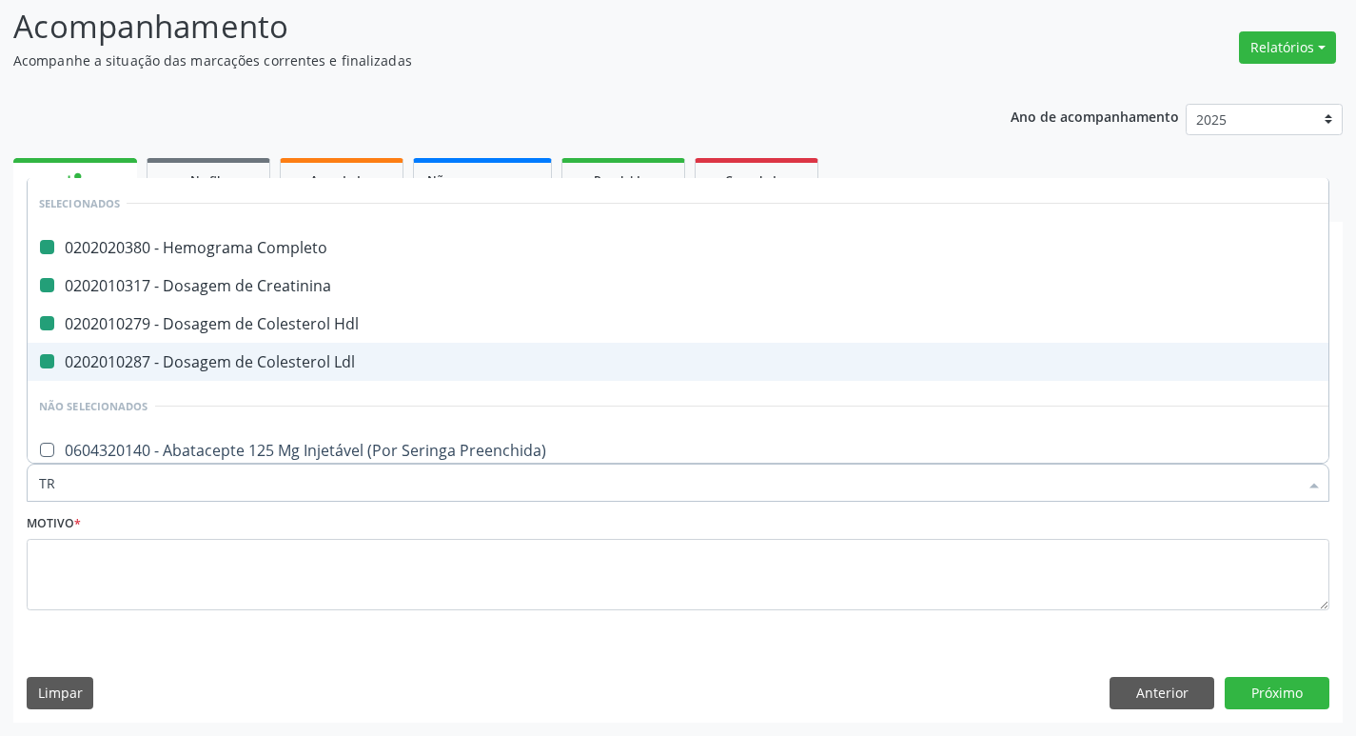
type input "TRI"
checkbox Completo "false"
checkbox Creatinina "false"
checkbox Hdl "false"
checkbox Ldl "false"
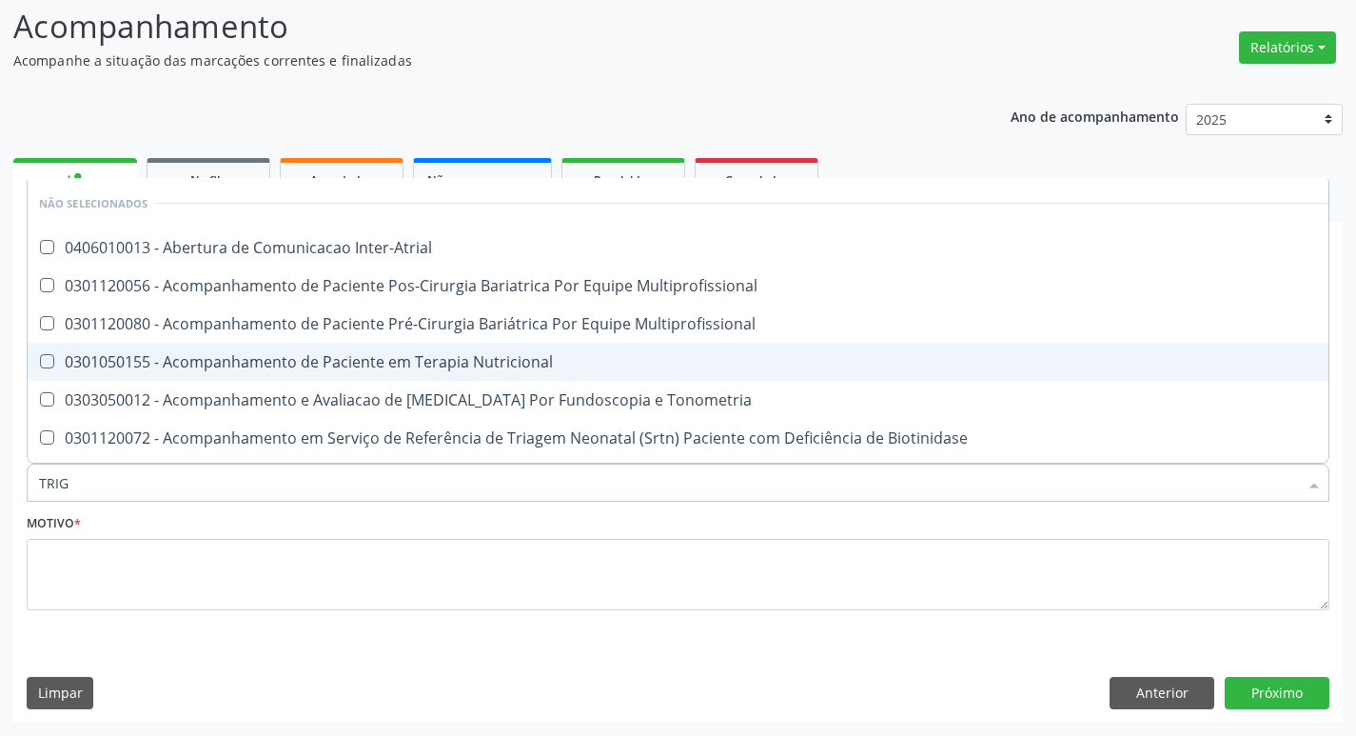
type input "TRIGL"
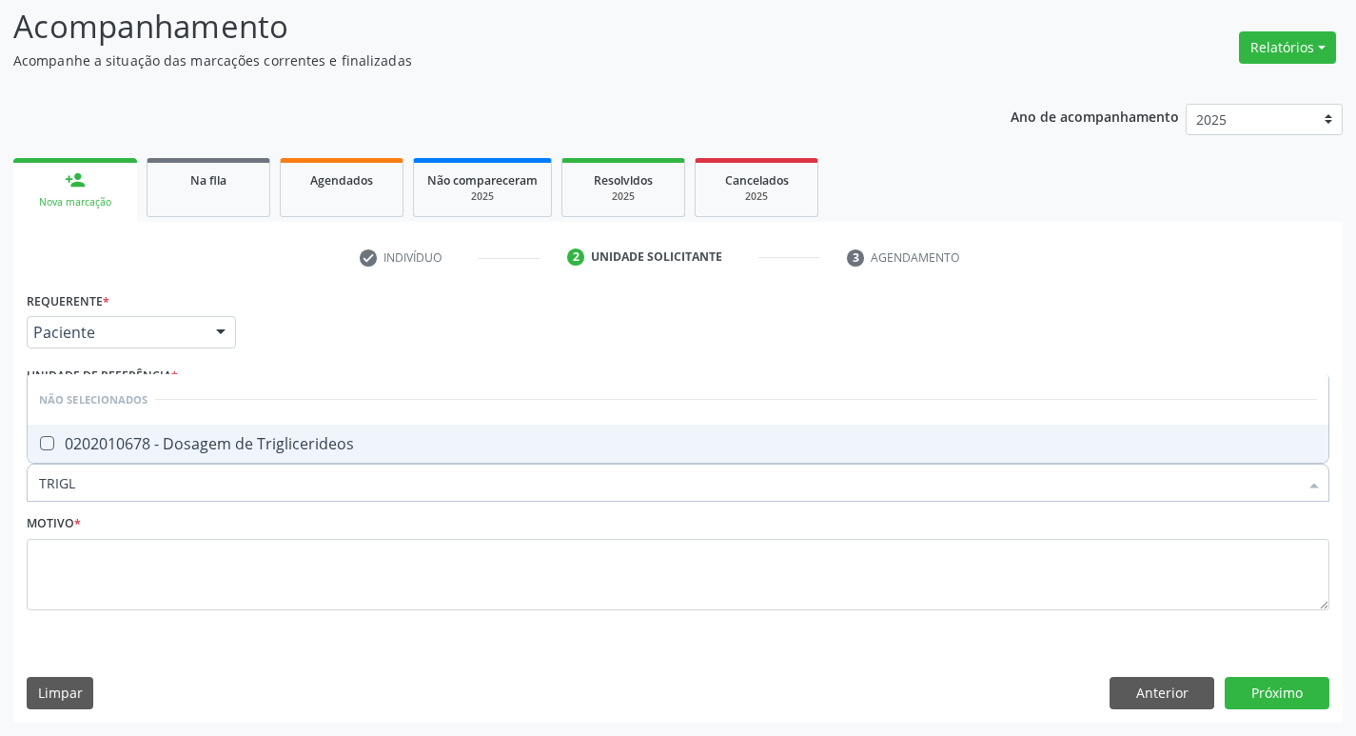
click at [253, 457] on span "0202010678 - Dosagem de Triglicerideos" at bounding box center [678, 443] width 1301 height 38
checkbox Triglicerideos "true"
type input "TRIG"
checkbox Triglicerideos "false"
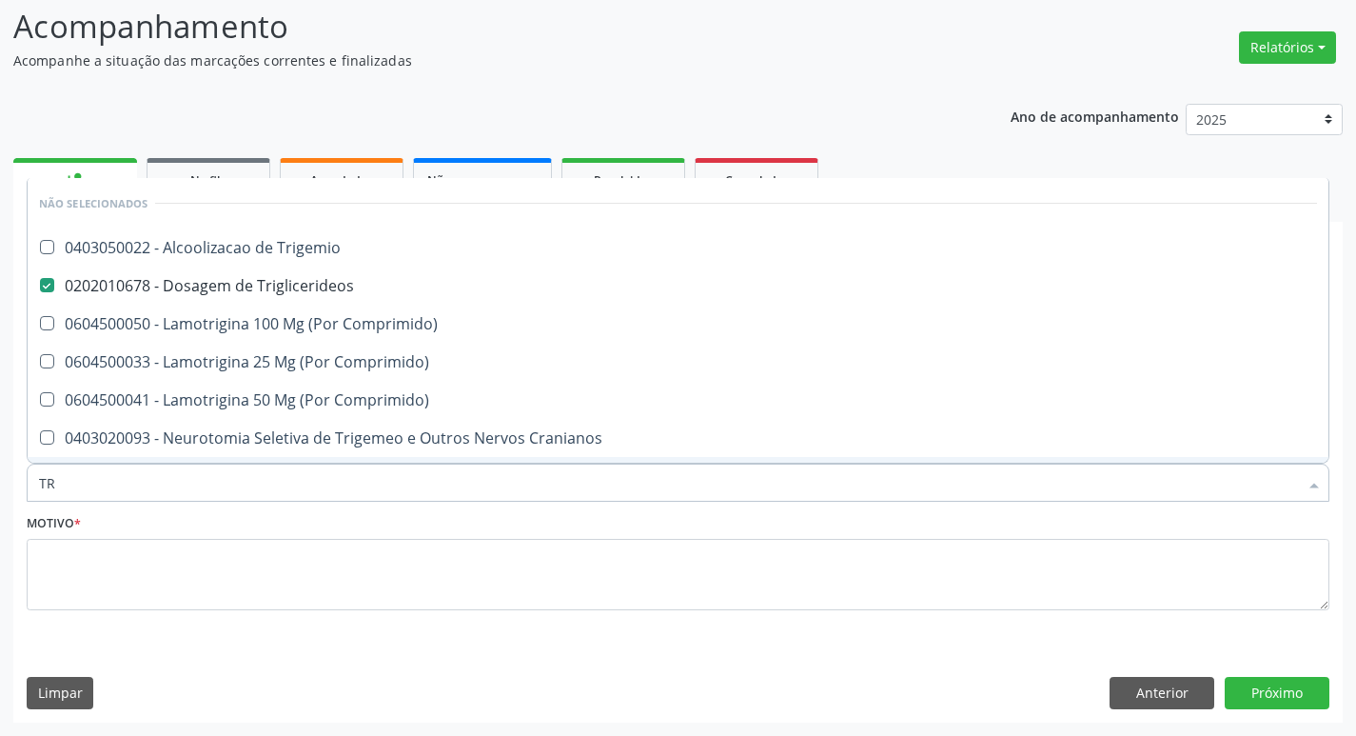
type input "T"
checkbox Trigemio "true"
checkbox Triglicerideos "true"
checkbox Comprimido\) "true"
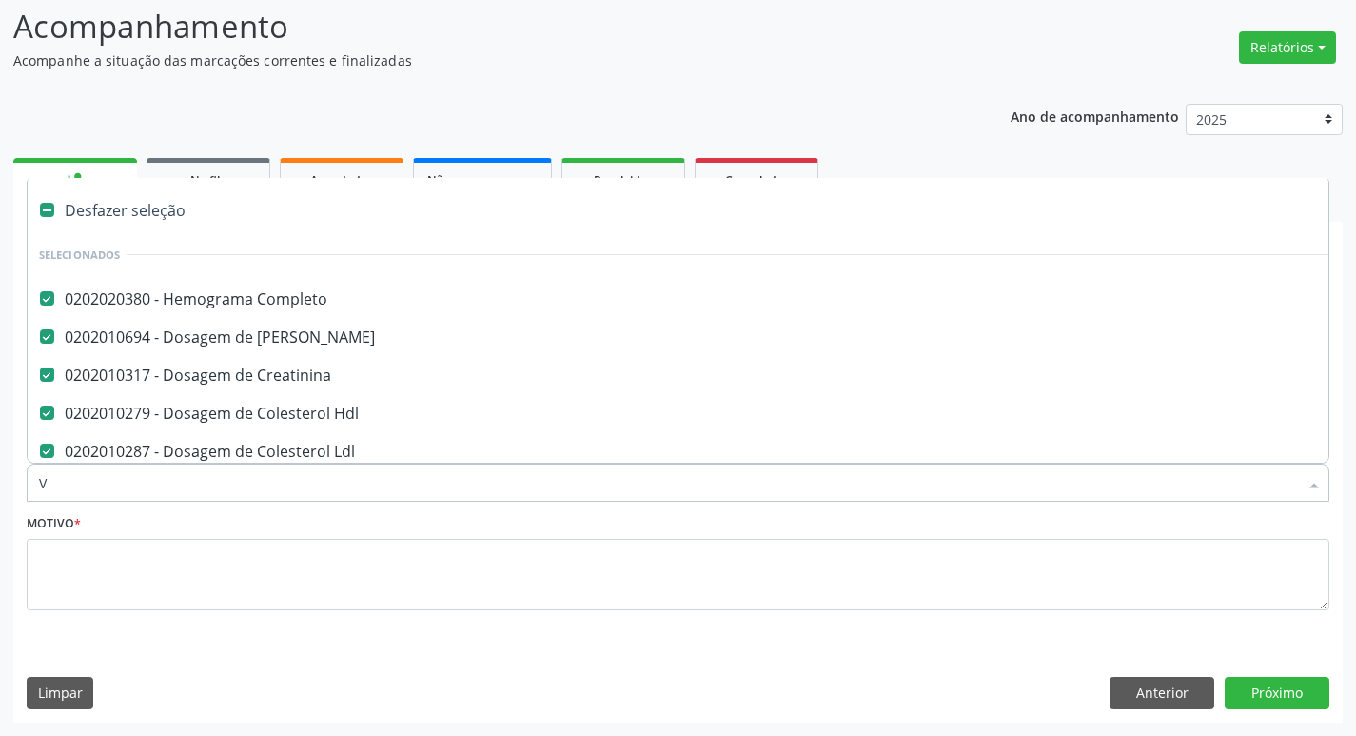
type input "VI"
checkbox Completo "false"
checkbox Ureia "false"
checkbox Creatinina "false"
checkbox Hdl "false"
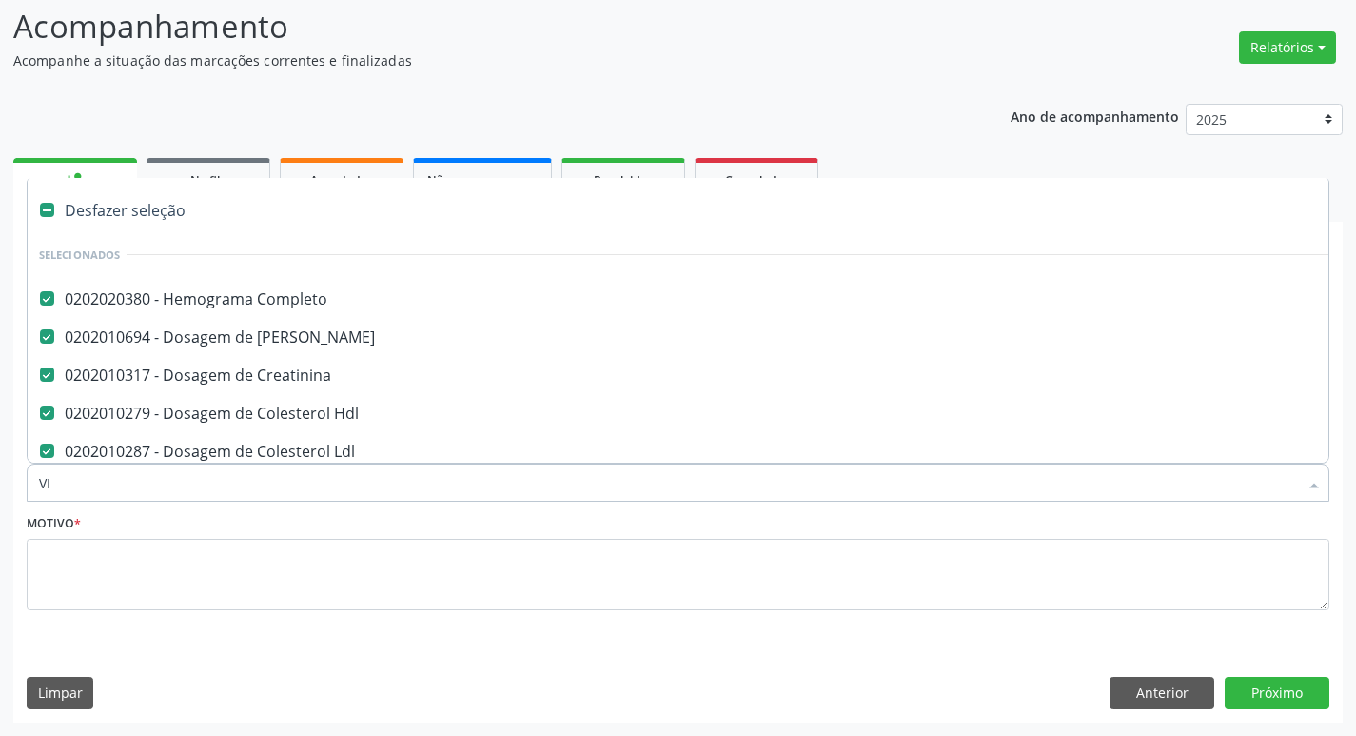
checkbox Ldl "false"
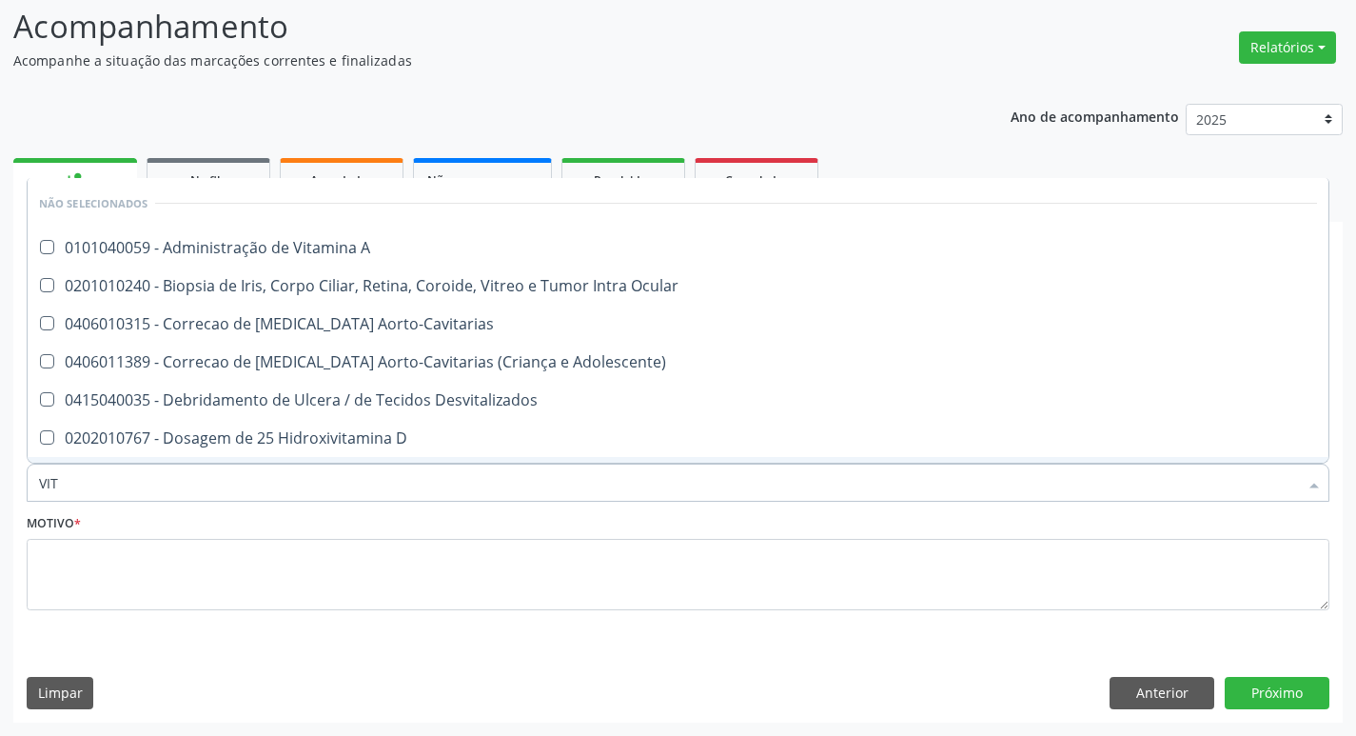
type input "VITA"
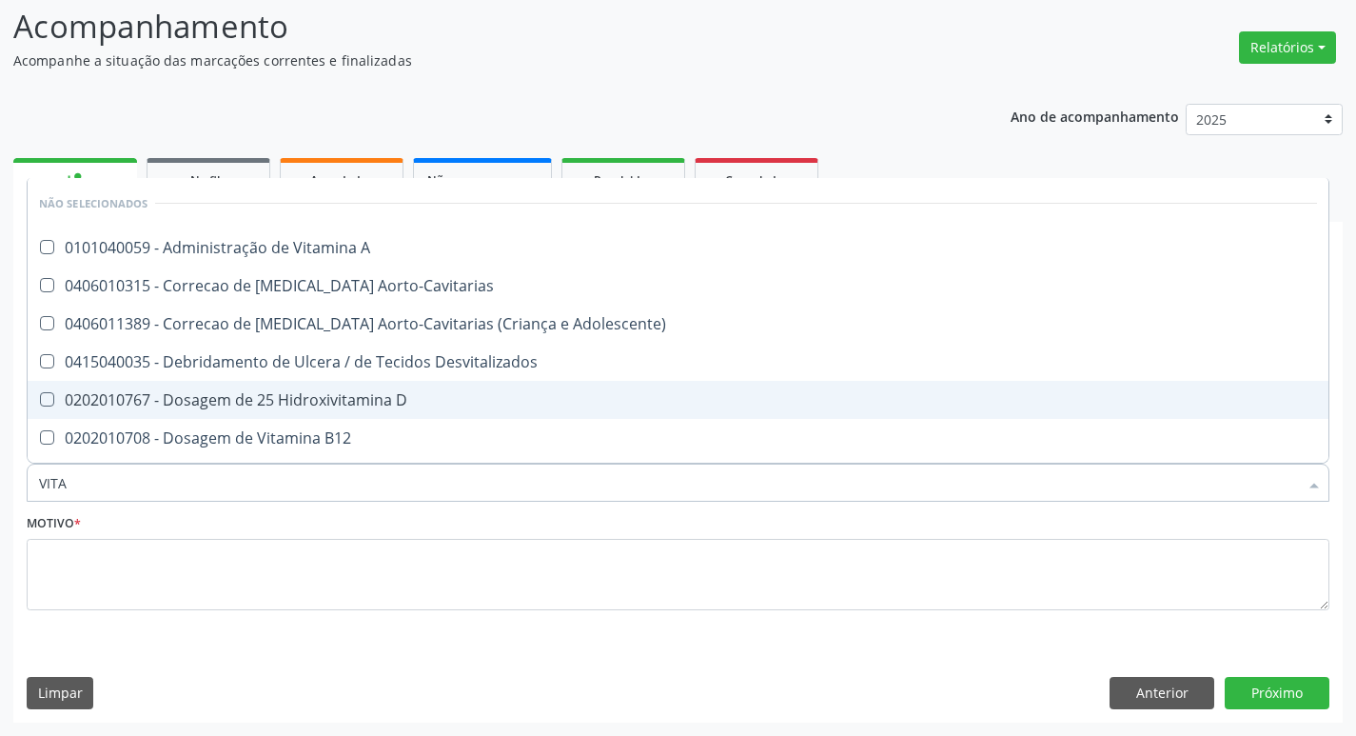
click at [278, 406] on div "0202010767 - Dosagem de 25 Hidroxivitamina D" at bounding box center [678, 399] width 1278 height 15
checkbox D "true"
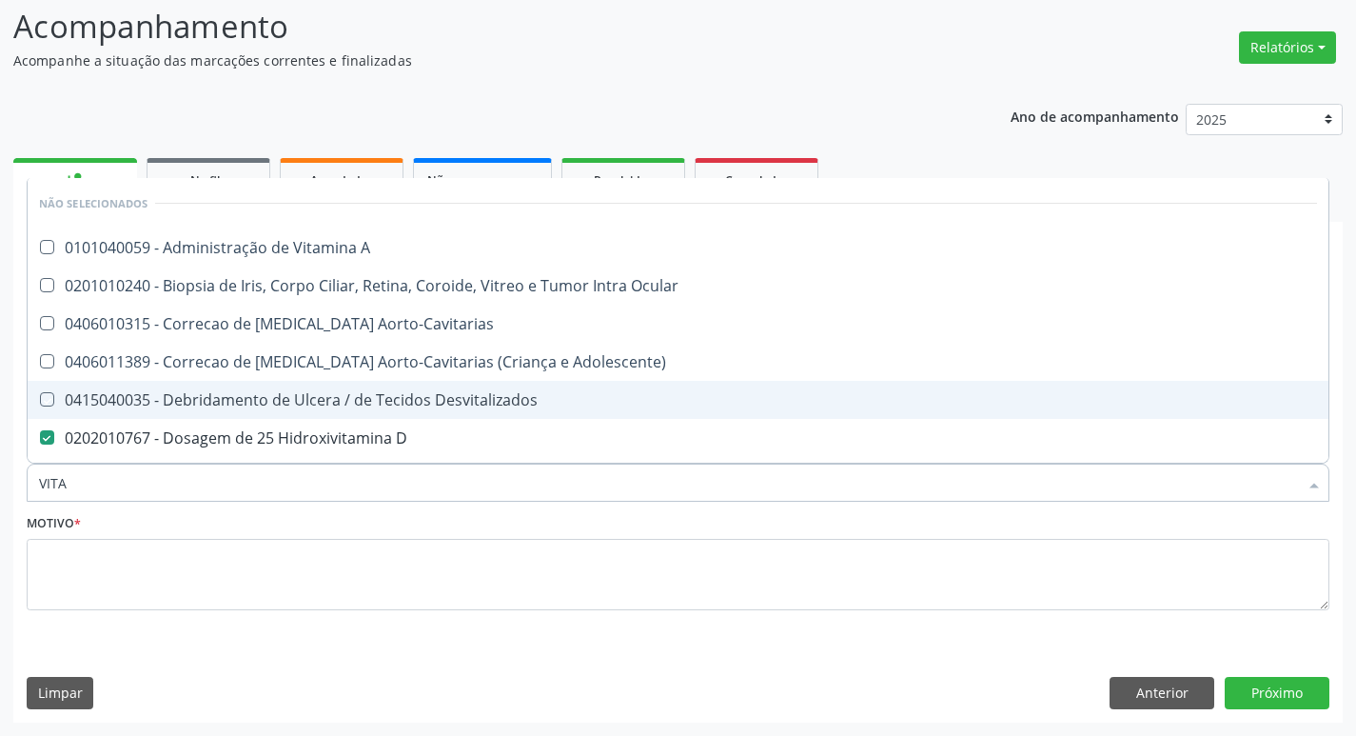
type input "VIT"
checkbox Desvitalizados "false"
checkbox D "true"
type input "V"
checkbox A "true"
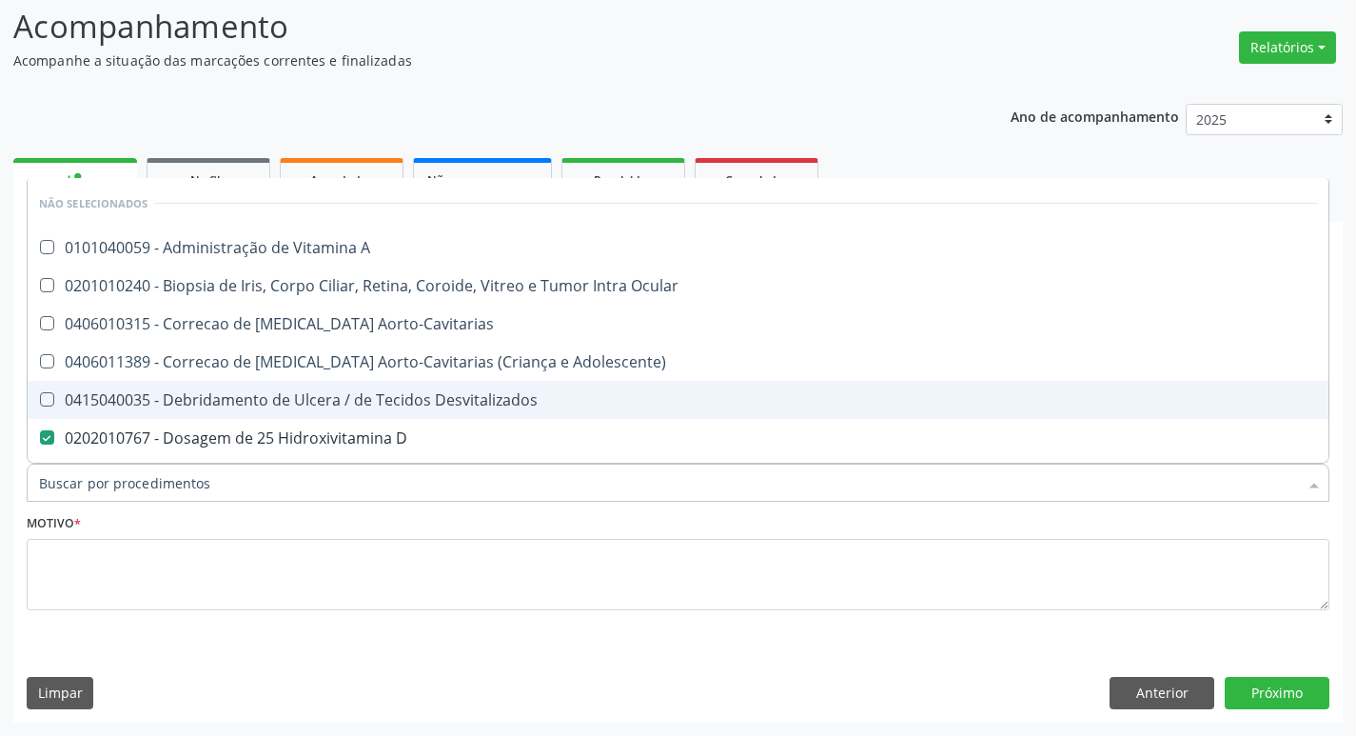
checkbox Ocular "true"
checkbox Aorto-Cavitarias "true"
checkbox Adolescente\) "true"
checkbox Desvitalizados "true"
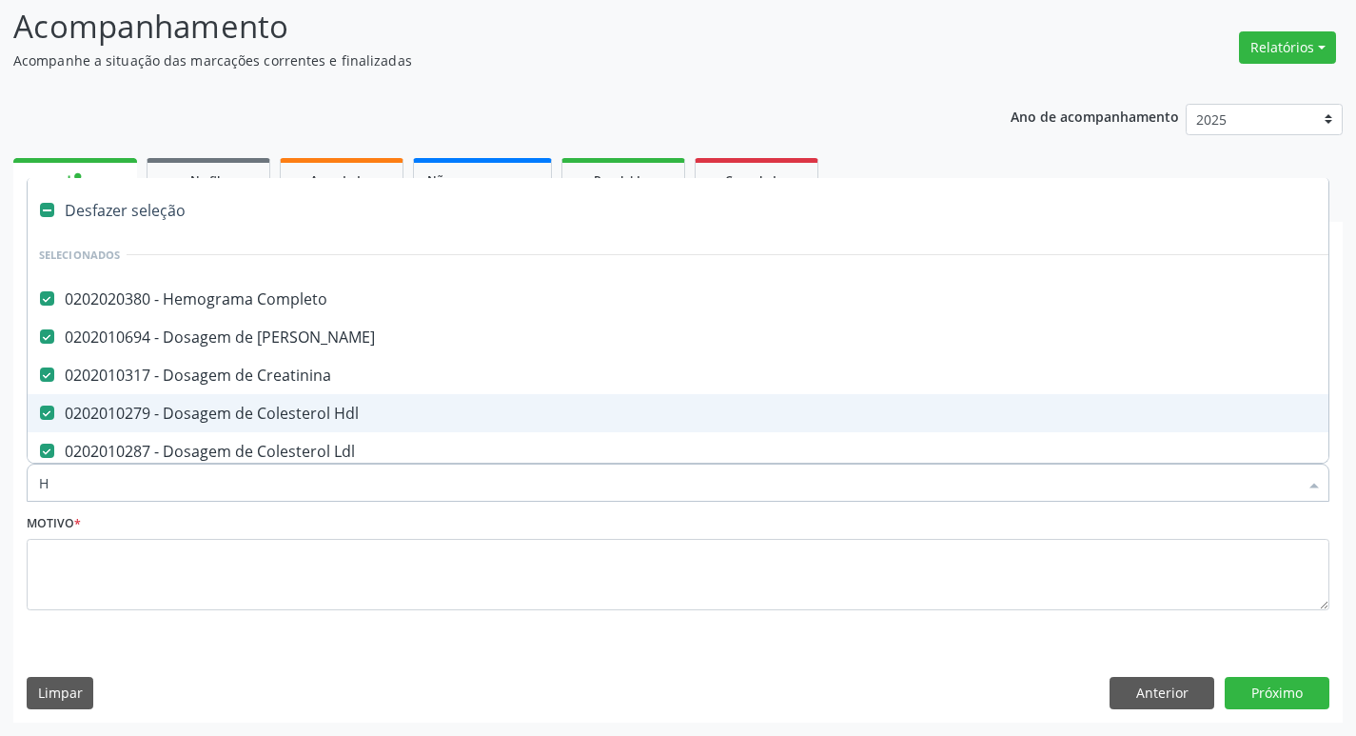
type input "HE"
checkbox Hdl "false"
checkbox Ldl "false"
checkbox Recoberto\) "false"
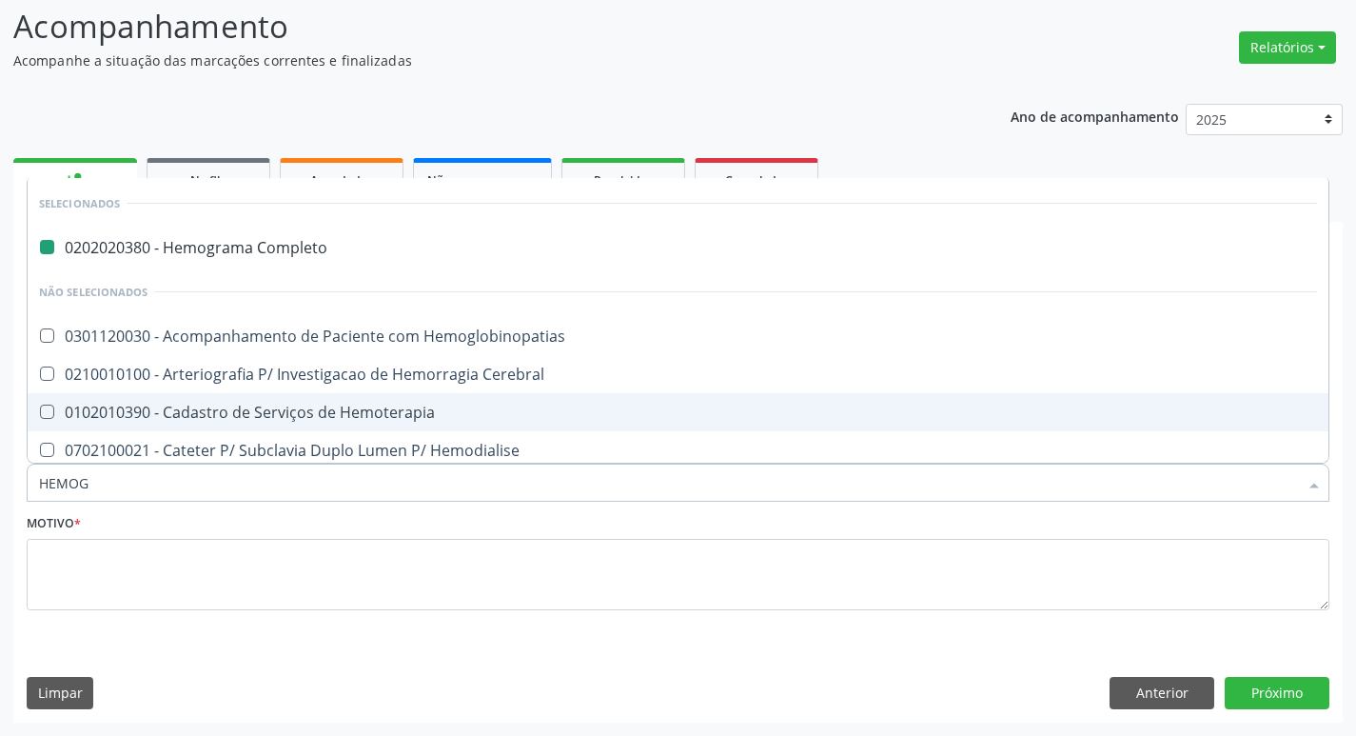
type input "HEMOGL"
checkbox Completo "false"
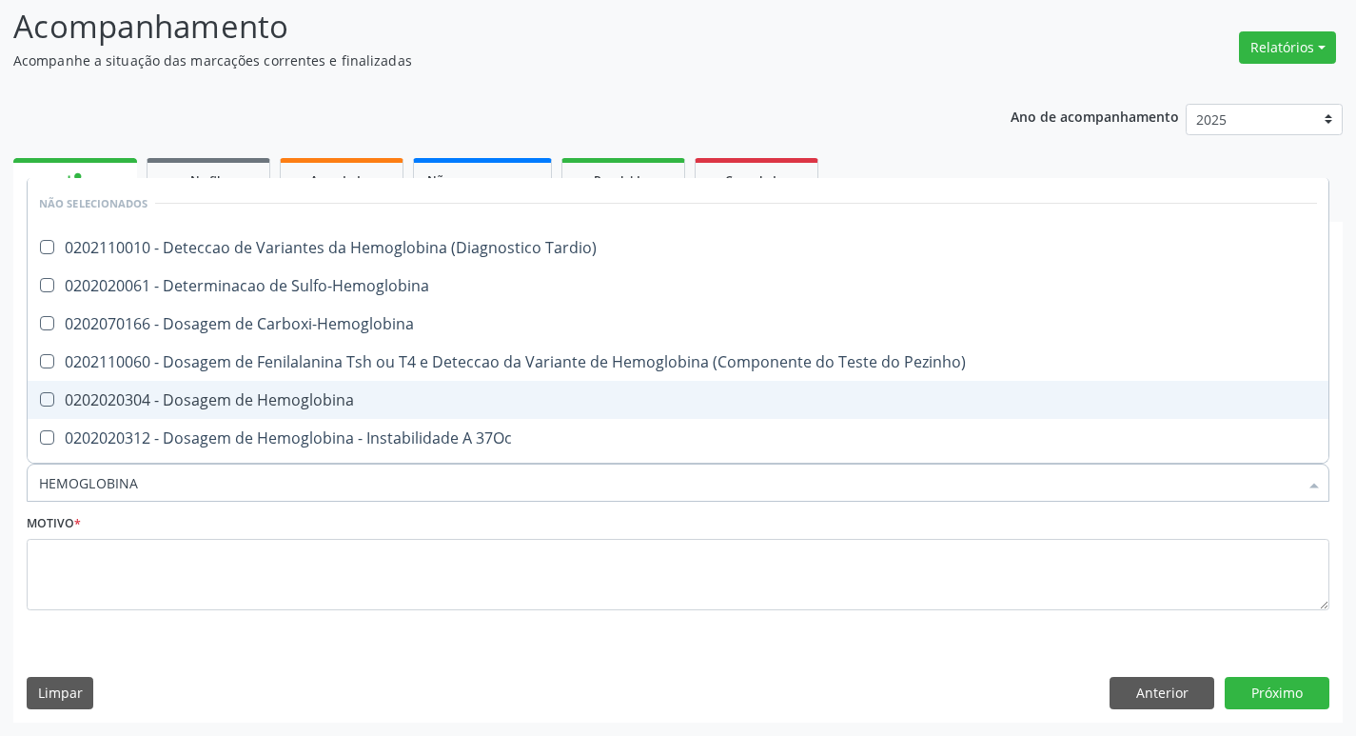
type input "HEMOGLOBINA G"
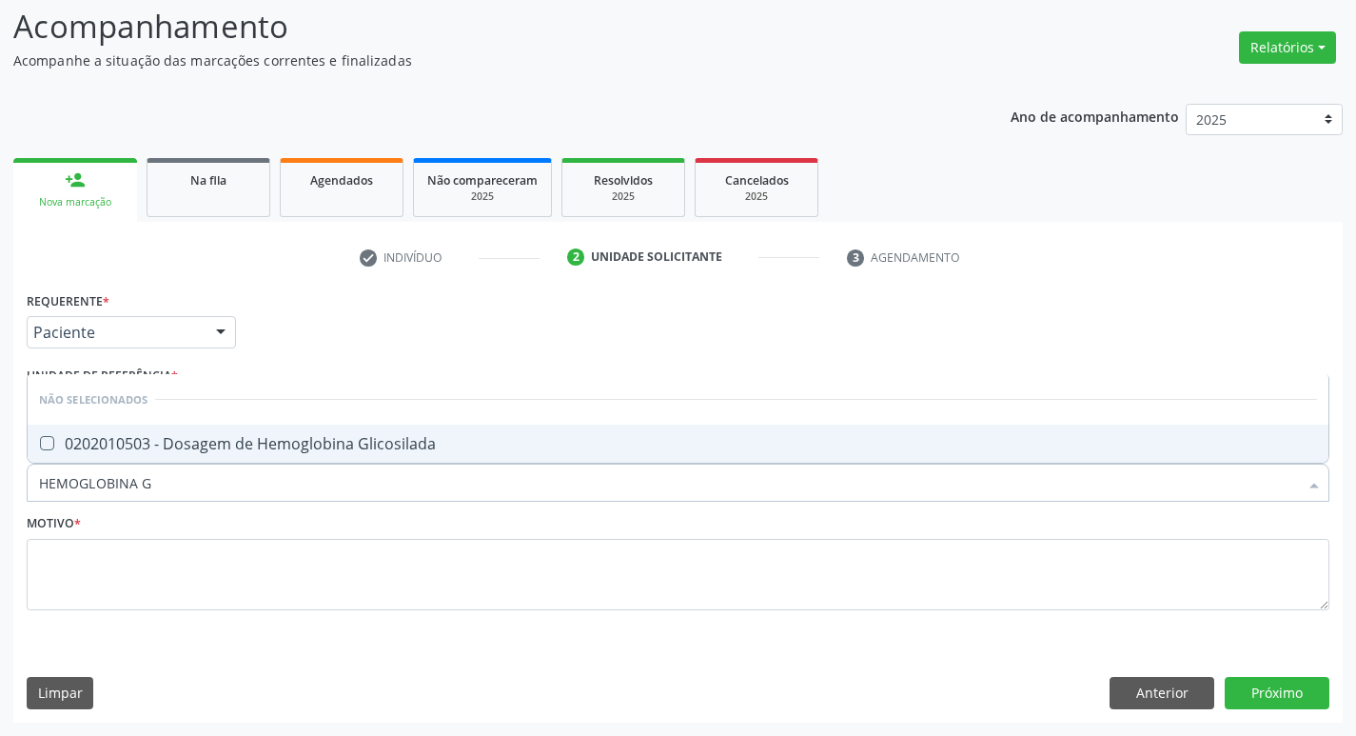
click at [258, 437] on div "0202010503 - Dosagem de Hemoglobina Glicosilada" at bounding box center [678, 443] width 1278 height 15
checkbox Glicosilada "true"
type input "HEMOGLOBINA"
checkbox Glicosilada "false"
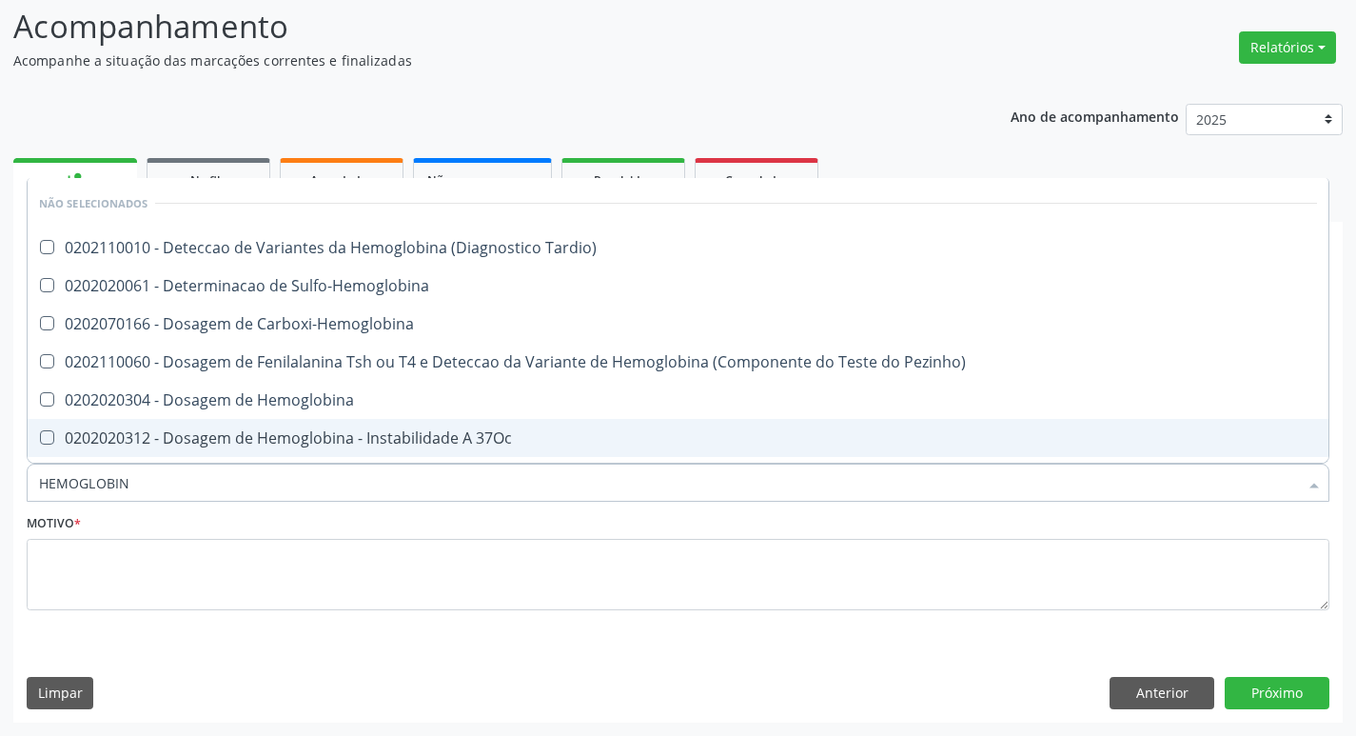
type input "HEMOGLOBI"
checkbox Glicosilada "false"
checkbox Hemoglobina "true"
type input "HEMO"
checkbox Tardio\) "true"
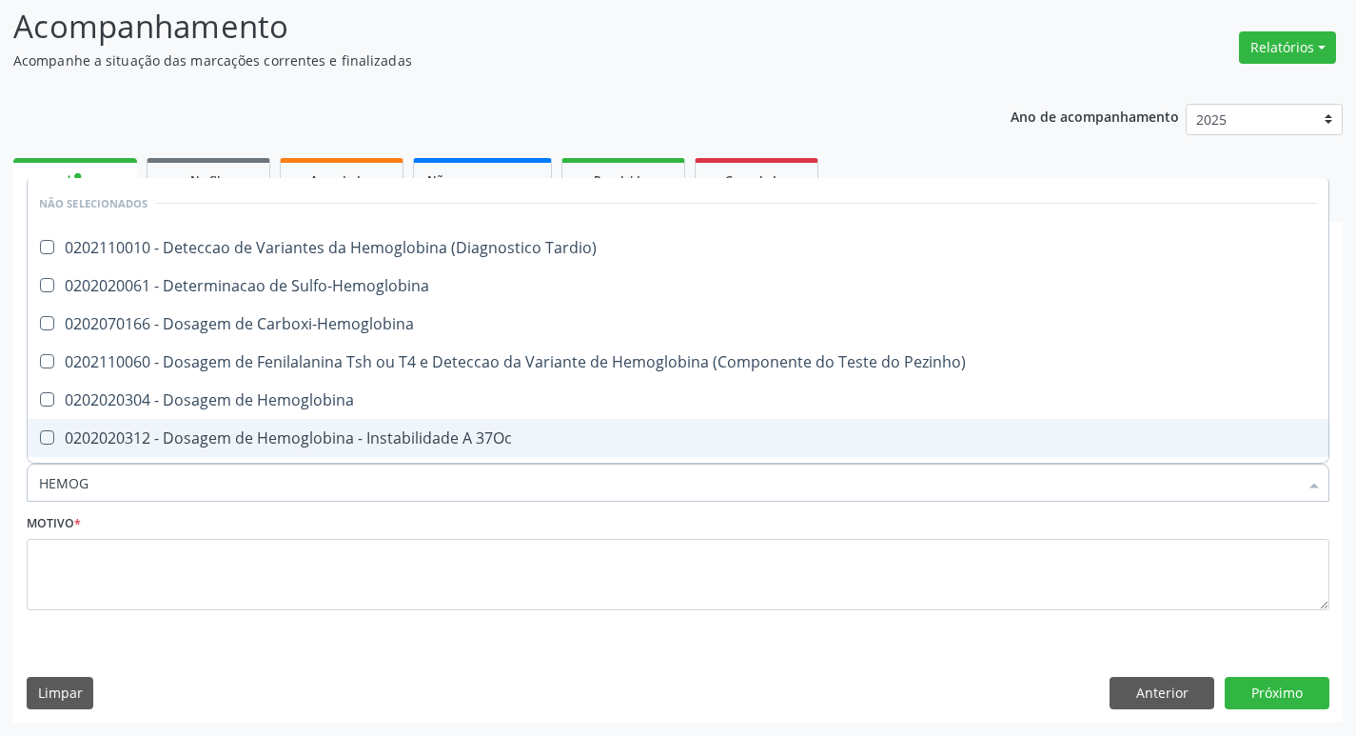
checkbox Hemoglobina "false"
checkbox S "false"
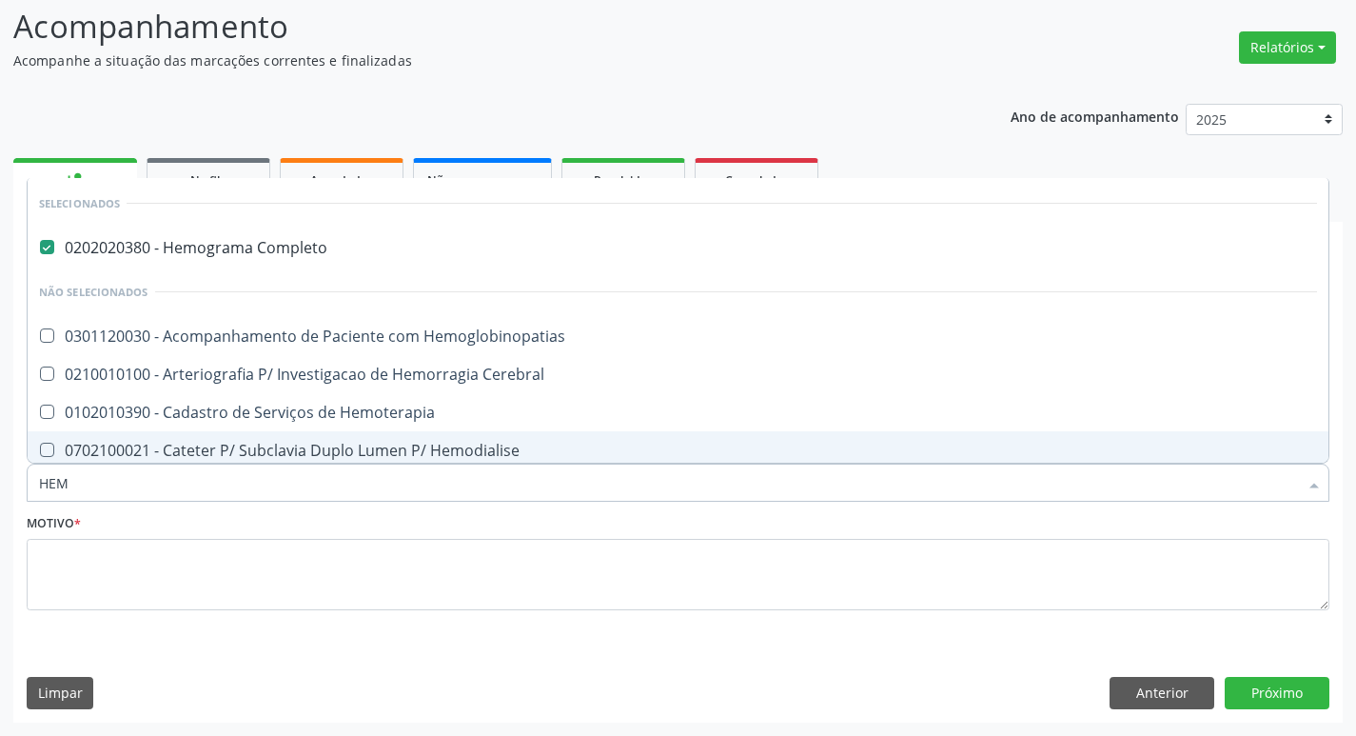
type input "HE"
checkbox Glicosilada "false"
checkbox Semana\) "false"
checkbox Hemoterapia "true"
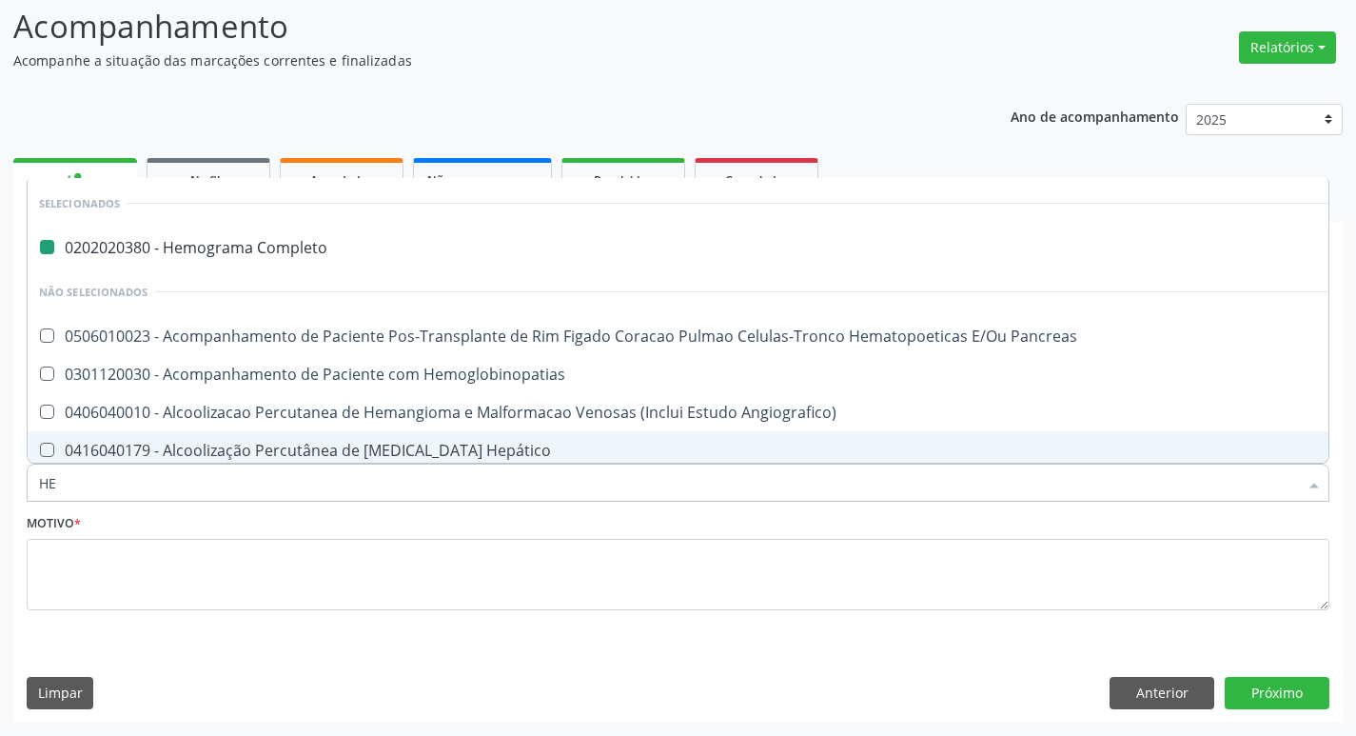
type input "HET"
checkbox Completo "false"
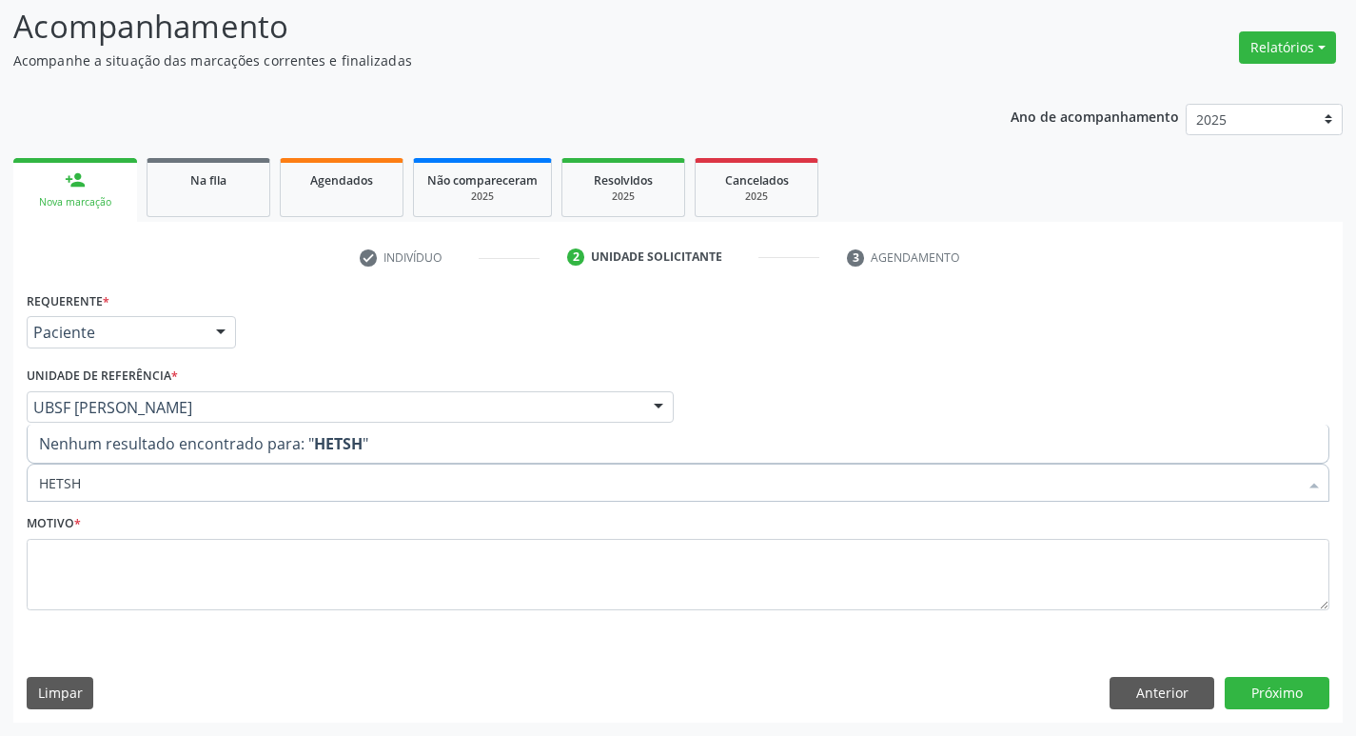
click at [194, 465] on input "HETSH" at bounding box center [668, 482] width 1259 height 38
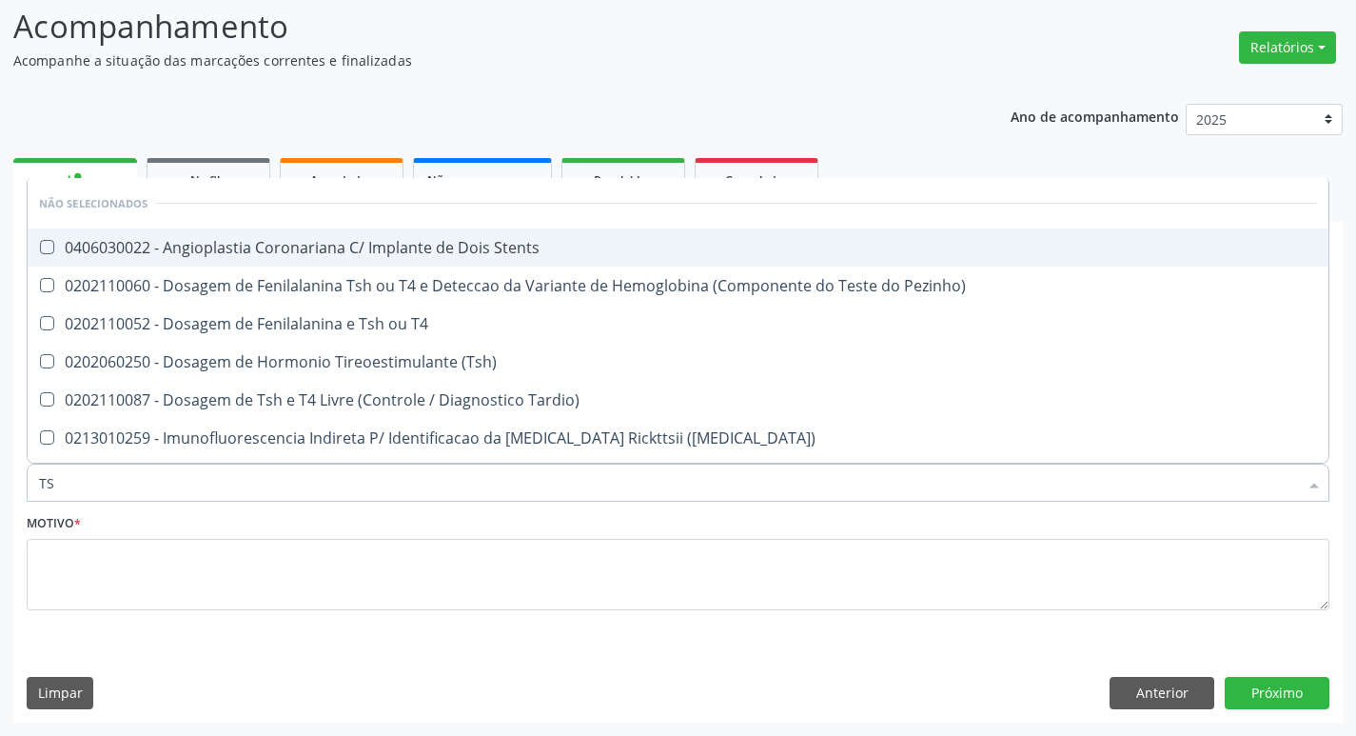
type input "TSH"
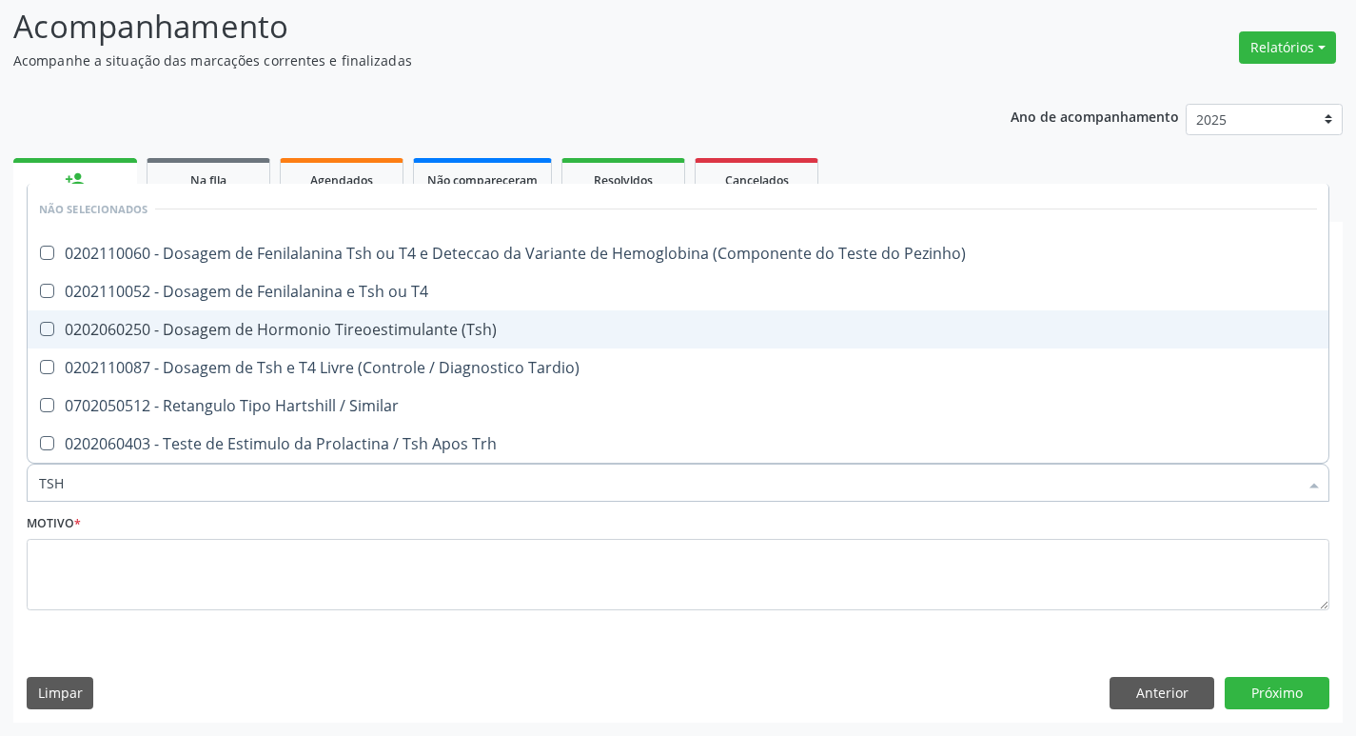
click at [302, 322] on div "0202060250 - Dosagem de Hormonio Tireoestimulante (Tsh)" at bounding box center [678, 329] width 1278 height 15
checkbox \(Tsh\) "true"
type input "TS"
checkbox \(Tsh\) "false"
checkbox Tardio\) "true"
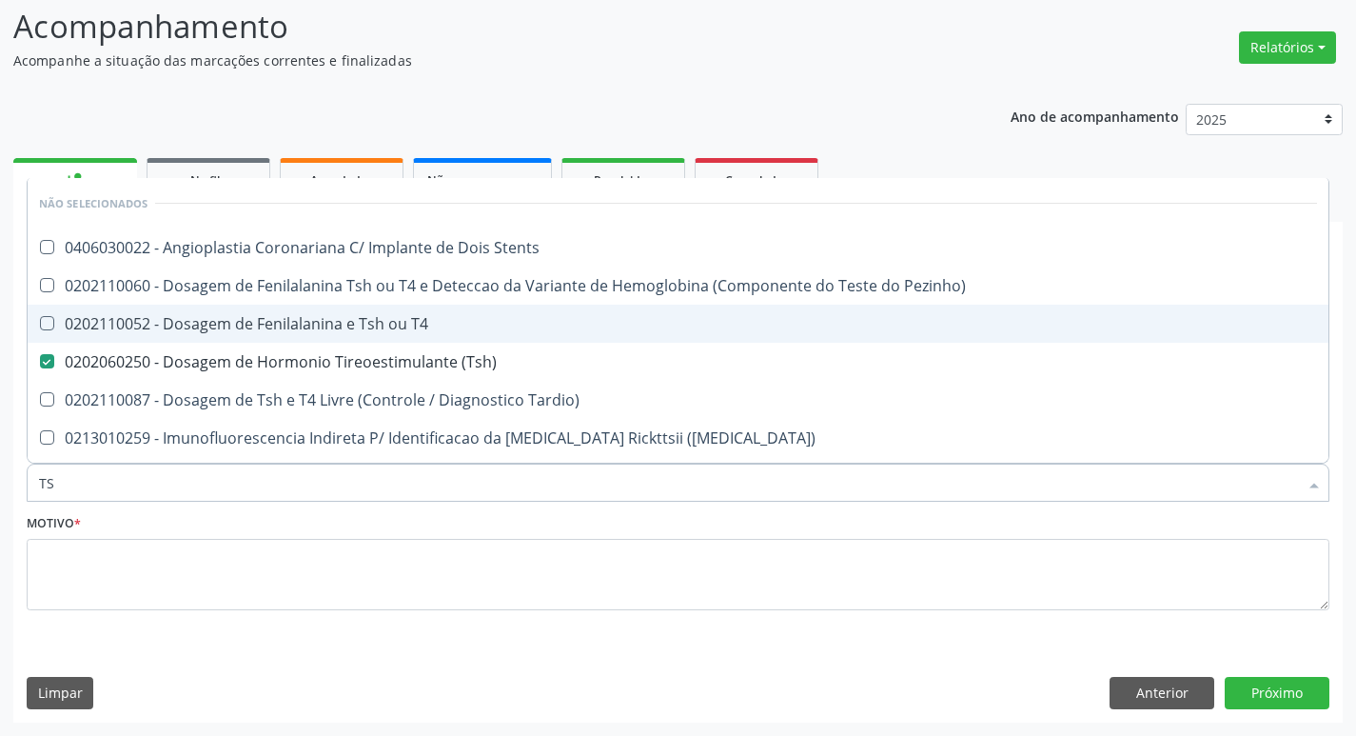
type input "T"
checkbox Stents "true"
checkbox Pezinho\) "true"
checkbox T4 "true"
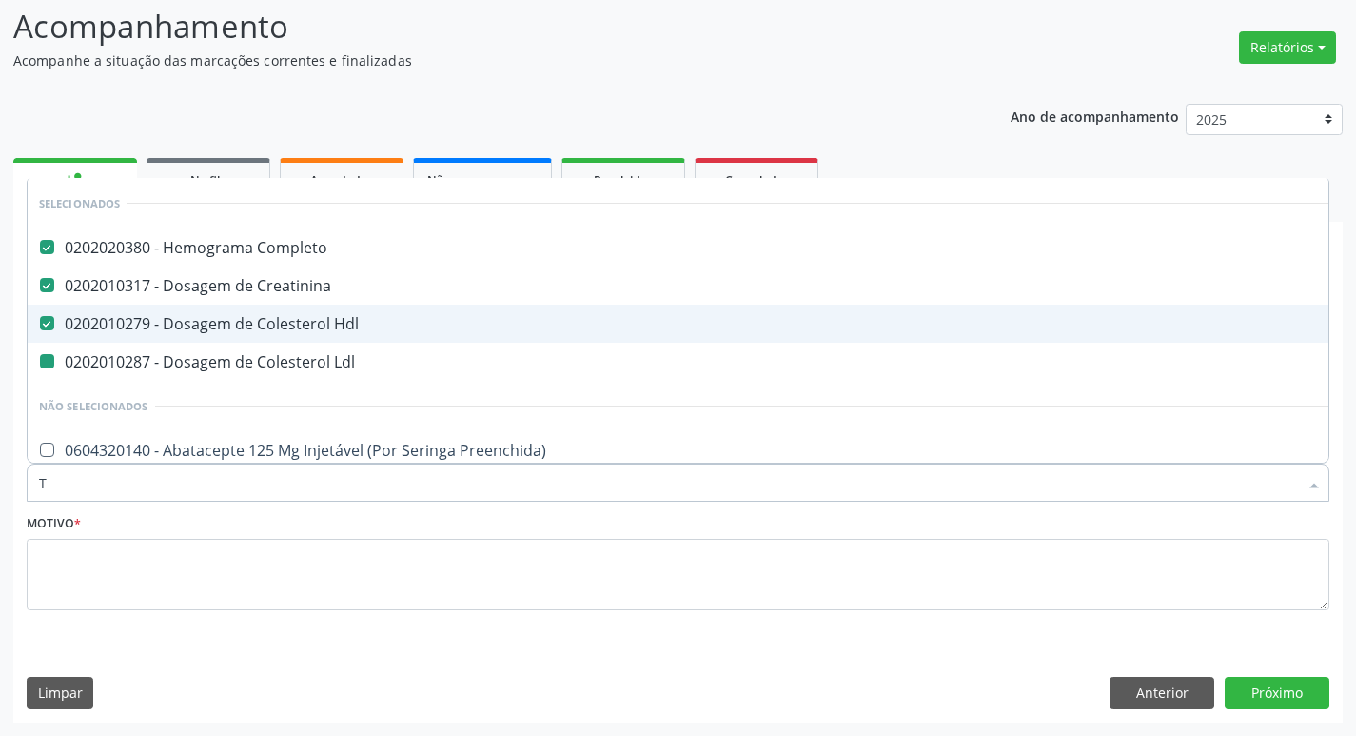
type input "T4"
checkbox Completo "false"
checkbox Creatinina "false"
checkbox Hdl "false"
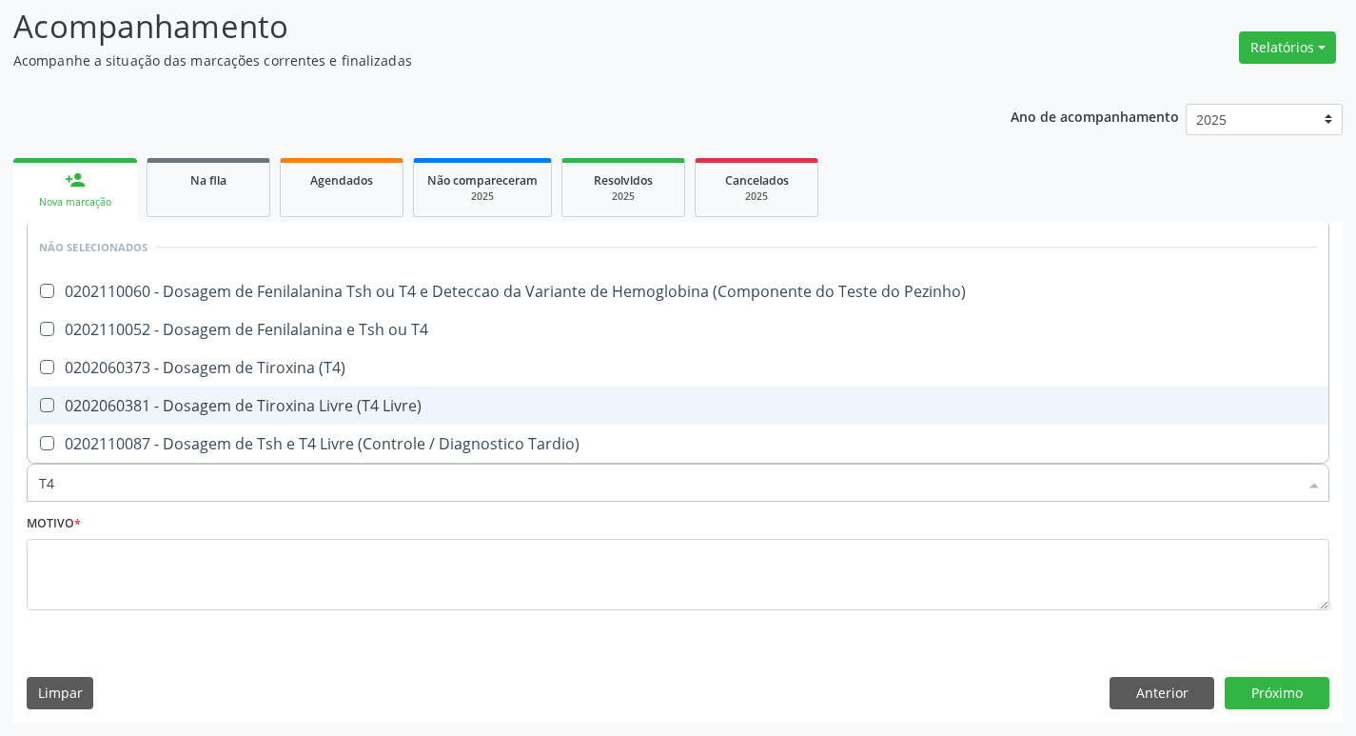
click at [300, 410] on div "0202060381 - Dosagem de Tiroxina Livre (T4 Livre)" at bounding box center [678, 405] width 1278 height 15
checkbox Livre\) "true"
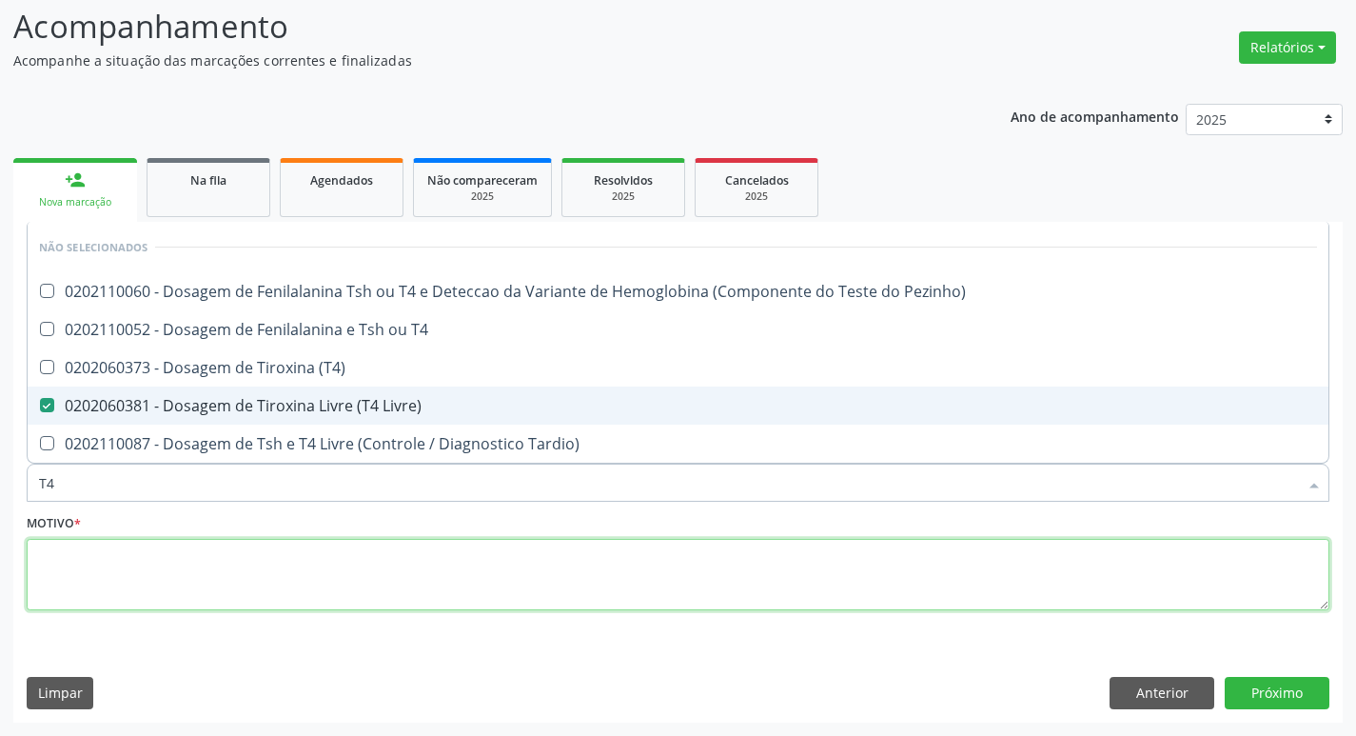
click at [310, 606] on textarea at bounding box center [678, 575] width 1303 height 72
checkbox Pezinho\) "true"
checkbox T4 "true"
checkbox \(T4\) "true"
checkbox Tardio\) "true"
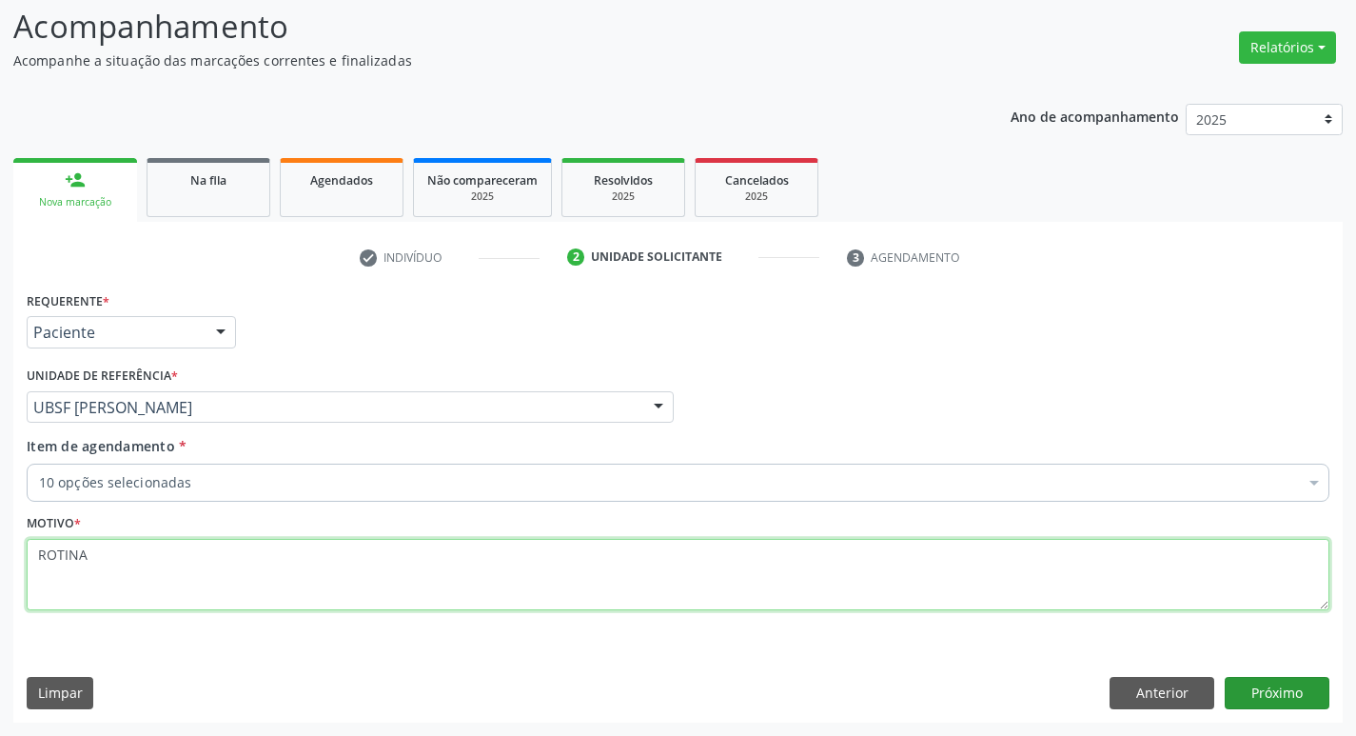
type textarea "ROTINA"
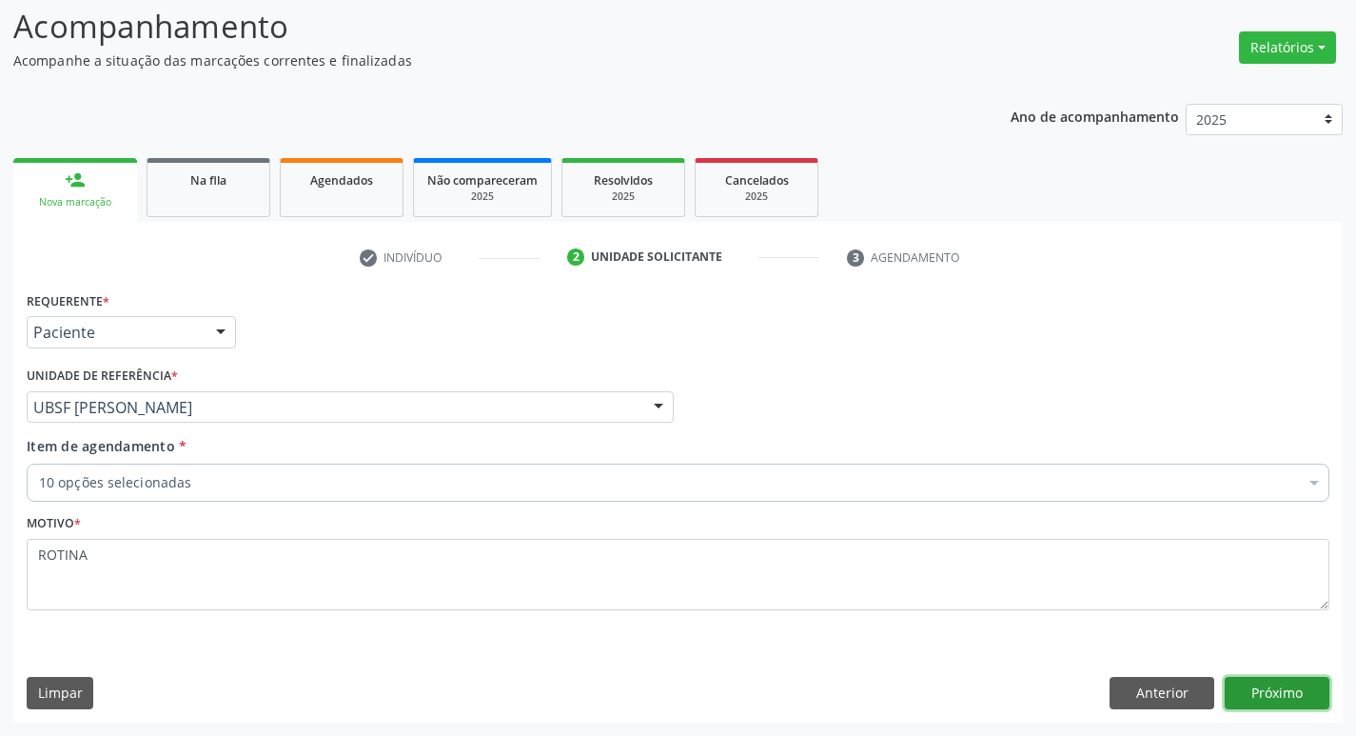
click at [1270, 696] on button "Próximo" at bounding box center [1277, 693] width 105 height 32
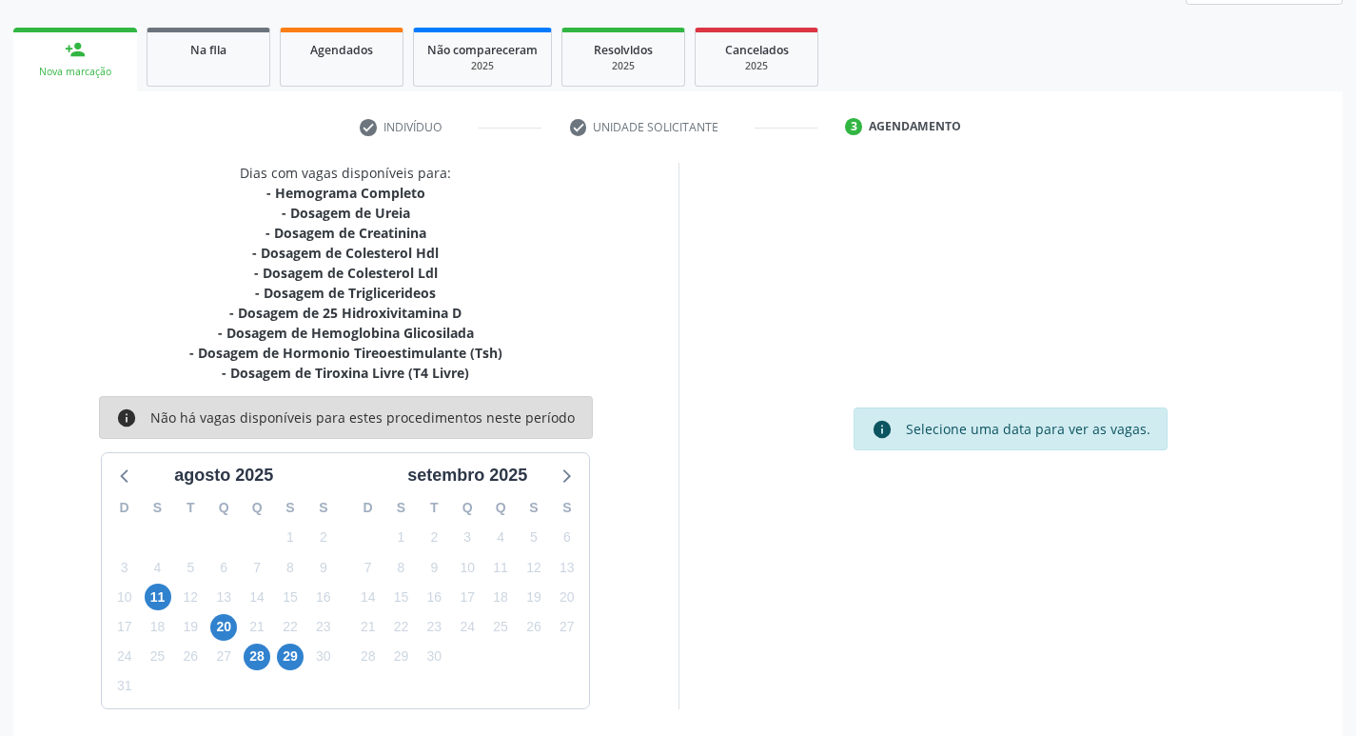
scroll to position [272, 0]
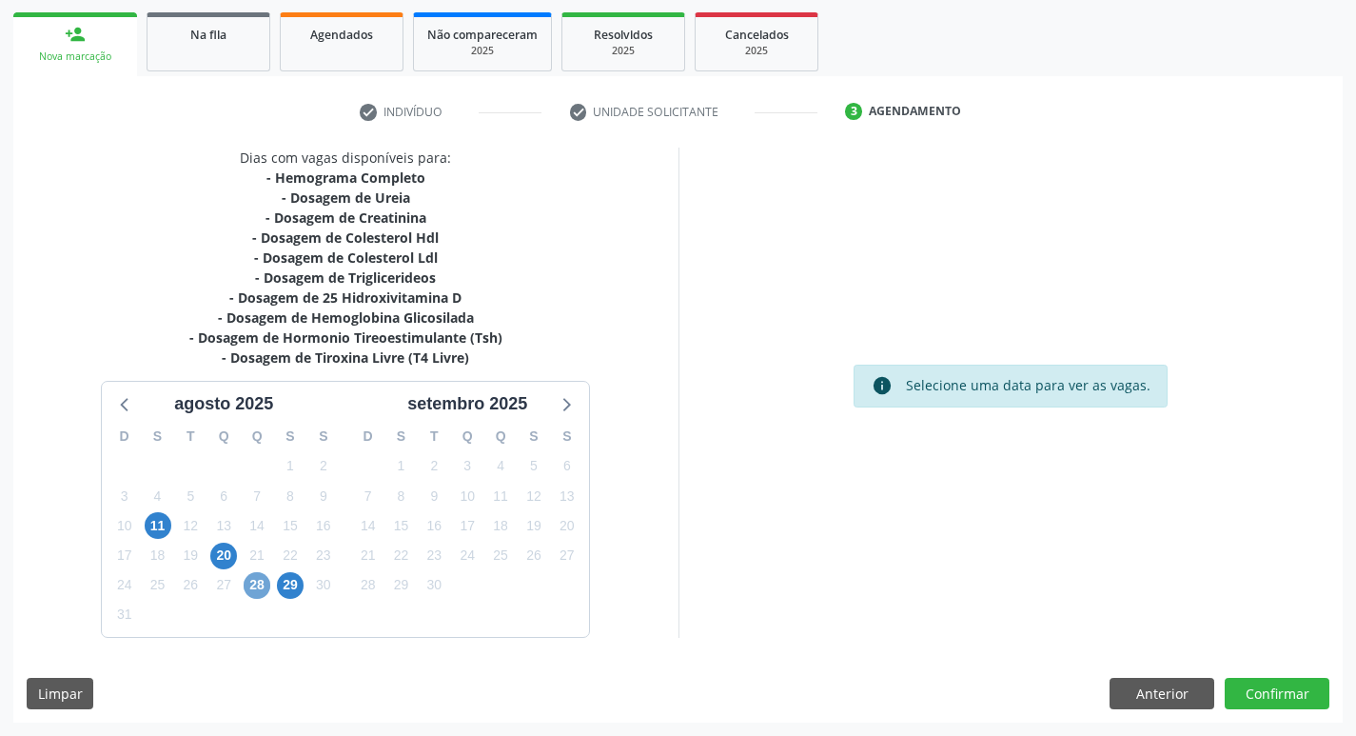
click at [253, 597] on span "28" at bounding box center [257, 585] width 27 height 27
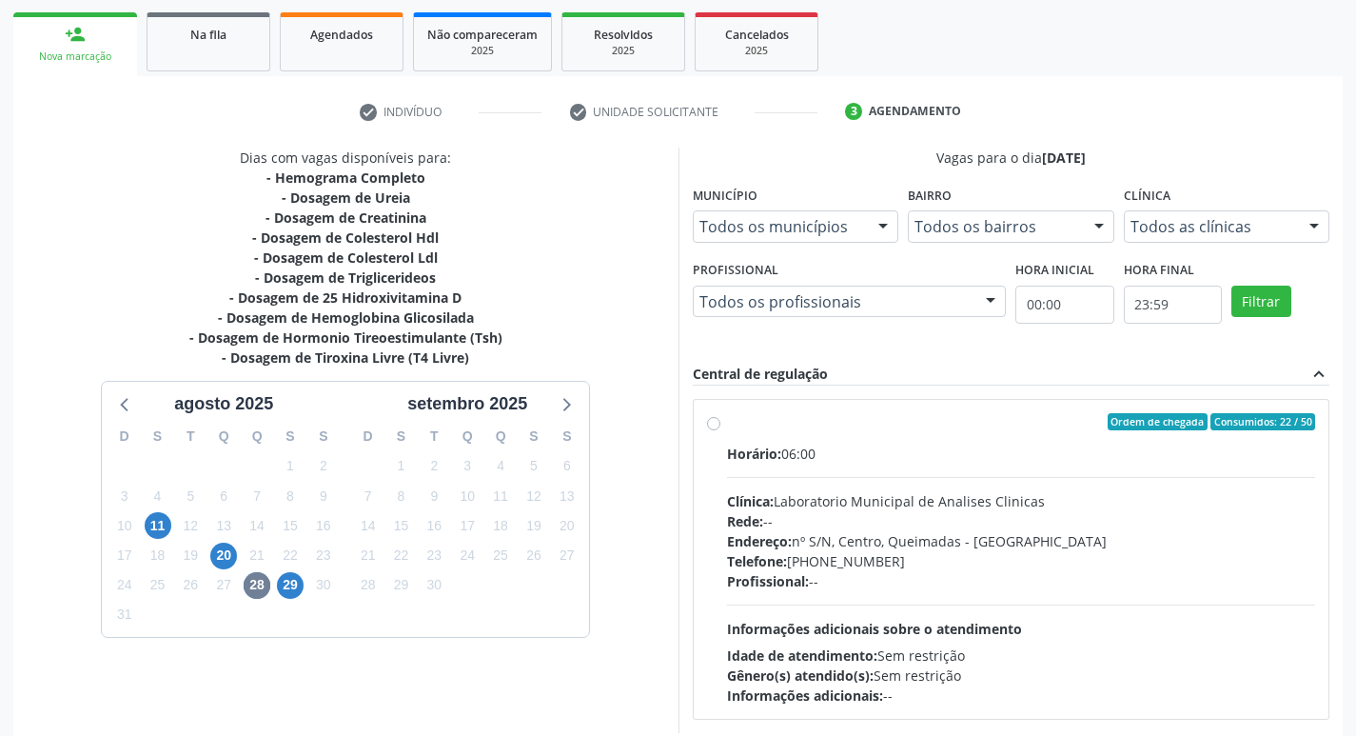
click at [1097, 461] on div "Horário: 06:00" at bounding box center [1021, 453] width 589 height 20
click at [720, 430] on input "Ordem de chegada Consumidos: 22 / 50 Horário: 06:00 Clínica: Laboratorio Munici…" at bounding box center [713, 421] width 13 height 17
radio input "true"
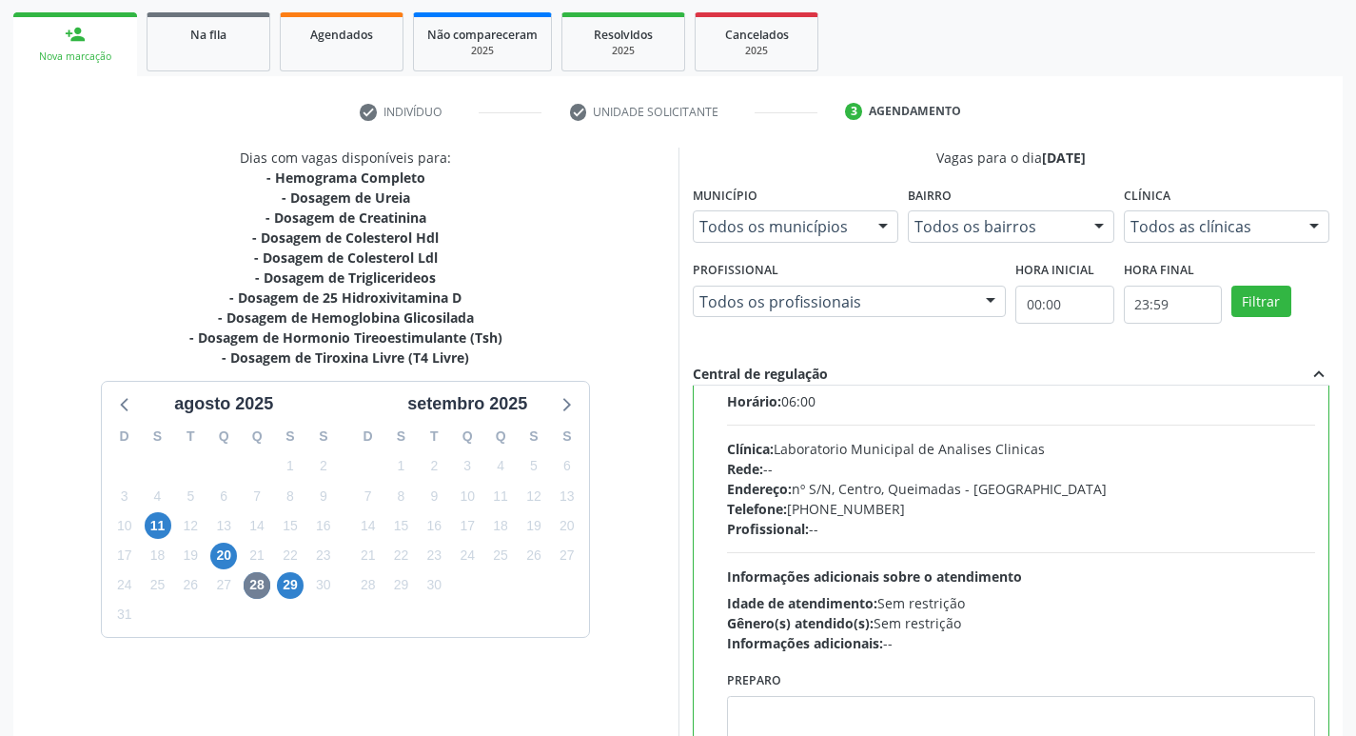
scroll to position [94, 0]
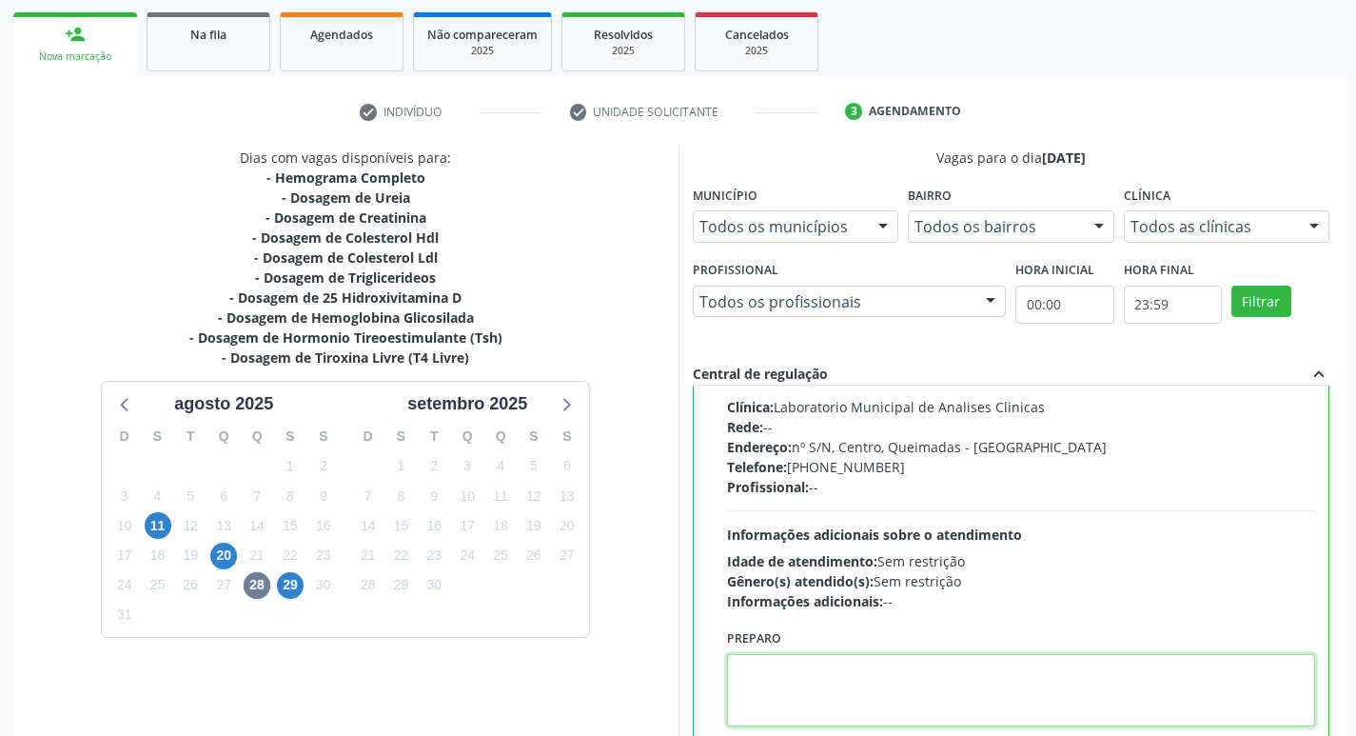
click at [845, 670] on textarea at bounding box center [1021, 690] width 589 height 72
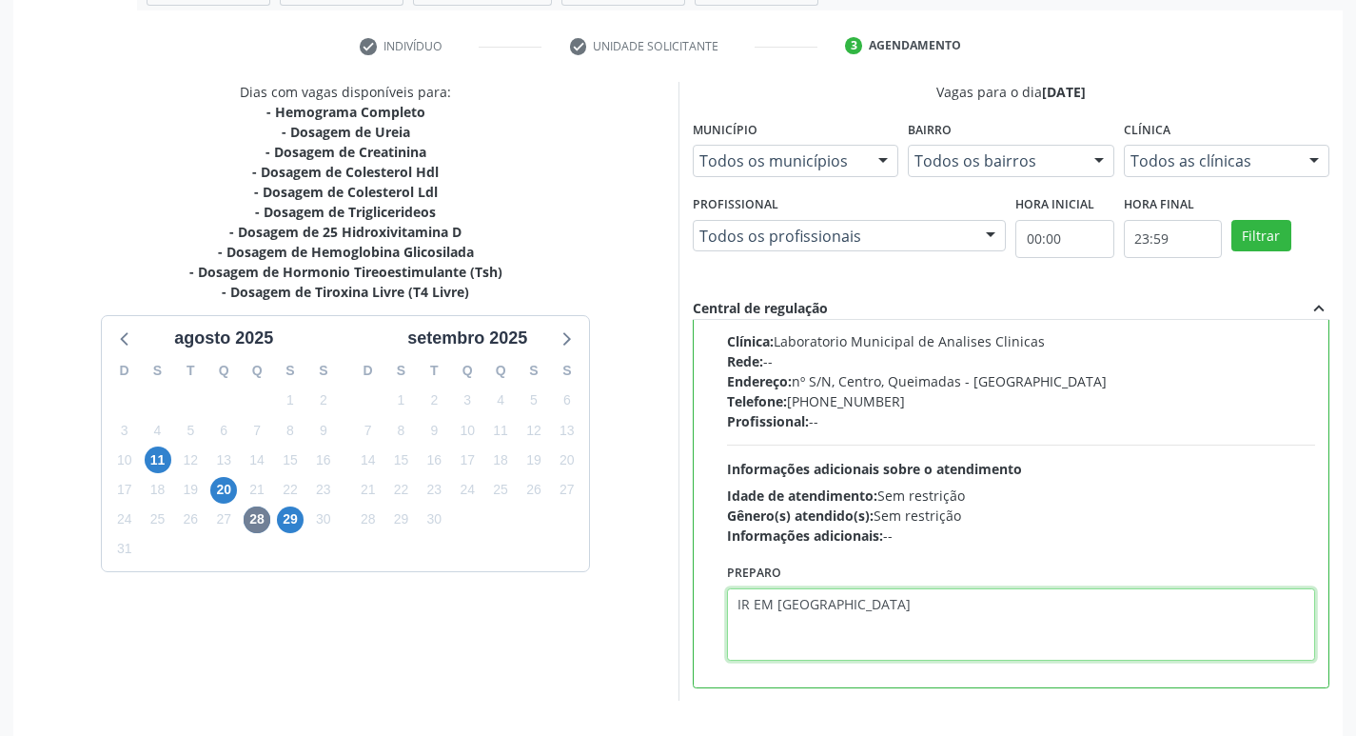
scroll to position [402, 0]
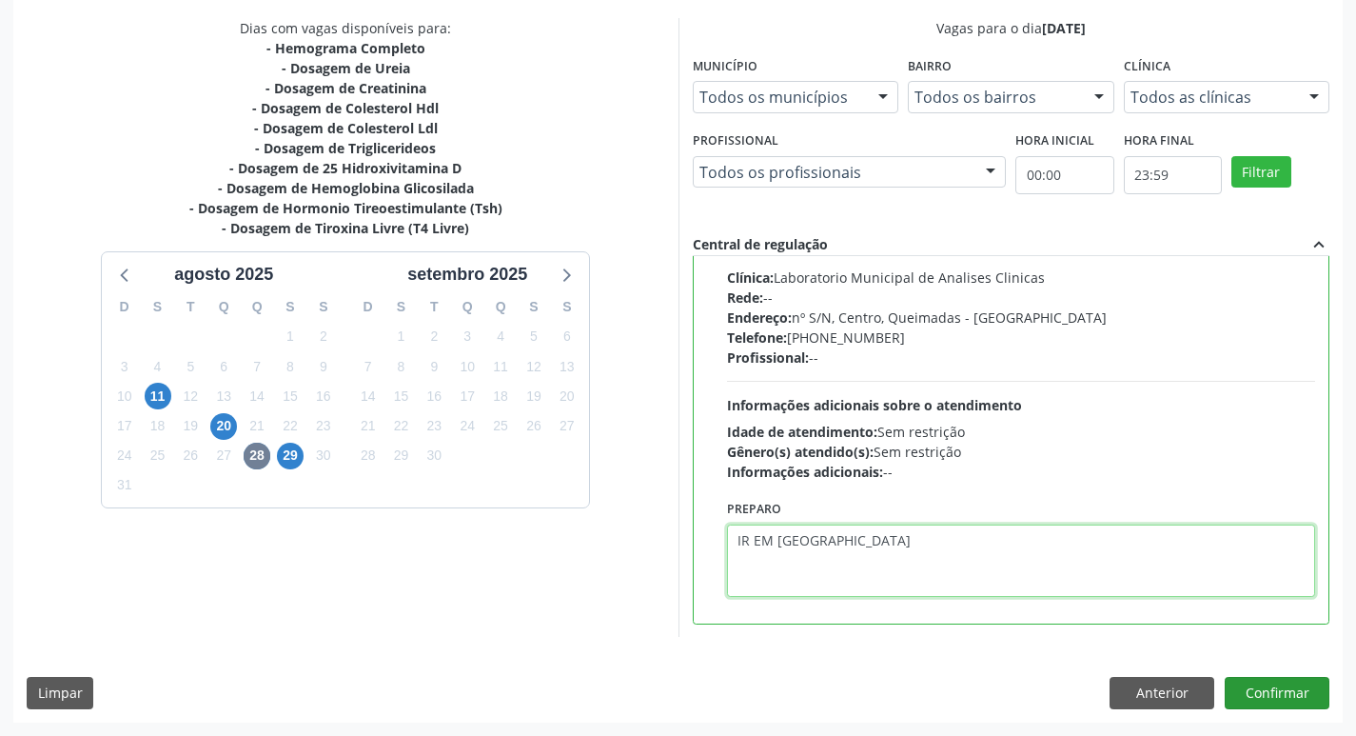
type textarea "IR EM [GEOGRAPHIC_DATA]"
click at [1297, 691] on button "Confirmar" at bounding box center [1277, 693] width 105 height 32
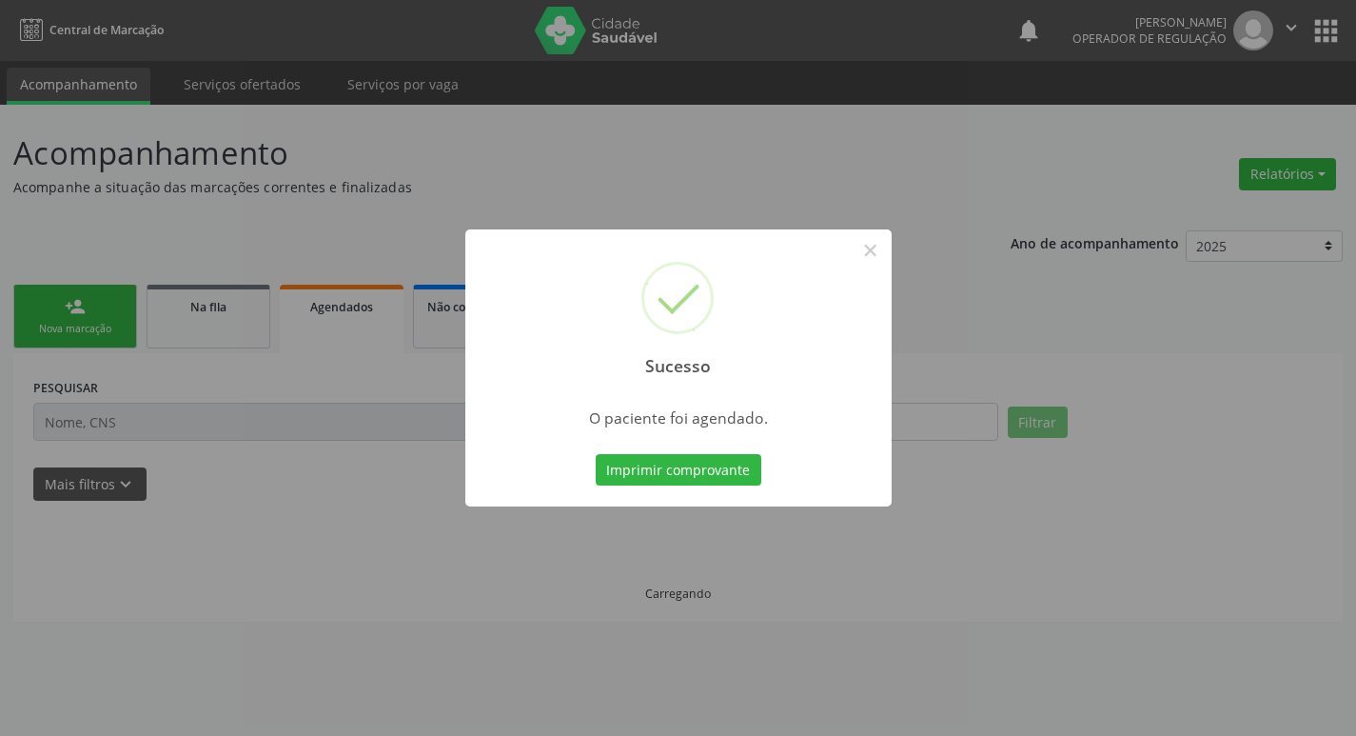
scroll to position [0, 0]
click at [749, 467] on button "Imprimir comprovante" at bounding box center [685, 470] width 166 height 32
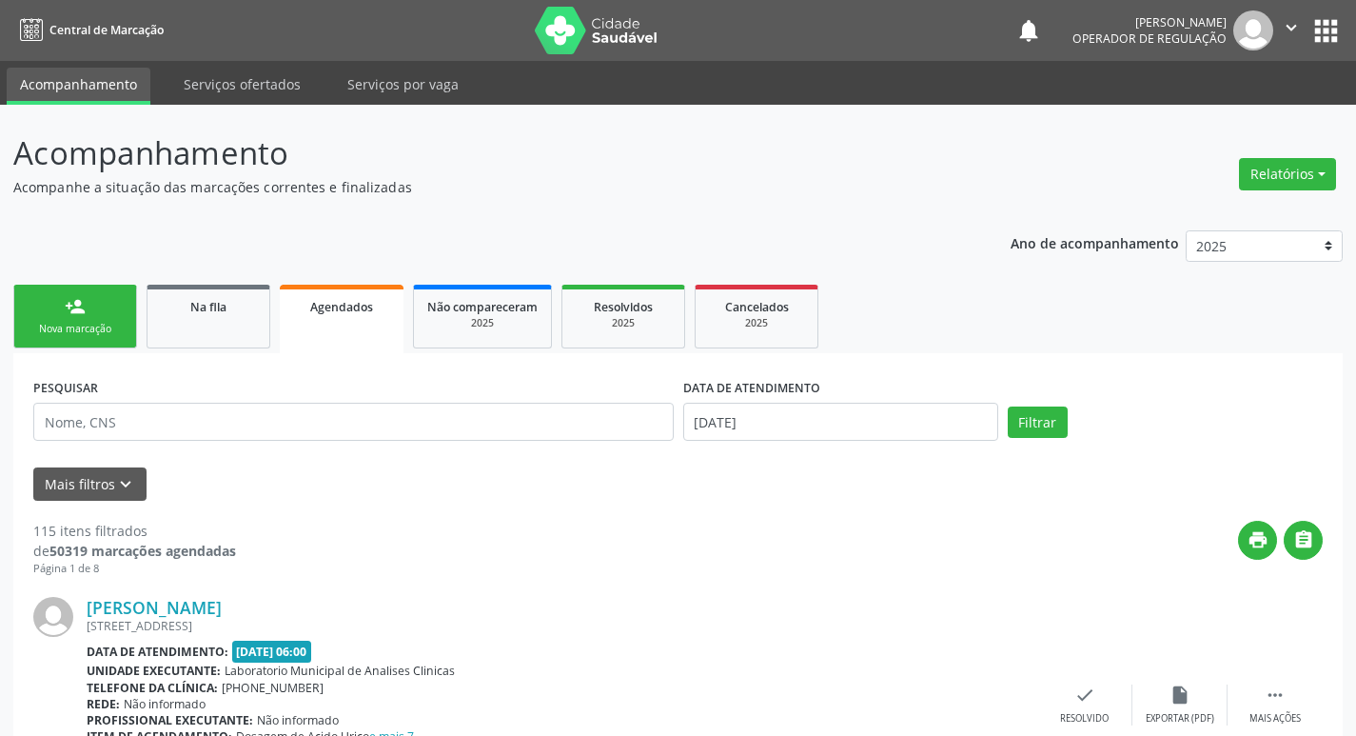
click at [127, 330] on link "person_add Nova marcação" at bounding box center [75, 317] width 124 height 64
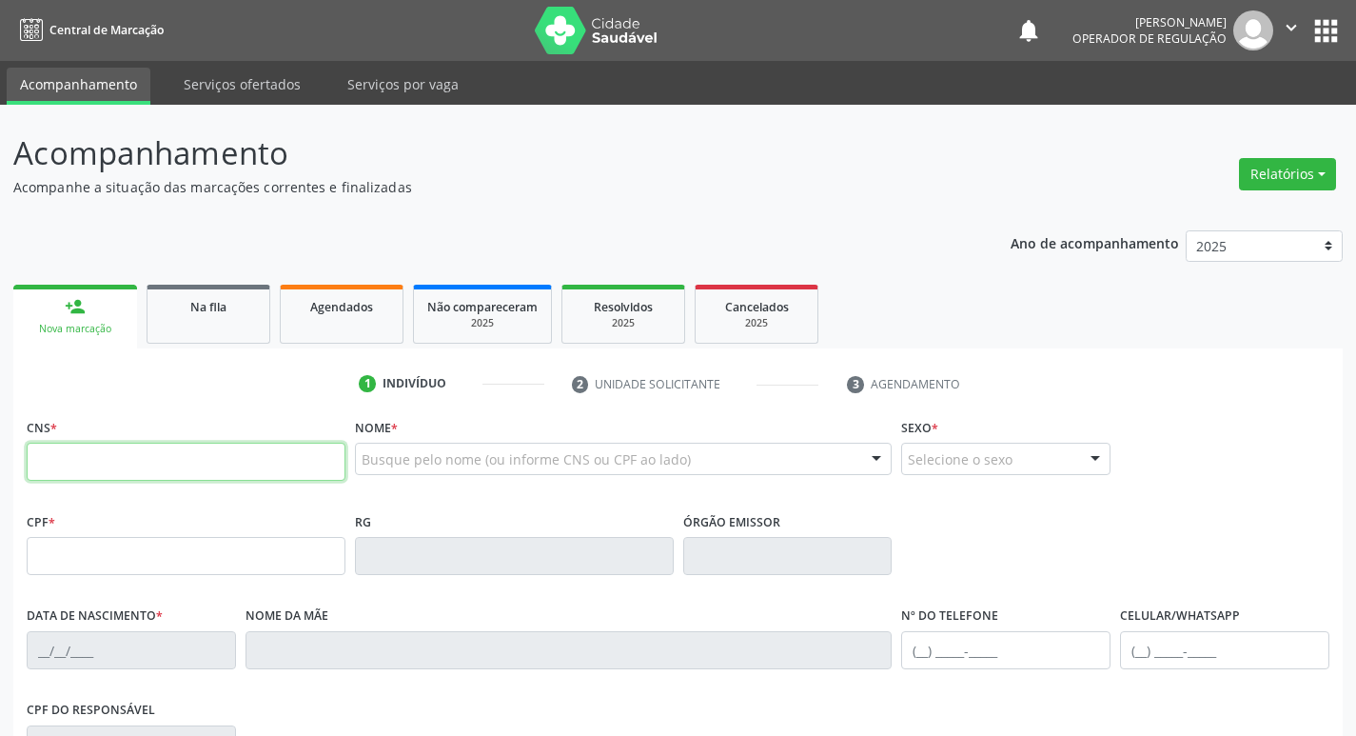
click at [169, 463] on input "text" at bounding box center [186, 462] width 319 height 38
type input "702 8096 0518 7365"
type input "220.040.504-97"
type input "22/02/1956"
type input "Antônia Maria da Silva"
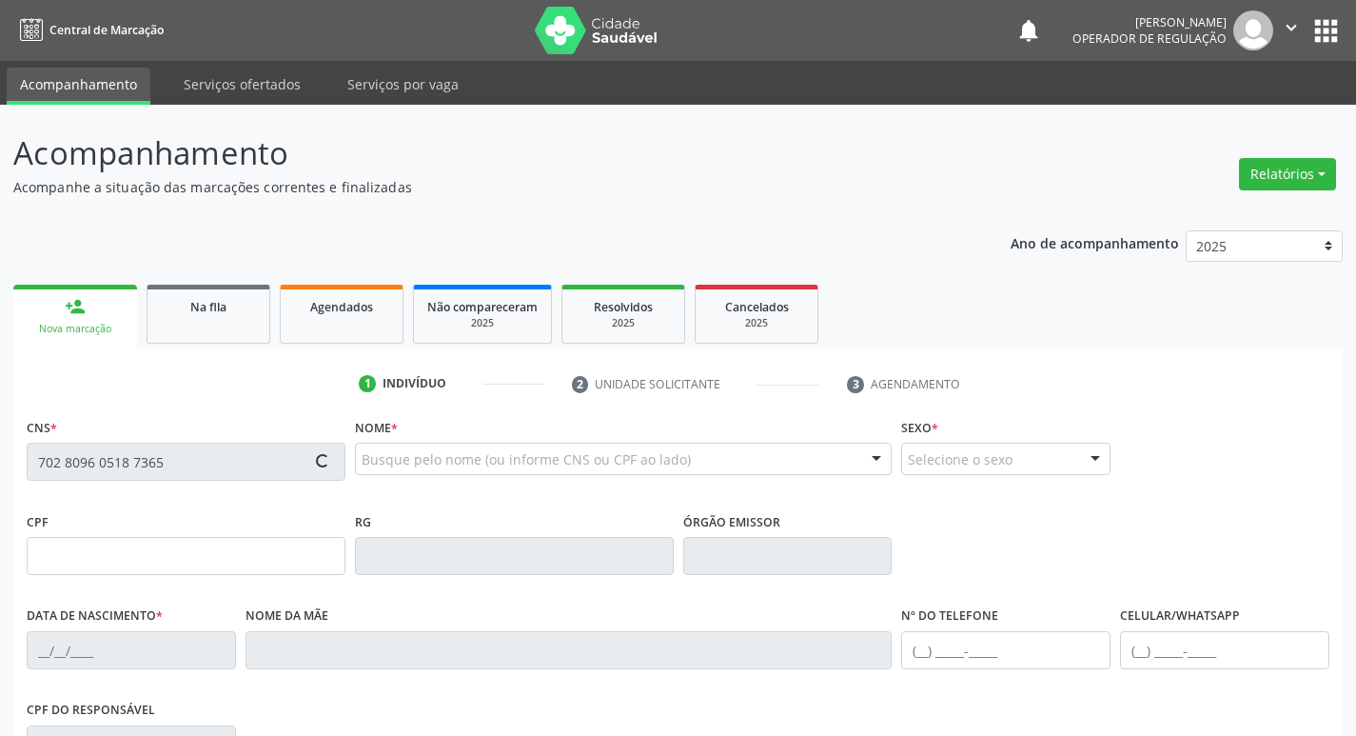
type input "(21) 96594-7981"
type input "028.335.587-59"
type input "31"
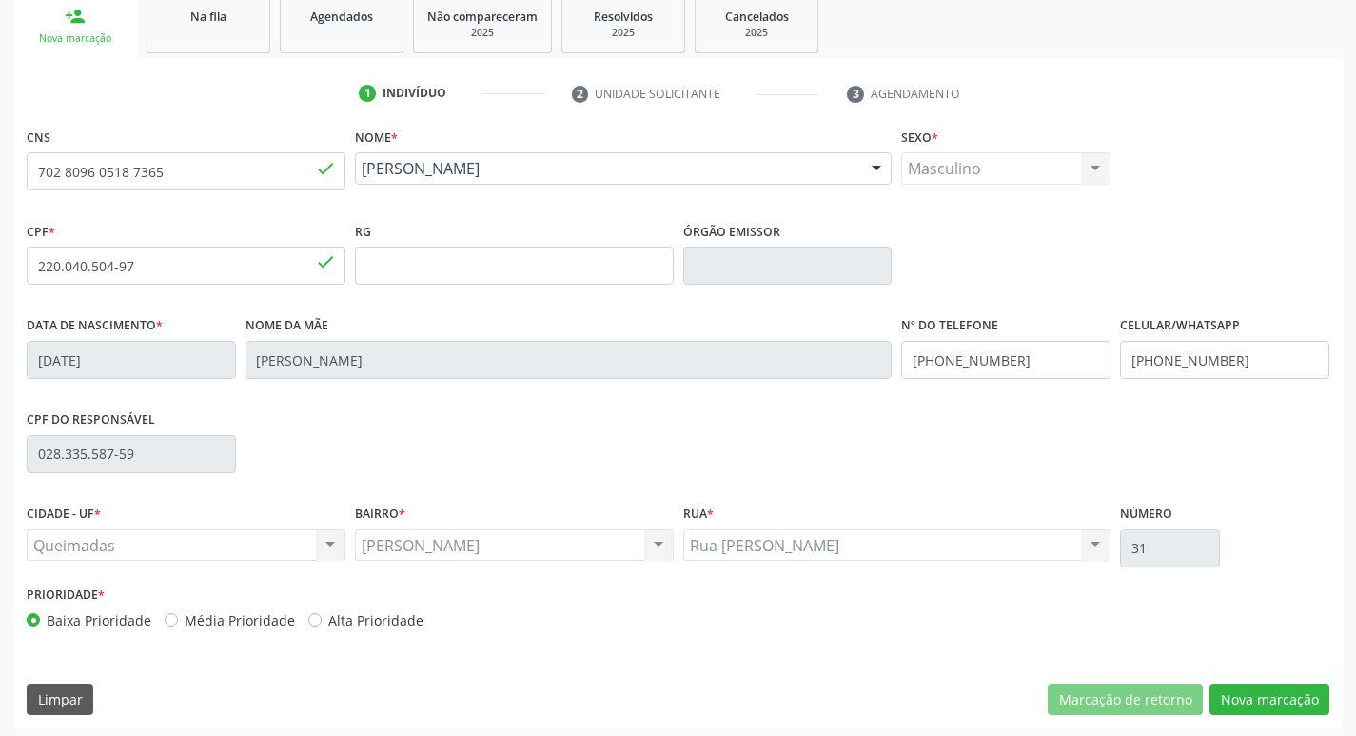
scroll to position [296, 0]
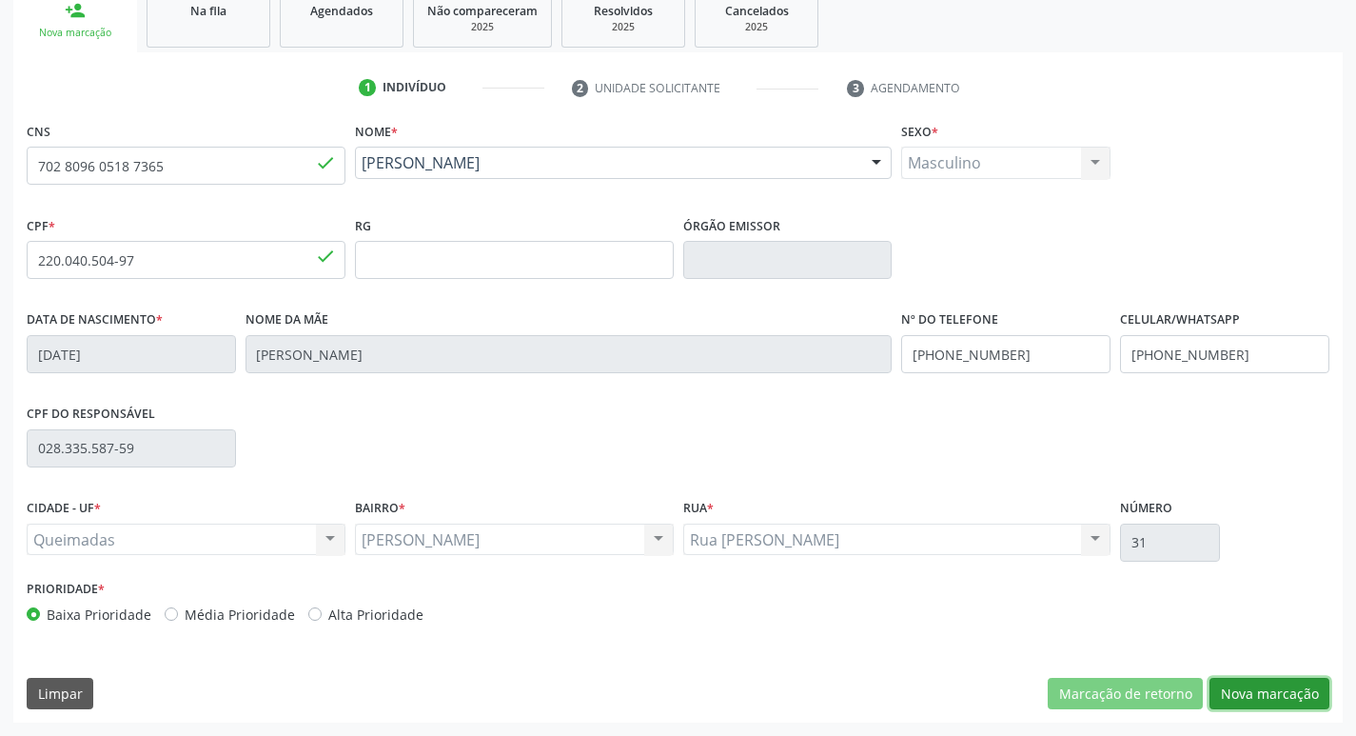
click at [1247, 692] on button "Nova marcação" at bounding box center [1270, 694] width 120 height 32
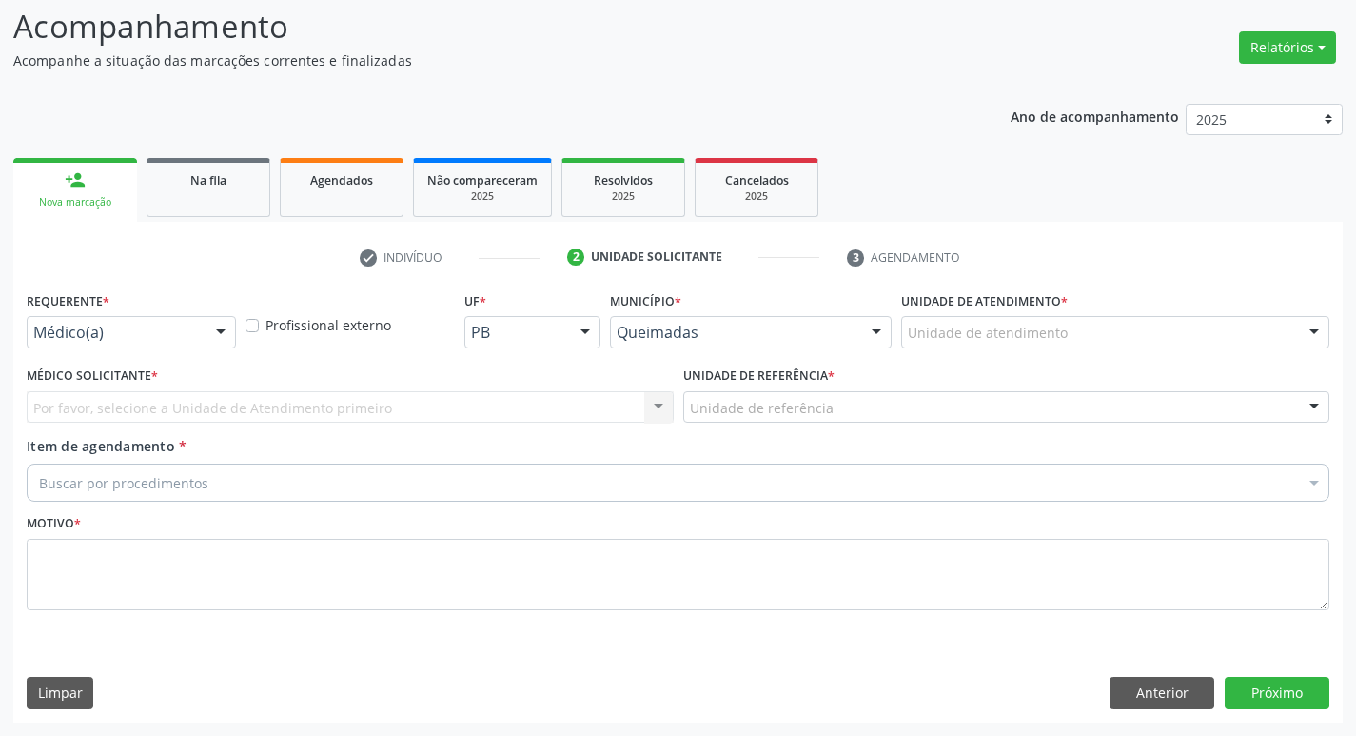
scroll to position [127, 0]
click at [198, 326] on div "Médico(a)" at bounding box center [131, 332] width 209 height 32
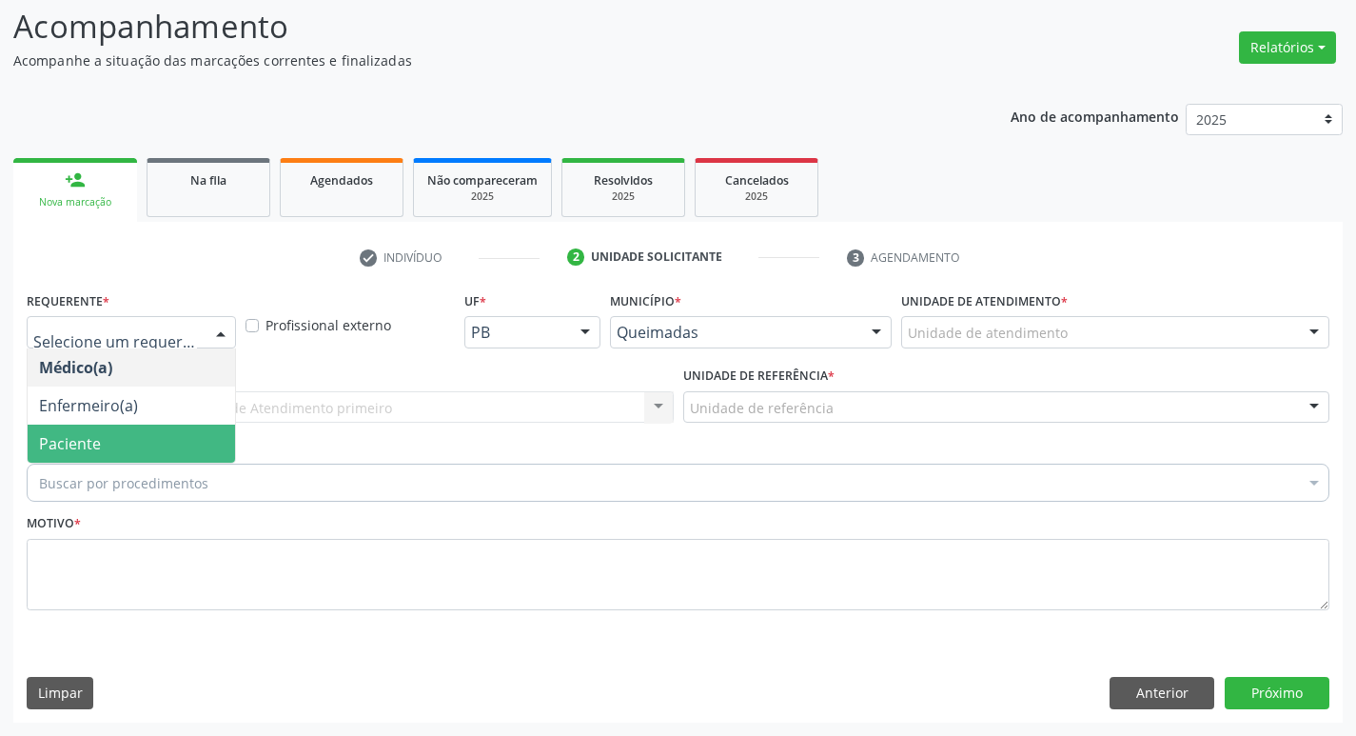
click at [167, 449] on span "Paciente" at bounding box center [131, 443] width 207 height 38
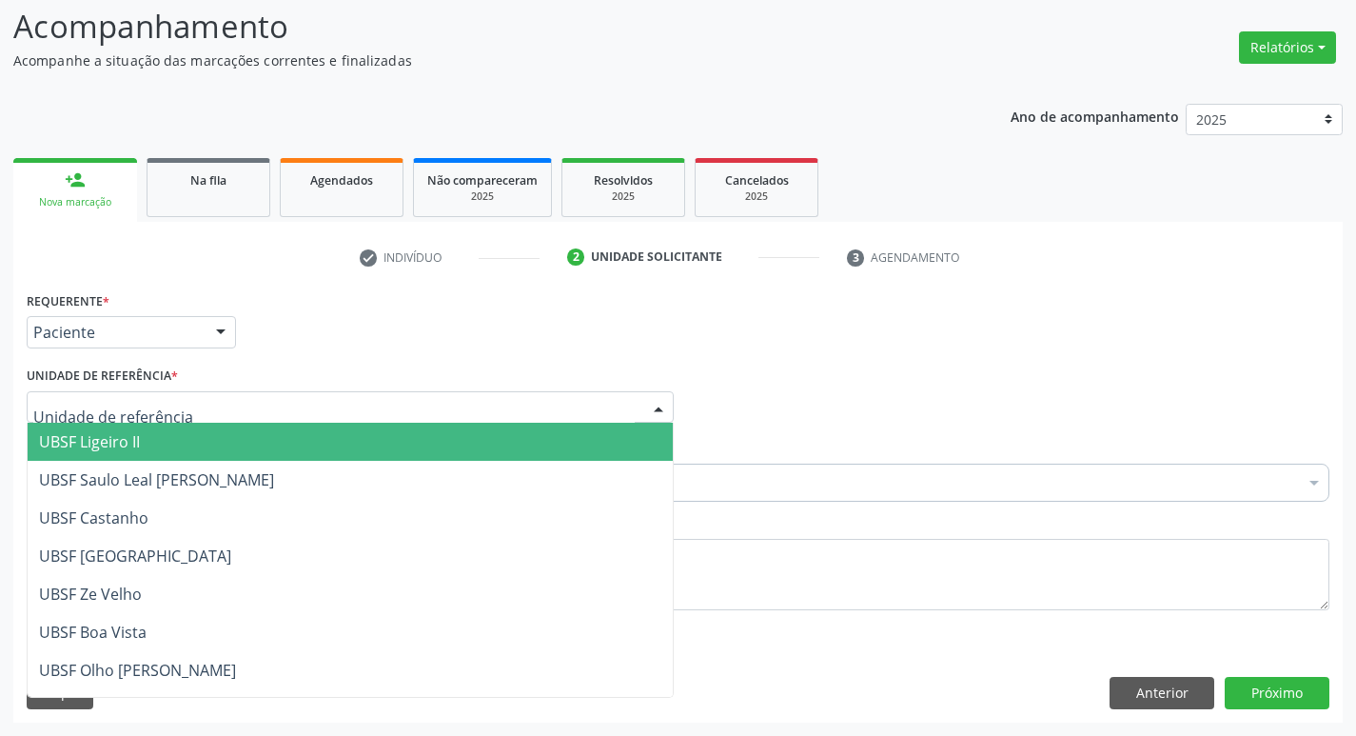
click at [230, 419] on div at bounding box center [350, 407] width 647 height 32
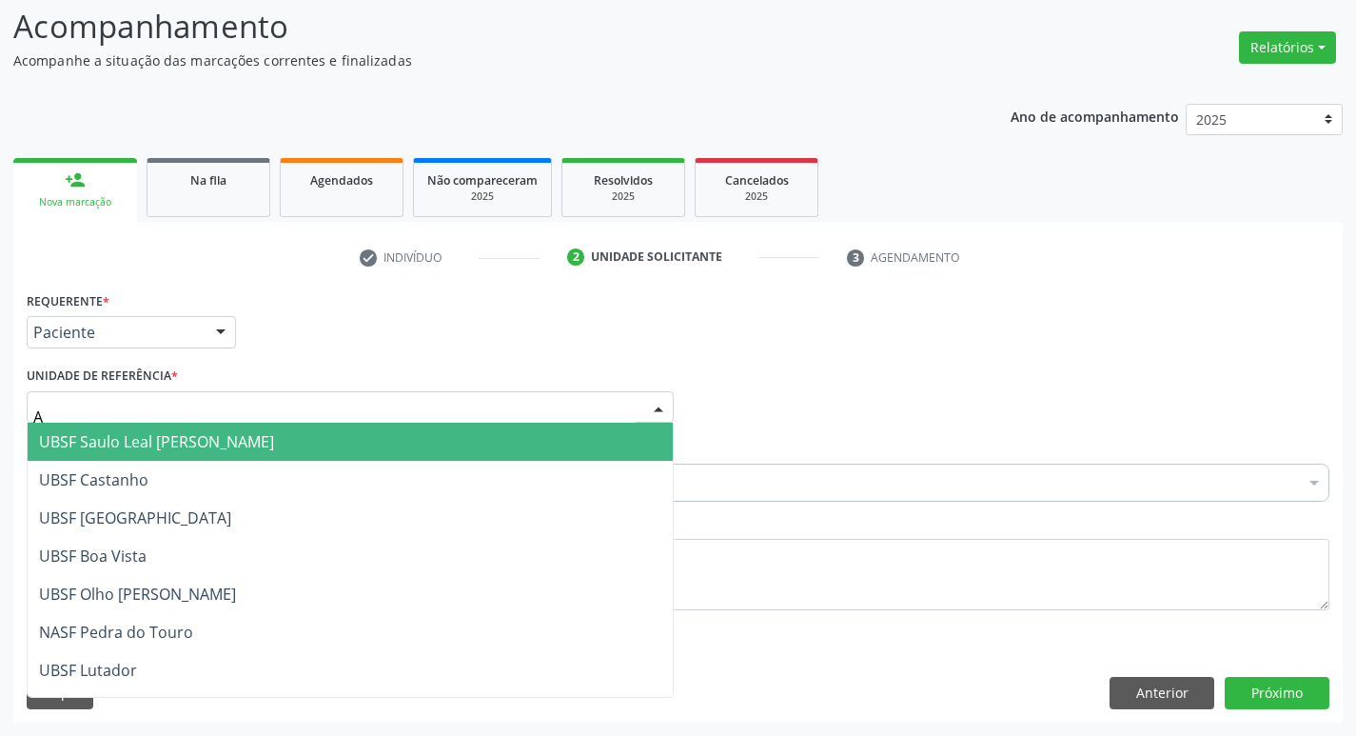
type input "AN"
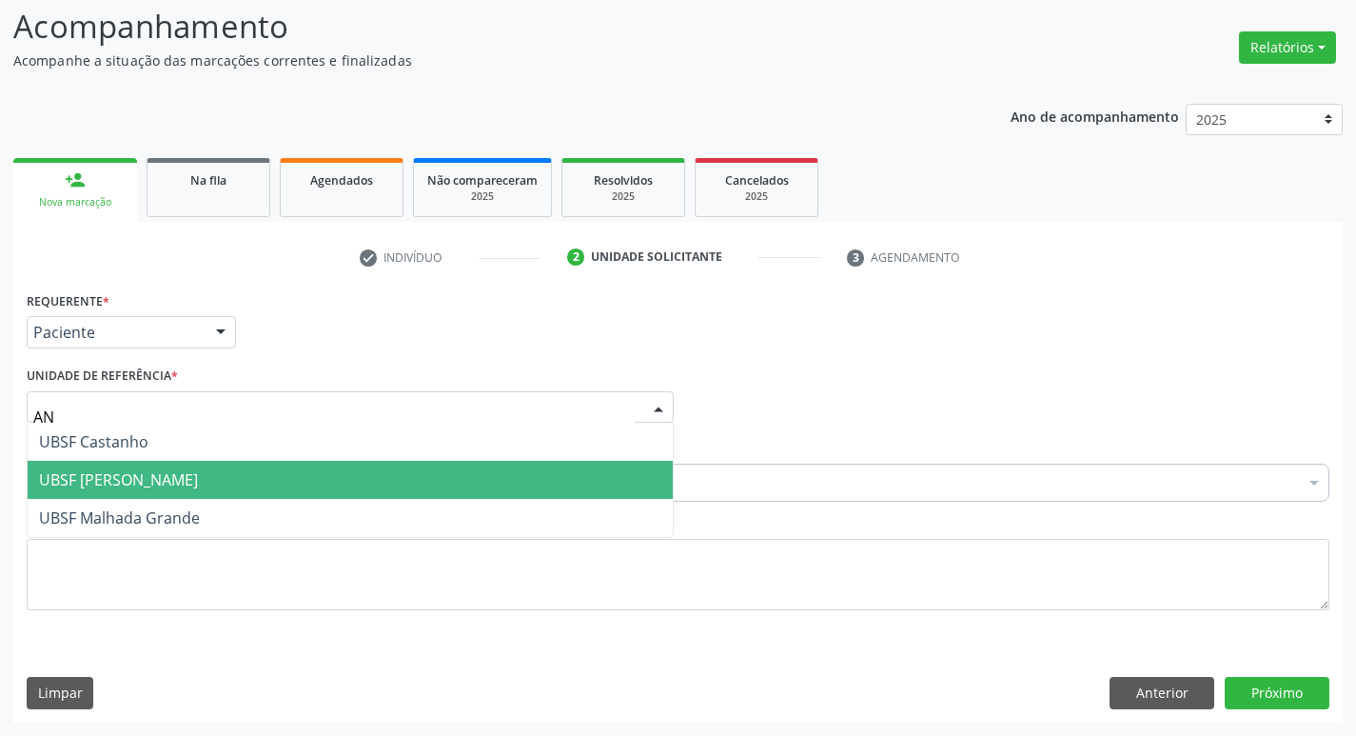
click at [201, 472] on span "UBSF [PERSON_NAME]" at bounding box center [350, 480] width 645 height 38
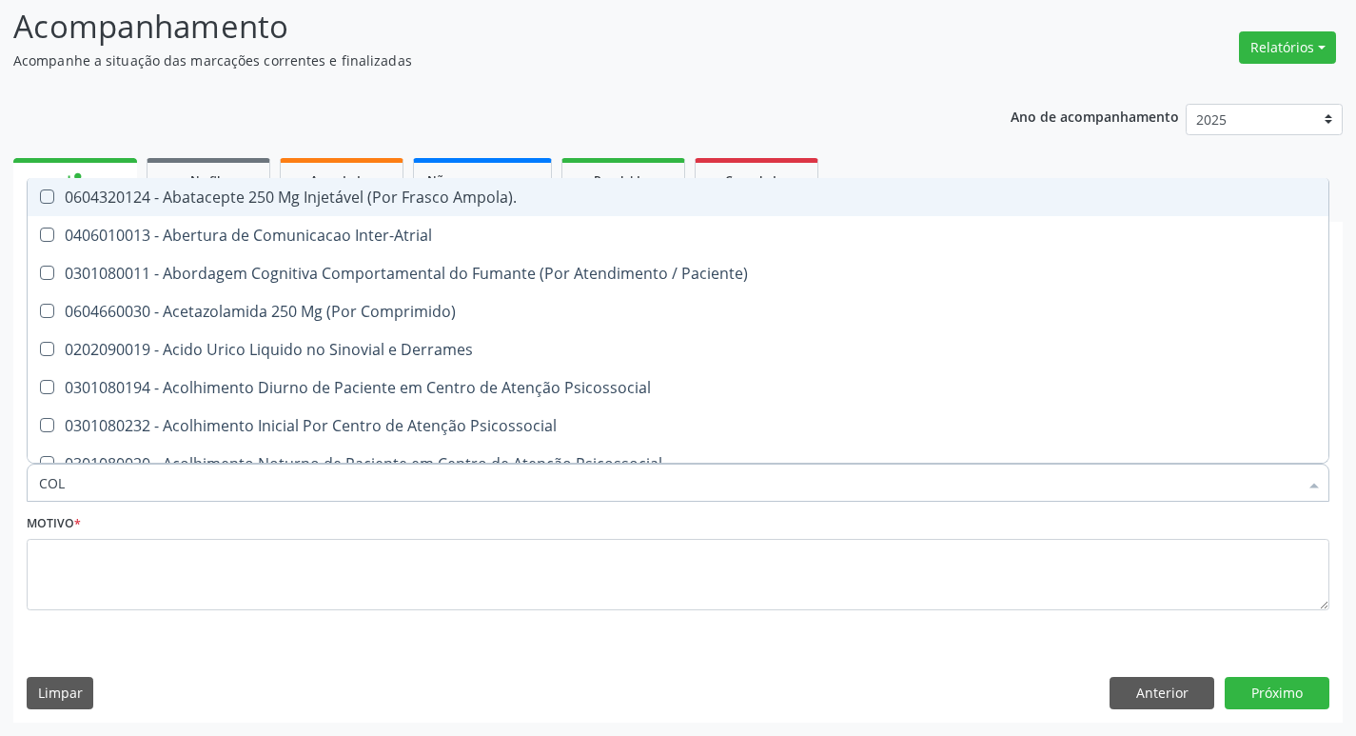
type input "COLE"
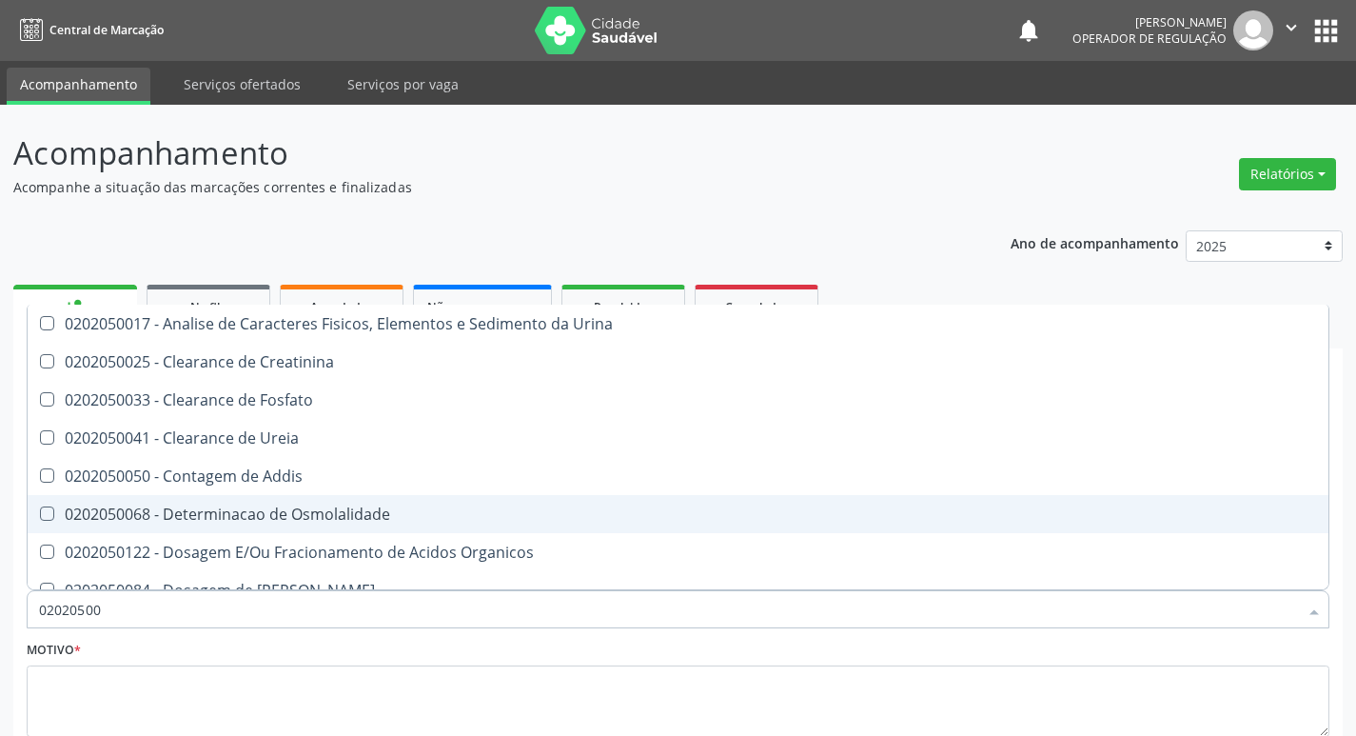
scroll to position [127, 0]
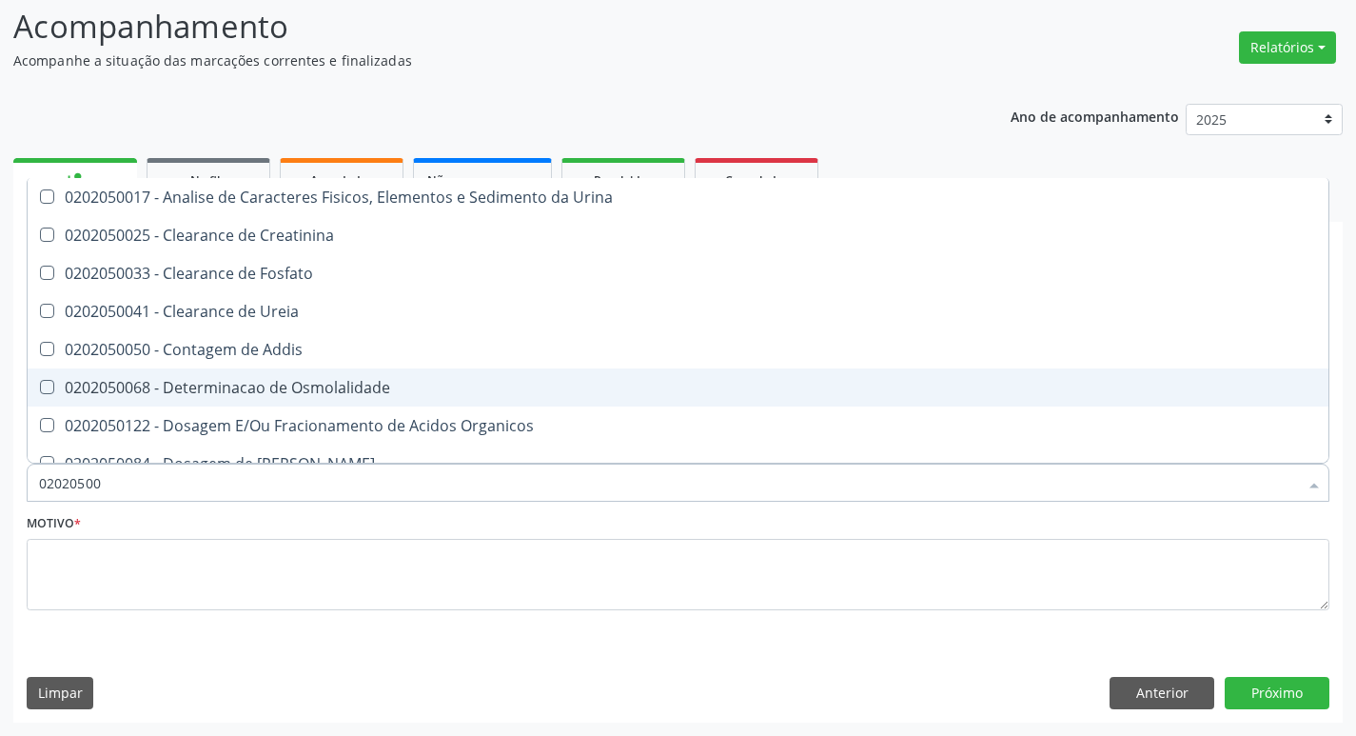
type input "020205001"
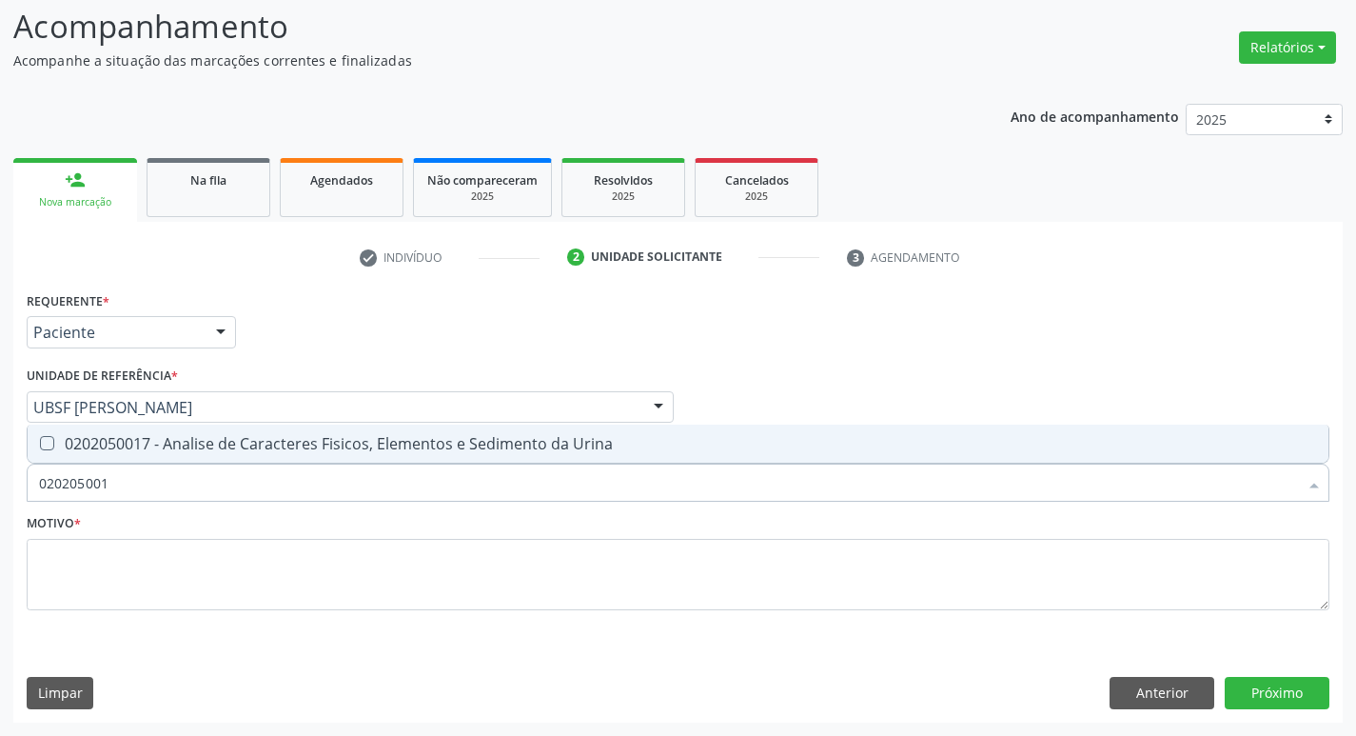
click at [361, 438] on div "0202050017 - Analise de Caracteres Fisicos, Elementos e Sedimento da Urina" at bounding box center [678, 443] width 1278 height 15
checkbox Urina "true"
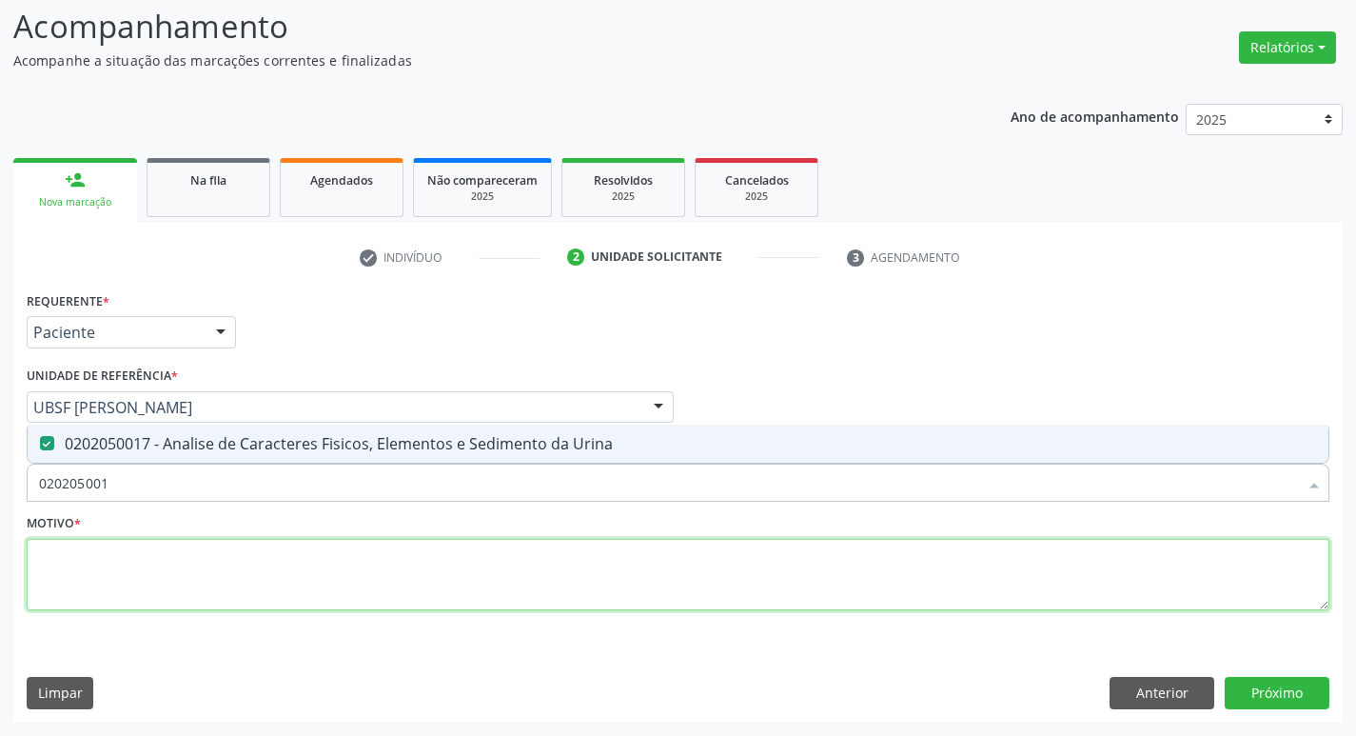
click at [329, 583] on textarea at bounding box center [678, 575] width 1303 height 72
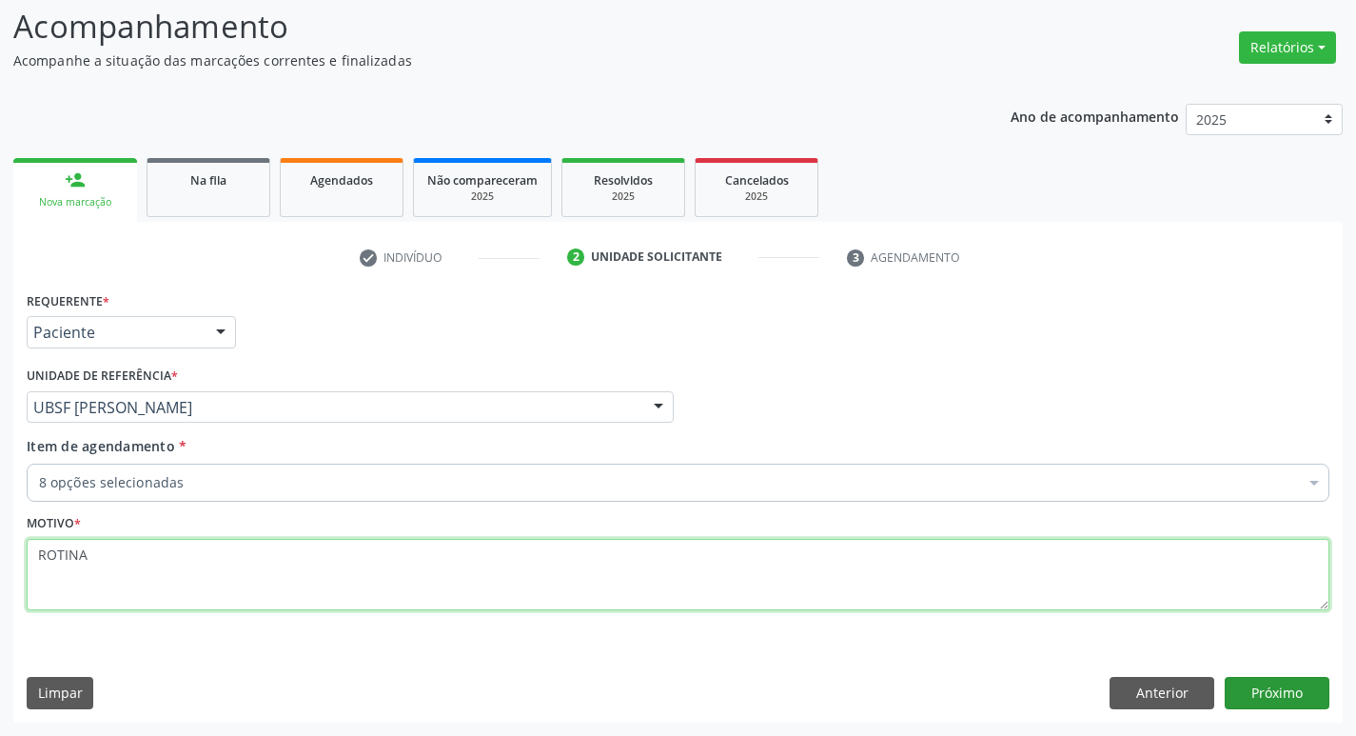
type textarea "ROTINA"
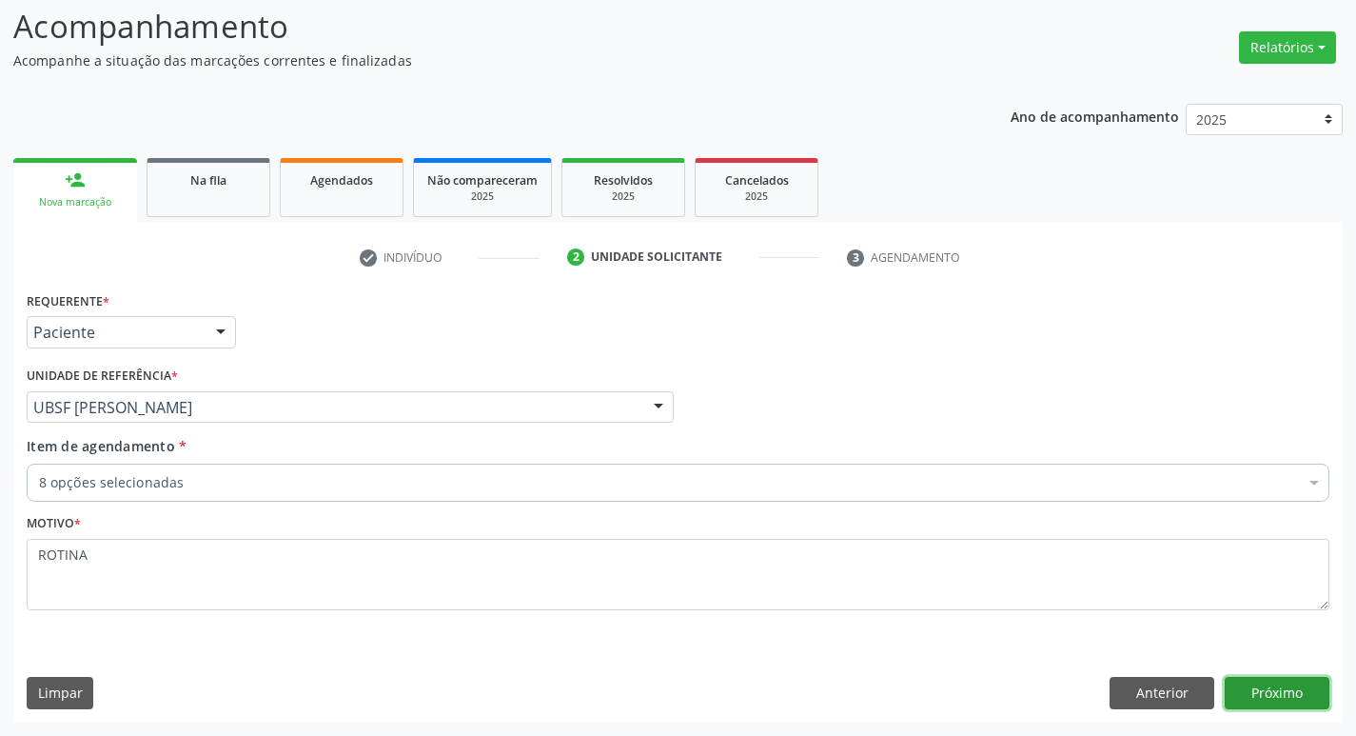
click at [1245, 679] on button "Próximo" at bounding box center [1277, 693] width 105 height 32
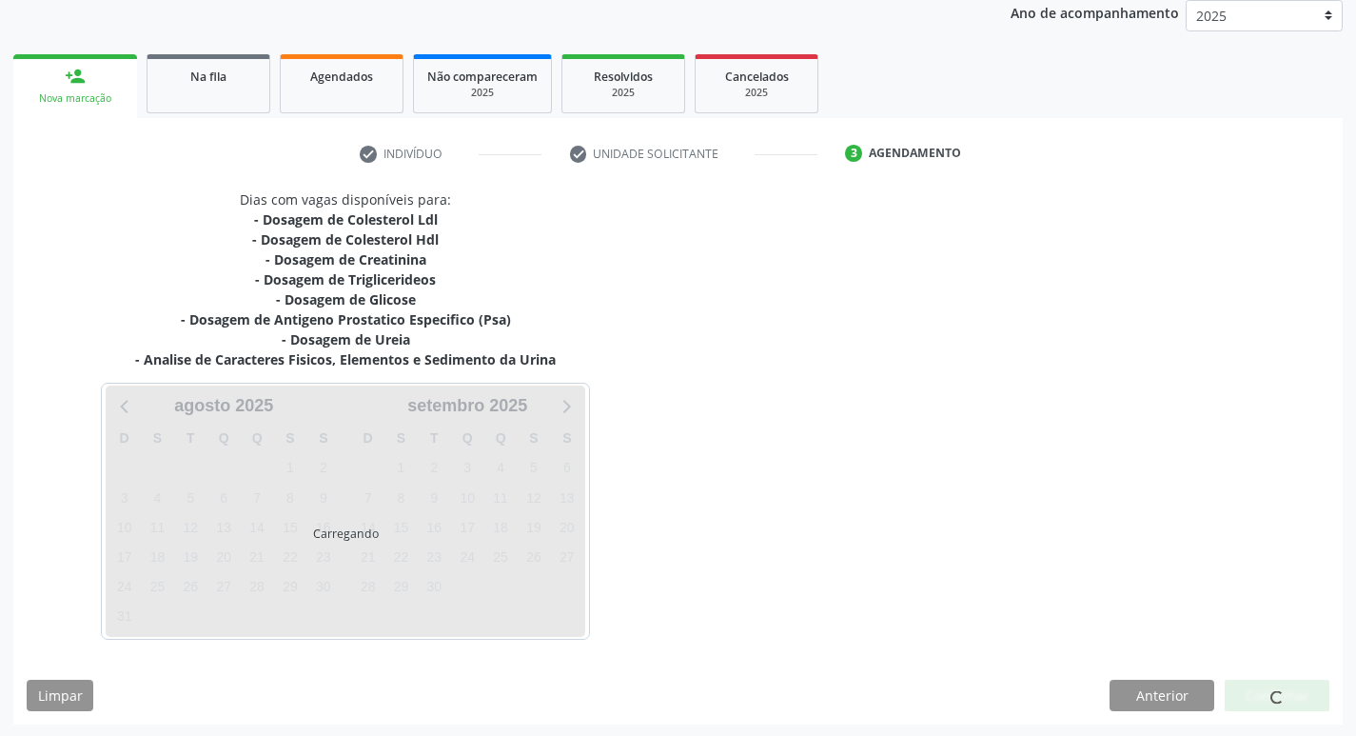
scroll to position [232, 0]
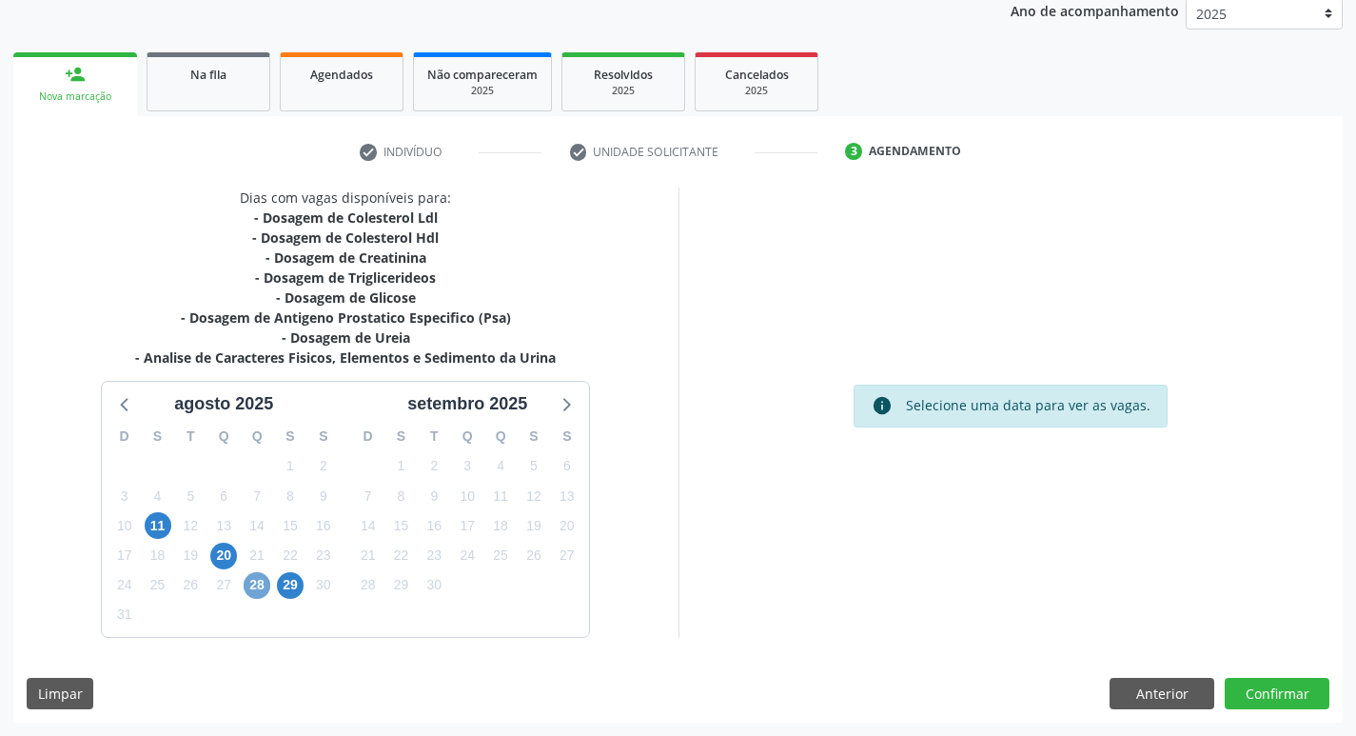
click at [263, 597] on span "28" at bounding box center [257, 585] width 27 height 27
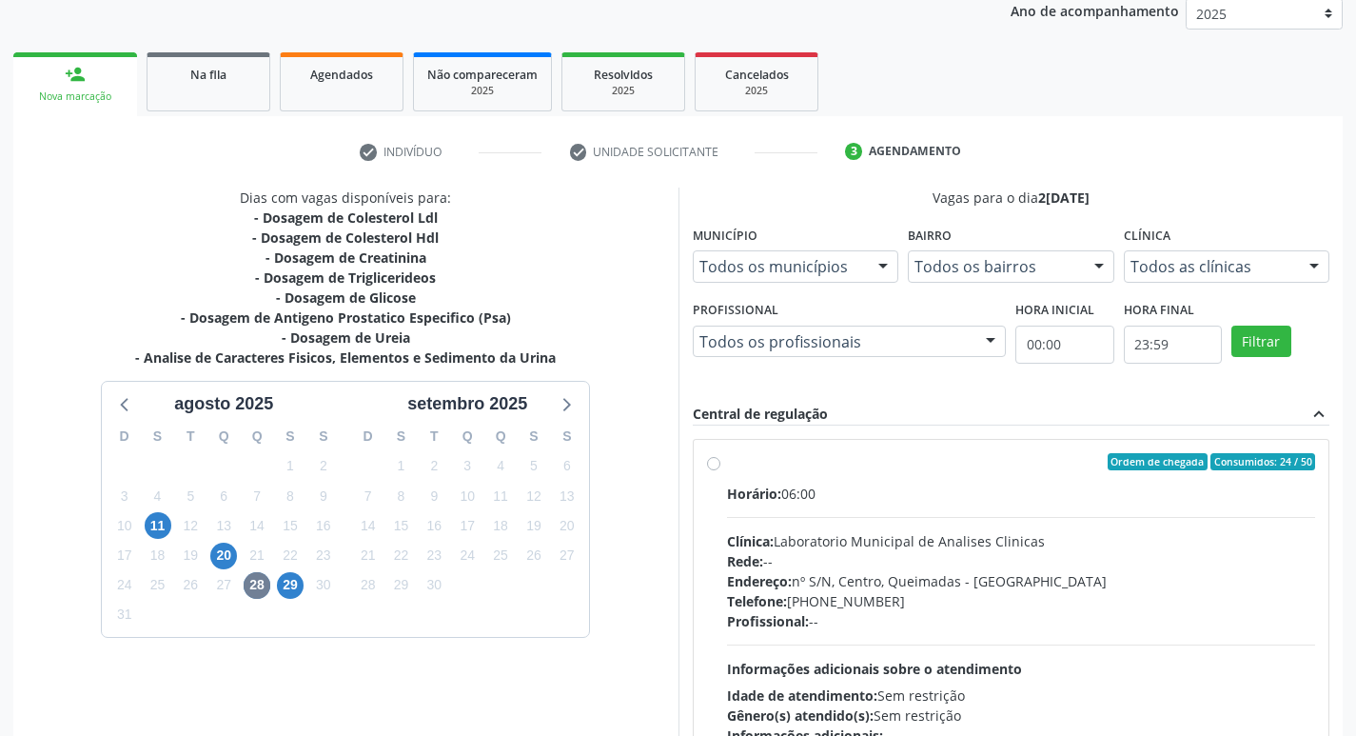
click at [1166, 568] on div "Rede: --" at bounding box center [1021, 561] width 589 height 20
click at [720, 470] on input "Ordem de chegada Consumidos: 24 / 50 Horário: 06:00 Clínica: Laboratorio Munici…" at bounding box center [713, 461] width 13 height 17
radio input "true"
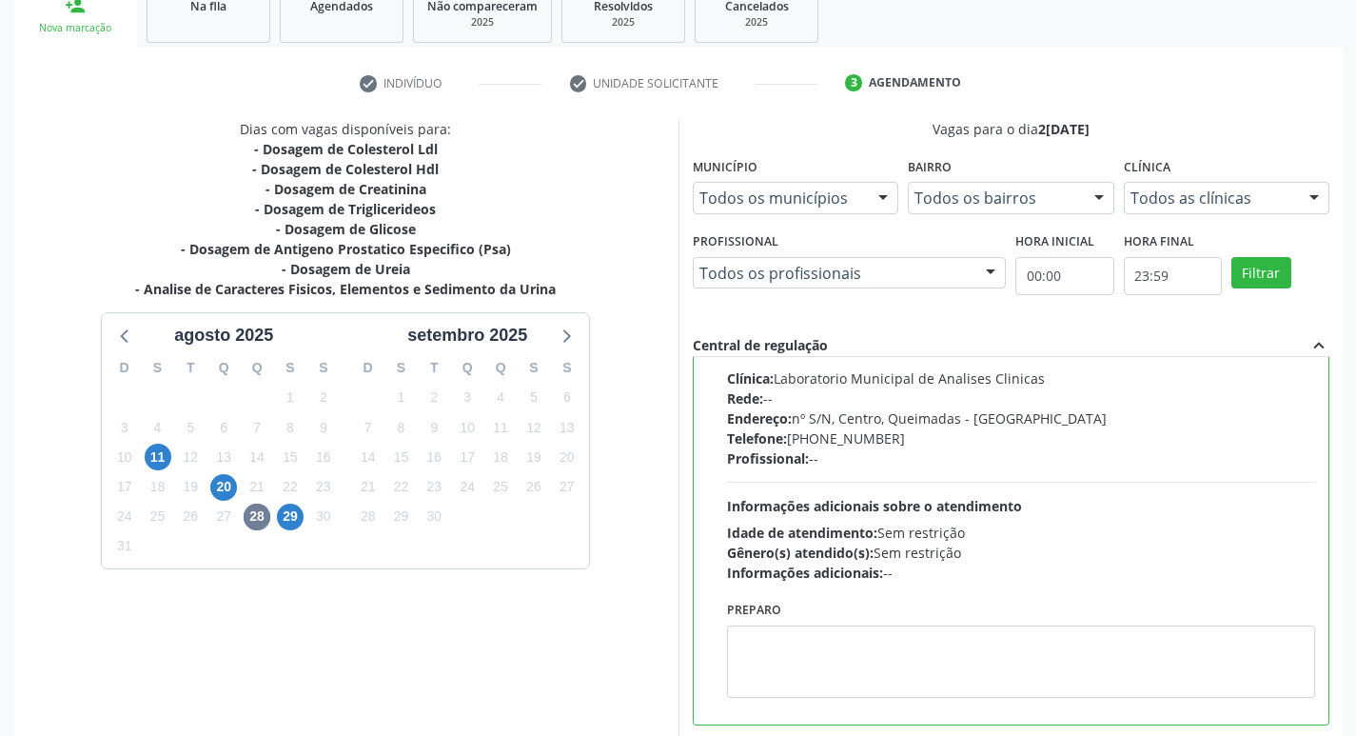
scroll to position [402, 0]
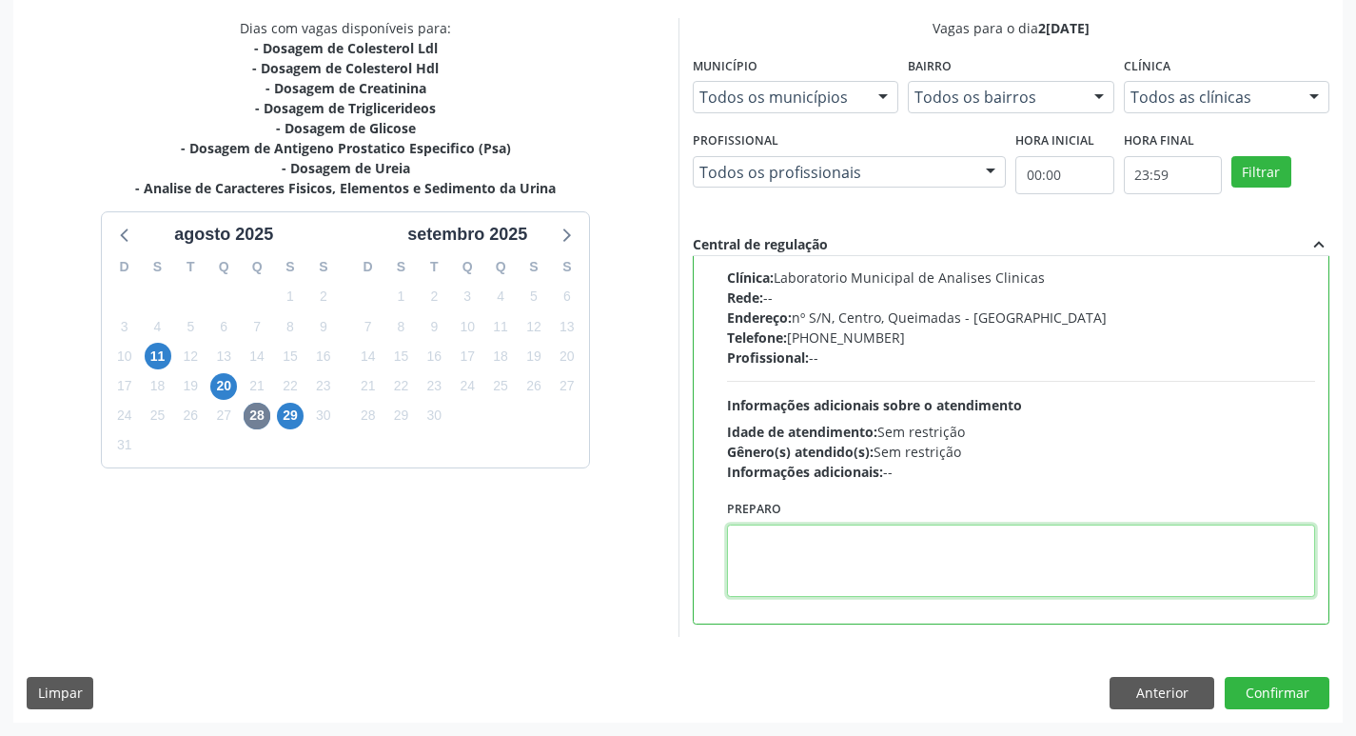
click at [837, 563] on textarea at bounding box center [1021, 560] width 589 height 72
type textarea "IR EM [GEOGRAPHIC_DATA]"
click at [1289, 710] on div "Dias com vagas disponíveis para: - Dosagem de Colesterol Ldl - Dosagem de Coles…" at bounding box center [677, 369] width 1329 height 703
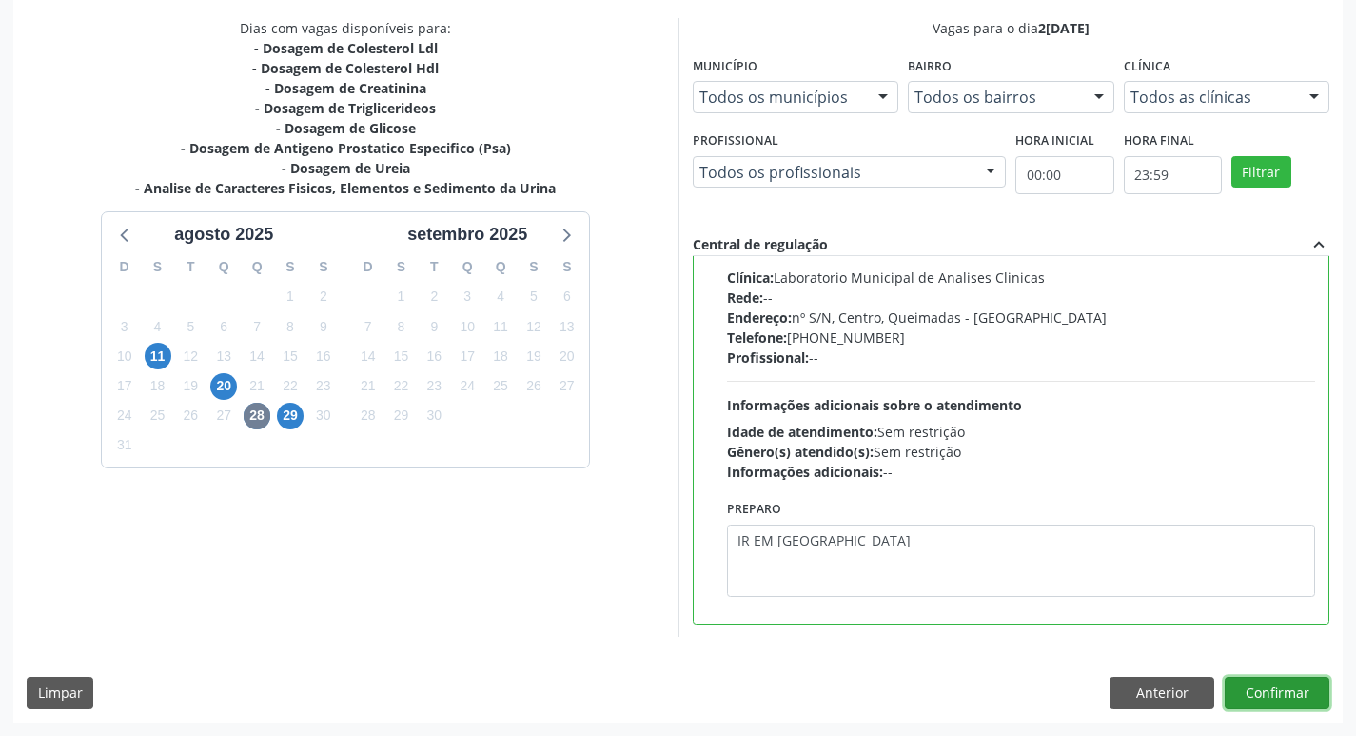
click at [1290, 701] on button "Confirmar" at bounding box center [1277, 693] width 105 height 32
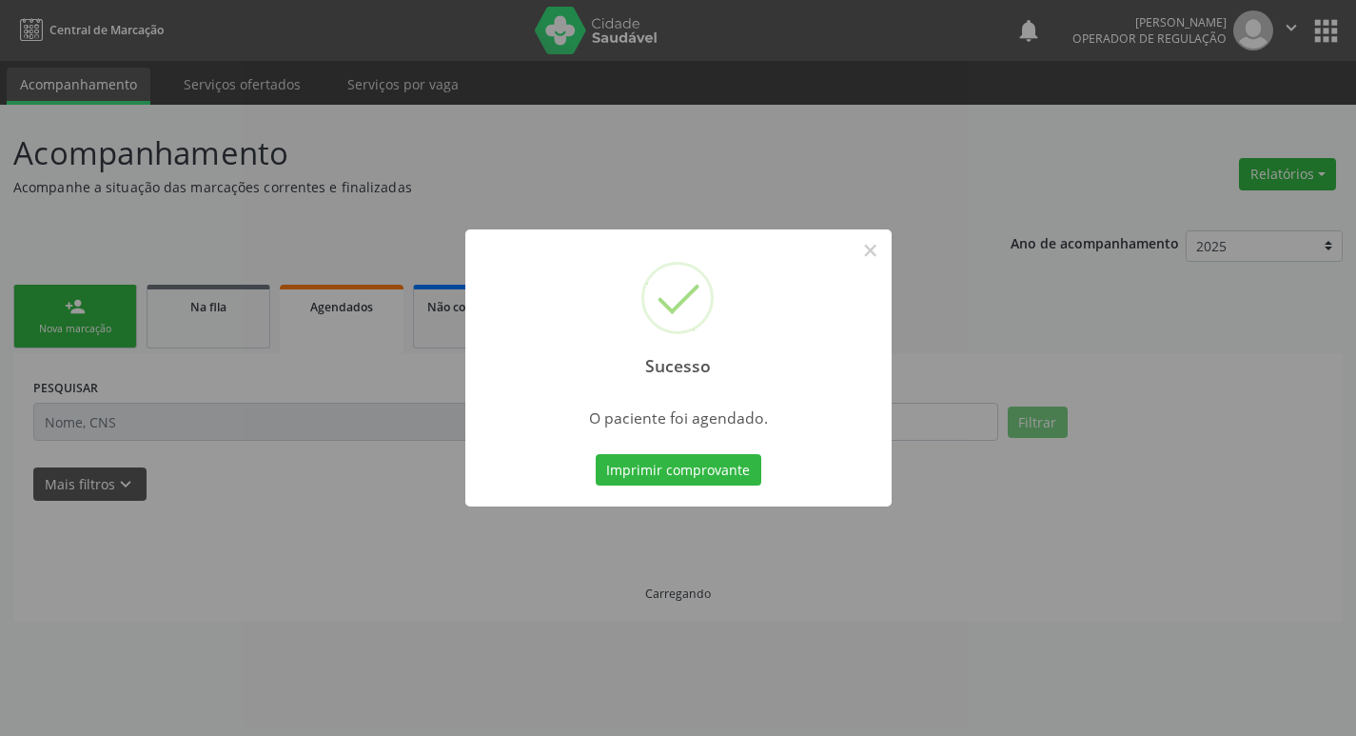
scroll to position [0, 0]
click at [731, 463] on button "Imprimir comprovante" at bounding box center [685, 470] width 166 height 32
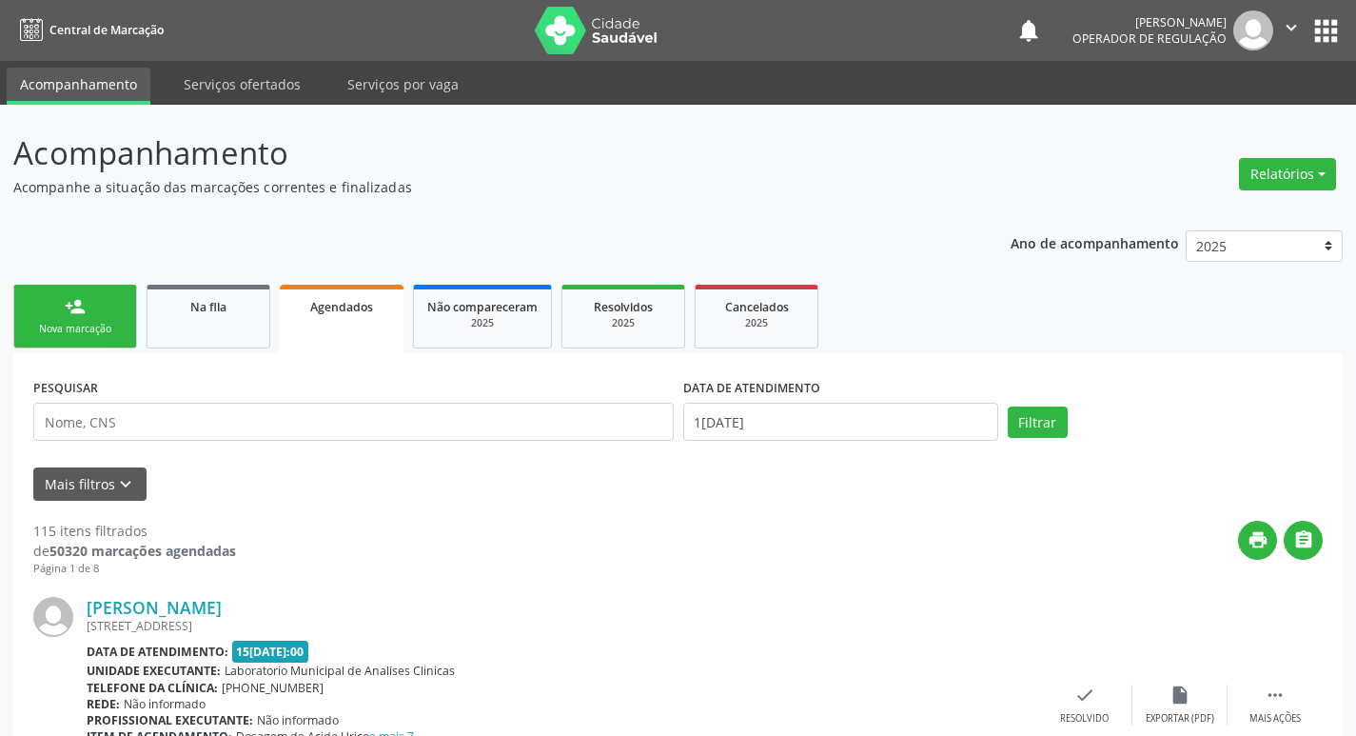
click at [61, 303] on link "person_add Nova marcação" at bounding box center [75, 317] width 124 height 64
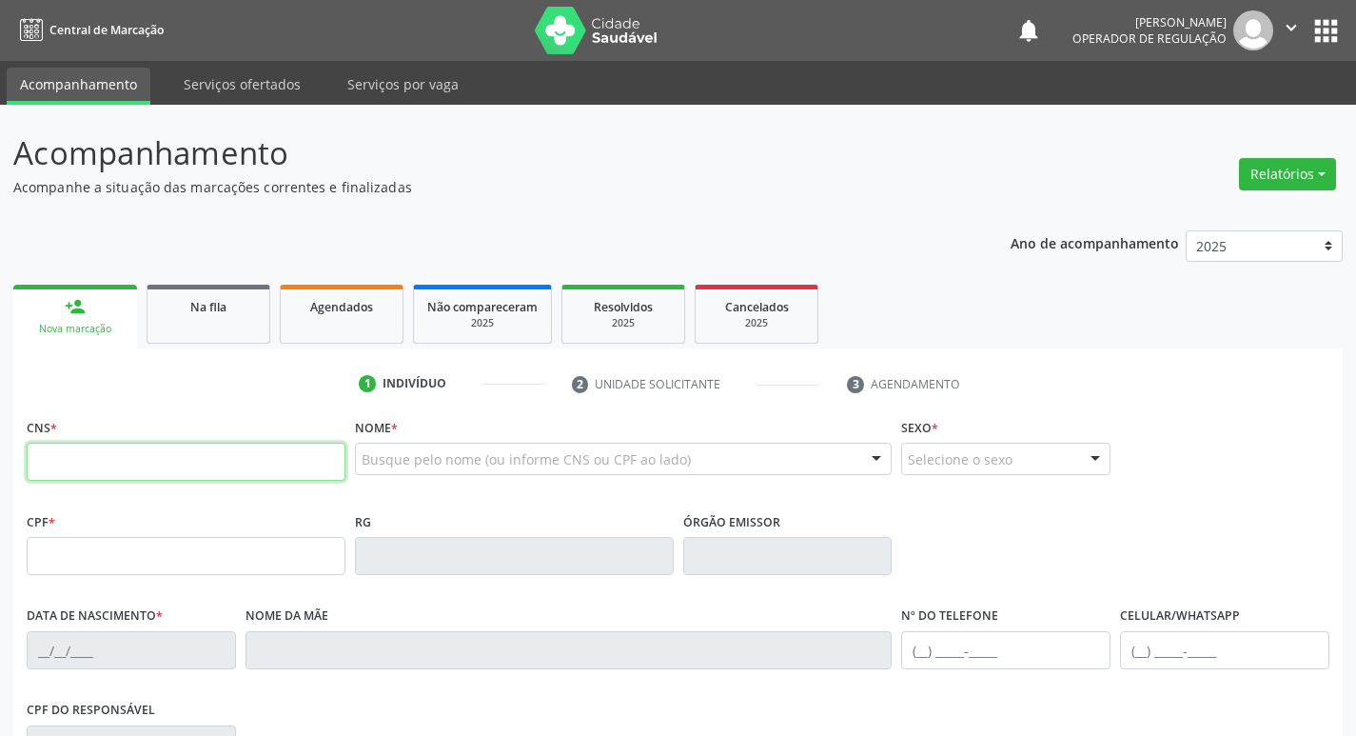
click at [137, 451] on input "text" at bounding box center [186, 462] width 319 height 38
type input "700 1059 4334 9913"
type input "645.919.304-59"
type input "03/04/1947"
type input "Santina Maria da Conceição"
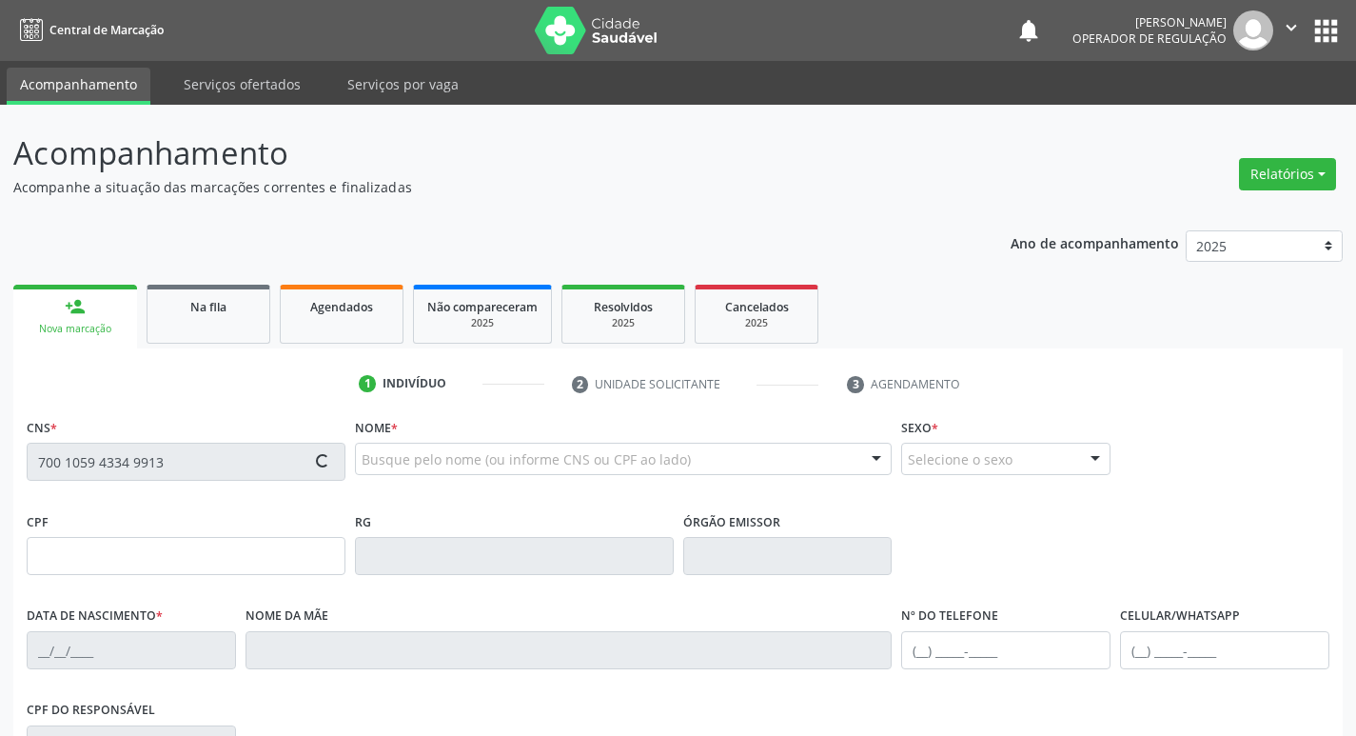
type input "(83) 99117-0067"
type input "196"
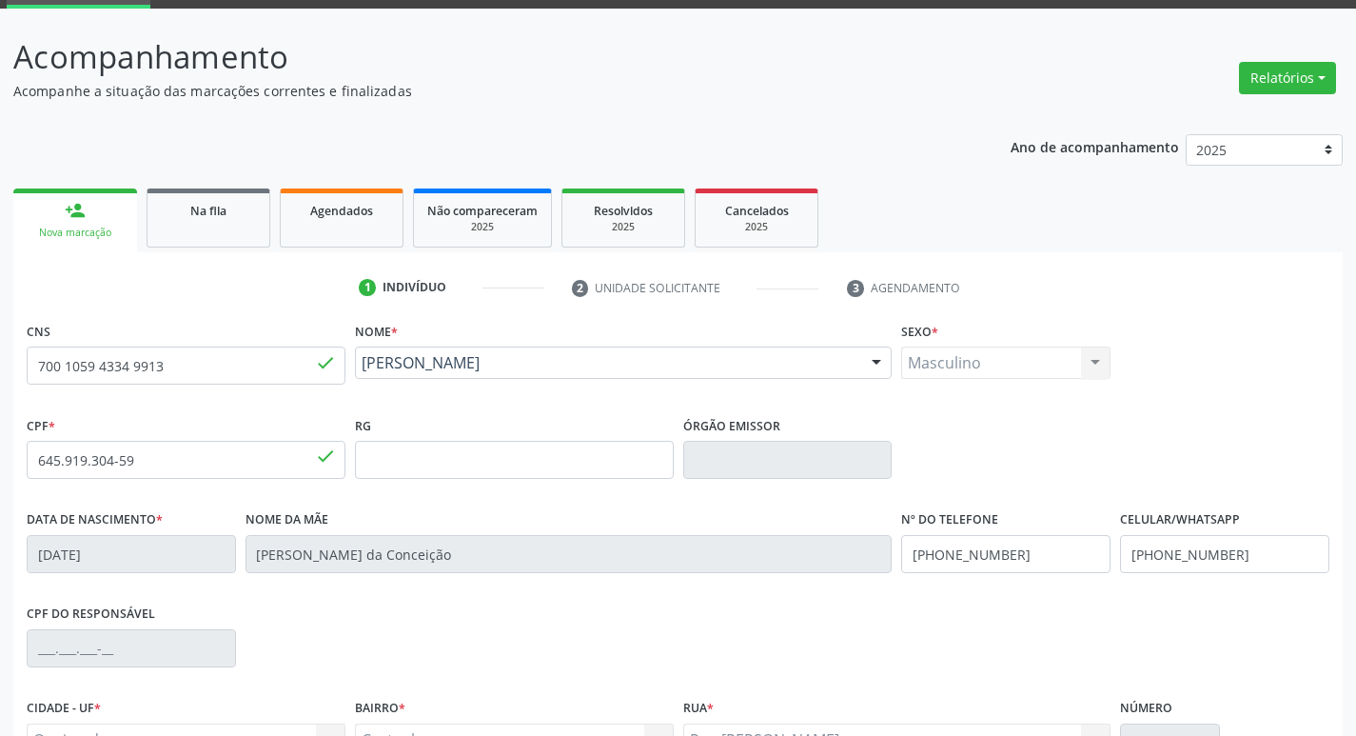
scroll to position [296, 0]
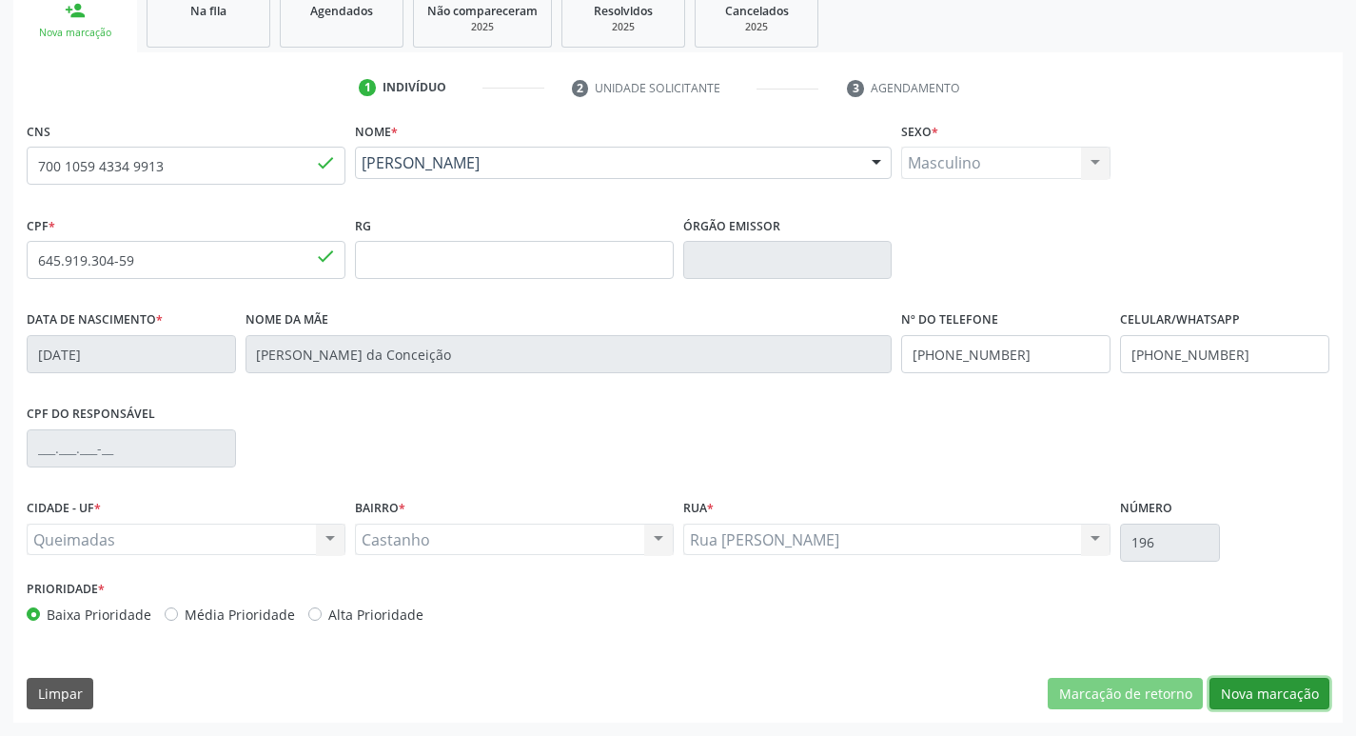
click at [1265, 688] on button "Nova marcação" at bounding box center [1270, 694] width 120 height 32
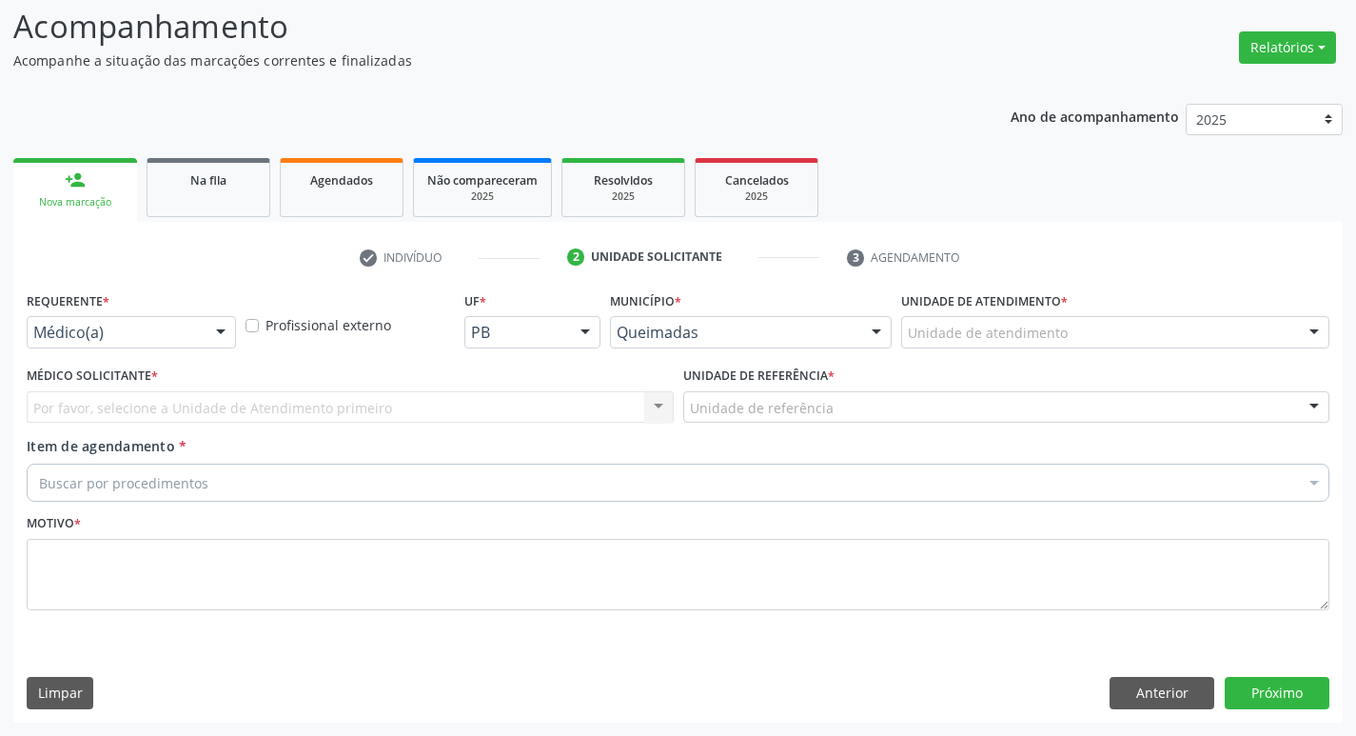
scroll to position [127, 0]
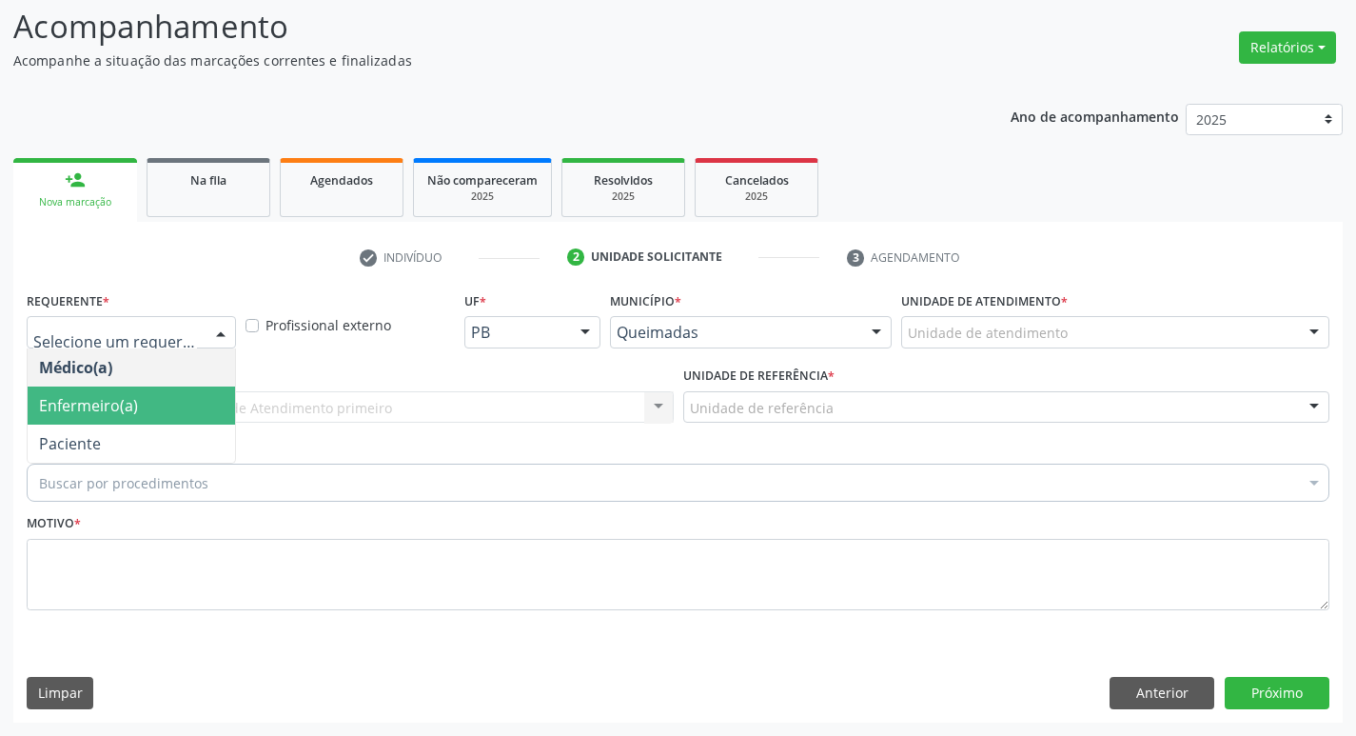
click at [160, 443] on span "Paciente" at bounding box center [131, 443] width 207 height 38
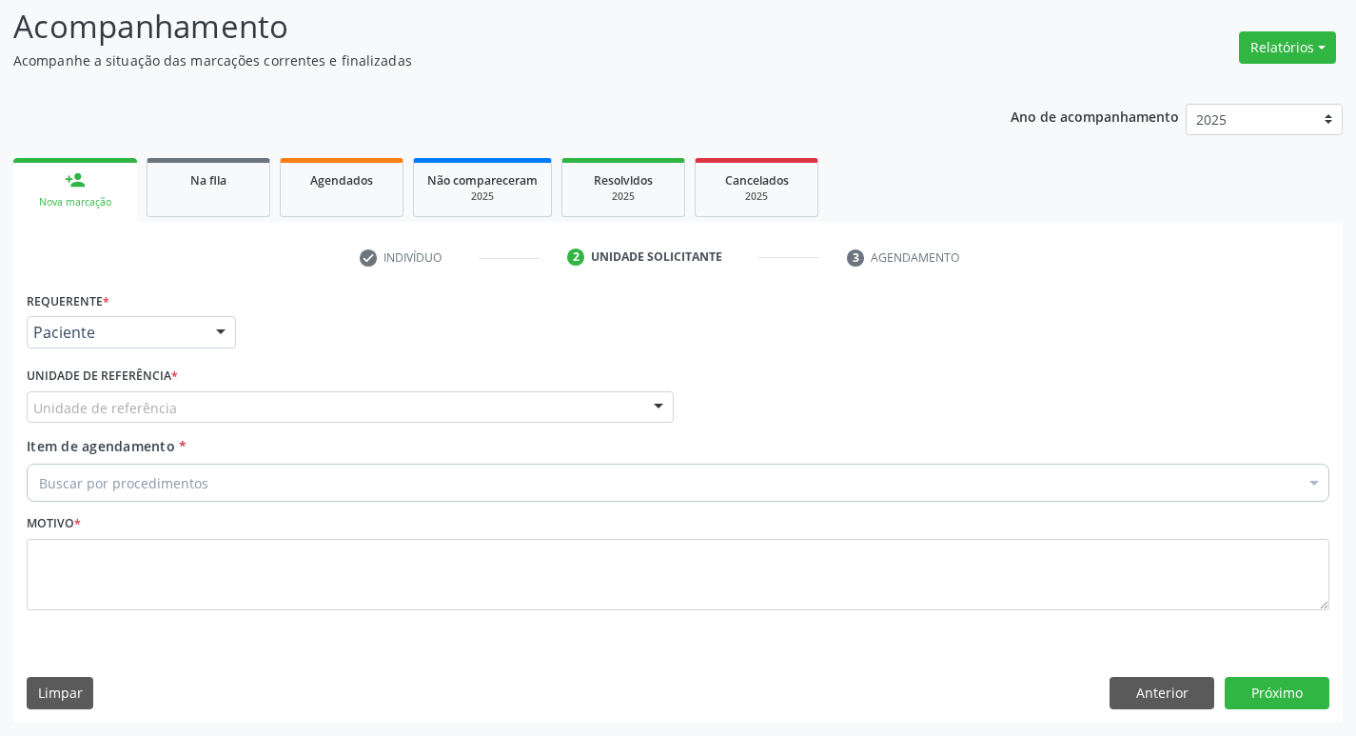
click at [207, 412] on div "Unidade de referência" at bounding box center [350, 407] width 647 height 32
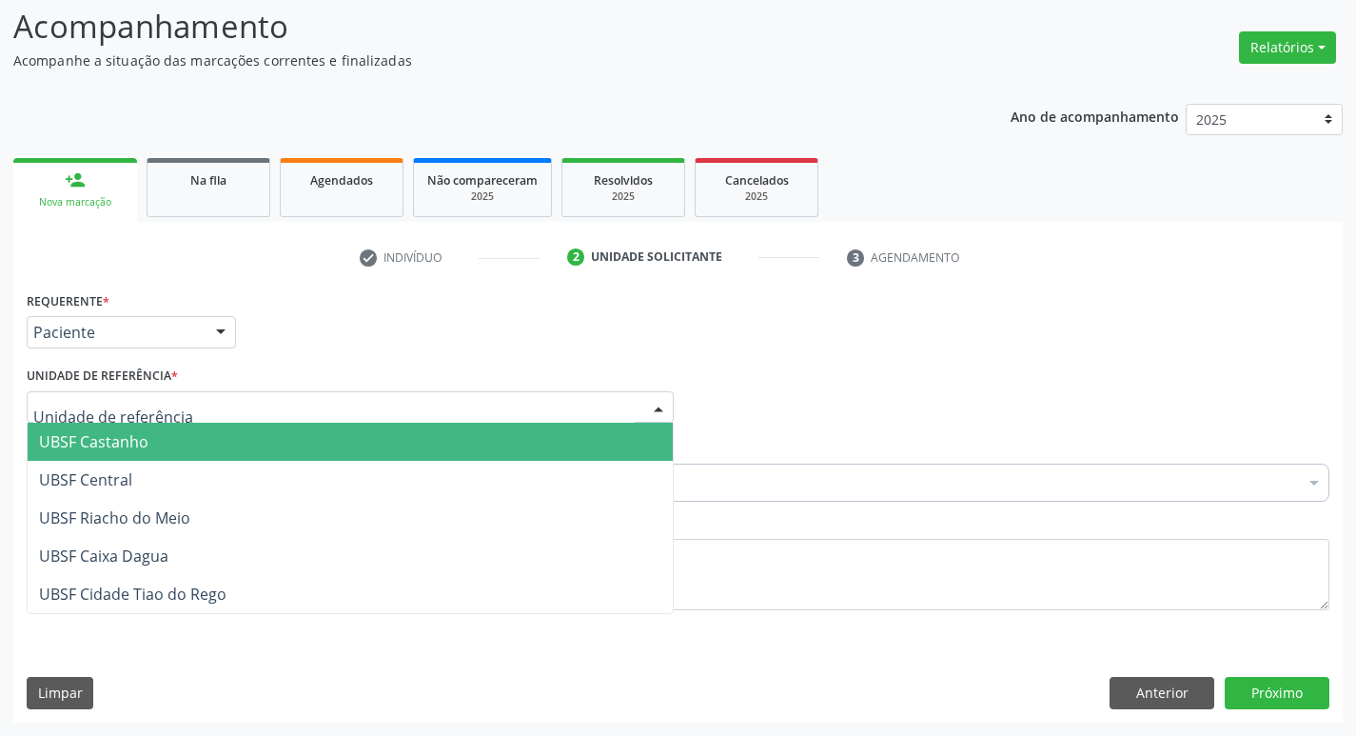
type input "C"
click at [209, 431] on span "UBSF Castanho" at bounding box center [350, 442] width 645 height 38
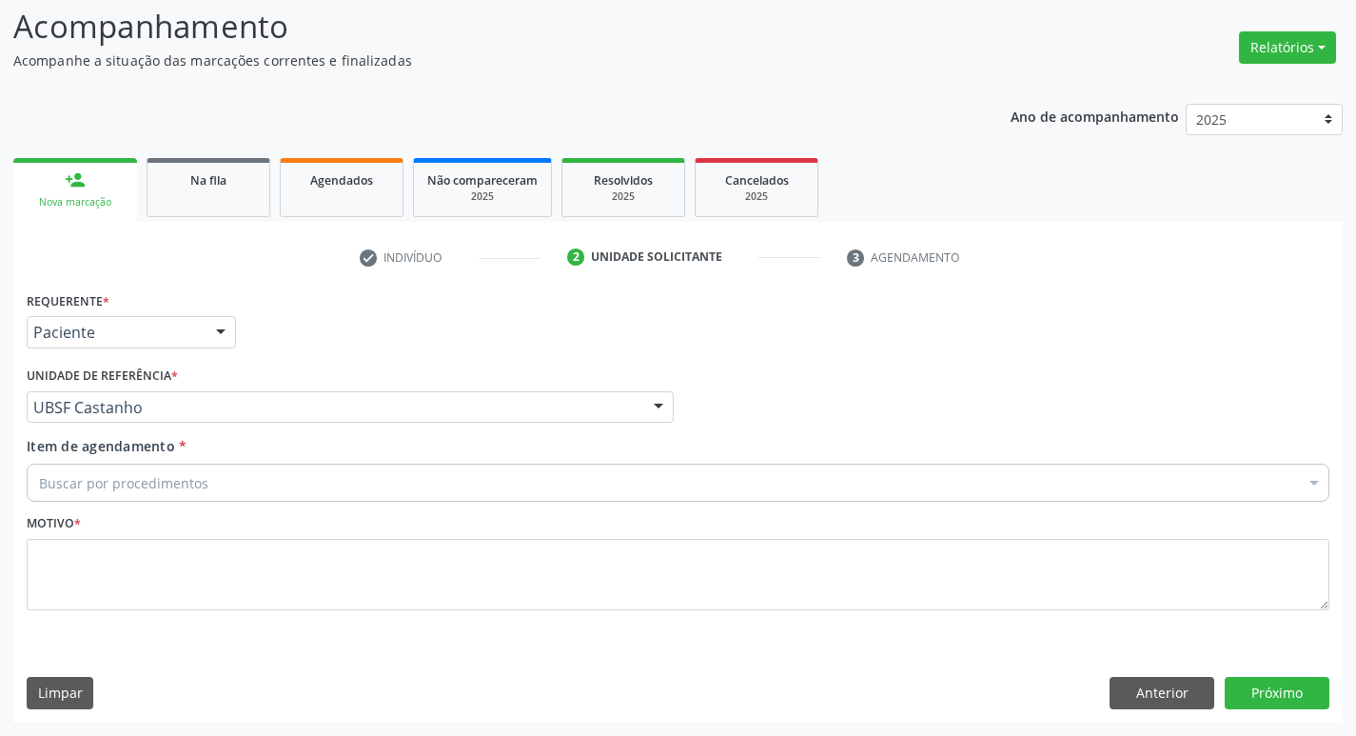
click at [215, 472] on div "Buscar por procedimentos" at bounding box center [678, 482] width 1303 height 38
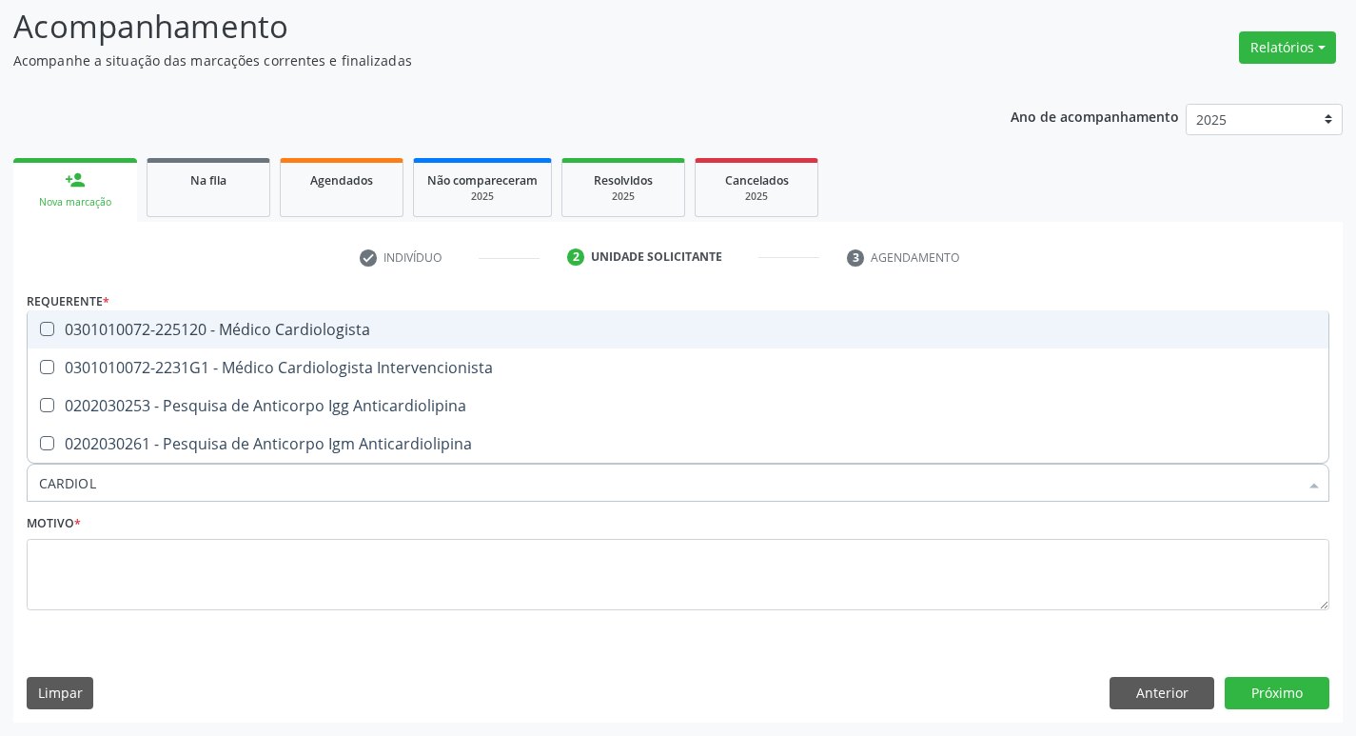
type input "CARDIOLO"
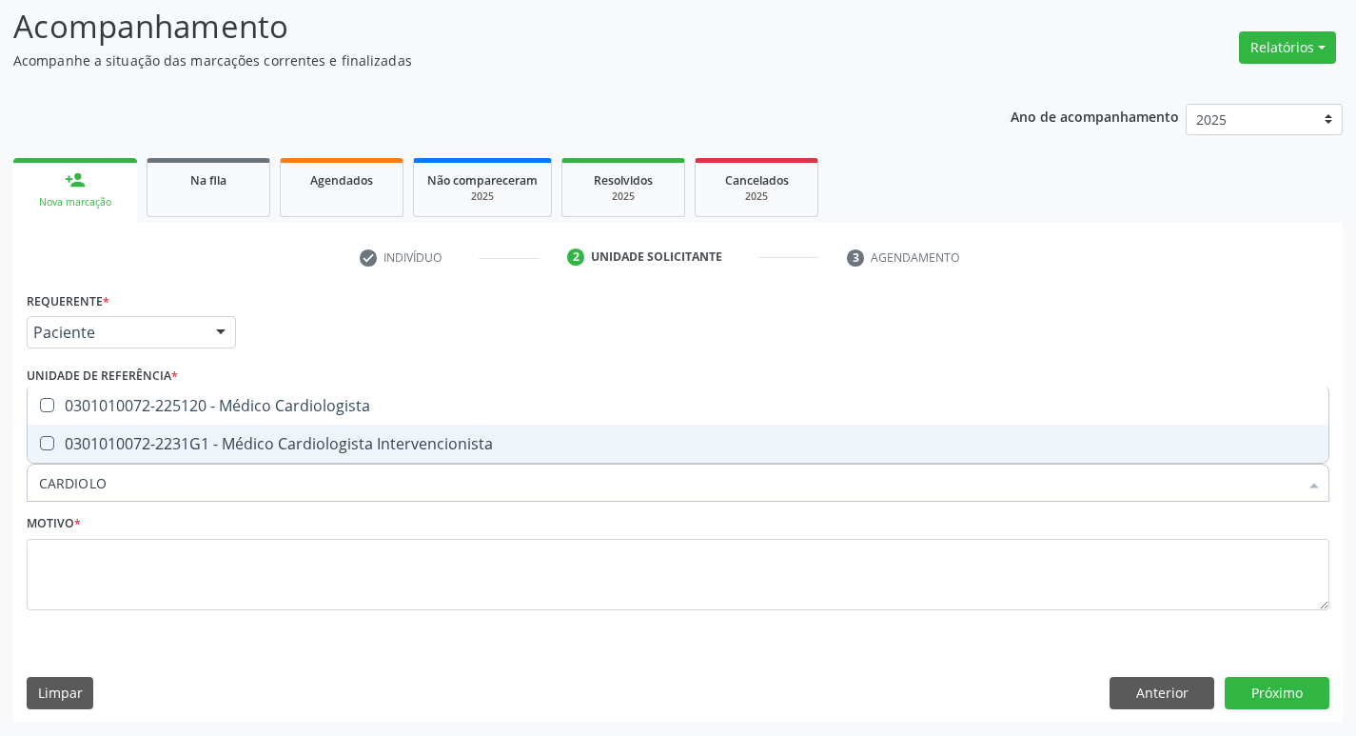
click at [244, 446] on div "0301010072-2231G1 - Médico Cardiologista Intervencionista" at bounding box center [678, 443] width 1278 height 15
checkbox Intervencionista "true"
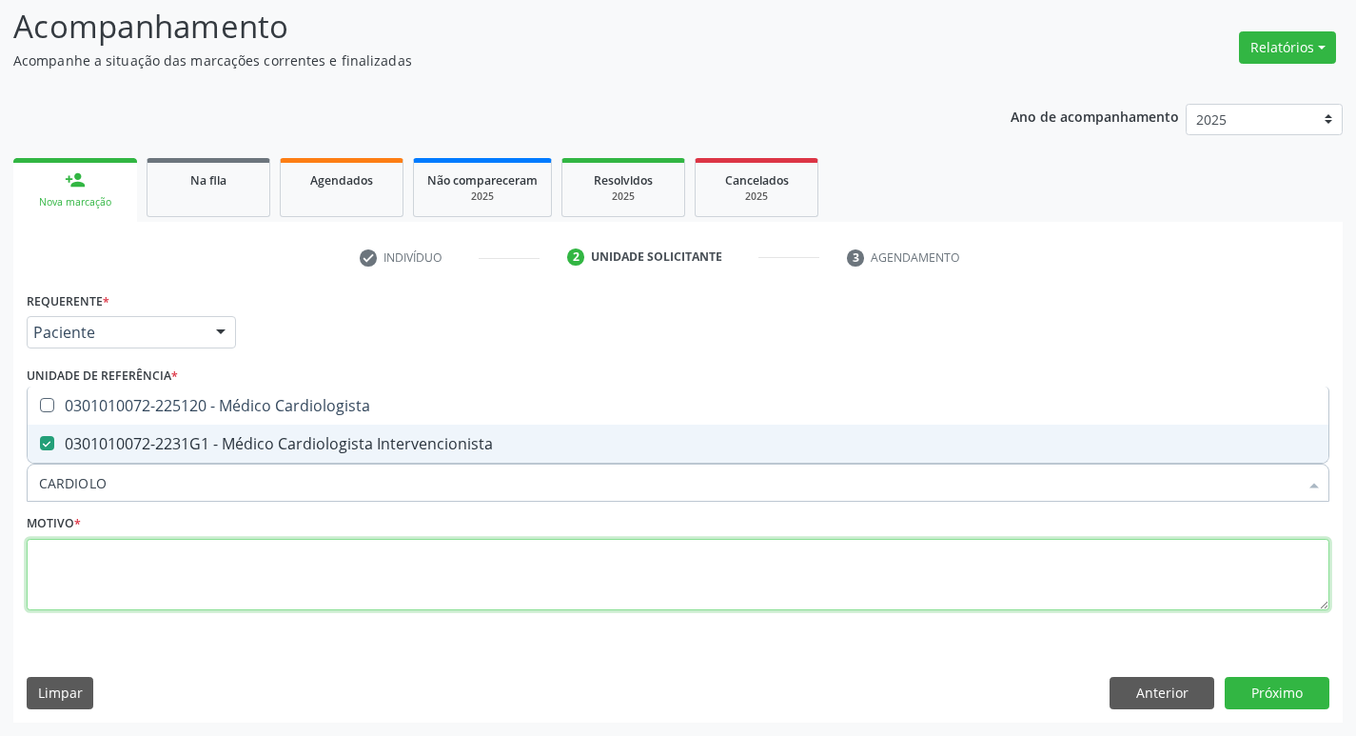
click at [237, 581] on textarea at bounding box center [678, 575] width 1303 height 72
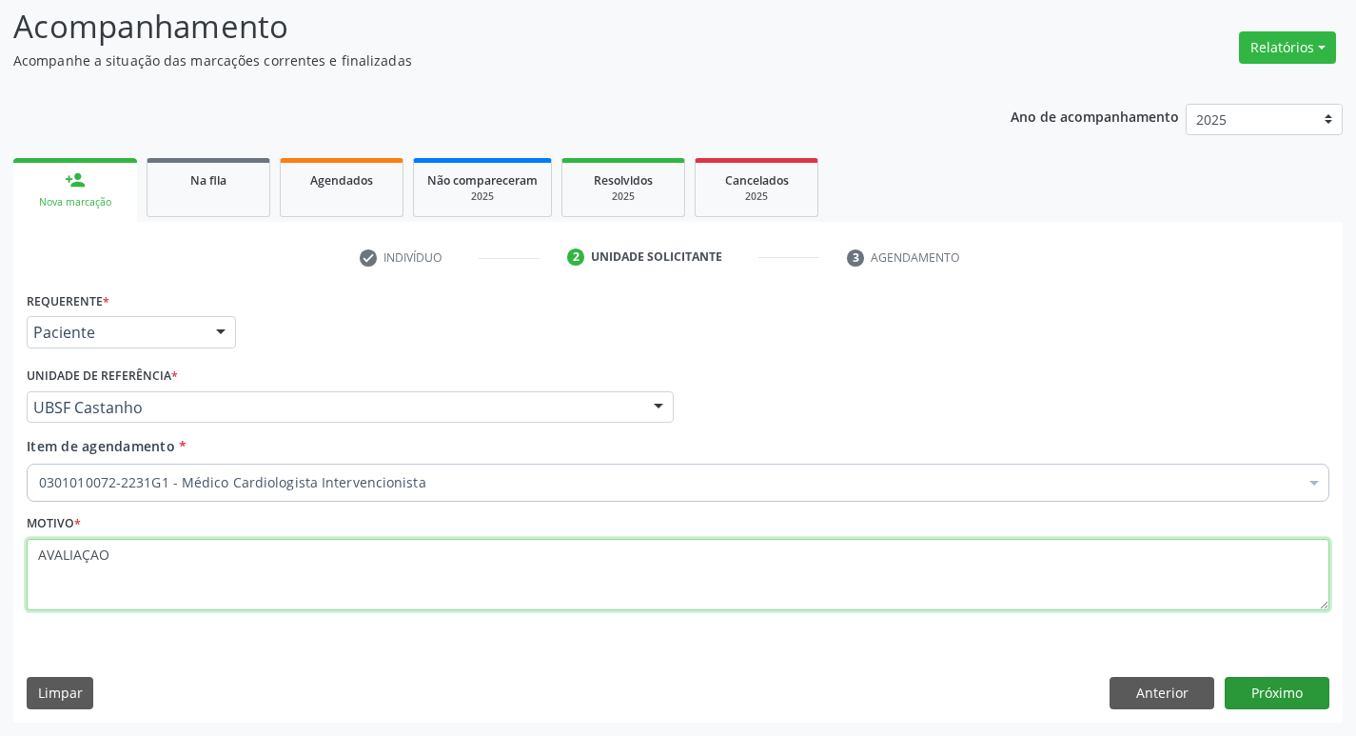
type textarea "AVALIAÇAO"
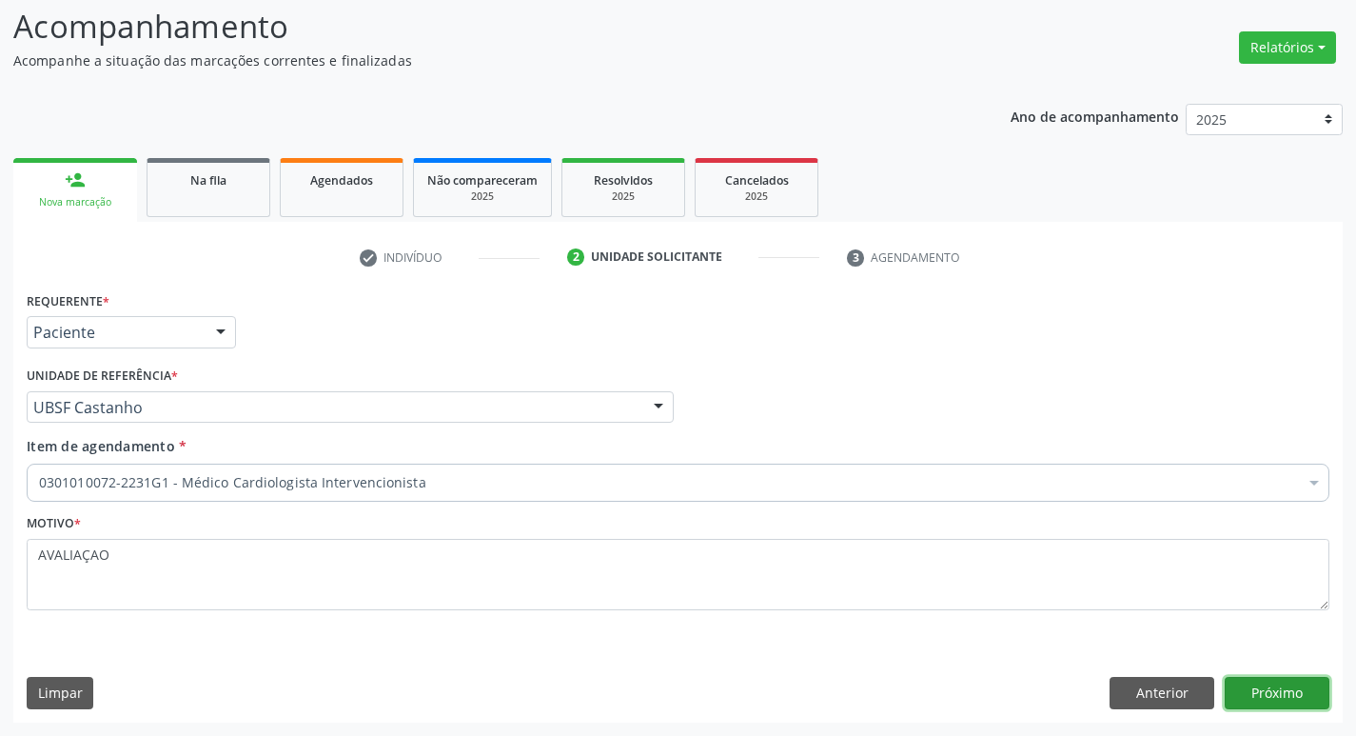
click at [1300, 706] on button "Próximo" at bounding box center [1277, 693] width 105 height 32
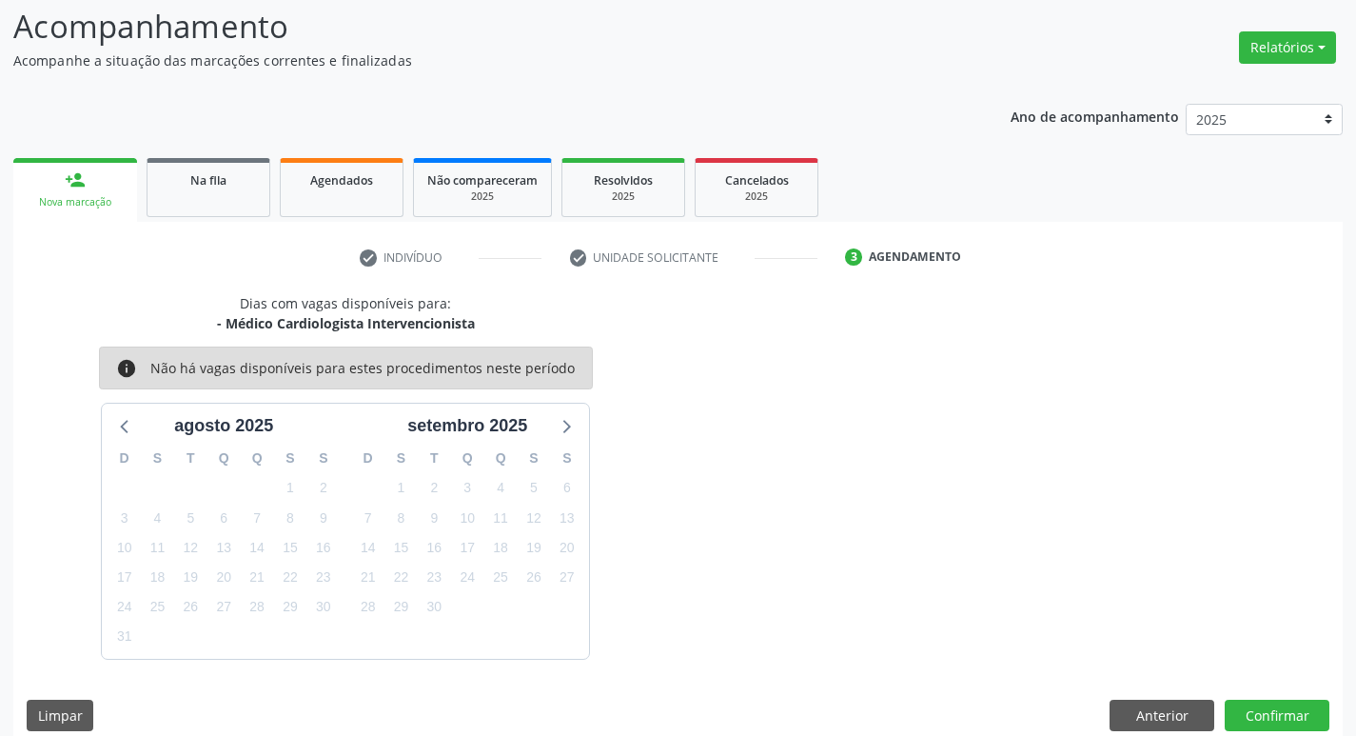
click at [67, 173] on div "person_add" at bounding box center [75, 179] width 21 height 21
drag, startPoint x: 0, startPoint y: 3, endPoint x: 499, endPoint y: 66, distance: 502.6
click at [499, 67] on p "Acompanhe a situação das marcações correntes e finalizadas" at bounding box center [478, 60] width 931 height 20
click at [96, 180] on link "person_add Nova marcação" at bounding box center [75, 190] width 124 height 64
